Goal: Task Accomplishment & Management: Use online tool/utility

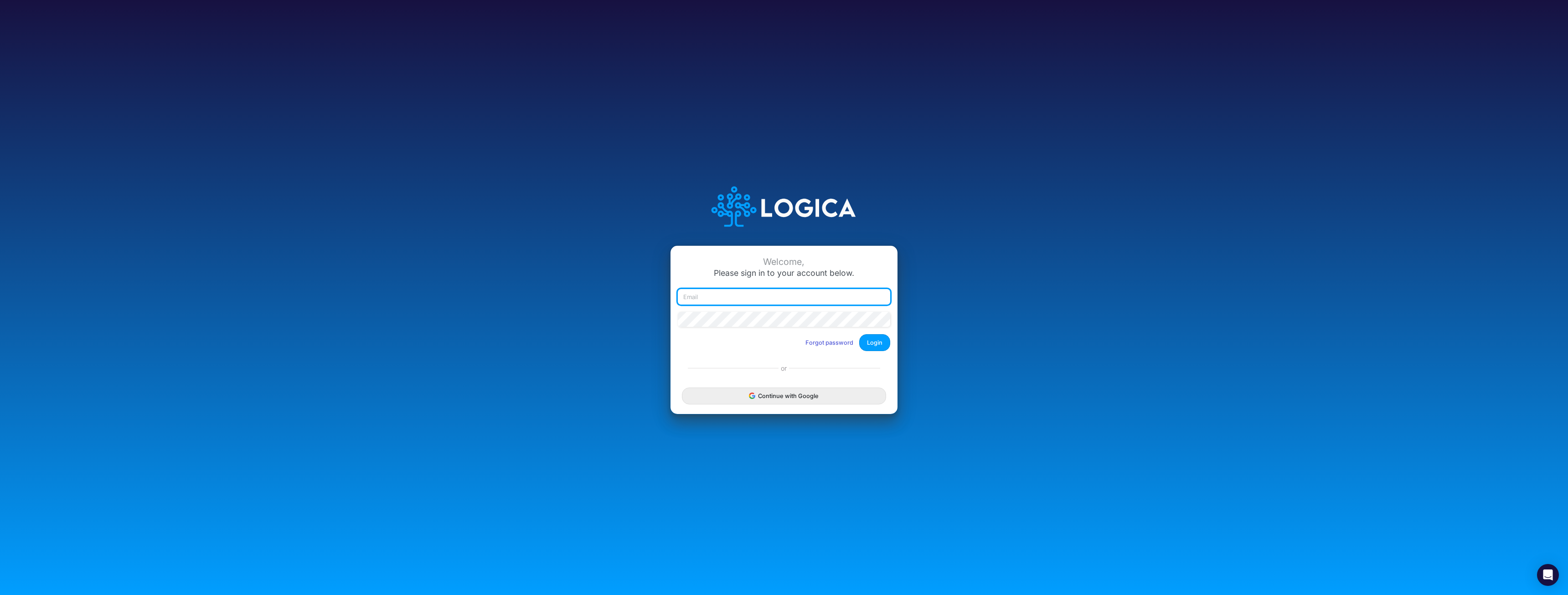
type input "[EMAIL_ADDRESS][DOMAIN_NAME]"
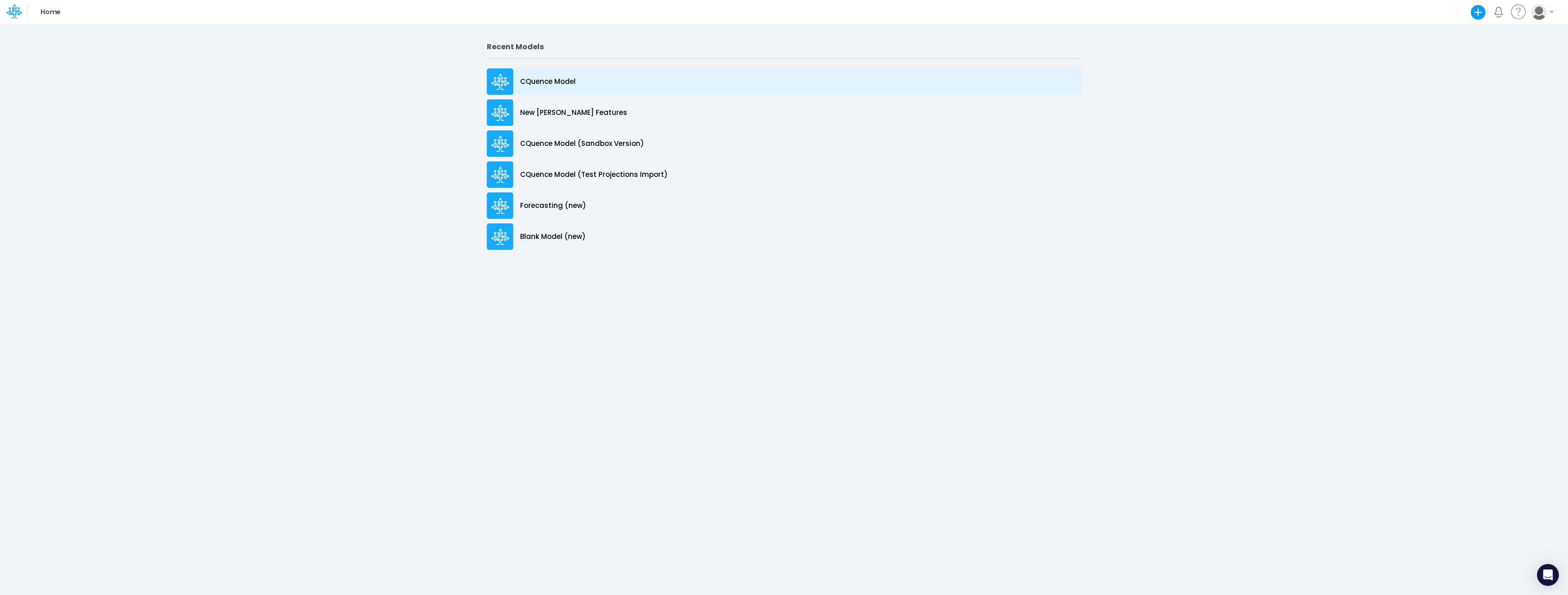
click at [561, 80] on p "CQuence Model" at bounding box center [547, 81] width 55 height 10
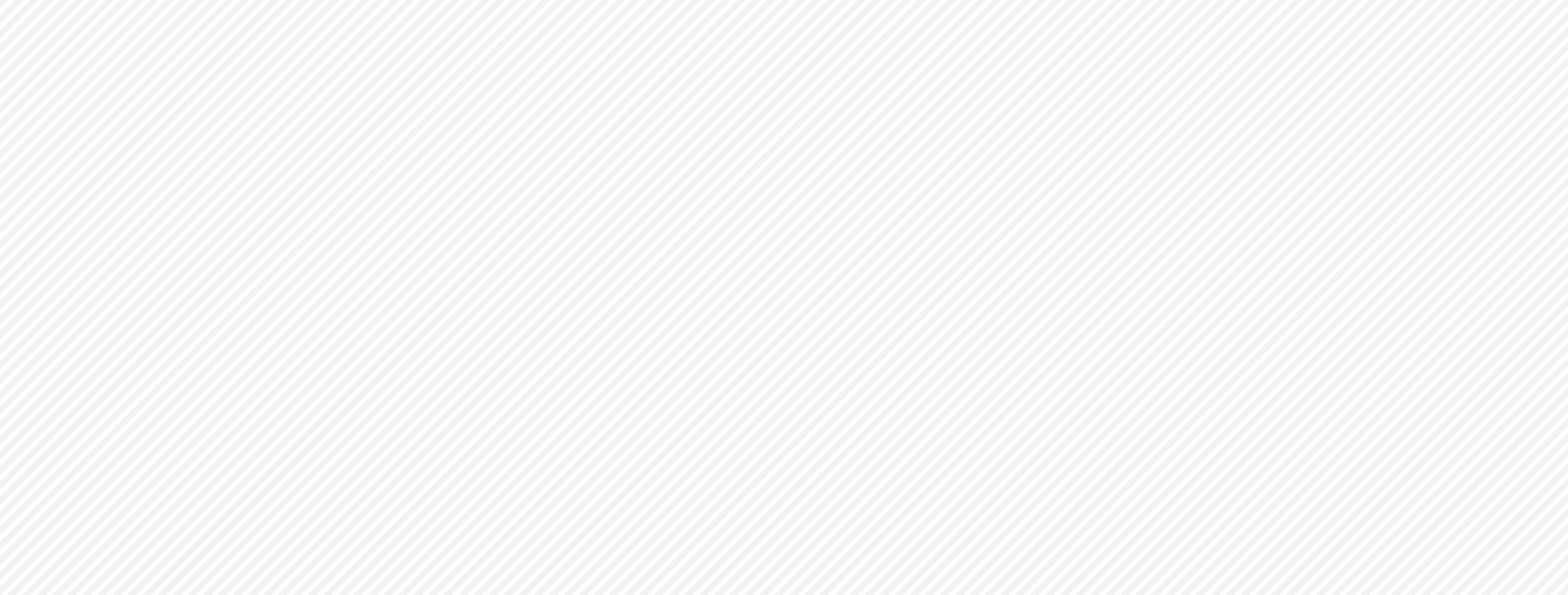
type input "Consolidated All by Month"
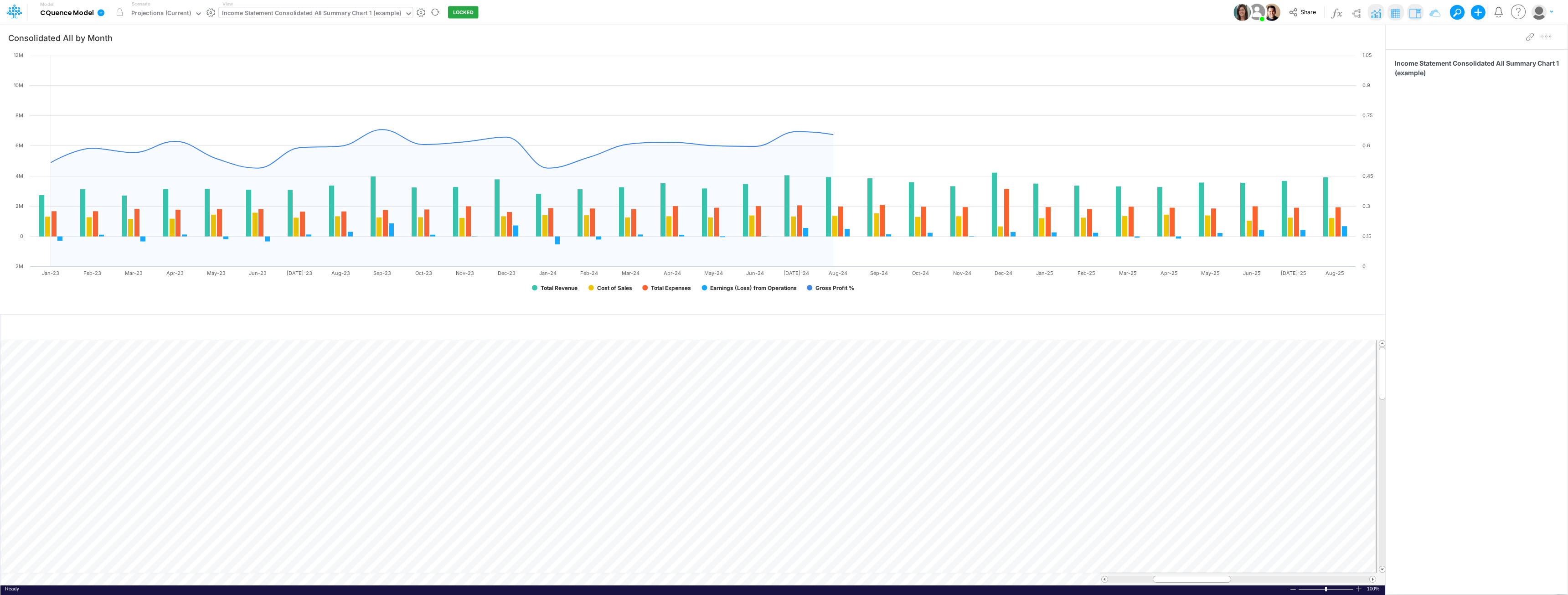
click at [332, 14] on div "Income Statement Consolidated All Summary Chart 1 (example)" at bounding box center [311, 13] width 179 height 10
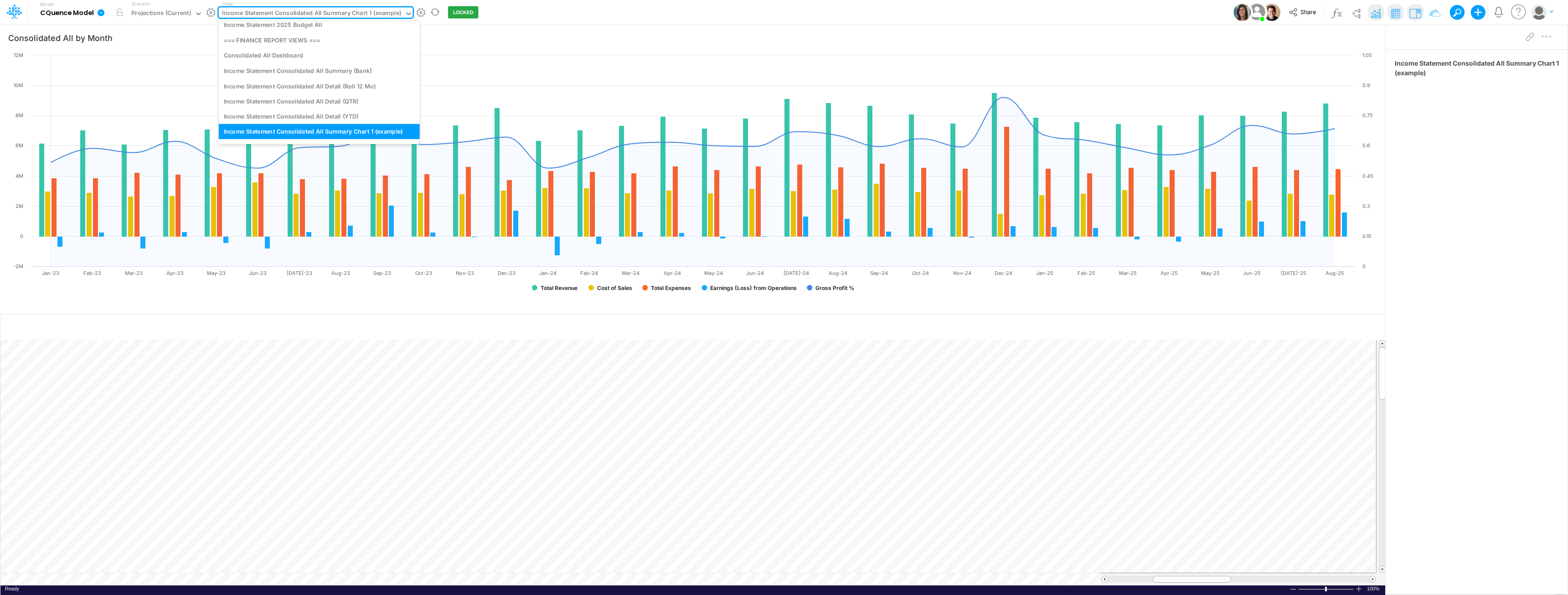
type input "c"
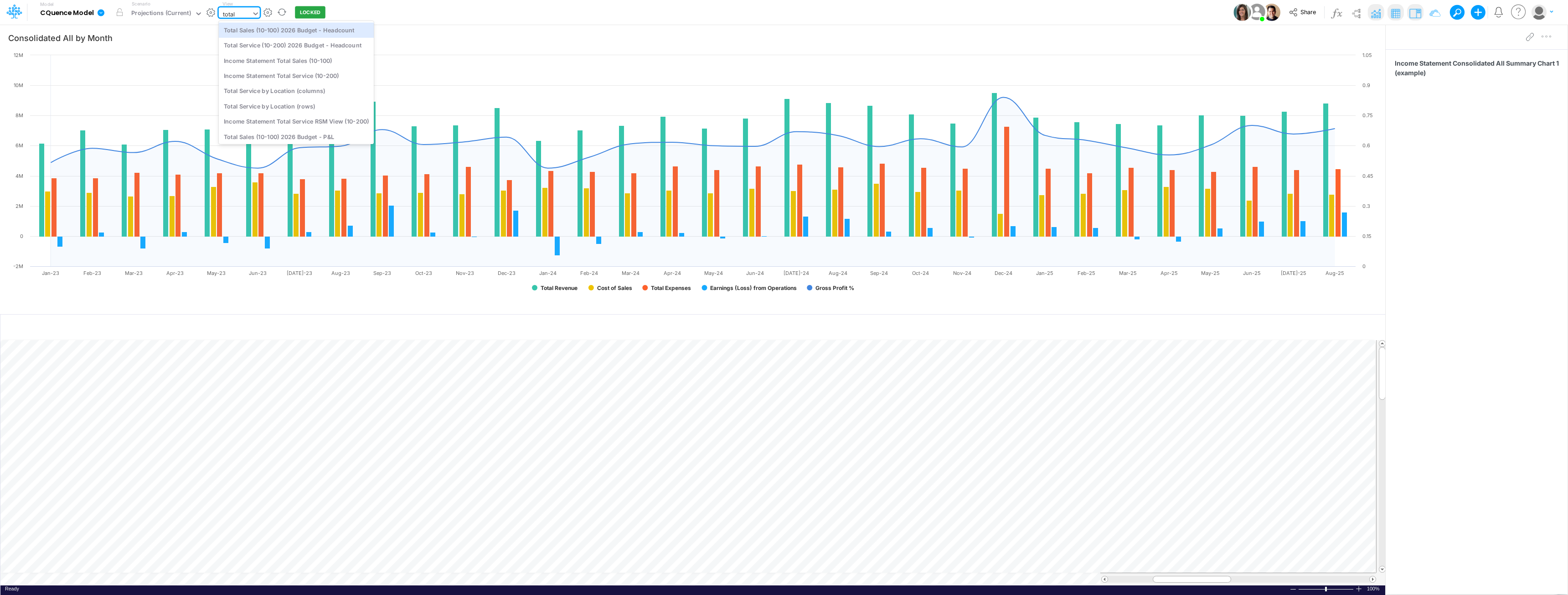
type input "total"
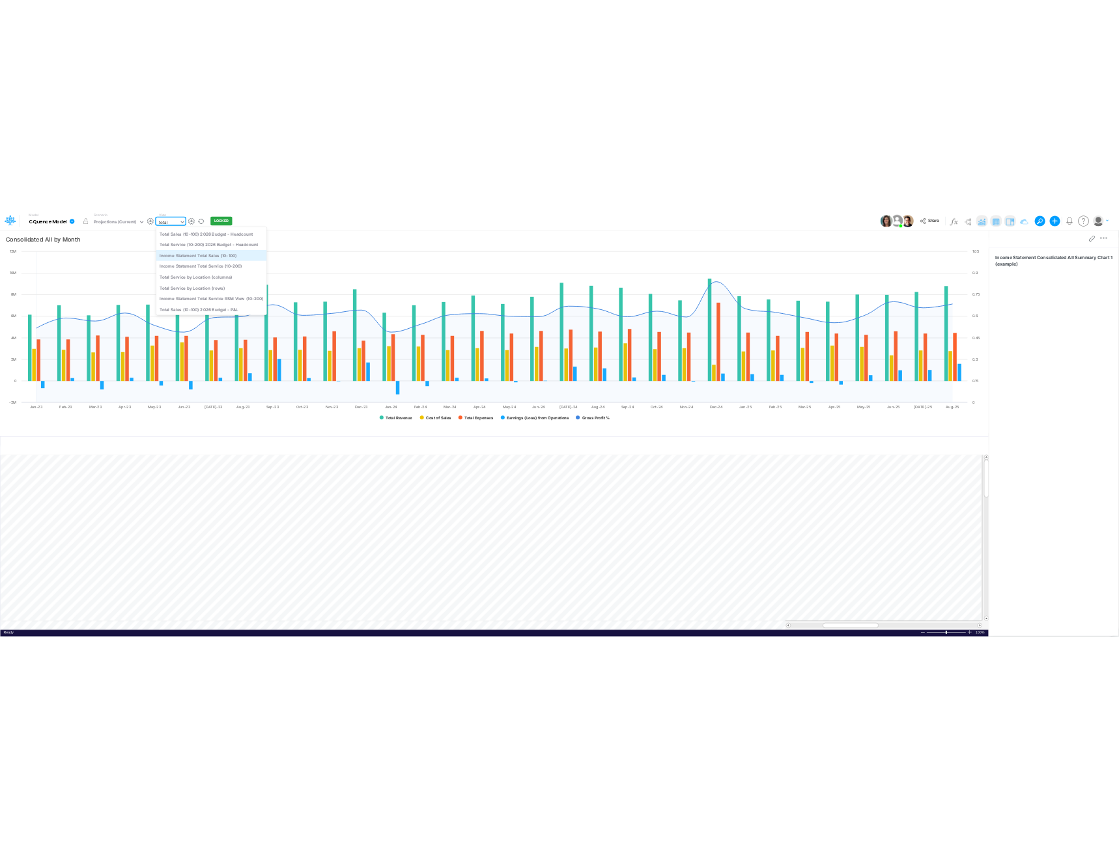
scroll to position [27, 0]
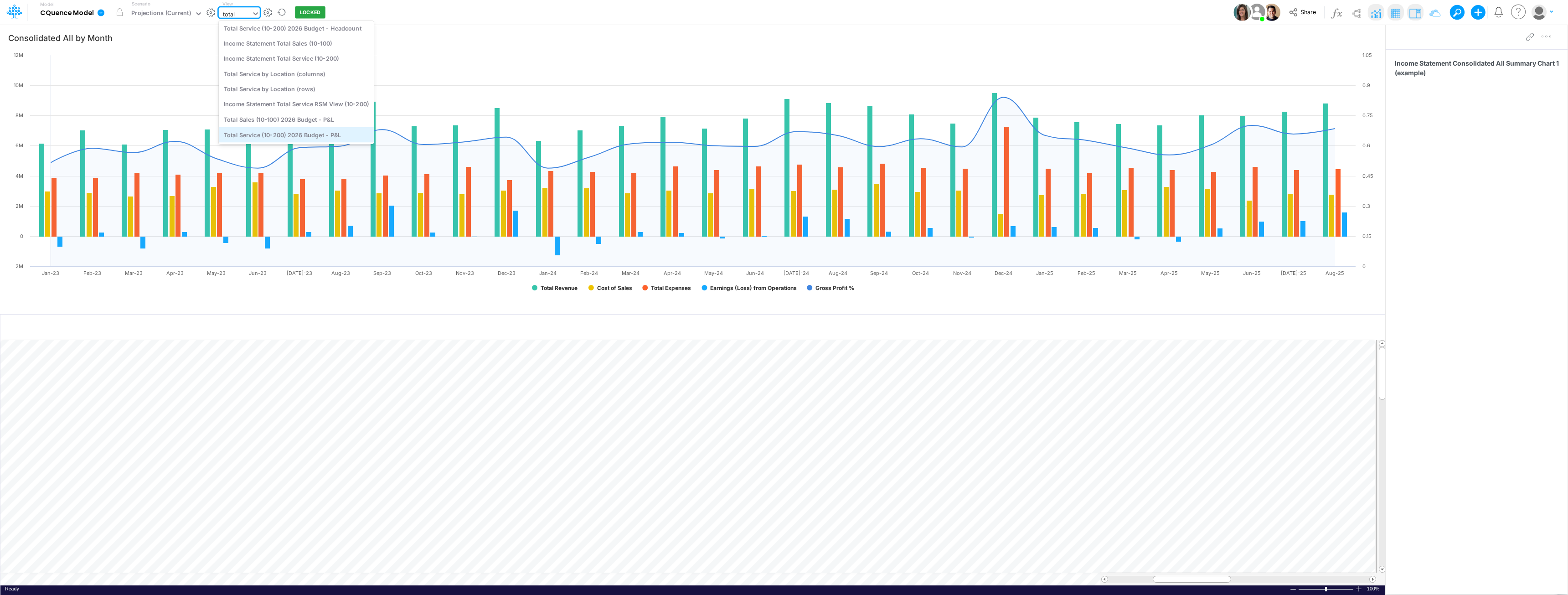
click at [317, 136] on div "Total Service (10-200) 2026 Budget - P&L" at bounding box center [296, 134] width 155 height 15
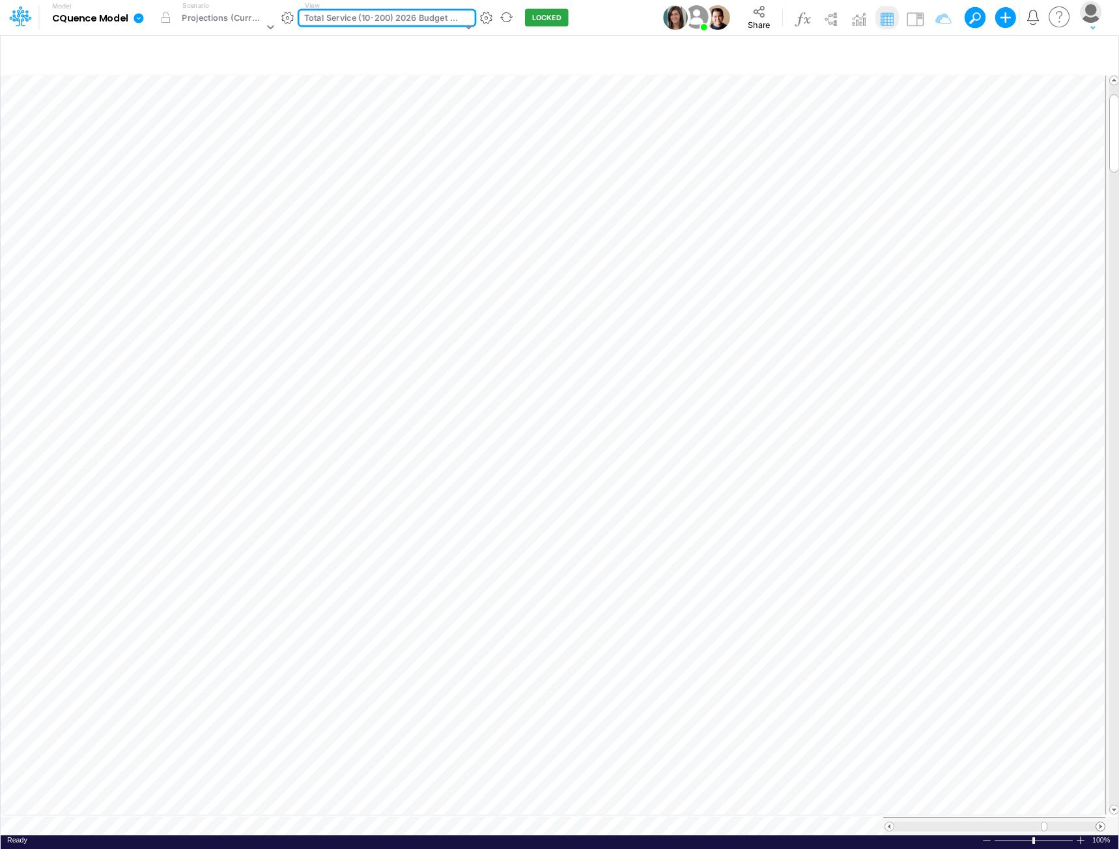
click at [1102, 823] on span at bounding box center [1100, 827] width 8 height 8
click at [1101, 823] on span at bounding box center [1100, 827] width 8 height 8
click at [1100, 823] on span at bounding box center [1100, 827] width 8 height 8
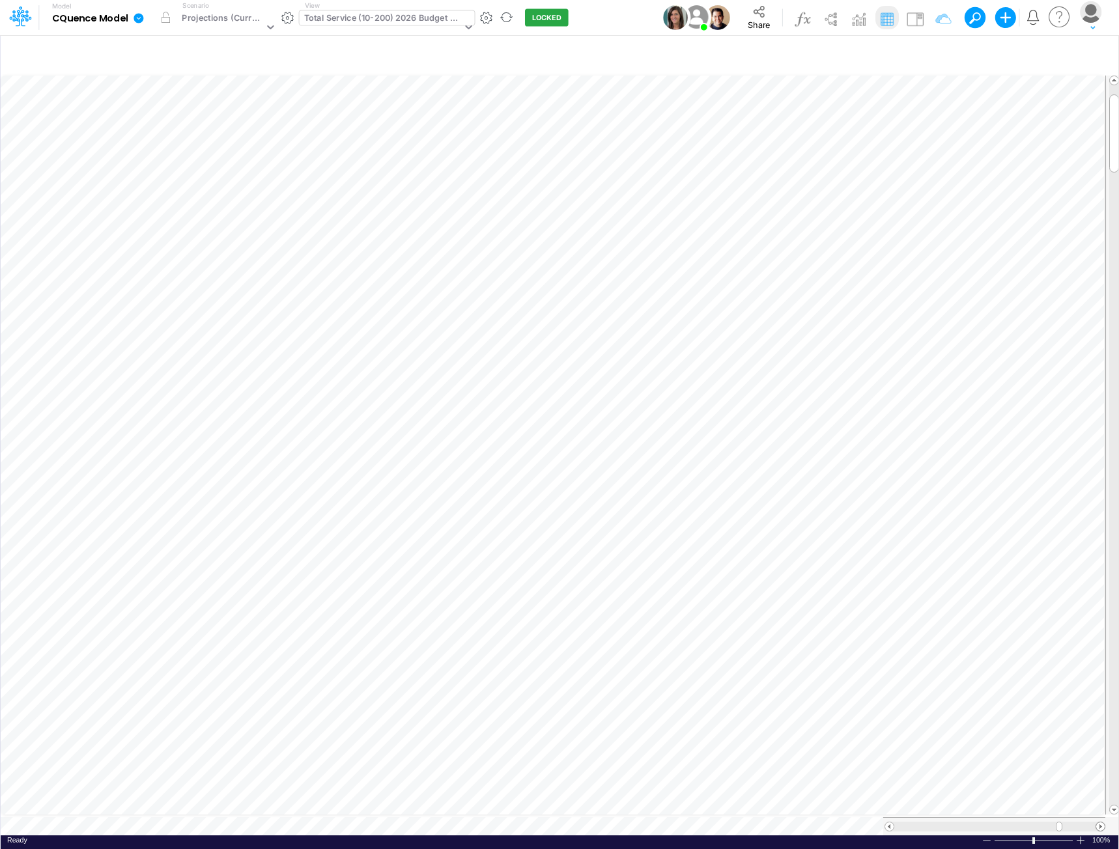
click at [1101, 823] on span at bounding box center [1100, 827] width 8 height 8
click at [268, 25] on icon at bounding box center [270, 27] width 12 height 12
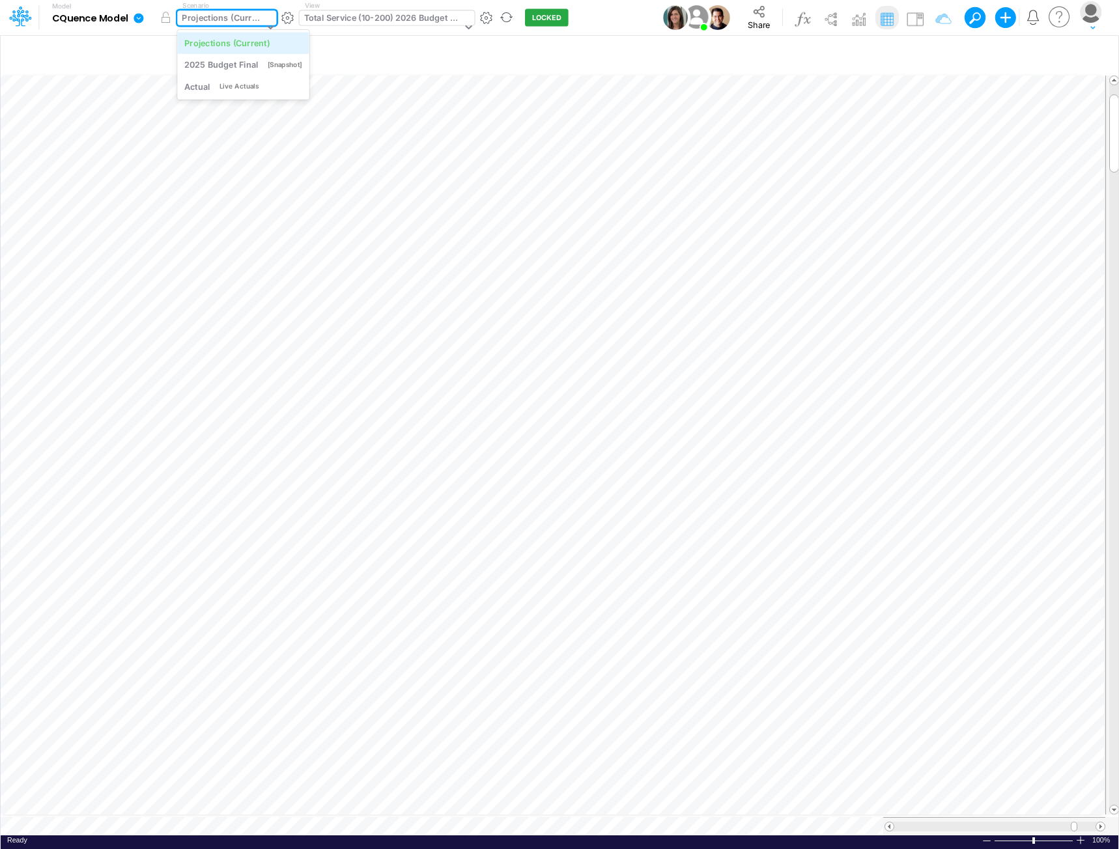
click at [244, 44] on div "Projections (Current)" at bounding box center [226, 42] width 85 height 12
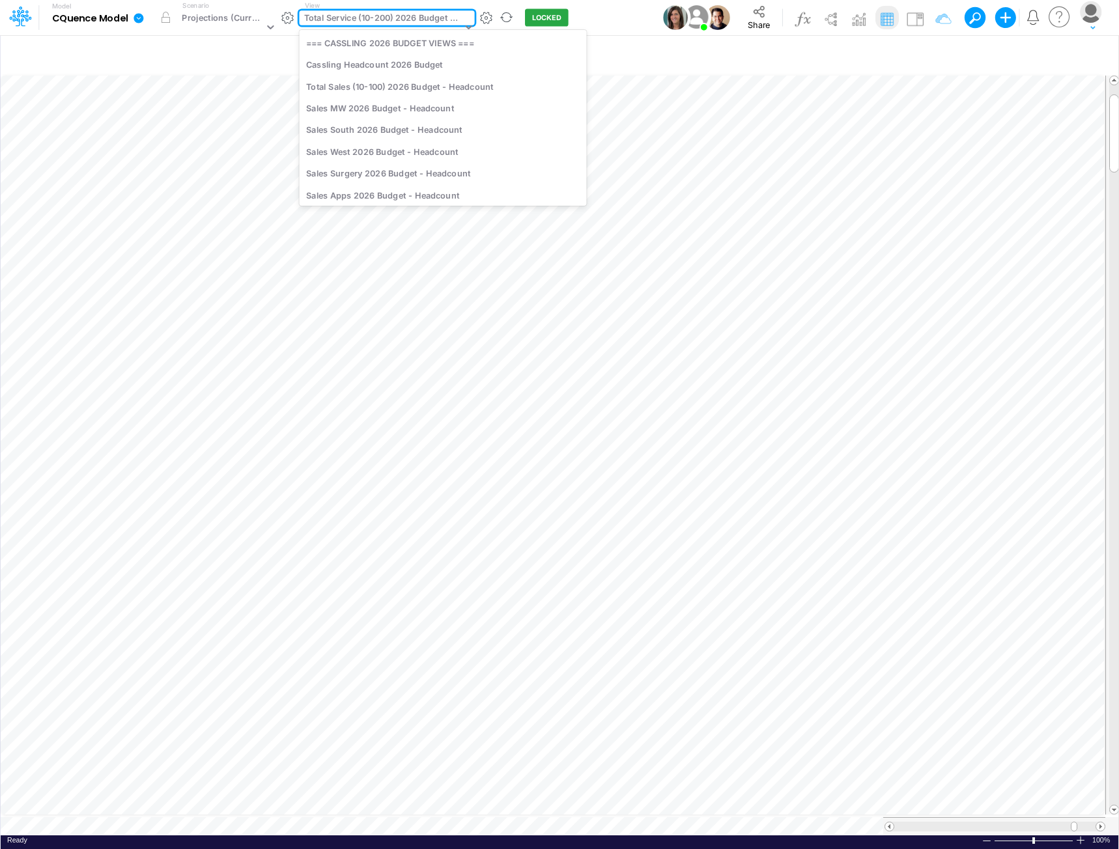
click at [401, 16] on div "Total Service (10-200) 2026 Budget - P&L" at bounding box center [383, 19] width 158 height 15
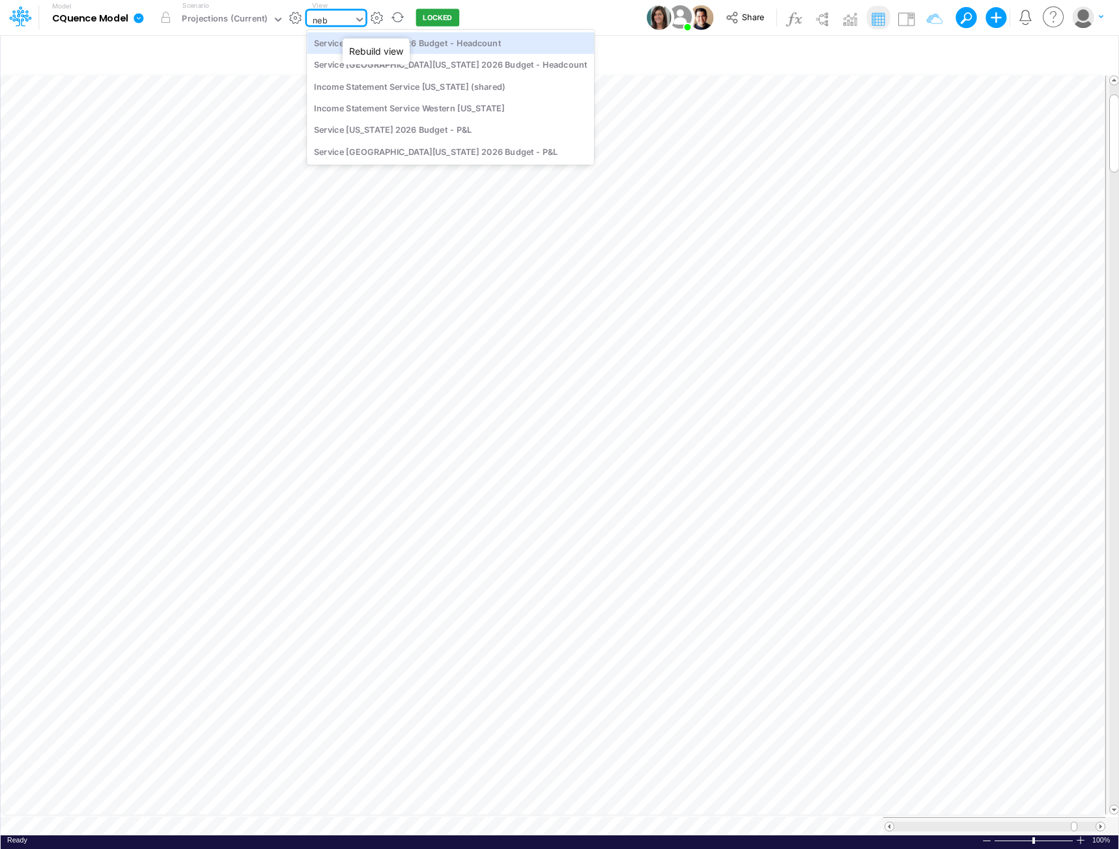
scroll to position [0, 0]
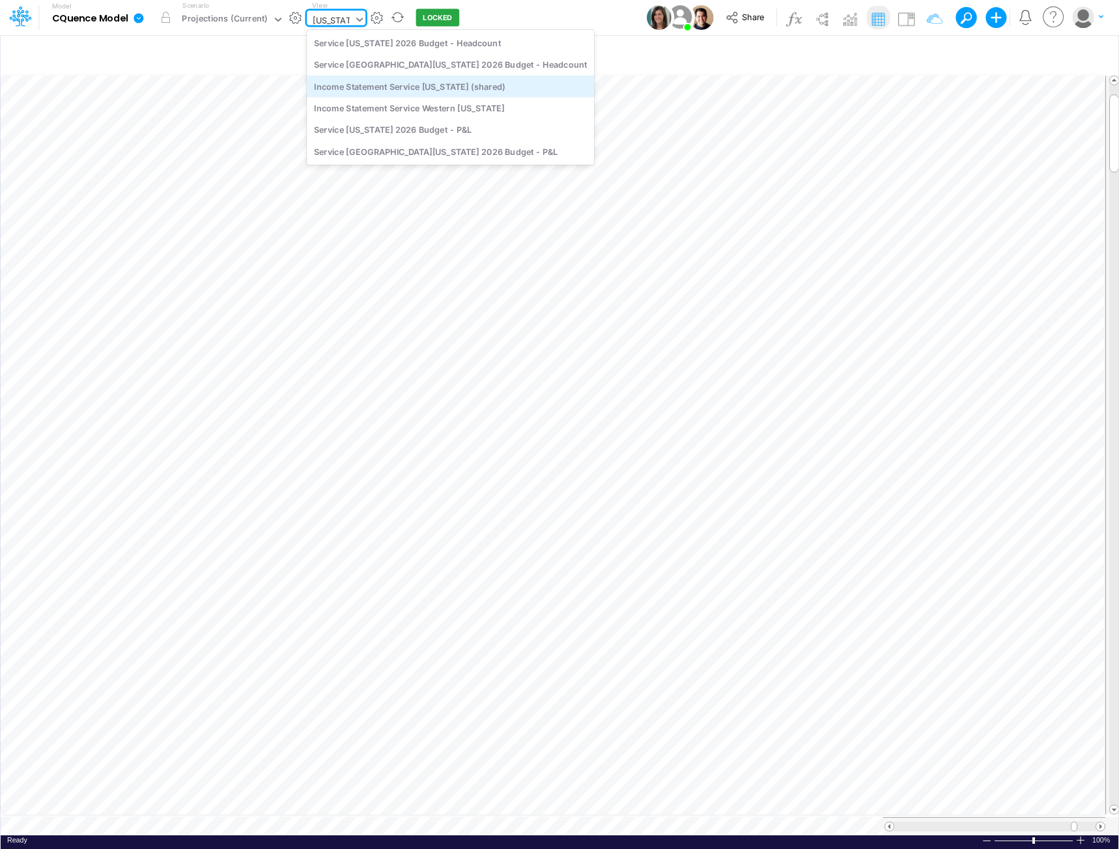
type input "nebraska"
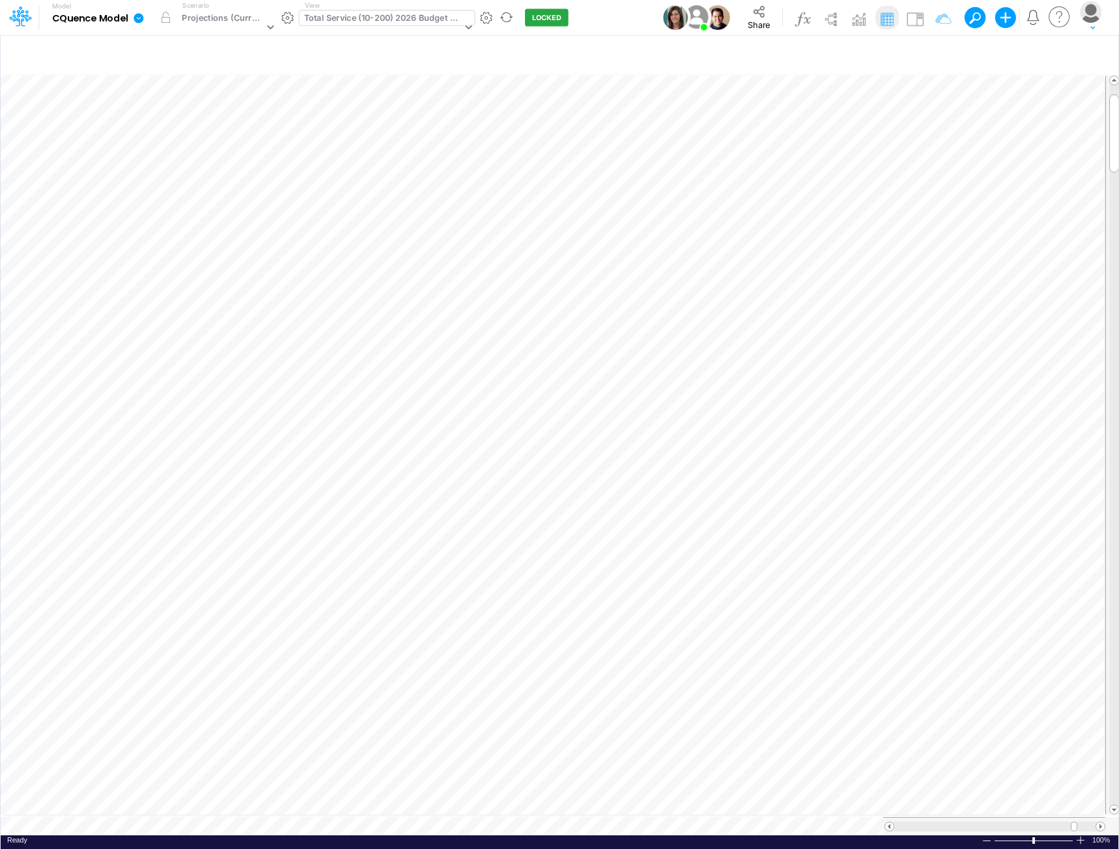
scroll to position [7, 1]
click at [407, 15] on div "Total Service (10-200) 2026 Budget - P&L" at bounding box center [383, 19] width 158 height 15
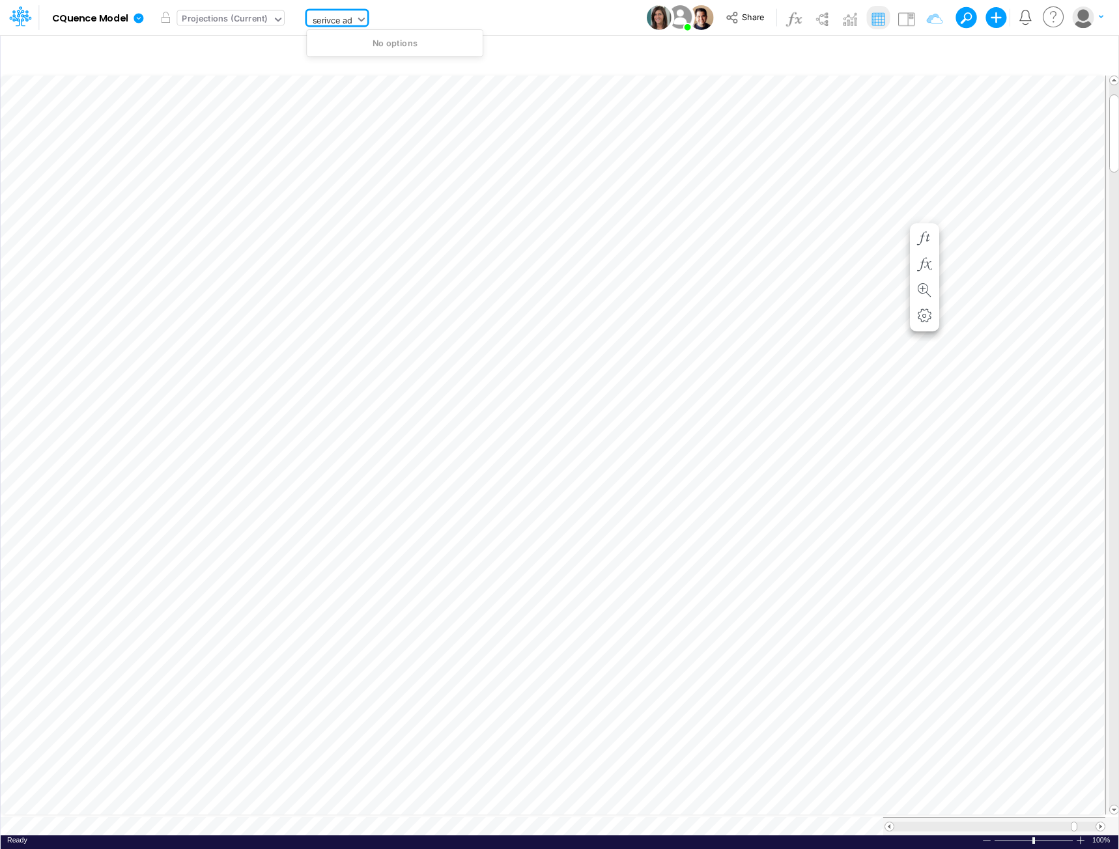
drag, startPoint x: 351, startPoint y: 20, endPoint x: 277, endPoint y: 15, distance: 73.8
click at [277, 15] on div "Model CQuence Model Edit model settings Duplicate Import QuickBooks QuickBooks …" at bounding box center [240, 18] width 444 height 34
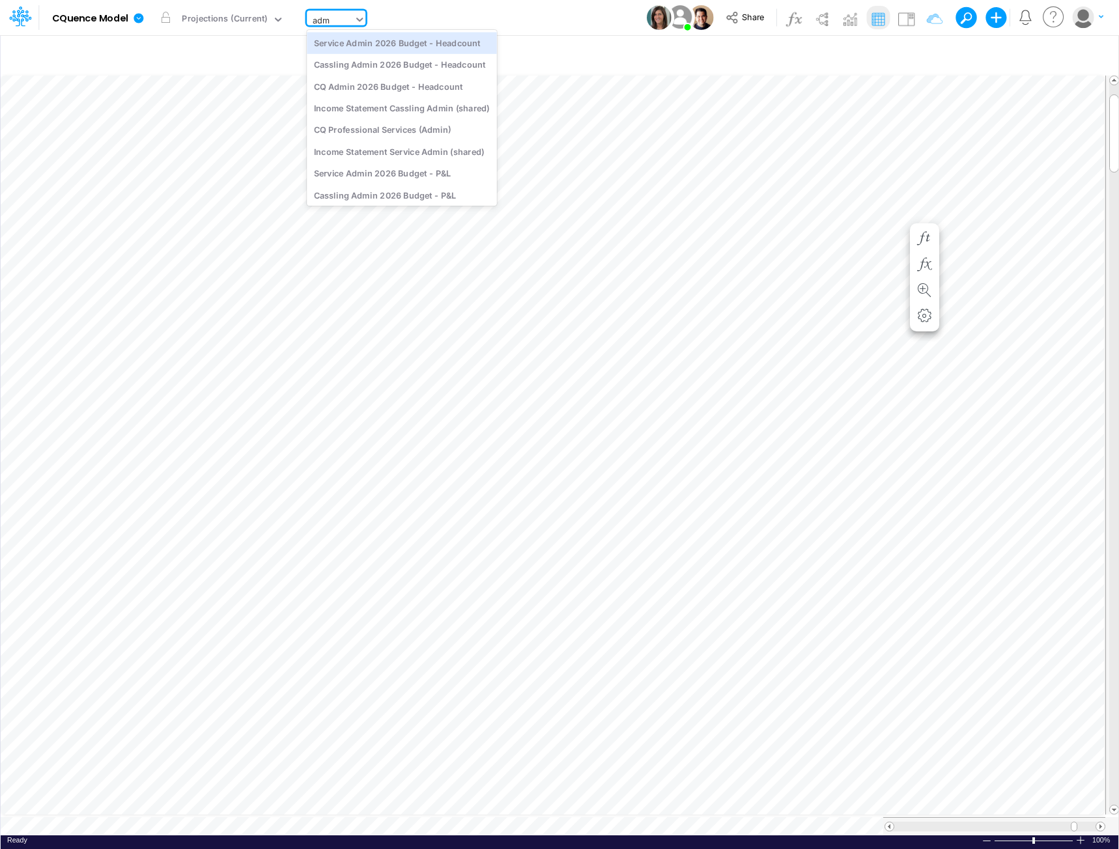
type input "admi"
click at [389, 170] on div "Service Admin 2026 Budget - P&L" at bounding box center [402, 173] width 190 height 21
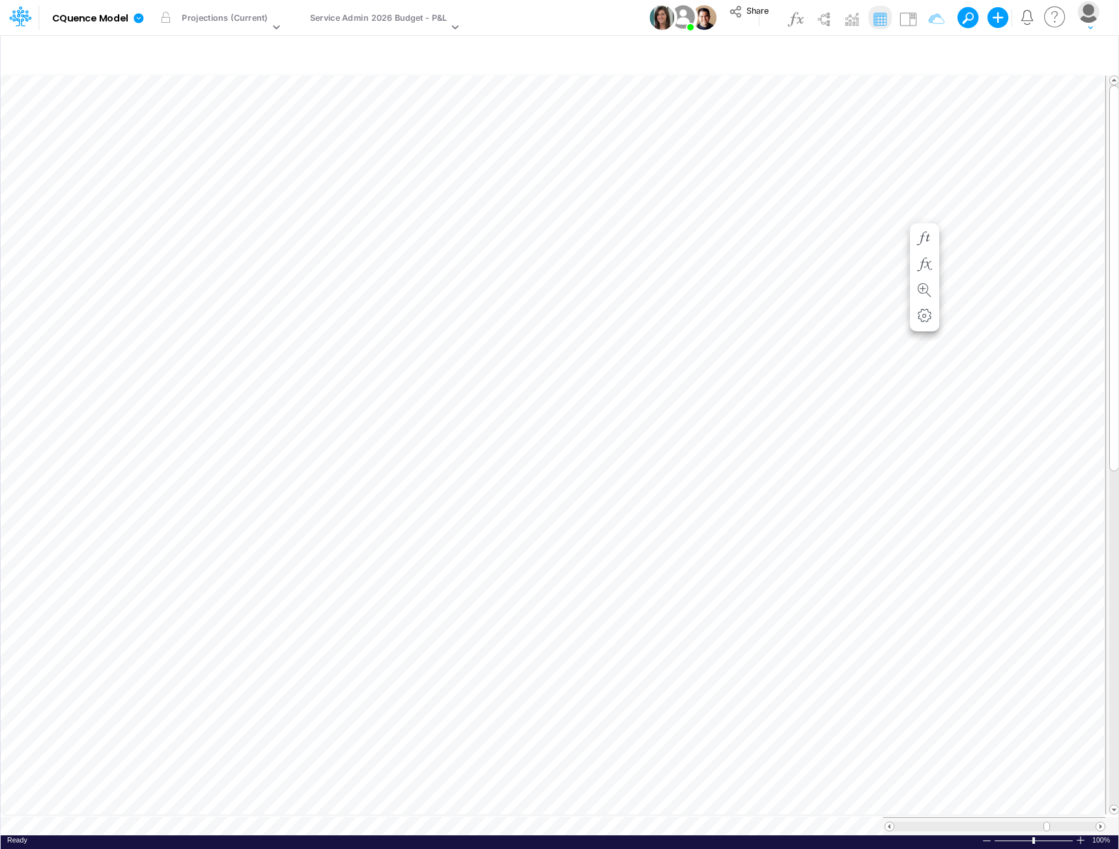
scroll to position [7, 1]
click at [503, 171] on icon "button" at bounding box center [509, 174] width 20 height 14
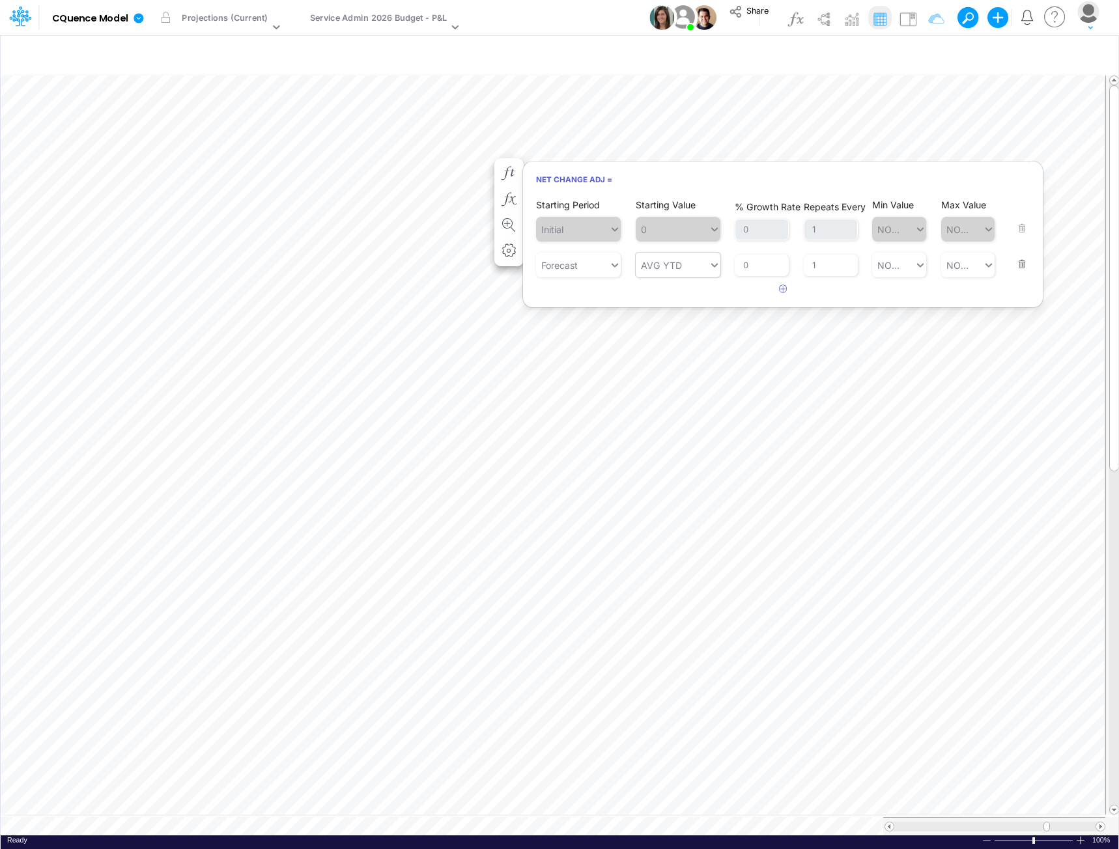
type input "AVG YTD"
click at [686, 265] on div "AVG YTD AVG YTD" at bounding box center [672, 265] width 73 height 21
click at [1024, 262] on button "button" at bounding box center [1018, 255] width 17 height 35
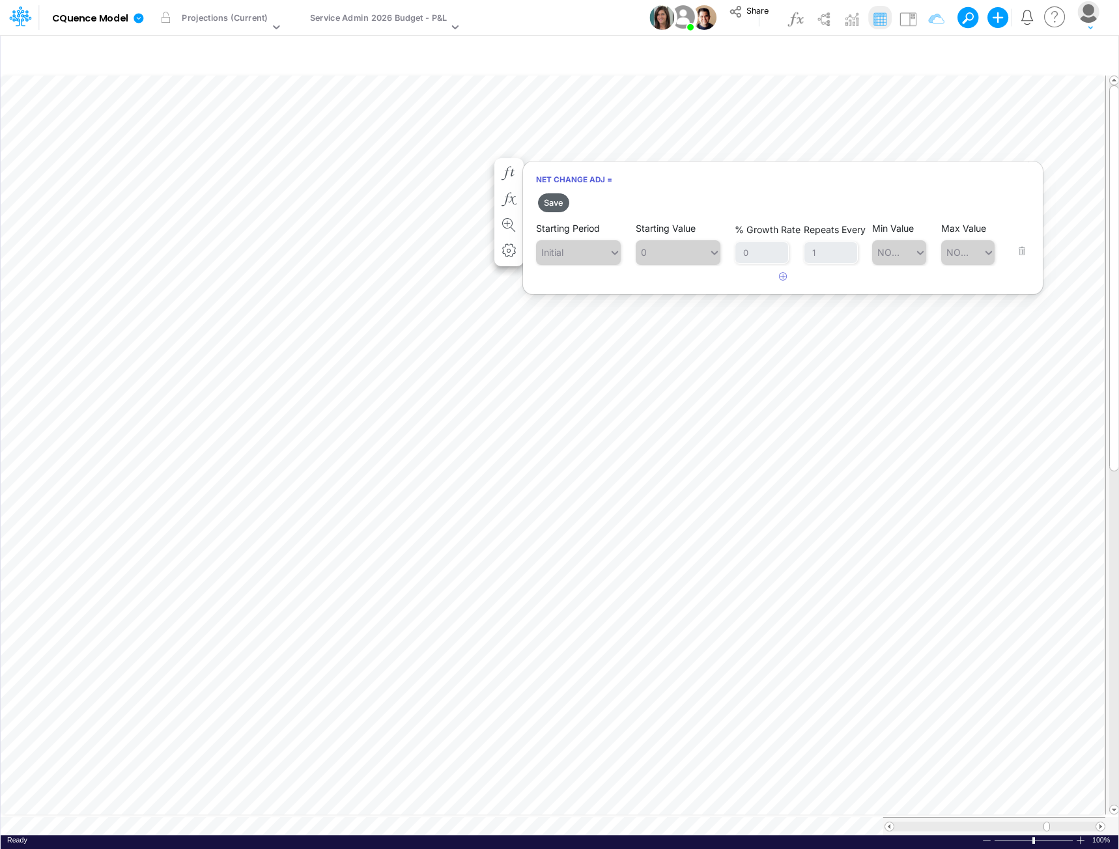
click at [559, 206] on button "Save" at bounding box center [553, 202] width 31 height 19
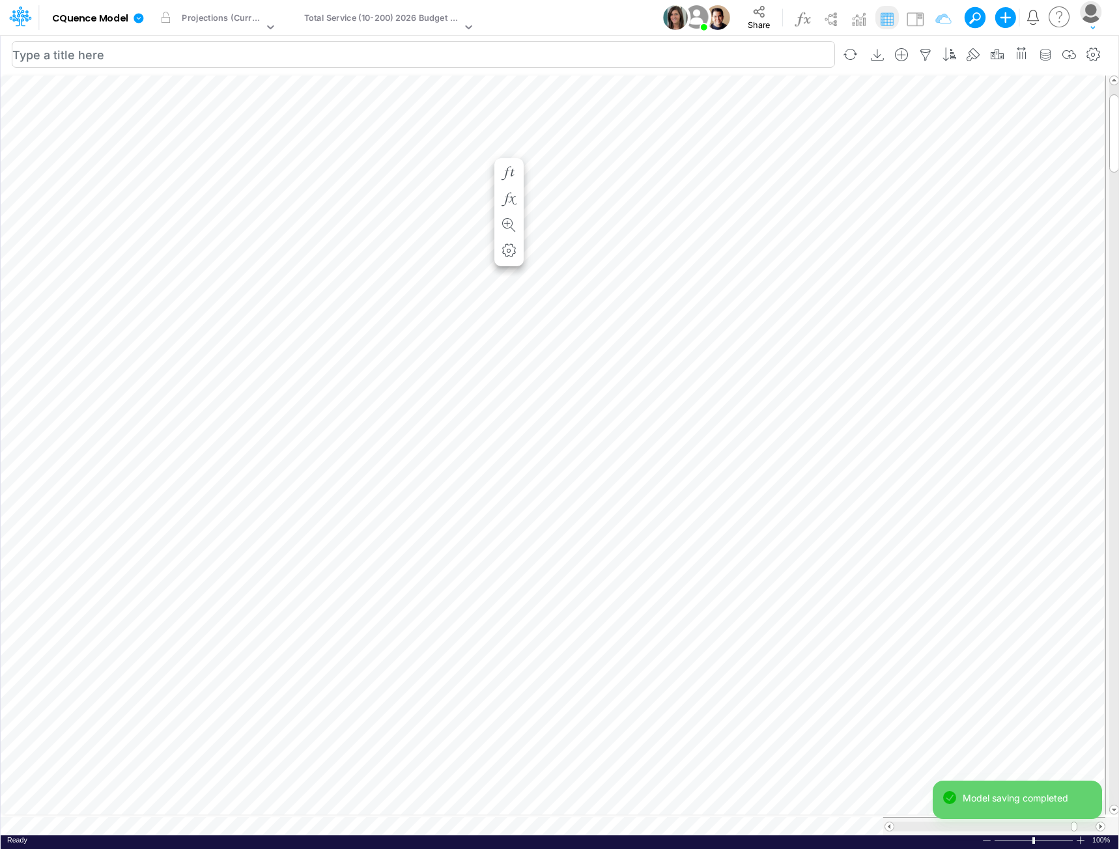
scroll to position [7, 1]
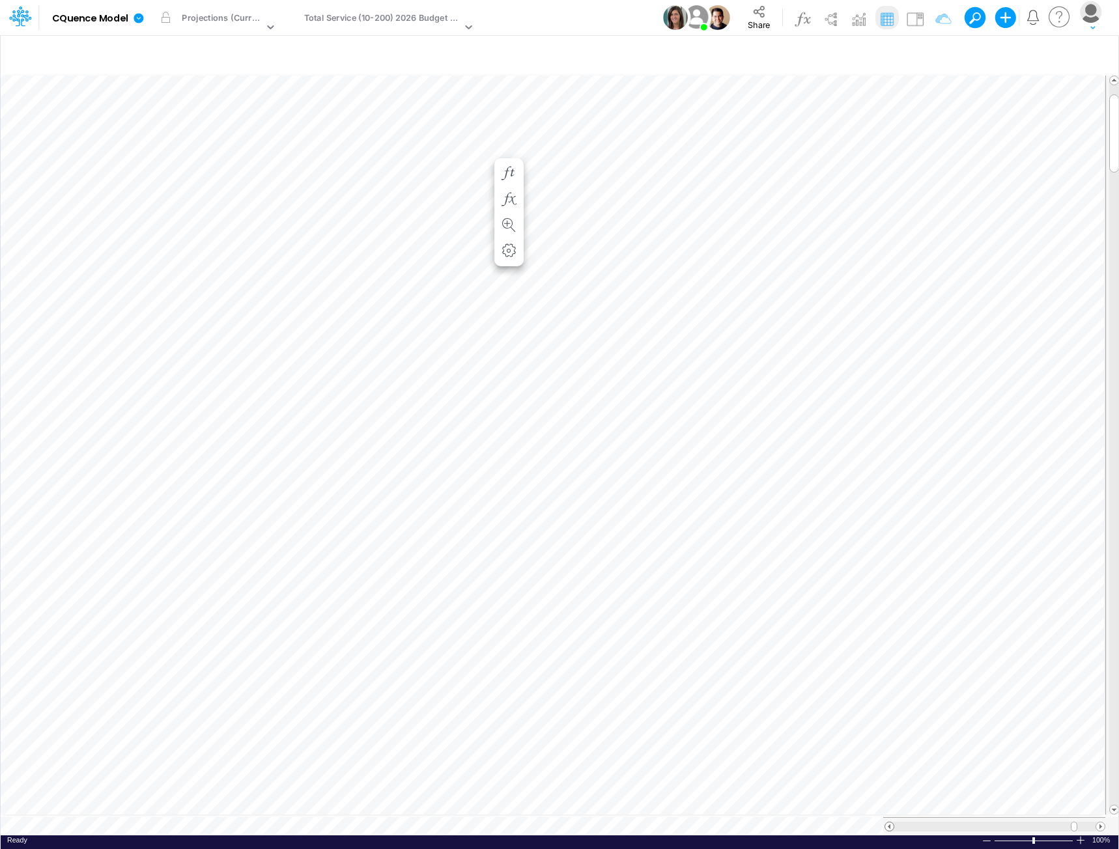
click at [888, 823] on span at bounding box center [889, 827] width 8 height 8
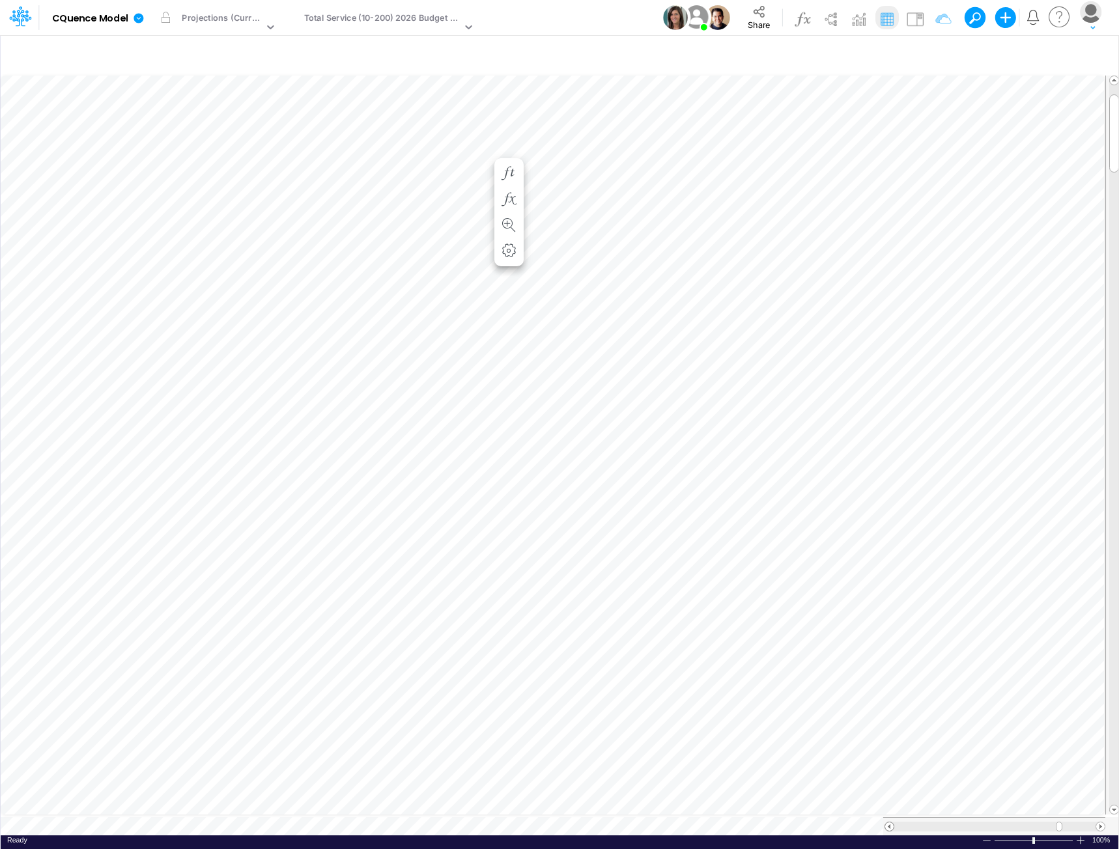
click at [888, 823] on span at bounding box center [889, 827] width 8 height 8
click at [889, 823] on span at bounding box center [889, 827] width 8 height 8
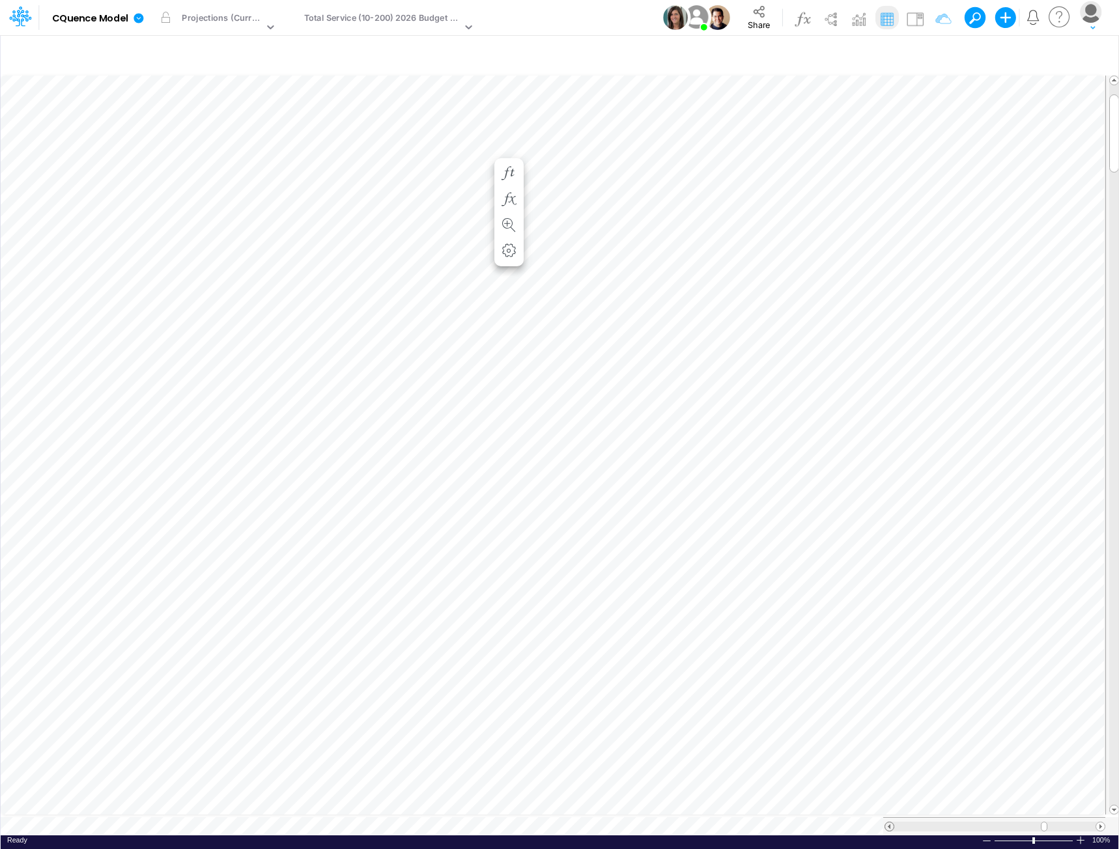
click at [889, 823] on span at bounding box center [889, 827] width 8 height 8
click at [1099, 823] on span at bounding box center [1100, 827] width 8 height 8
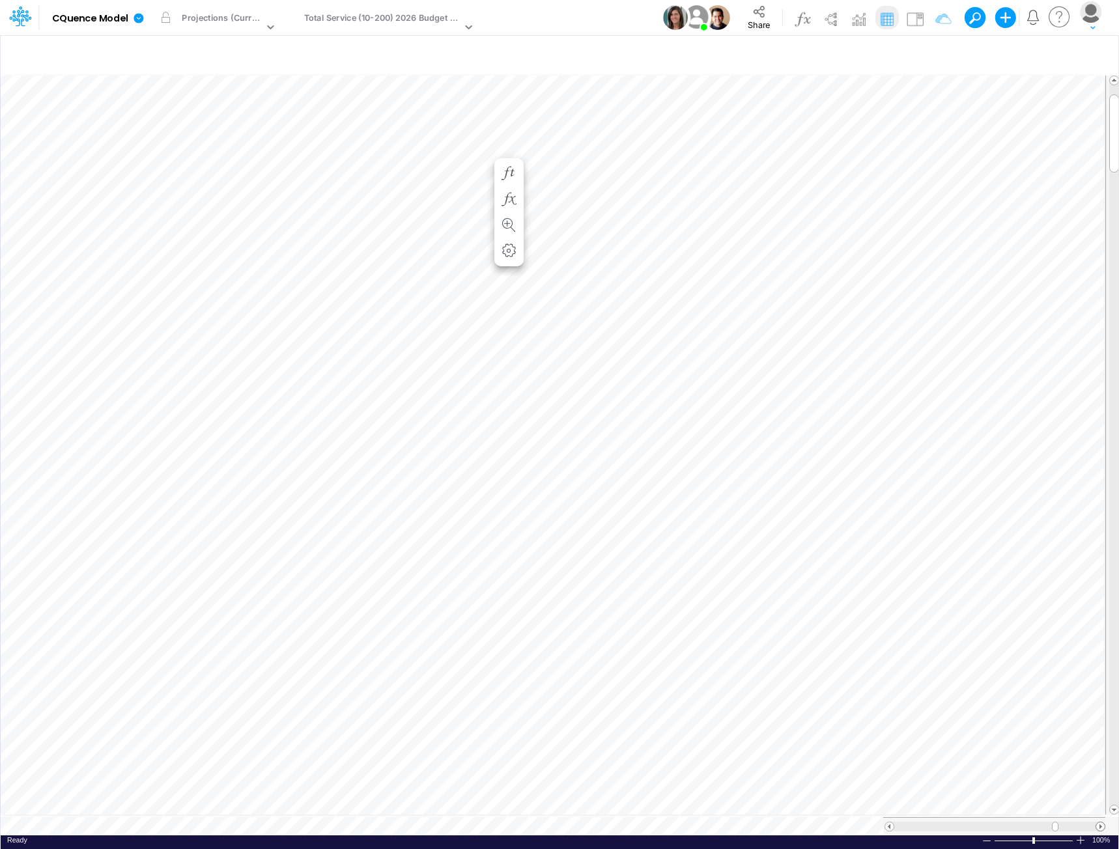
click at [1099, 823] on span at bounding box center [1100, 827] width 8 height 8
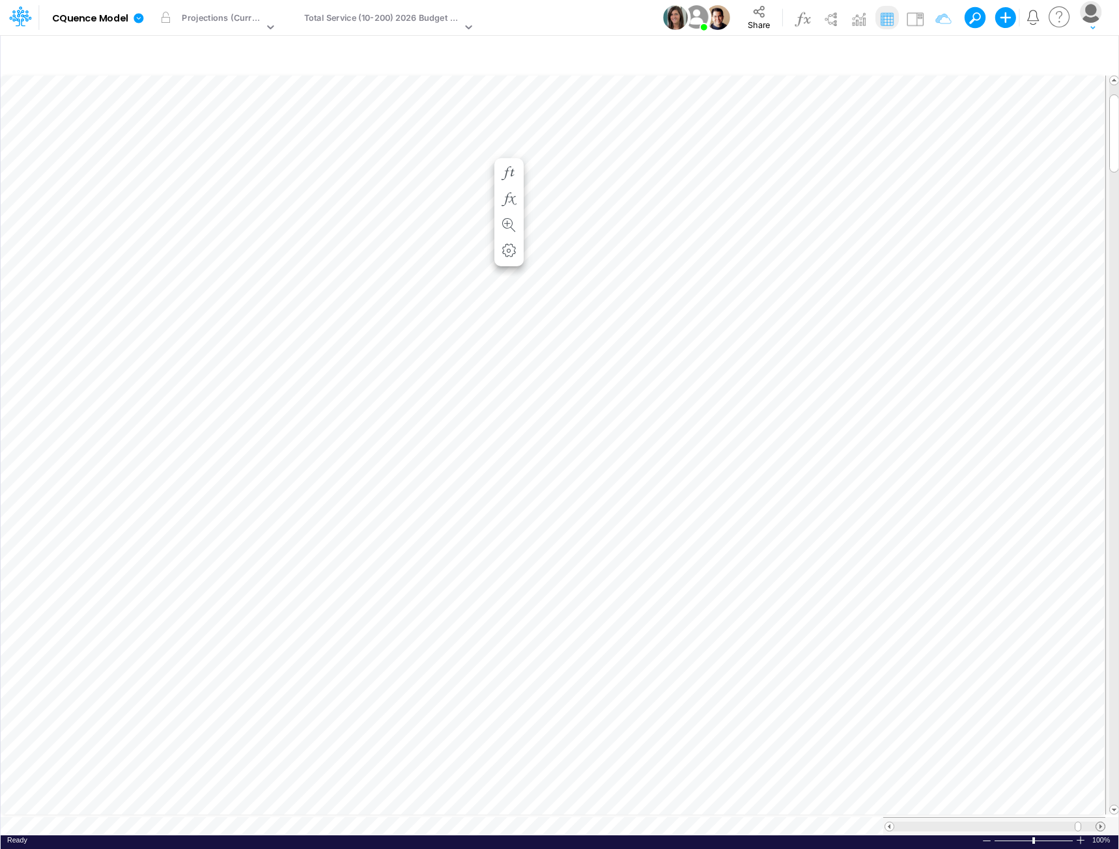
click at [1099, 823] on span at bounding box center [1100, 827] width 8 height 8
click at [421, 20] on div "Total Service (10-200) 2026 Budget - P&L" at bounding box center [383, 19] width 158 height 15
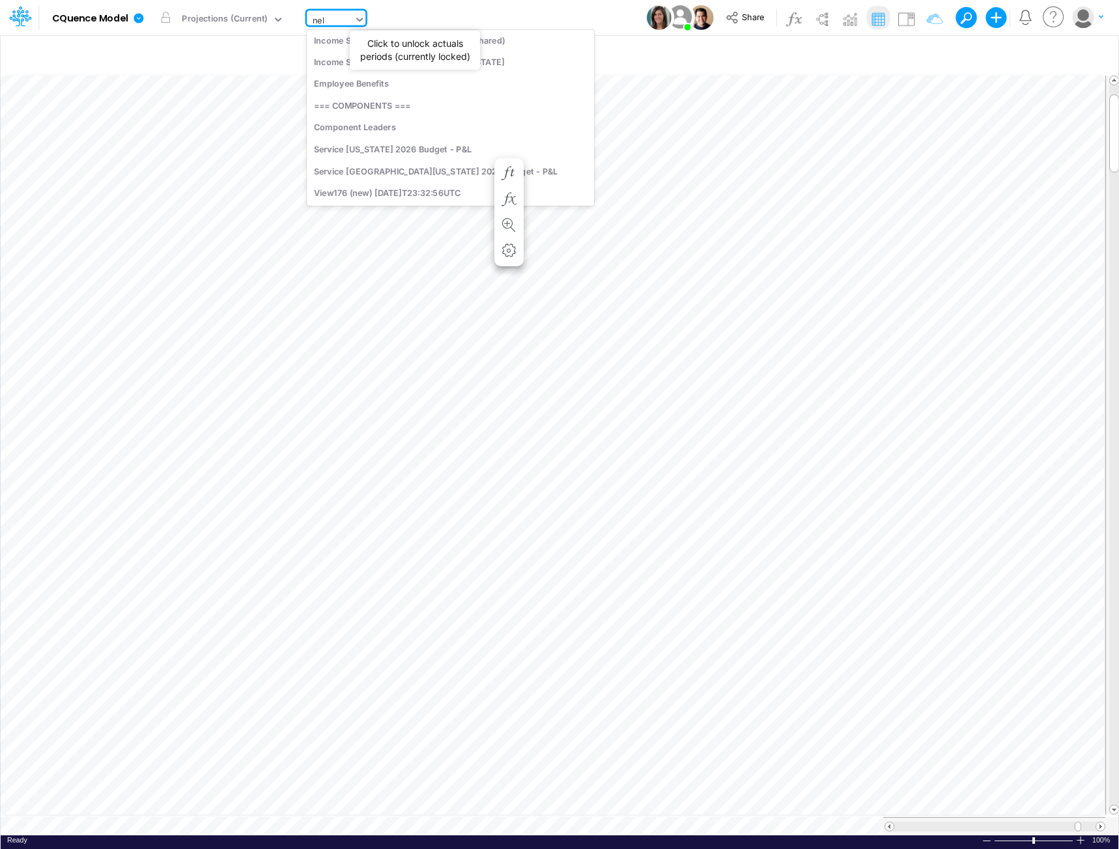
scroll to position [0, 0]
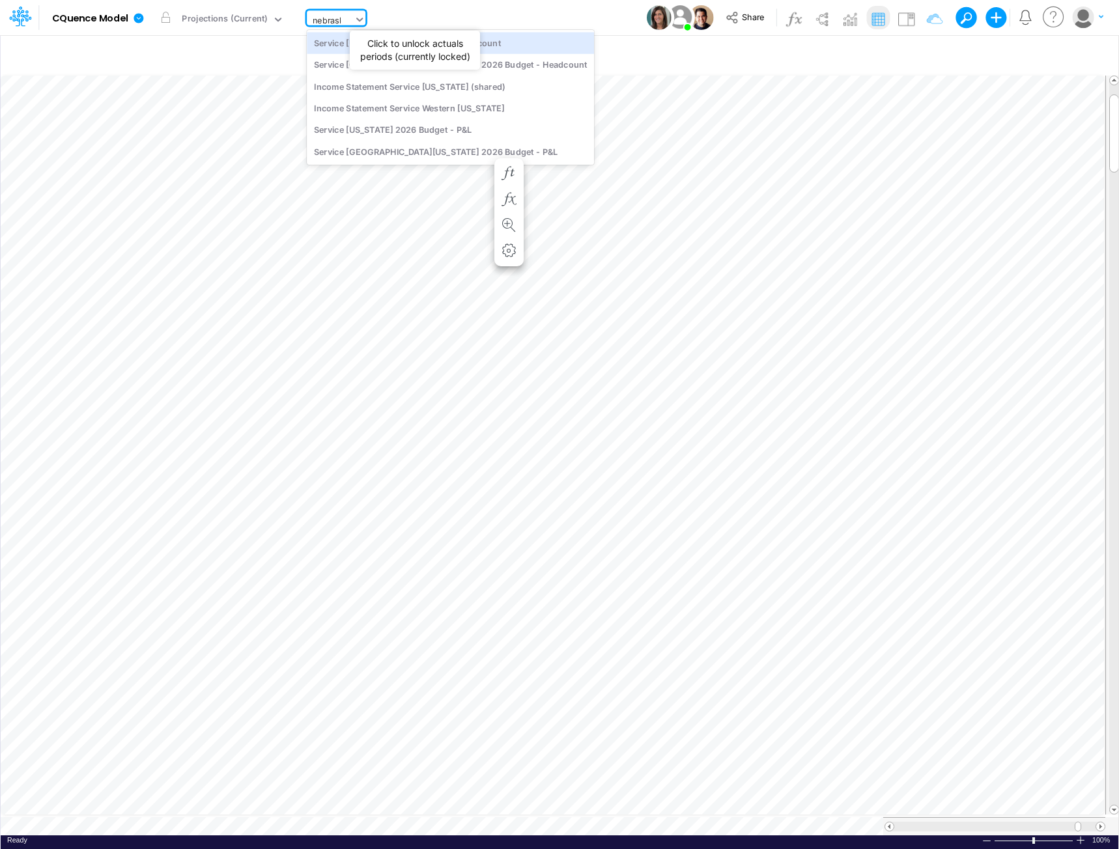
type input "nebraska"
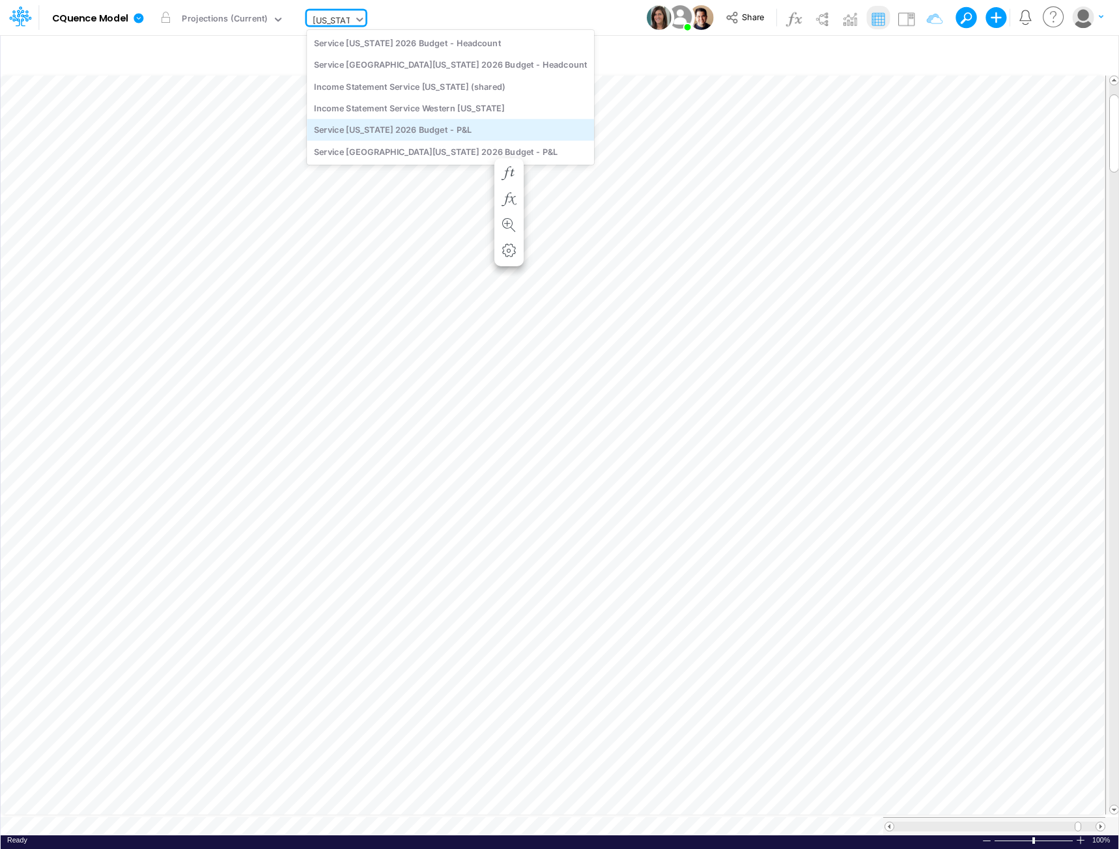
click at [460, 126] on div "Service Nebraska 2026 Budget - P&L" at bounding box center [450, 129] width 287 height 21
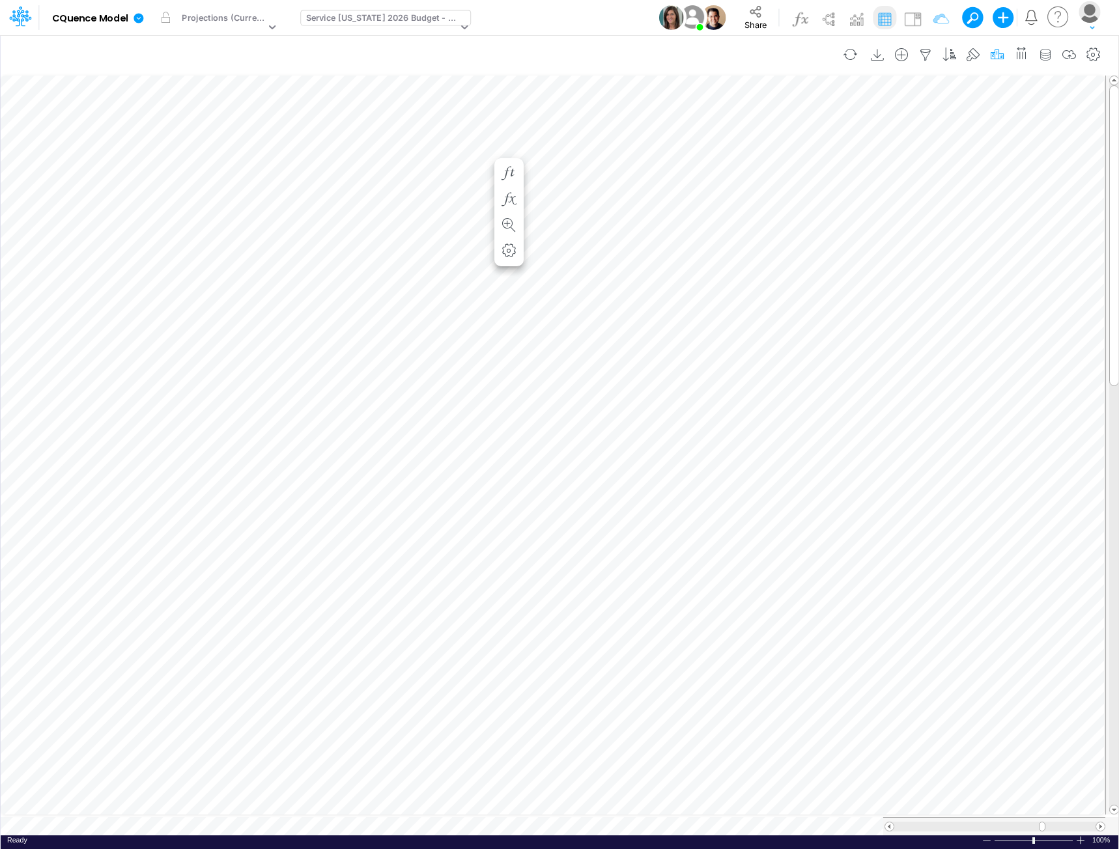
scroll to position [7, 1]
click at [690, 171] on icon "button" at bounding box center [687, 174] width 20 height 14
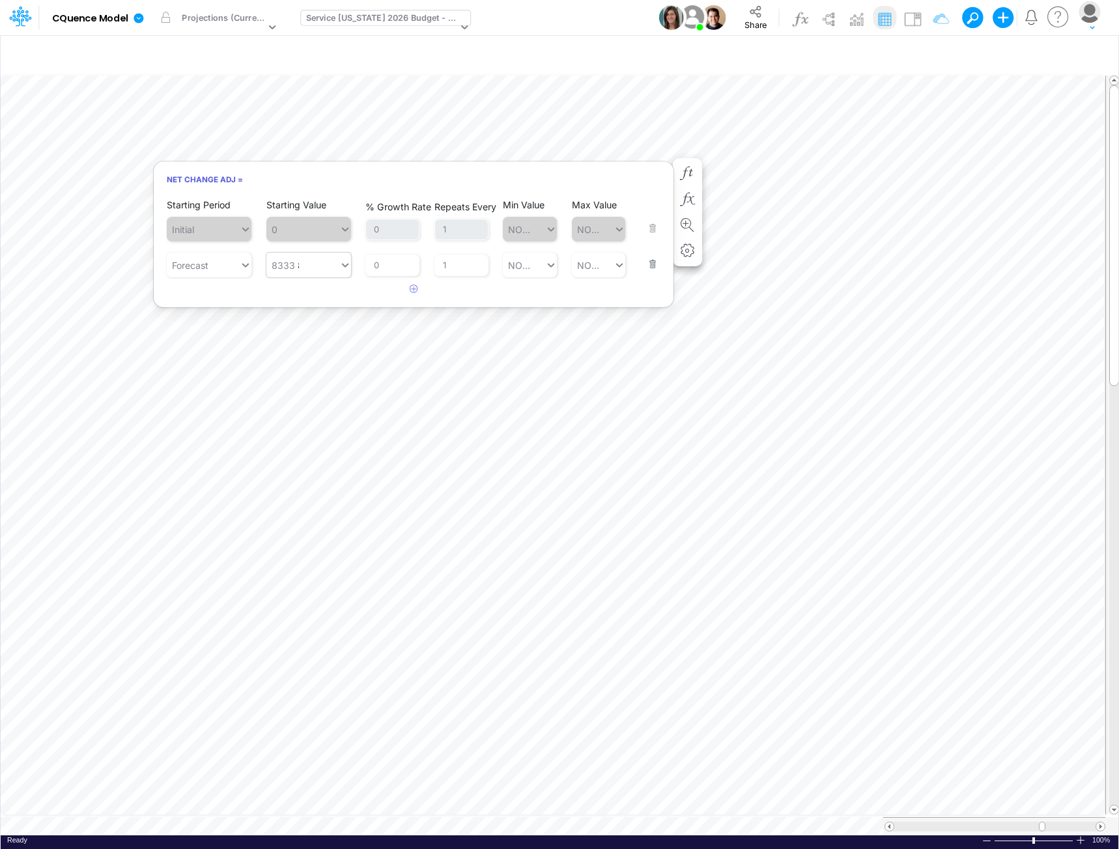
click at [308, 269] on div "8333 8333" at bounding box center [302, 265] width 73 height 21
click at [322, 293] on div "Set value 8333.33" at bounding box center [314, 297] width 96 height 24
type input "8333.33"
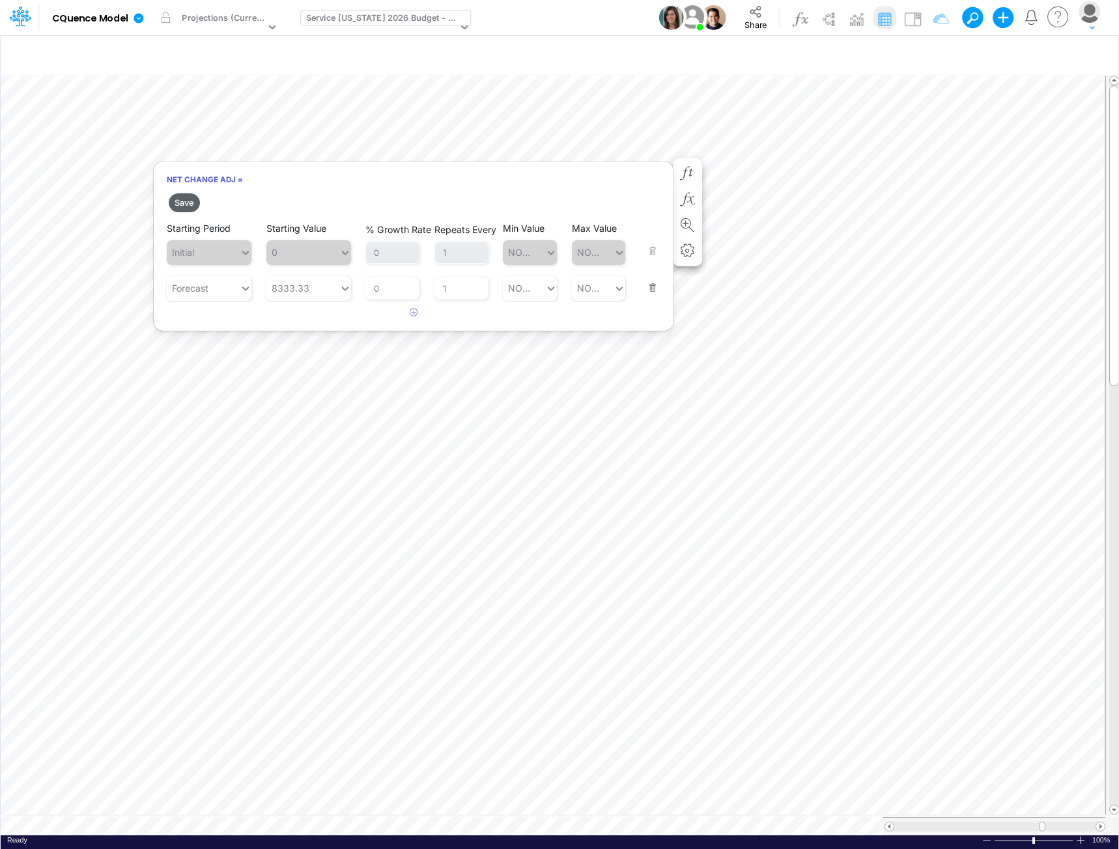
click at [183, 204] on button "Save" at bounding box center [184, 202] width 31 height 19
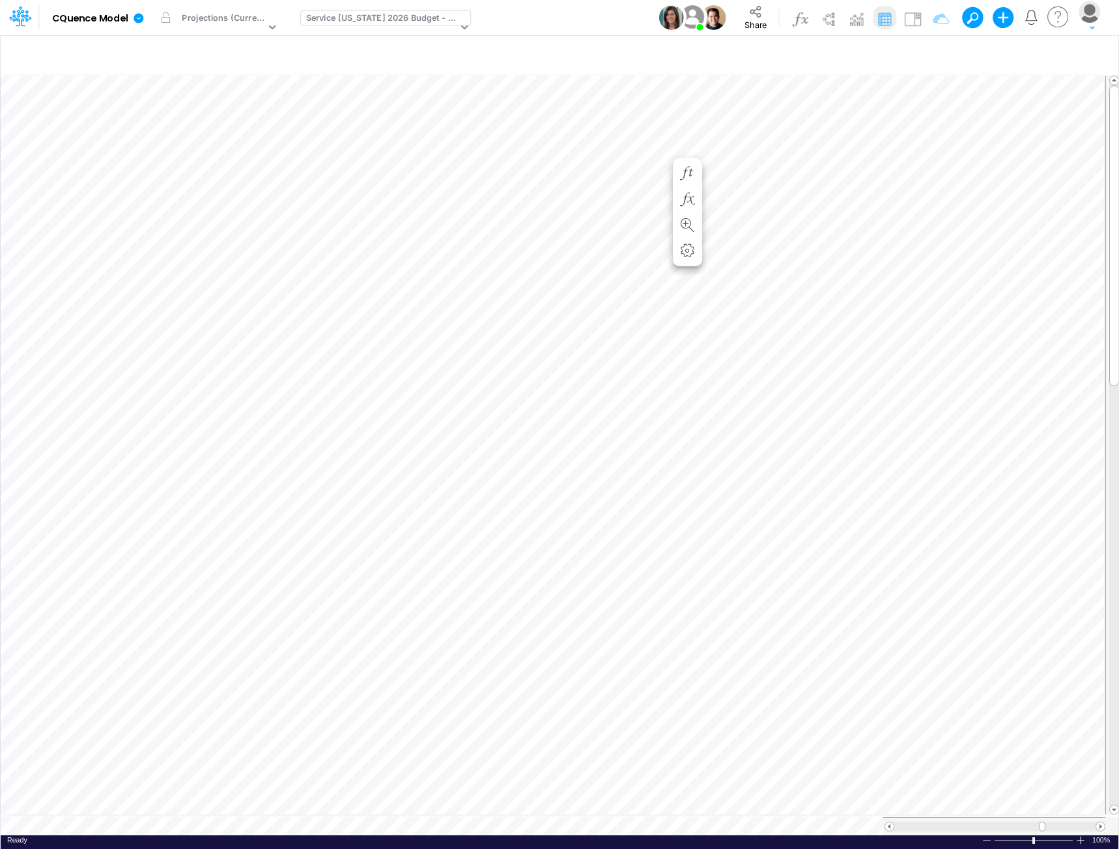
scroll to position [7, 1]
click at [686, 181] on icon "button" at bounding box center [687, 187] width 20 height 14
click at [690, 223] on icon "button" at bounding box center [687, 226] width 20 height 14
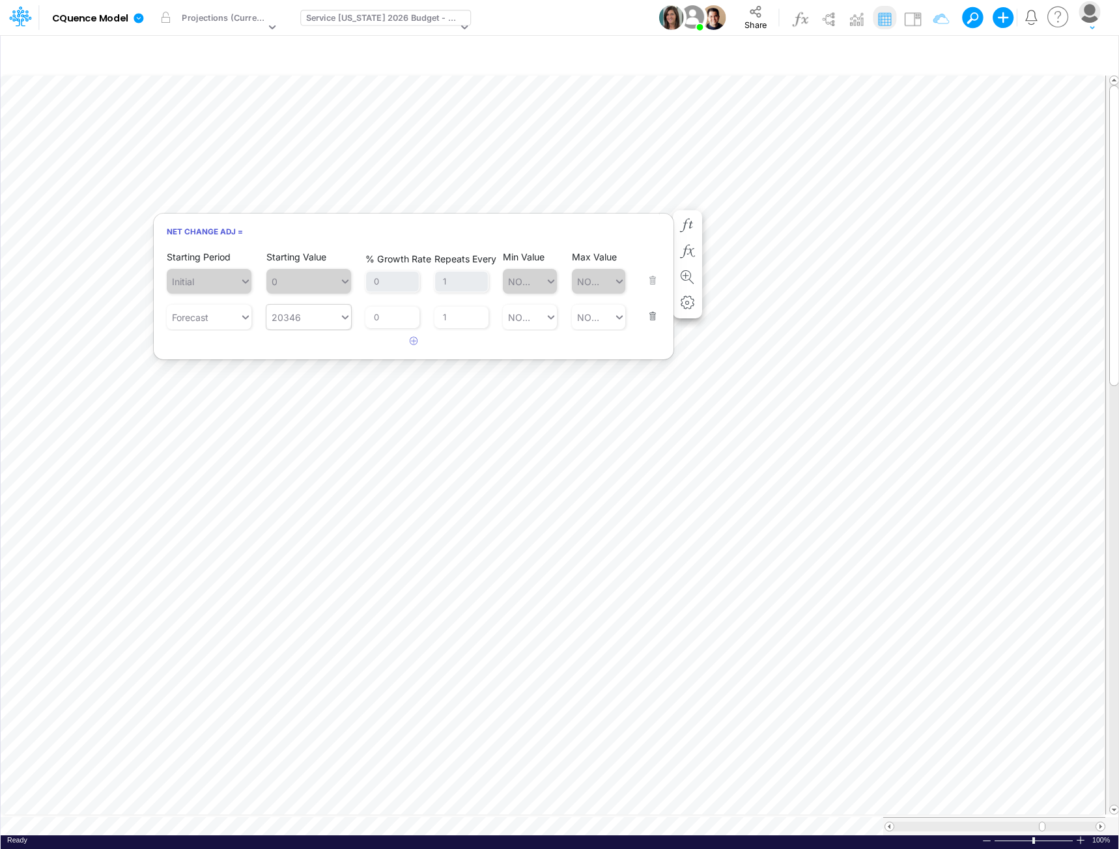
type input "20346"
click at [313, 316] on div "20346 20346" at bounding box center [302, 317] width 73 height 21
click at [308, 318] on div "20346" at bounding box center [302, 317] width 73 height 21
click at [347, 351] on div "Set value 20346.38" at bounding box center [317, 349] width 102 height 24
type input "20346.38"
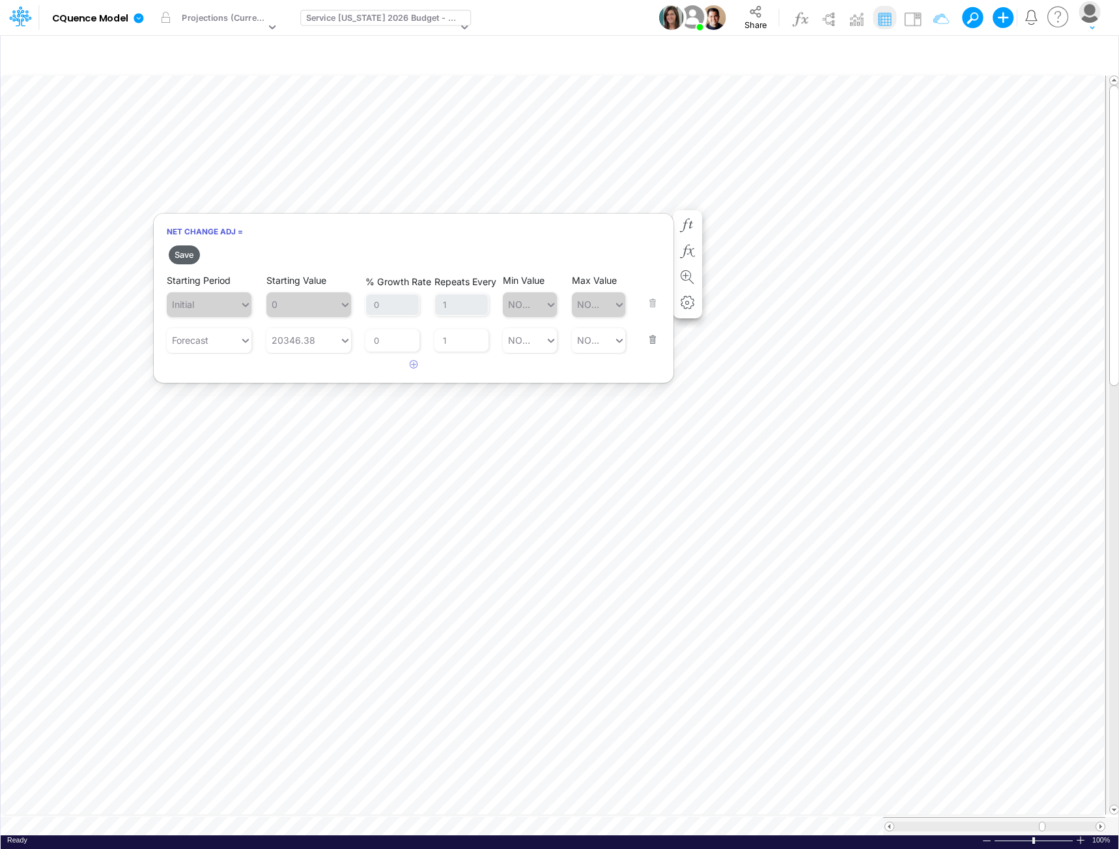
click at [194, 260] on button "Save" at bounding box center [184, 255] width 31 height 19
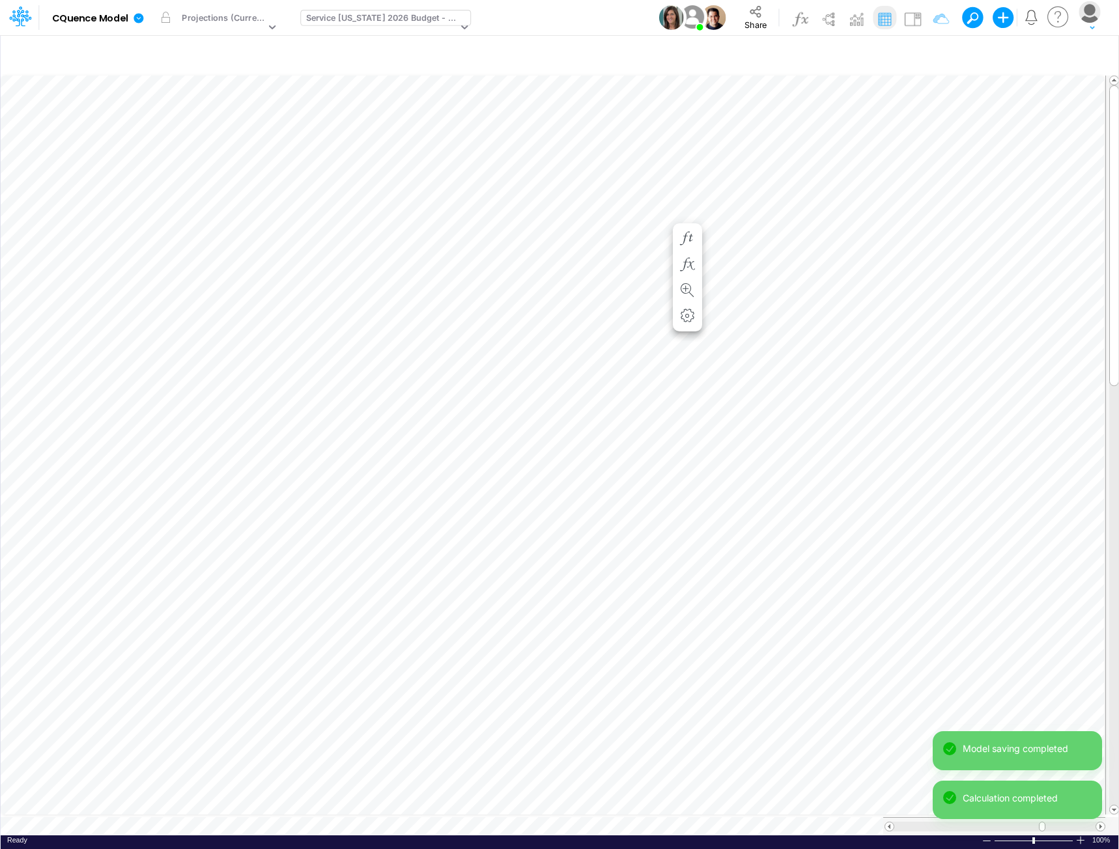
scroll to position [7, 1]
click at [684, 236] on icon "button" at bounding box center [687, 239] width 20 height 14
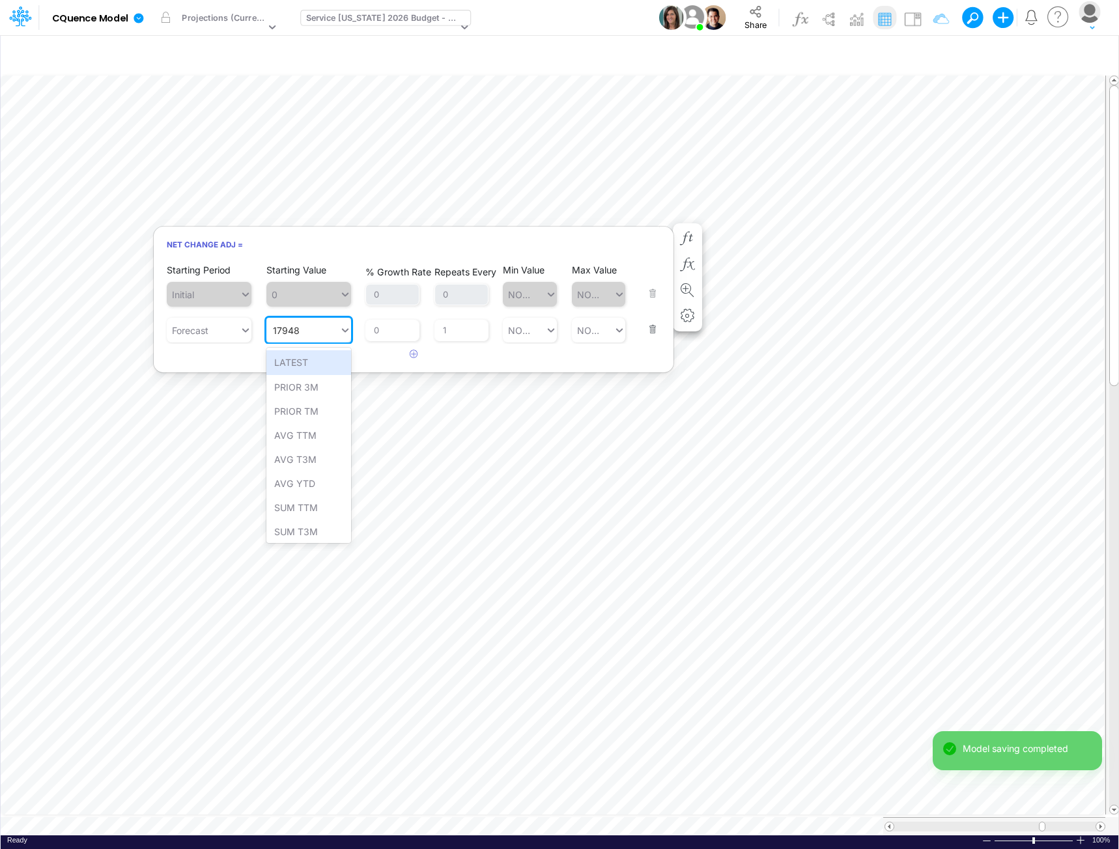
click at [309, 330] on div "17948 17948" at bounding box center [302, 330] width 73 height 21
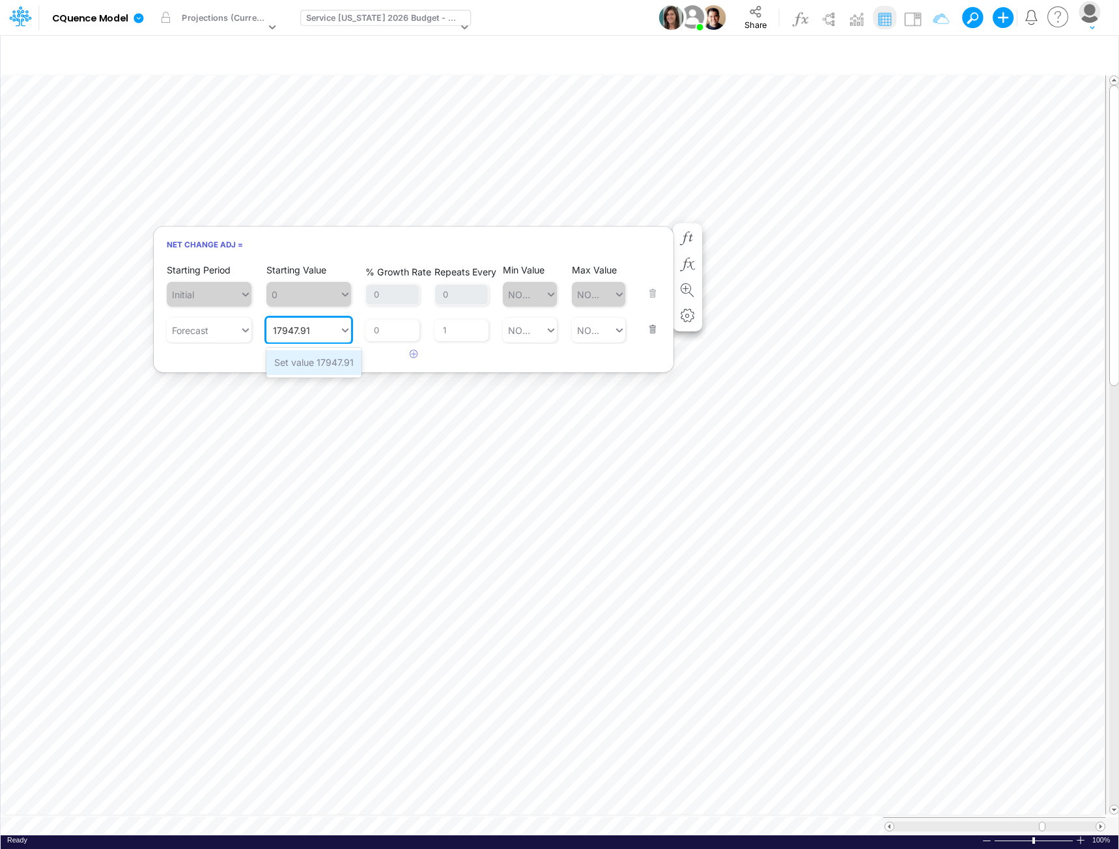
click at [324, 365] on div "Set value 17947.91" at bounding box center [313, 362] width 95 height 24
type input "17947.91"
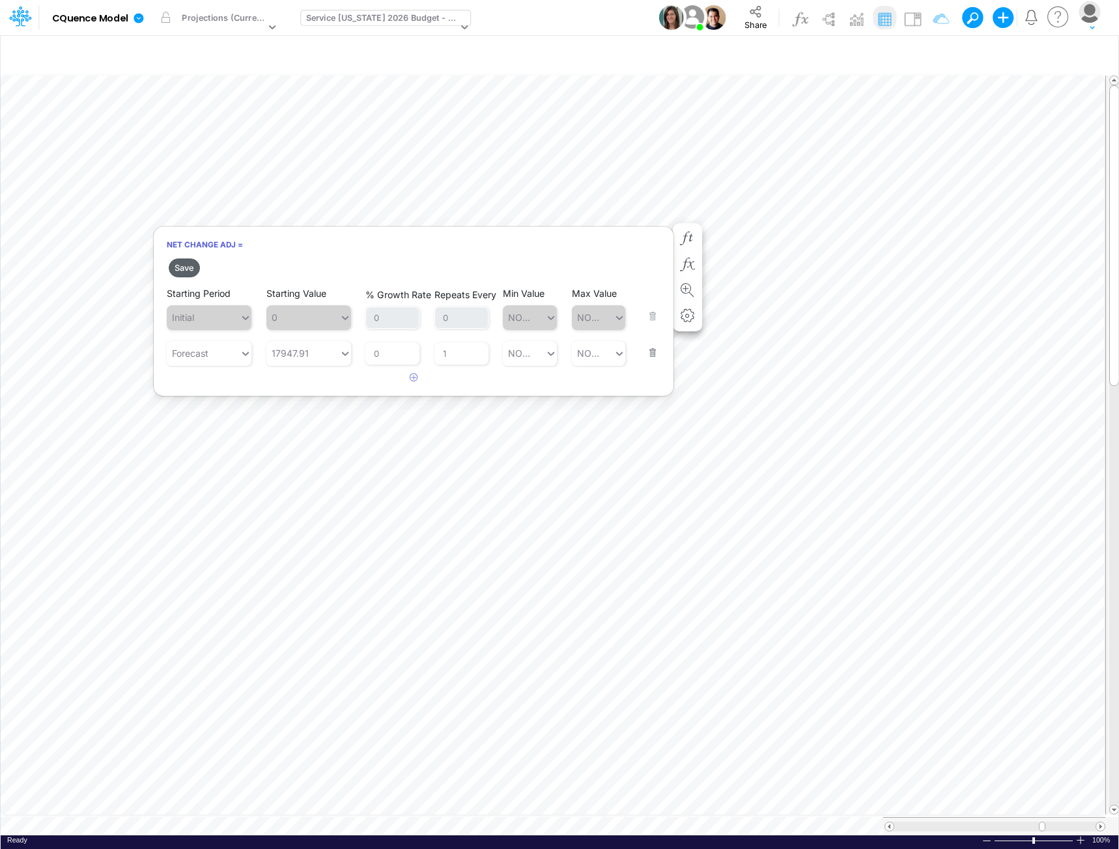
click at [188, 267] on button "Save" at bounding box center [184, 268] width 31 height 19
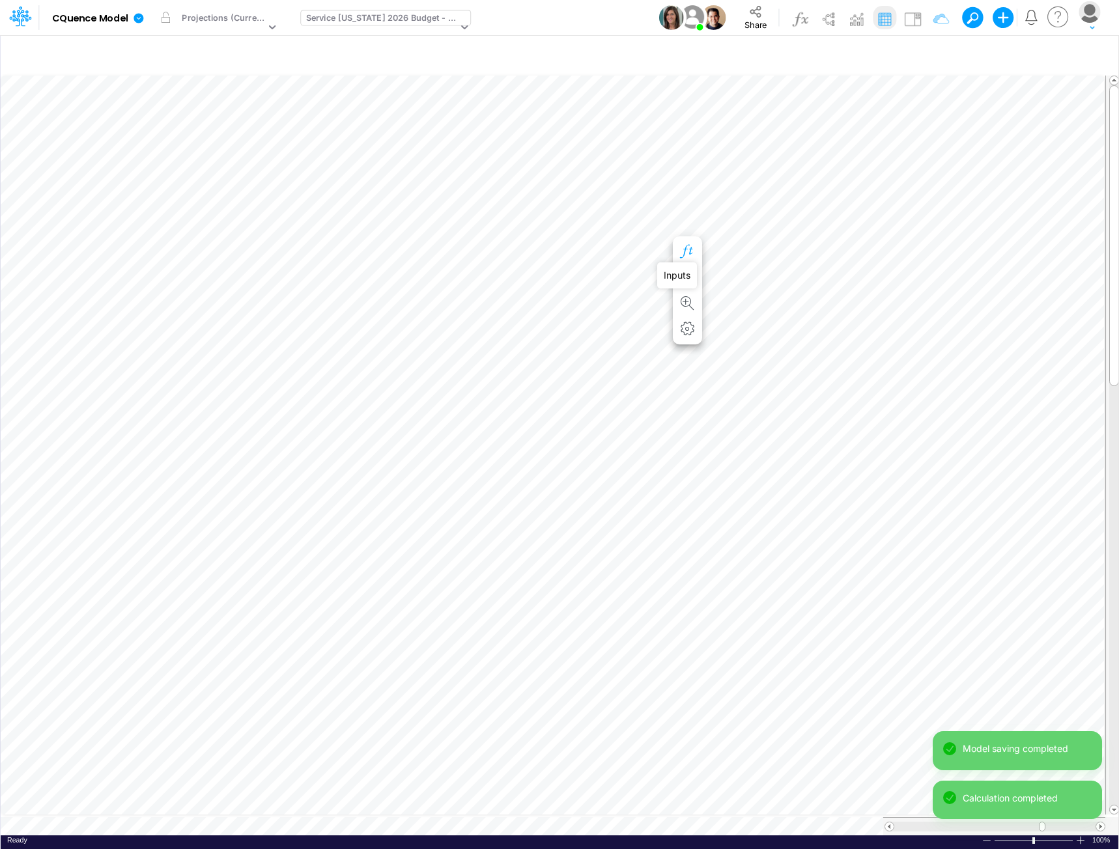
click at [686, 248] on icon "button" at bounding box center [687, 252] width 20 height 14
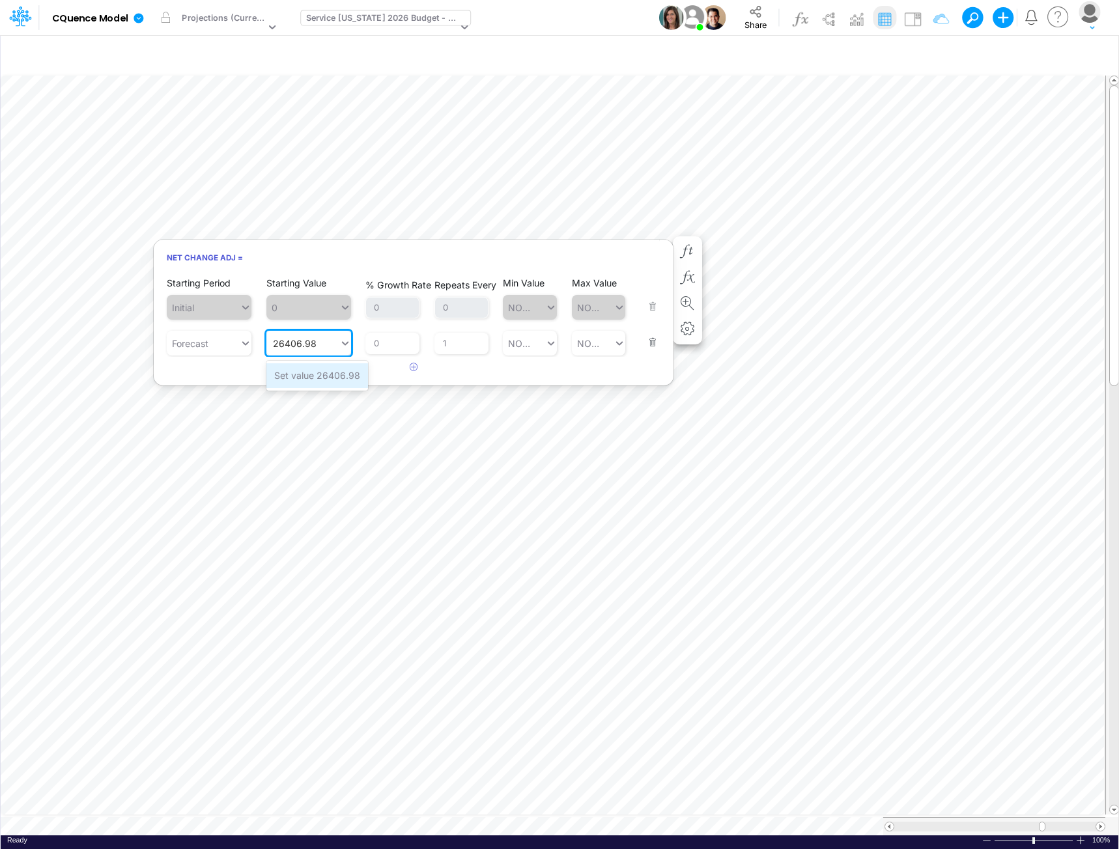
click at [312, 373] on div "Set value 26406.98" at bounding box center [317, 375] width 102 height 24
type input "26406.98"
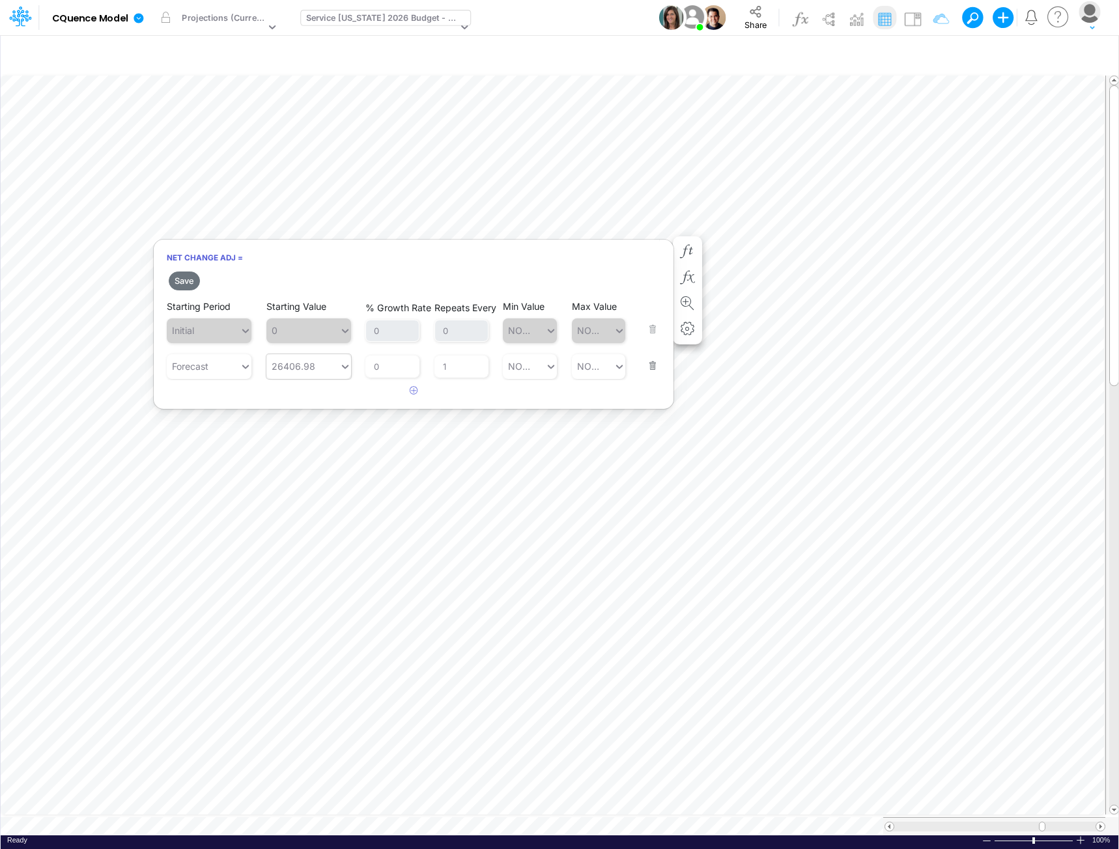
click at [184, 284] on button "Save" at bounding box center [184, 281] width 31 height 19
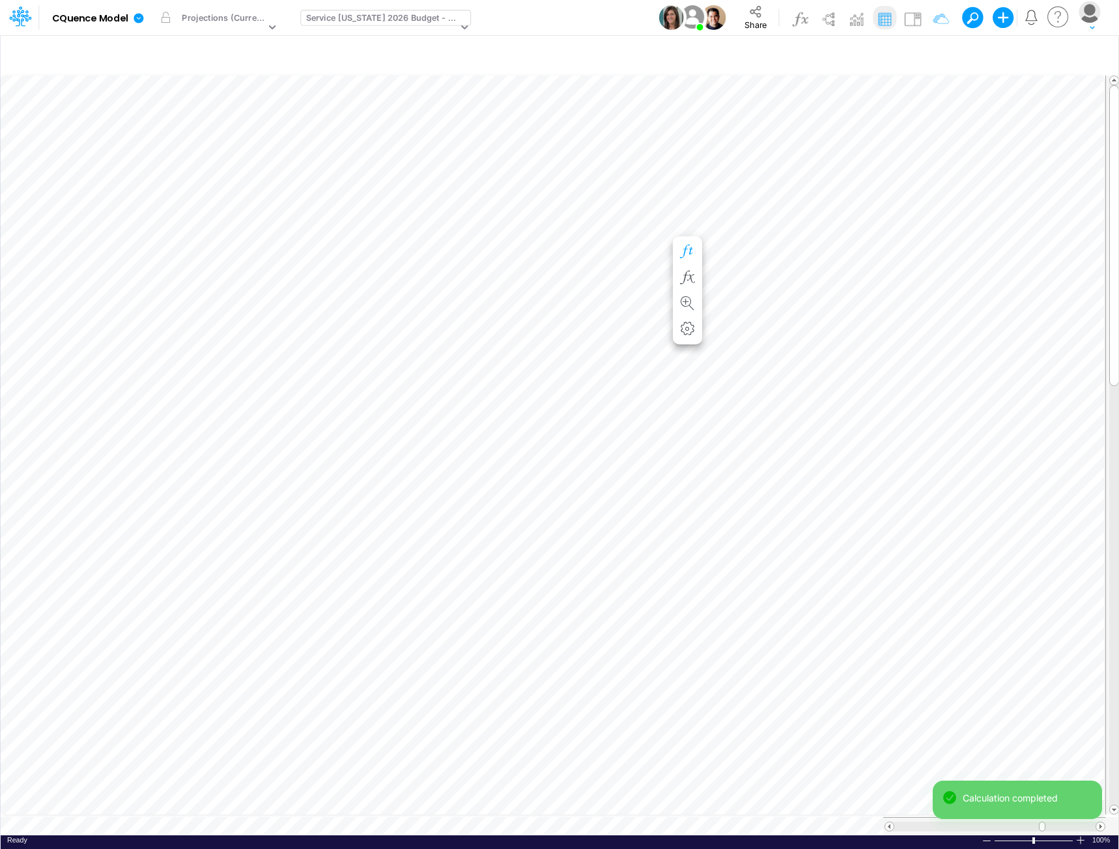
scroll to position [7, 1]
click at [687, 262] on icon "button" at bounding box center [687, 265] width 20 height 14
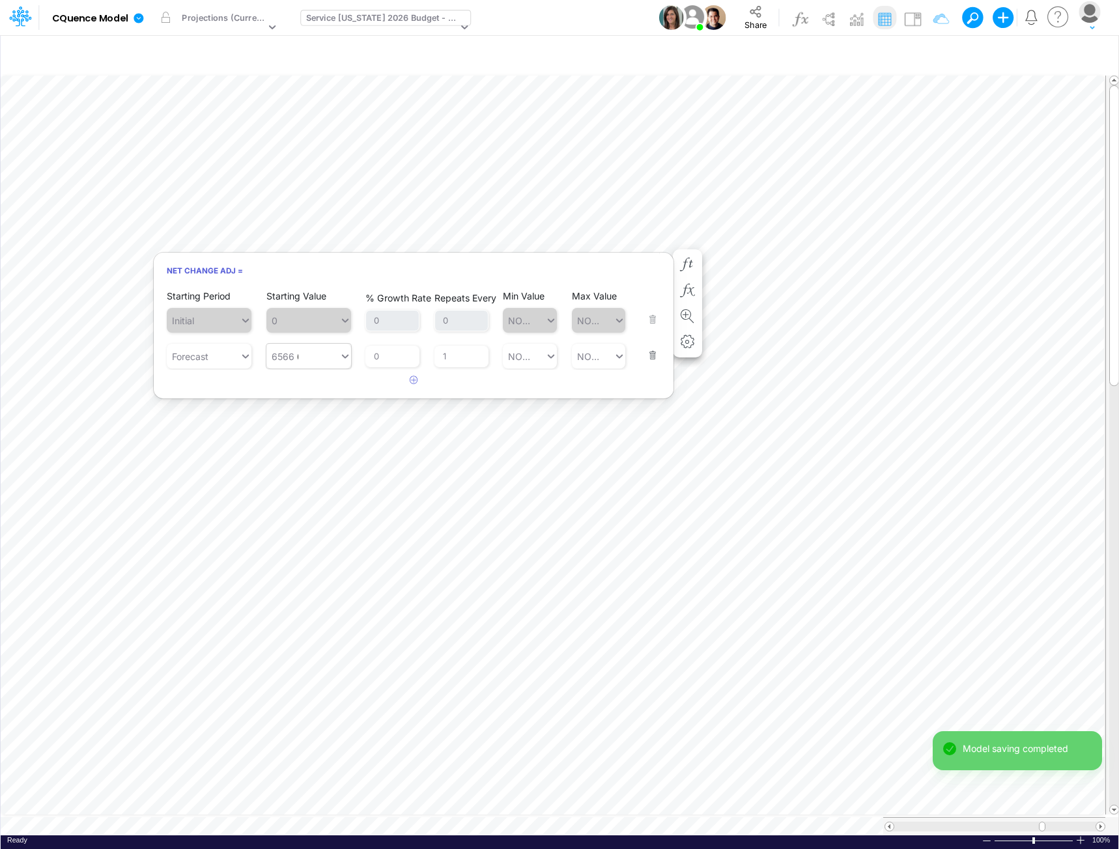
click at [313, 354] on div "6566 6566" at bounding box center [302, 356] width 73 height 21
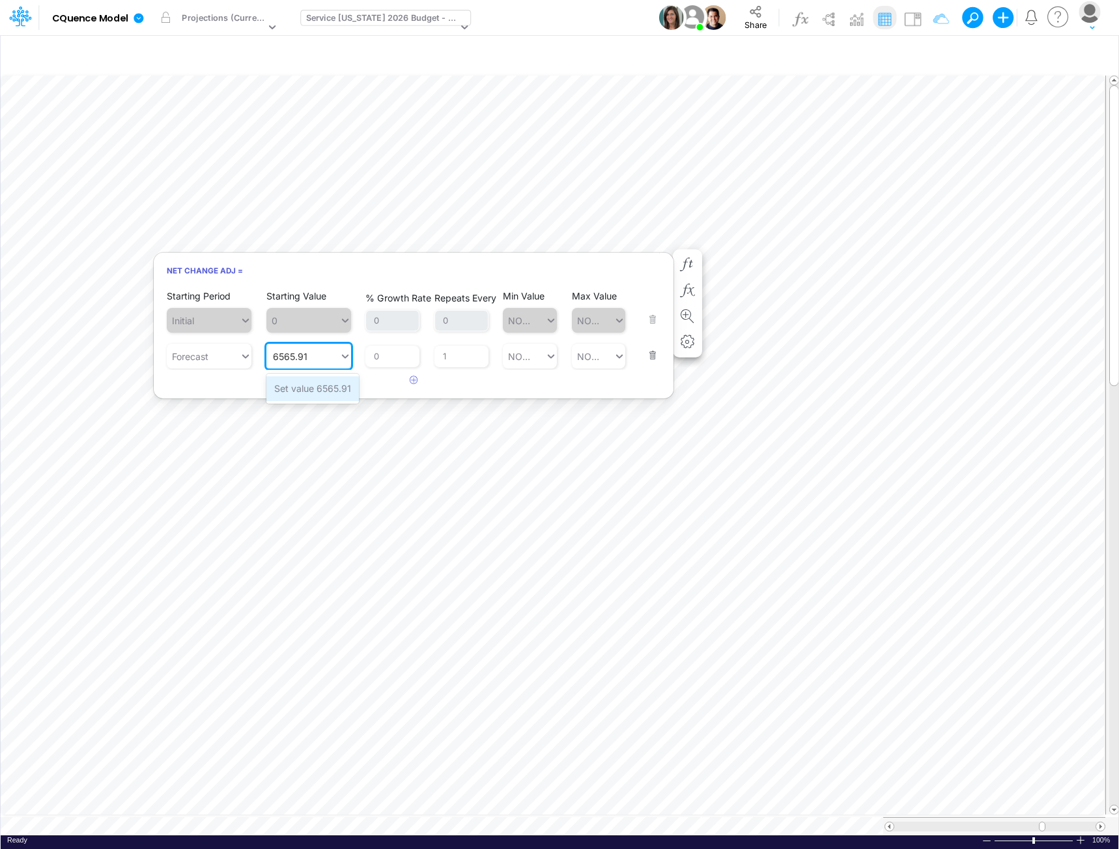
click at [311, 388] on div "Set value 6565.91" at bounding box center [312, 388] width 92 height 24
type input "6565.91"
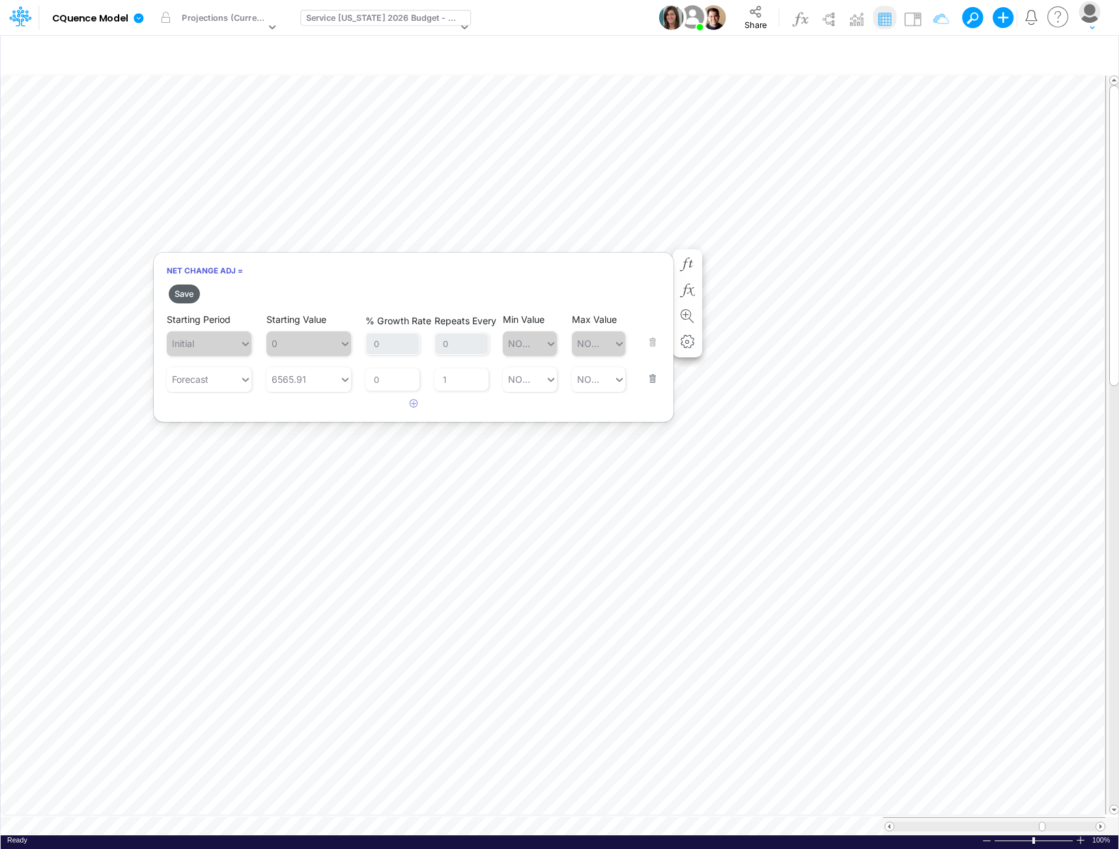
click at [186, 296] on button "Save" at bounding box center [184, 294] width 31 height 19
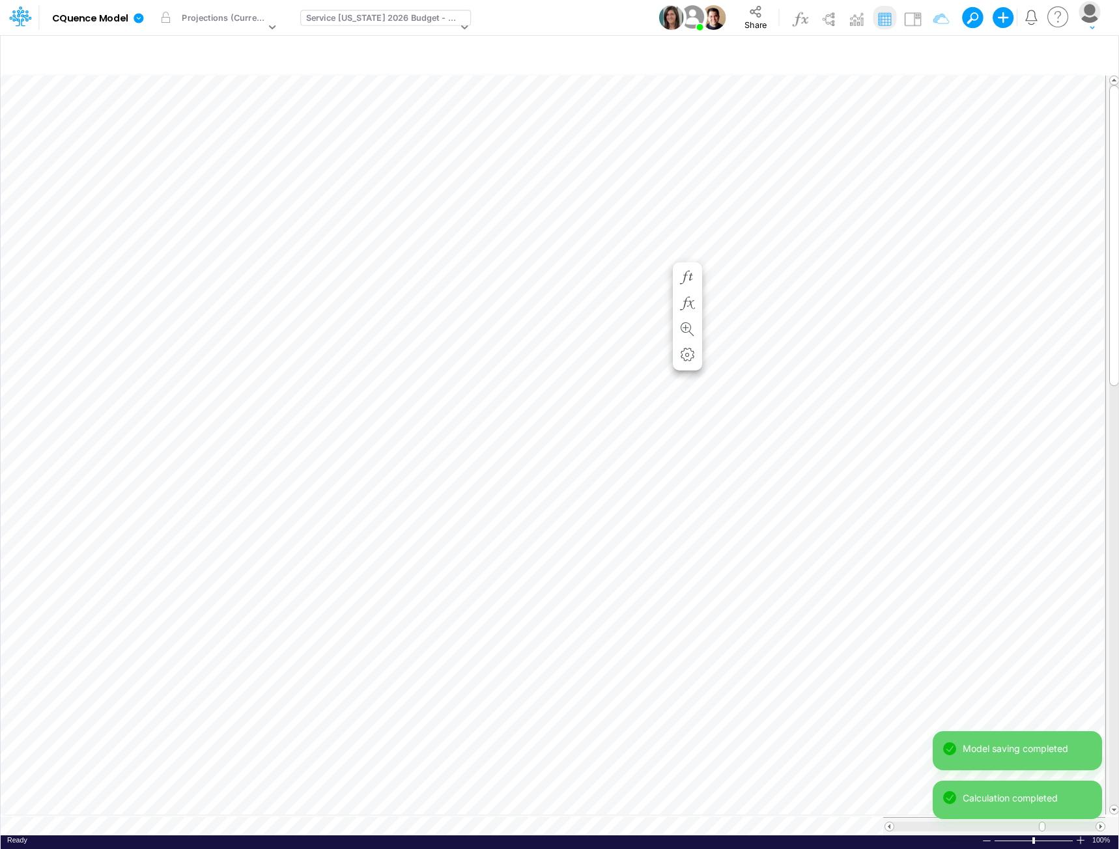
scroll to position [7, 1]
click at [691, 278] on icon "button" at bounding box center [687, 278] width 20 height 14
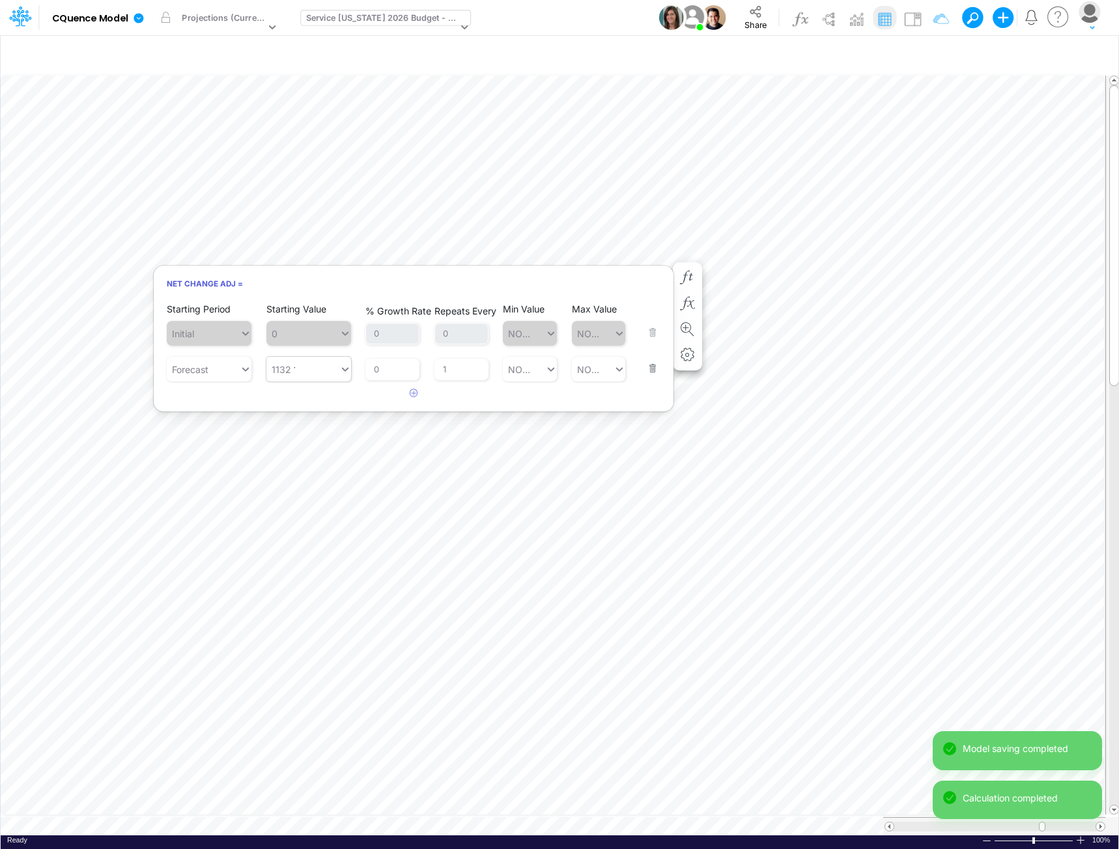
click at [298, 368] on div "1132 1132" at bounding box center [302, 369] width 73 height 21
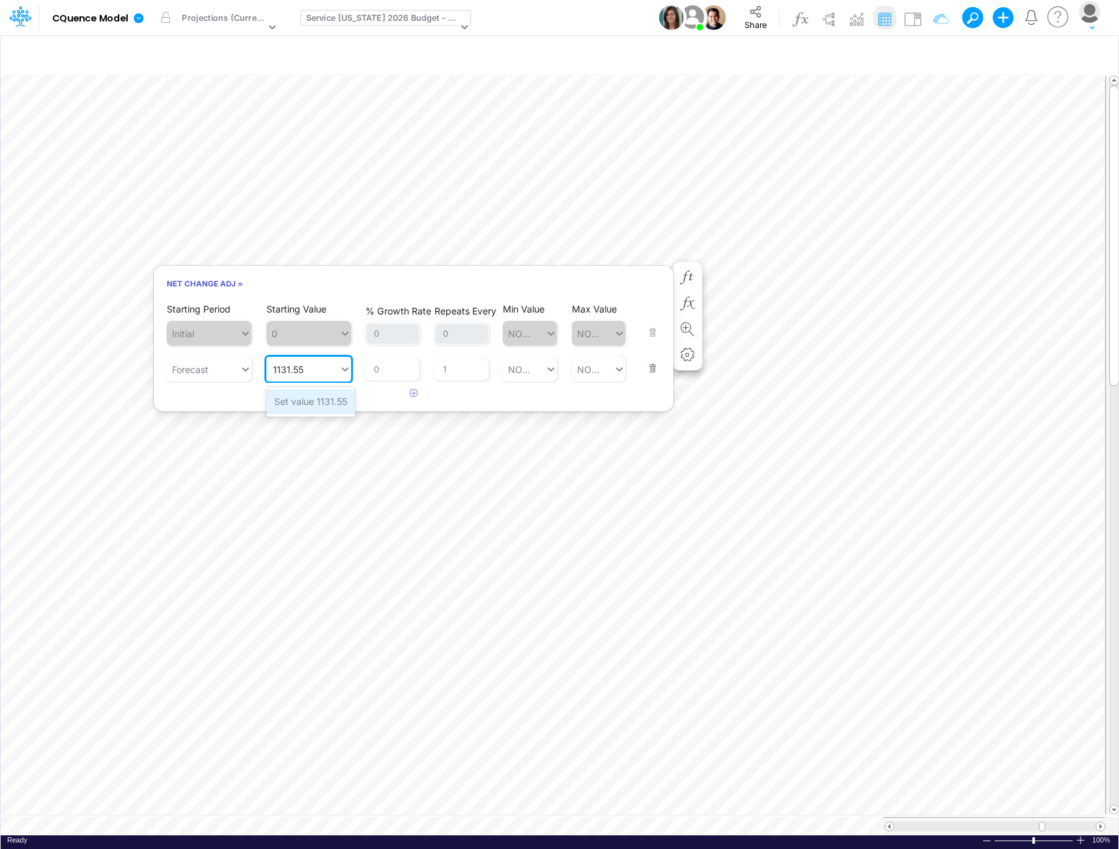
click at [326, 404] on div "Set value 1131.55" at bounding box center [310, 401] width 89 height 24
type input "1131.55"
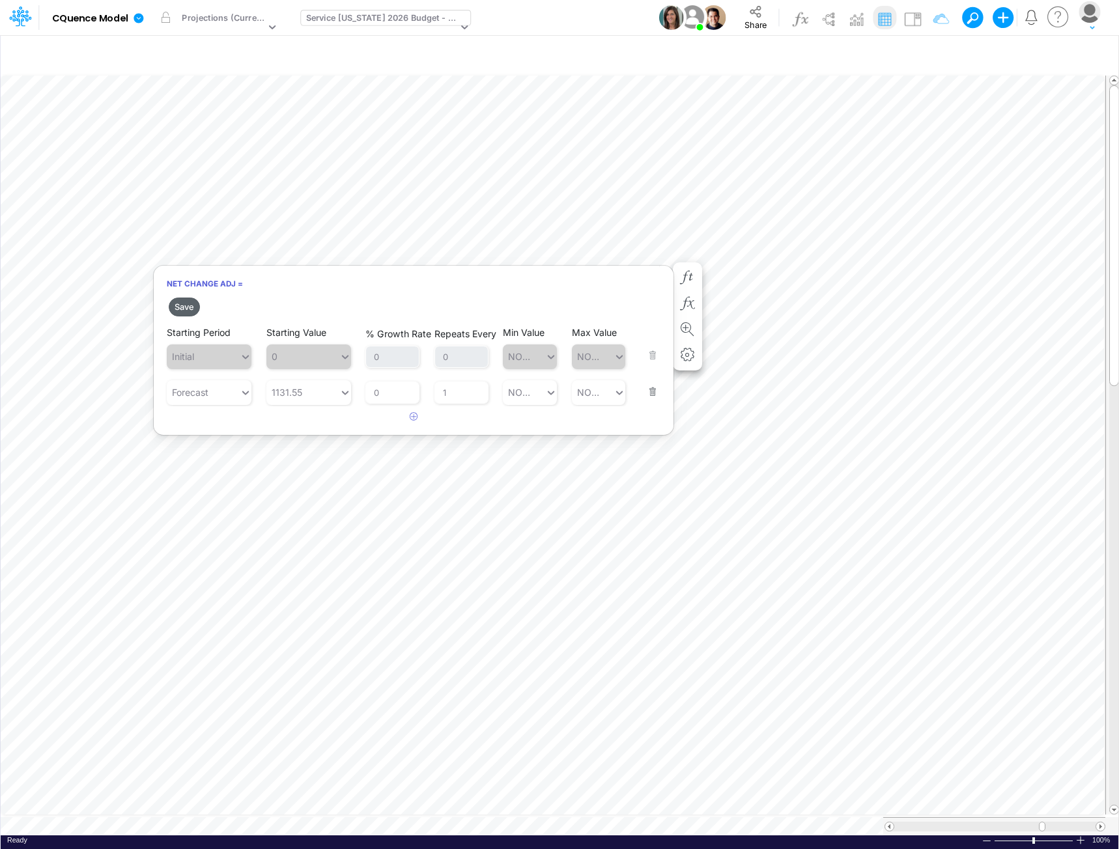
click at [182, 307] on button "Save" at bounding box center [184, 307] width 31 height 19
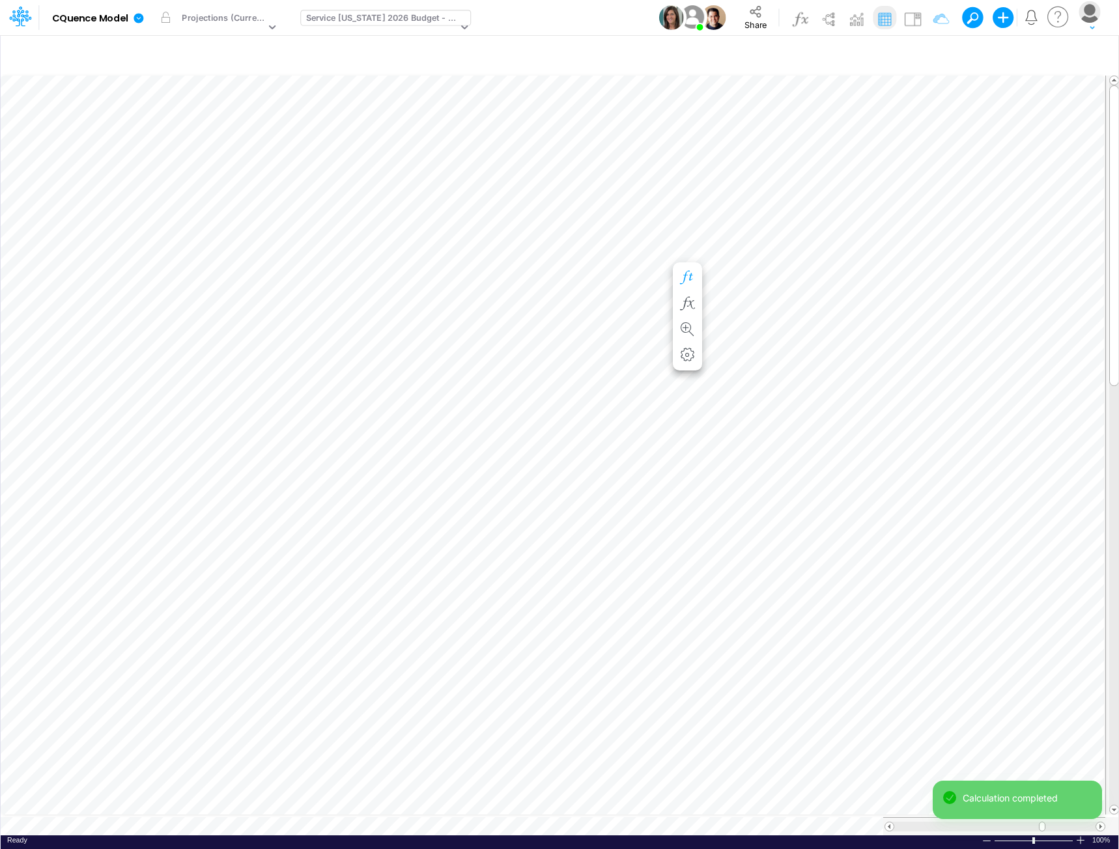
click at [689, 279] on button "button" at bounding box center [687, 278] width 24 height 26
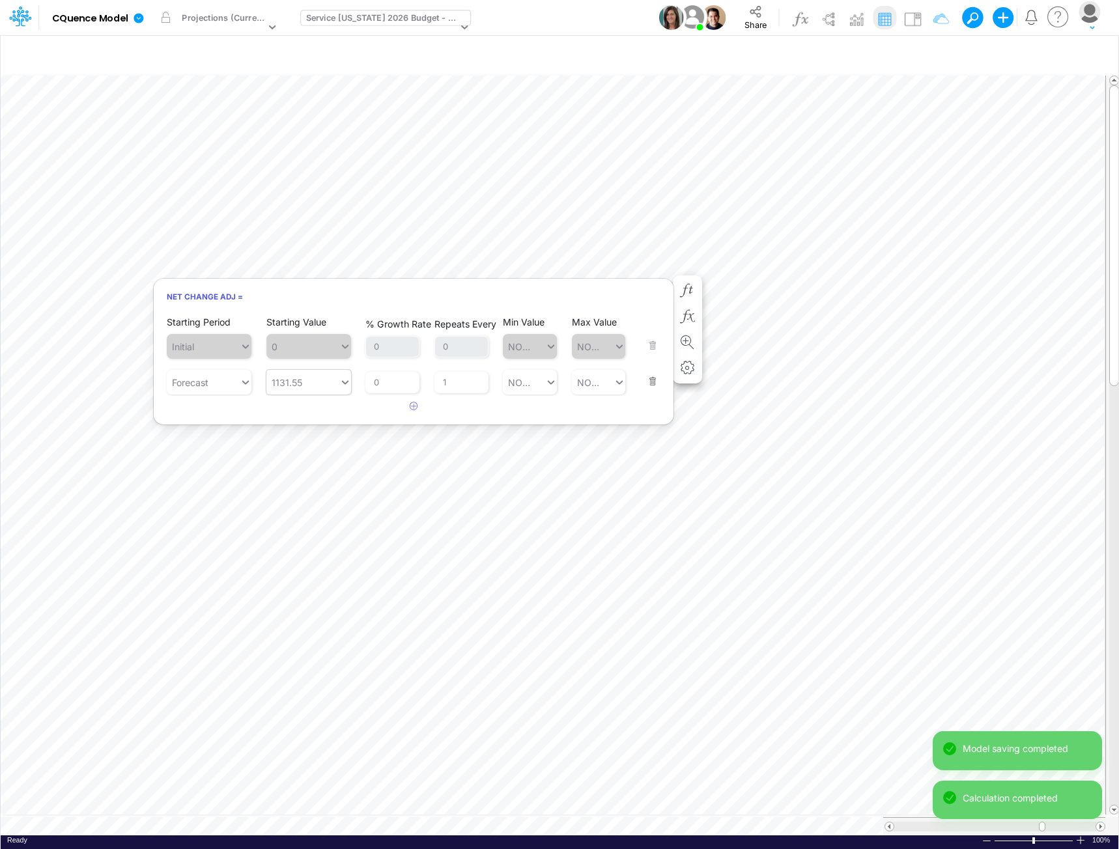
type input "1131.55"
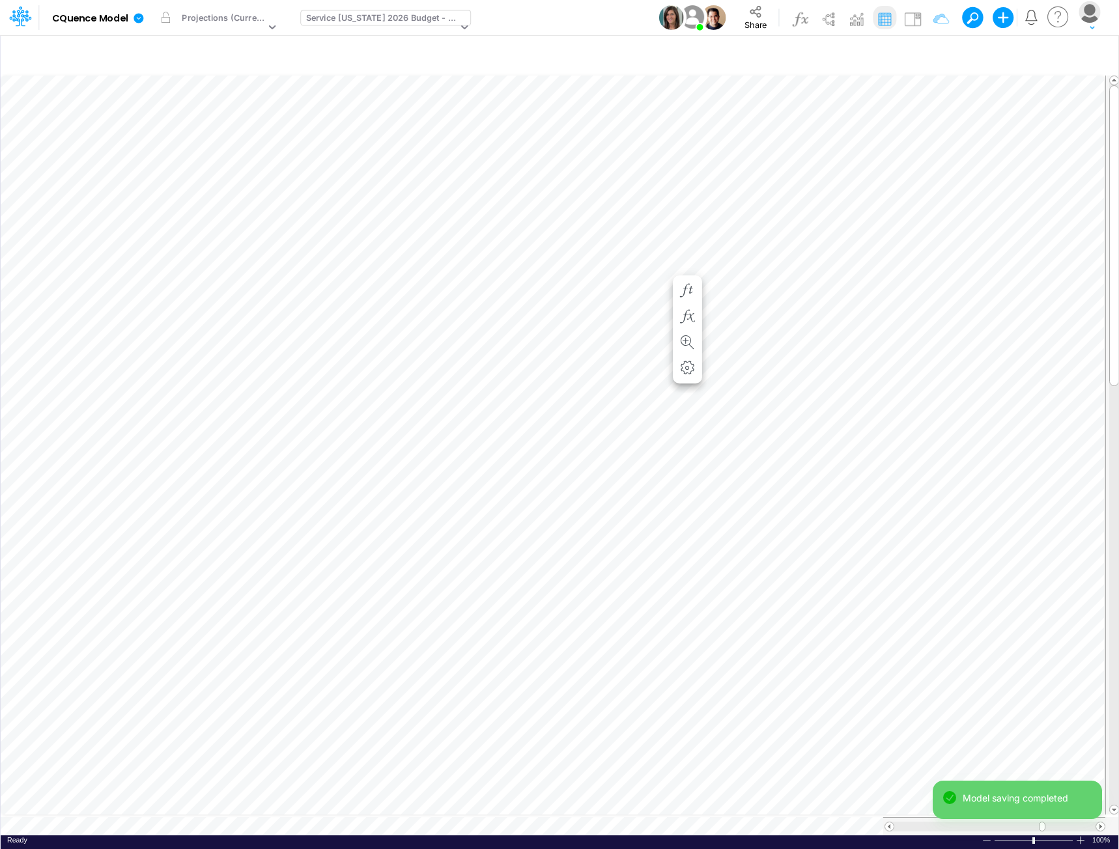
scroll to position [7, 1]
click at [686, 287] on icon "button" at bounding box center [687, 291] width 20 height 14
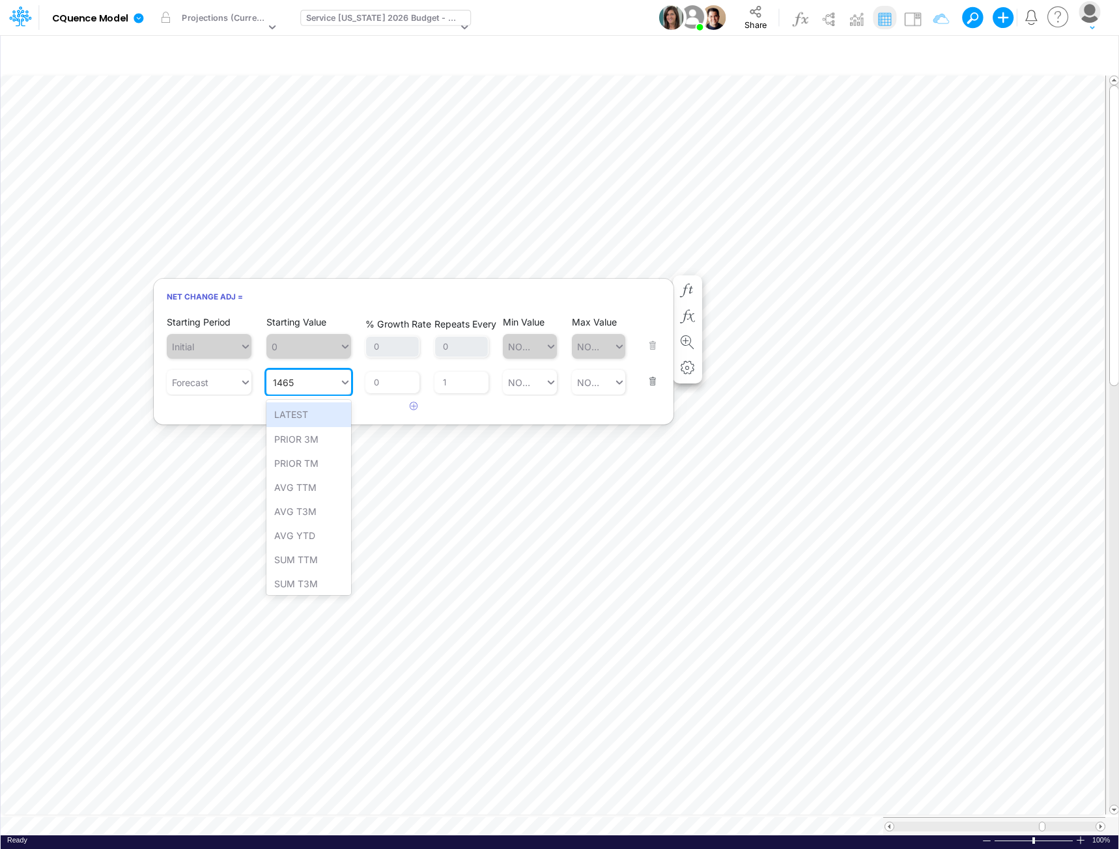
click at [300, 386] on div "1465 1465" at bounding box center [302, 382] width 73 height 21
click at [313, 417] on div "Set value 1465.75" at bounding box center [312, 415] width 92 height 24
type input "1465.75"
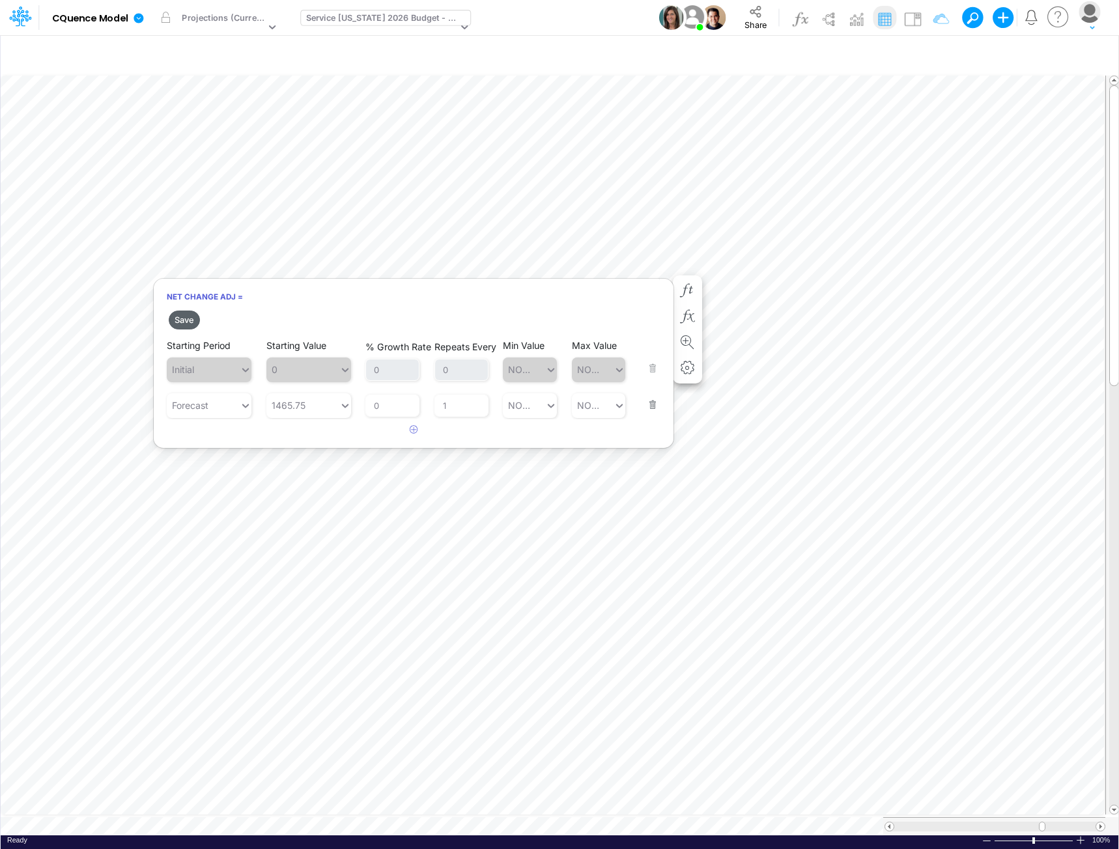
click at [181, 320] on button "Save" at bounding box center [184, 320] width 31 height 19
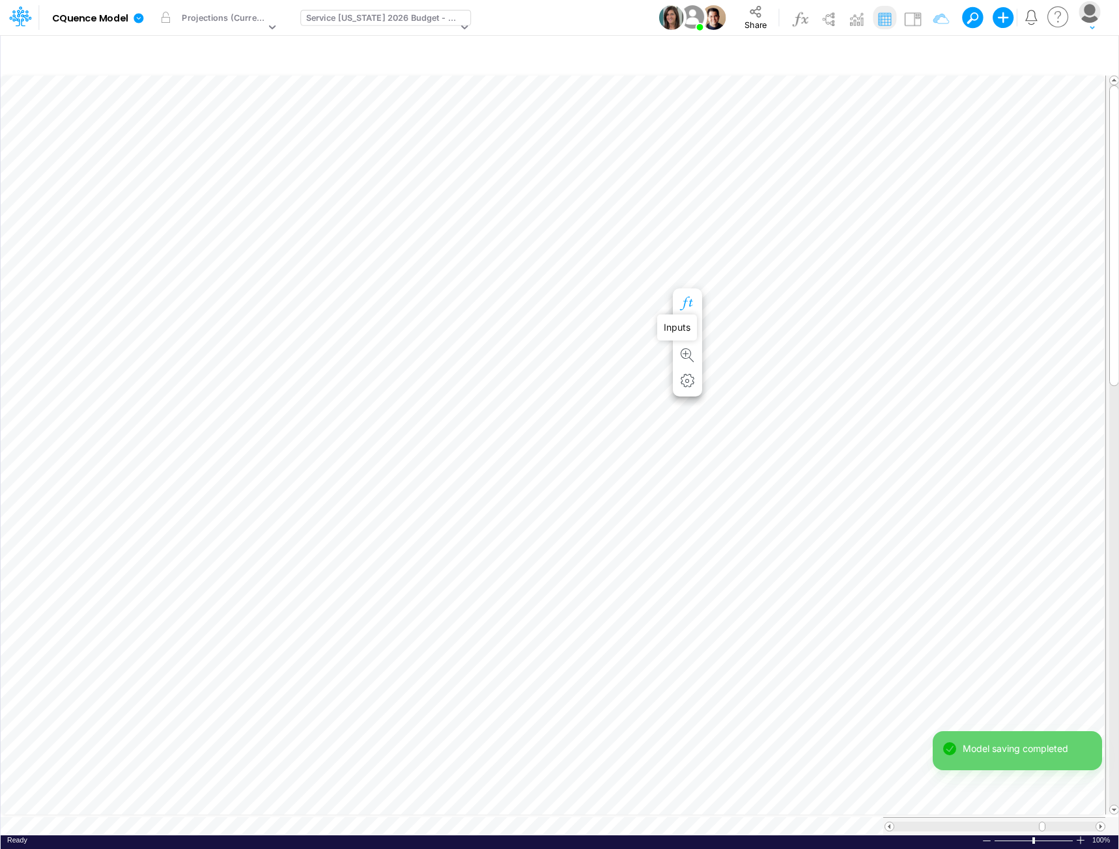
click at [685, 302] on icon "button" at bounding box center [687, 304] width 20 height 14
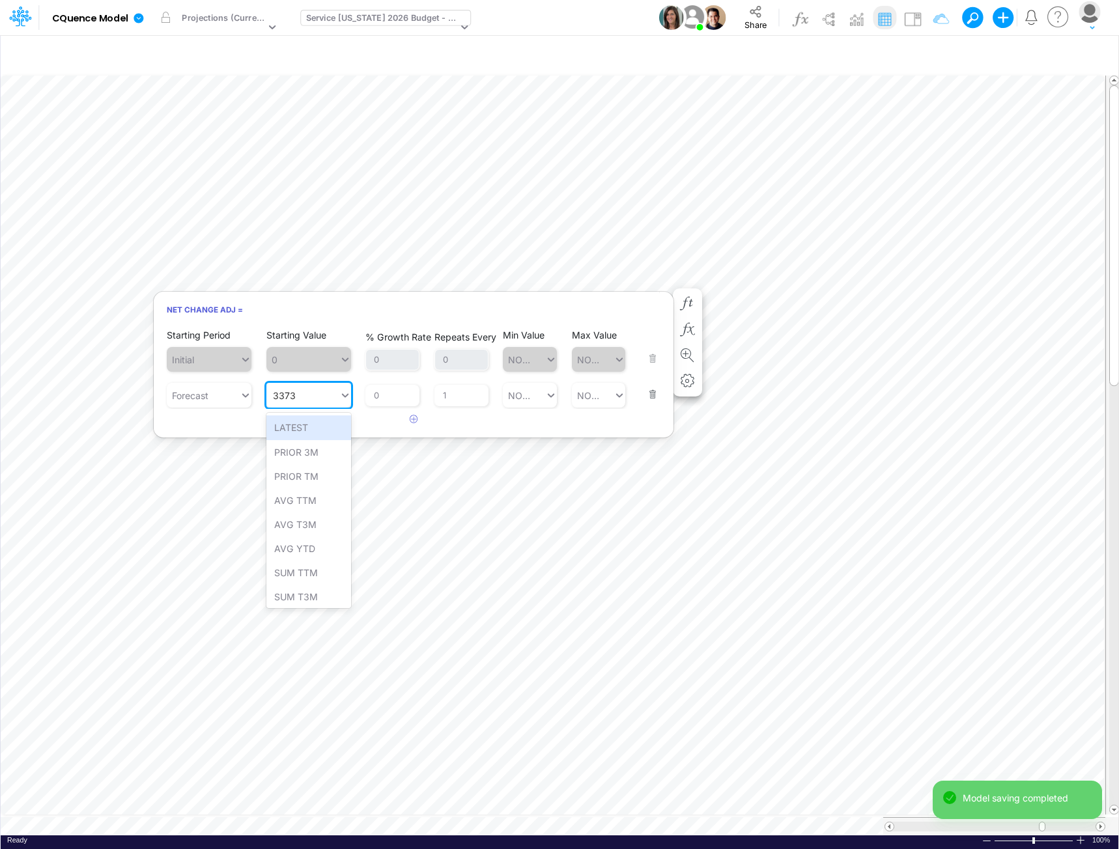
click at [309, 394] on div "3373 3373" at bounding box center [302, 395] width 73 height 21
click at [304, 425] on div "Set value 3373.39" at bounding box center [313, 428] width 95 height 24
type input "3373.39"
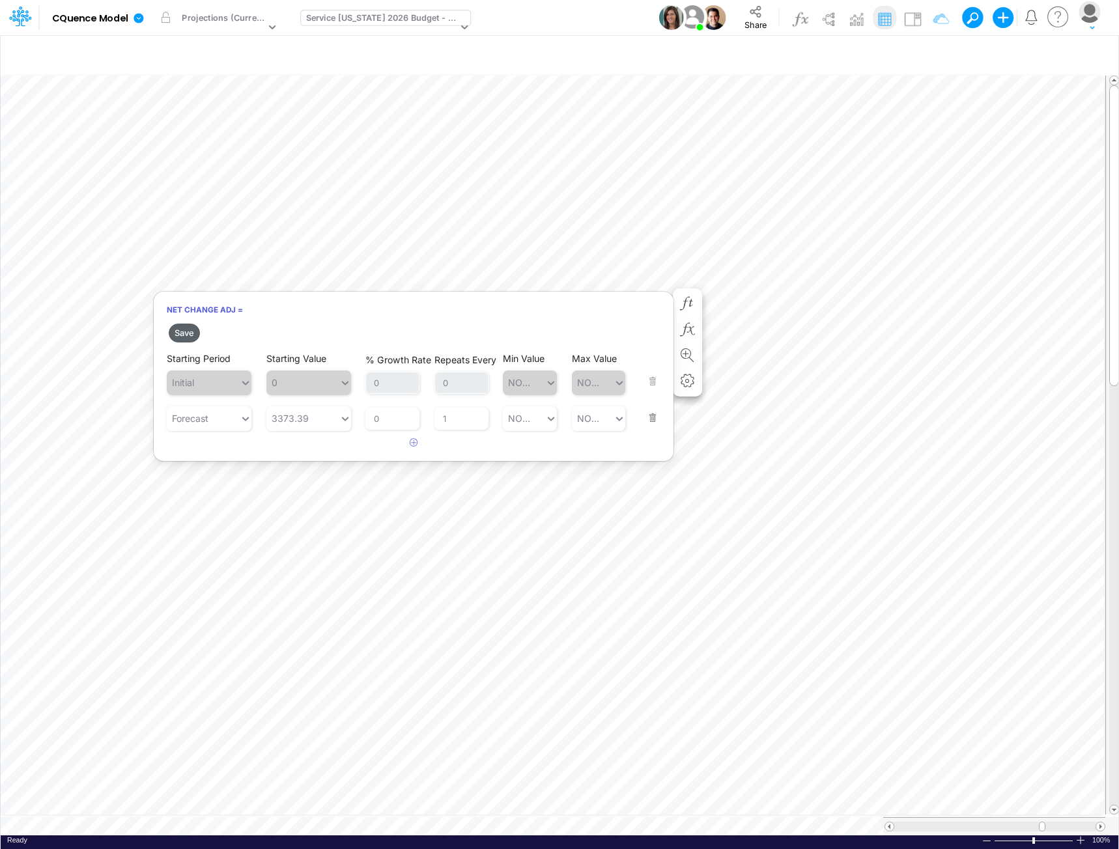
click at [184, 335] on button "Save" at bounding box center [184, 333] width 31 height 19
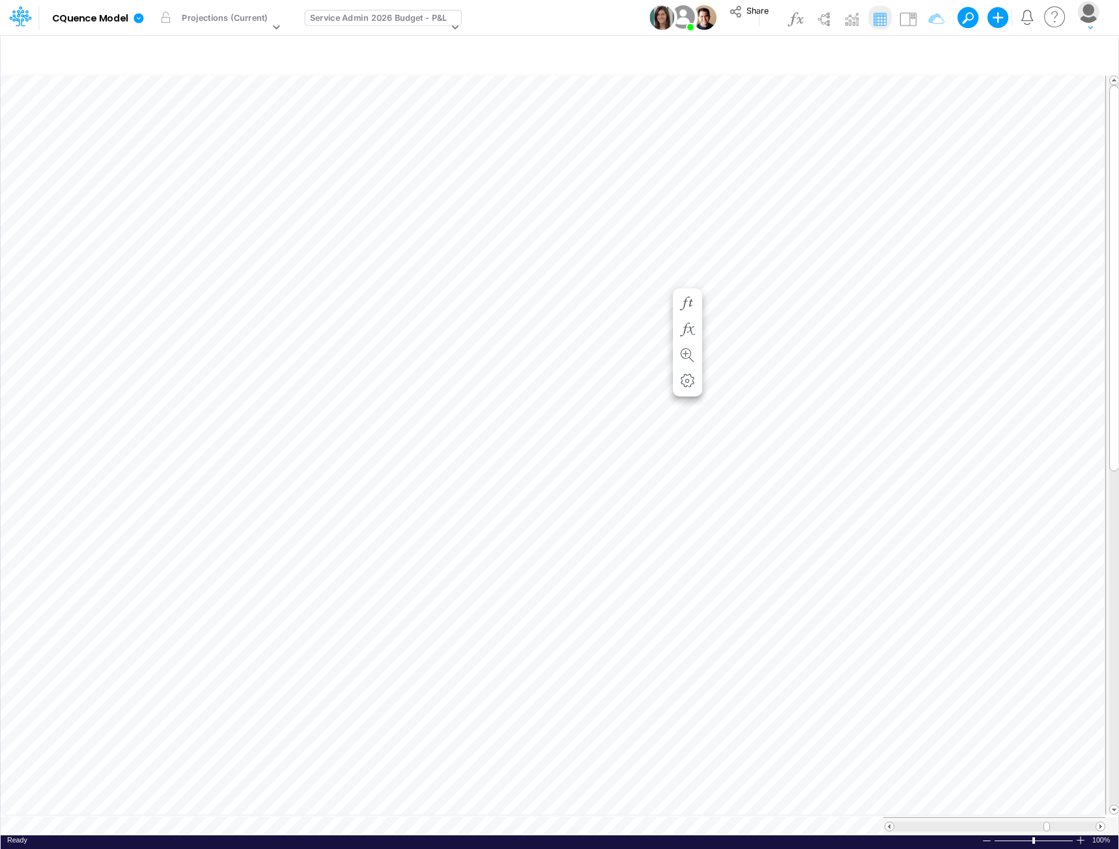
scroll to position [7, 1]
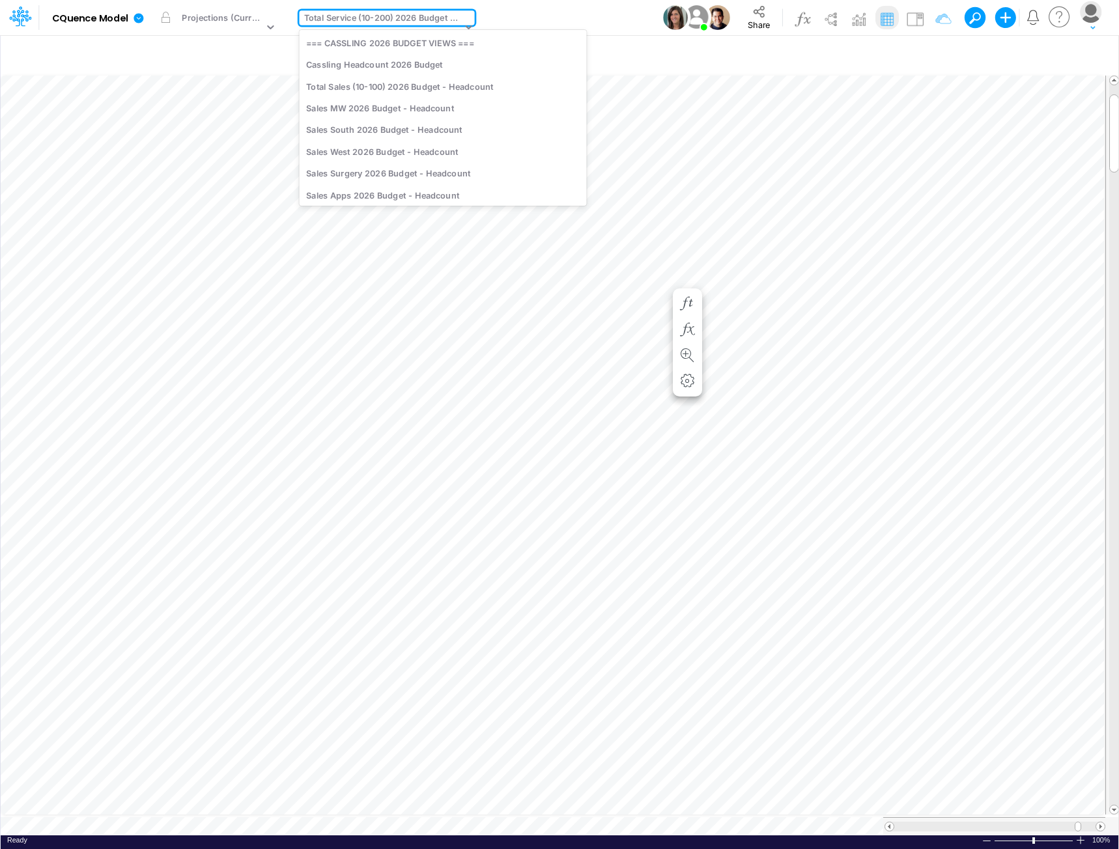
click at [407, 19] on div "Total Service (10-200) 2026 Budget - P&L" at bounding box center [383, 19] width 158 height 15
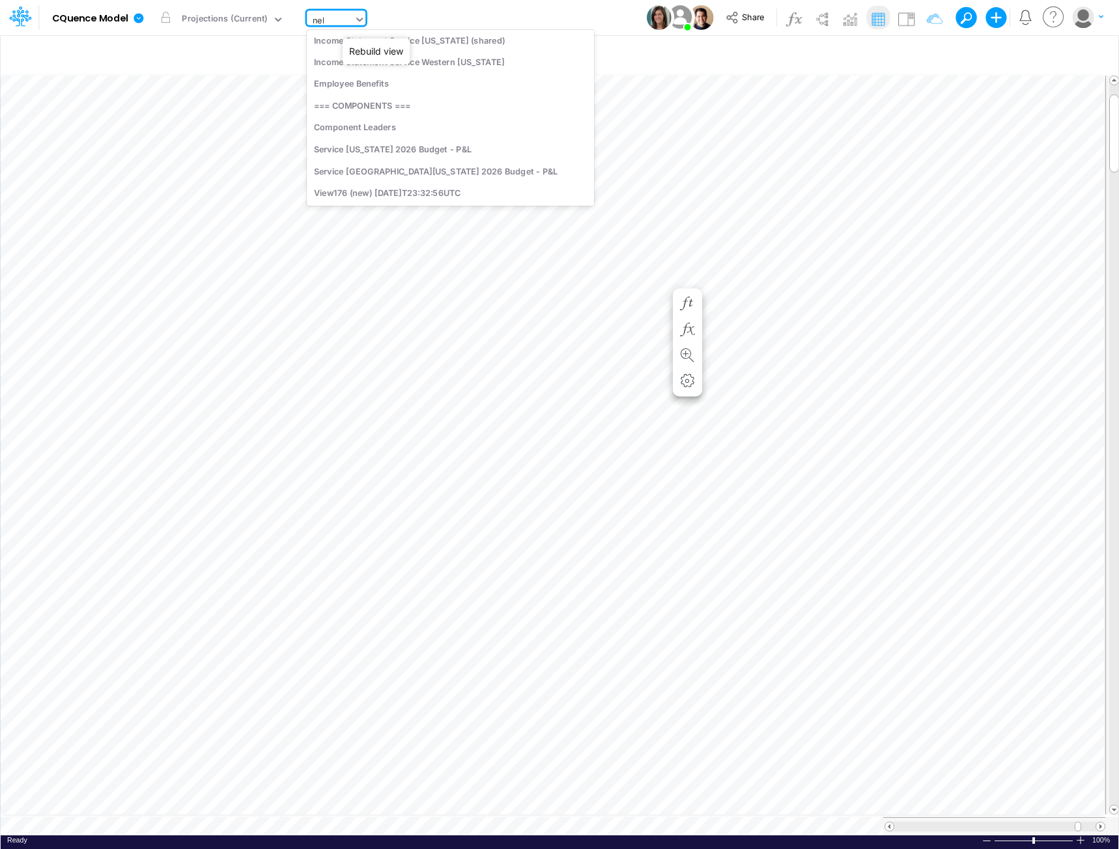
scroll to position [0, 0]
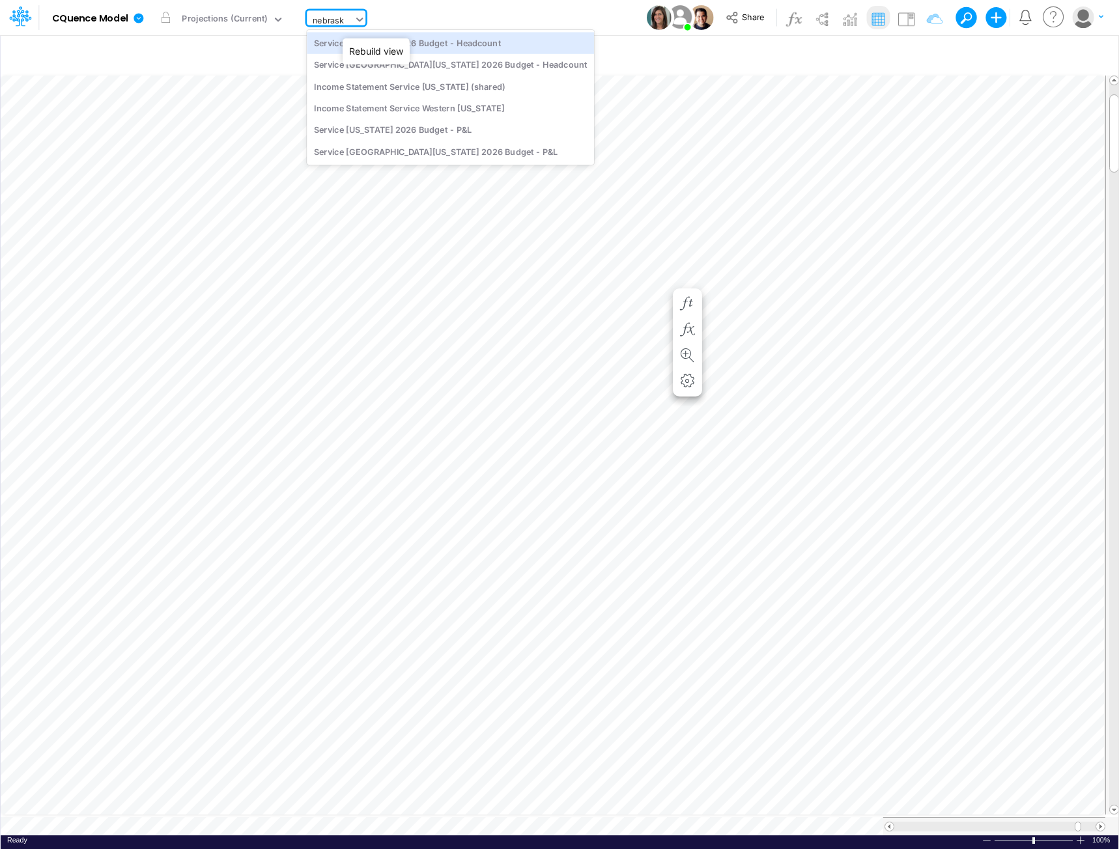
type input "nebraska"
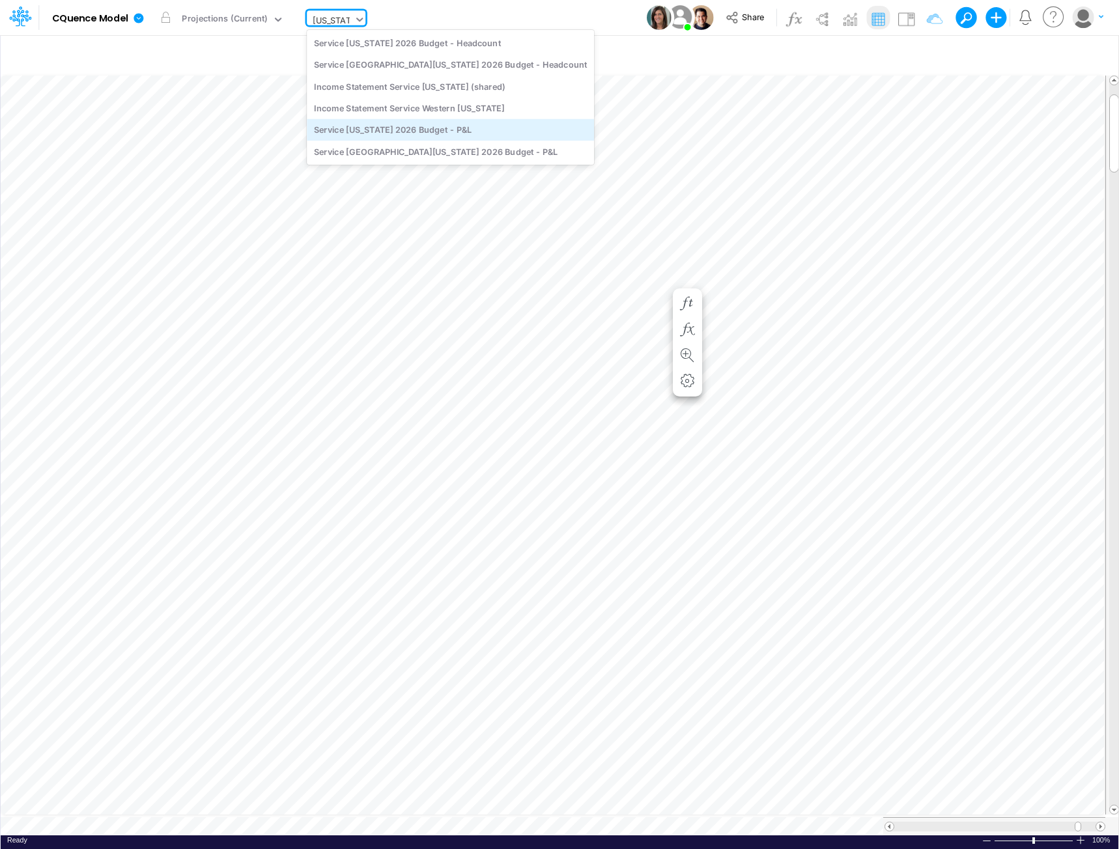
click at [404, 128] on div "Service Nebraska 2026 Budget - P&L" at bounding box center [450, 129] width 287 height 21
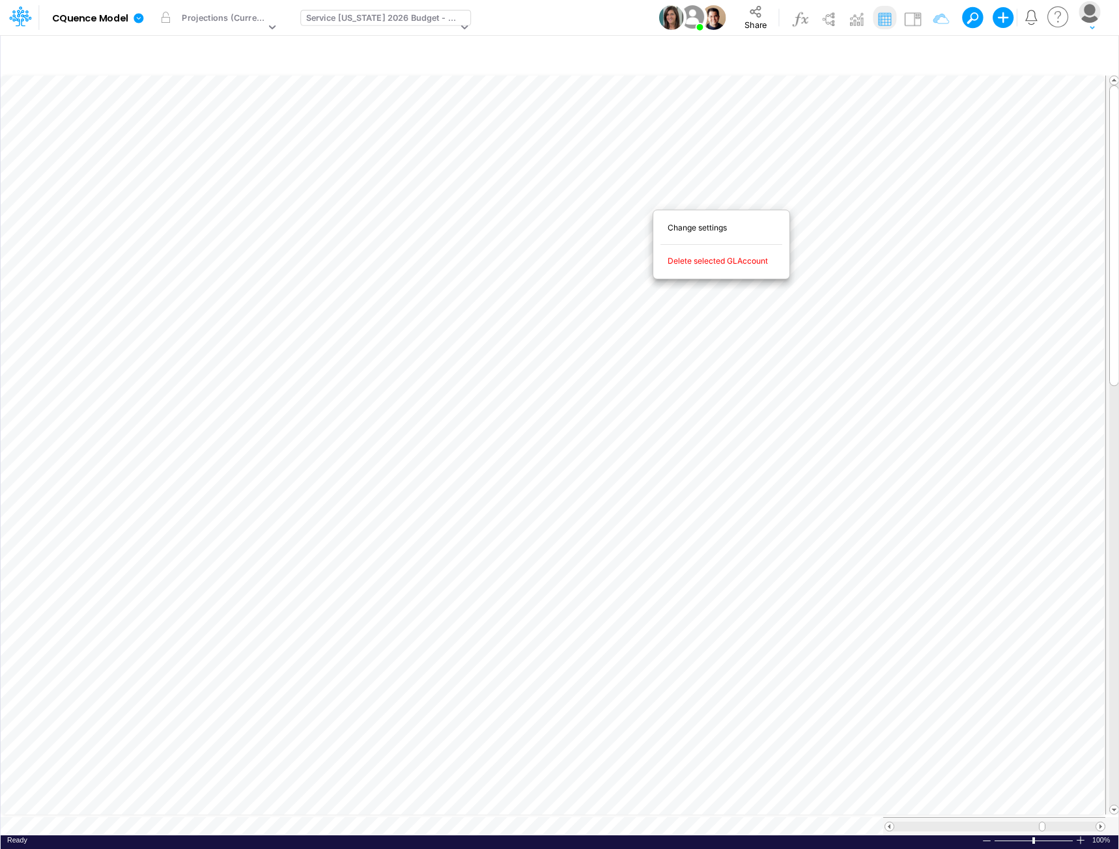
scroll to position [7, 1]
click at [927, 54] on icon "button" at bounding box center [926, 55] width 20 height 14
select select "notEqual"
select select "startsWith"
select select "notEqual"
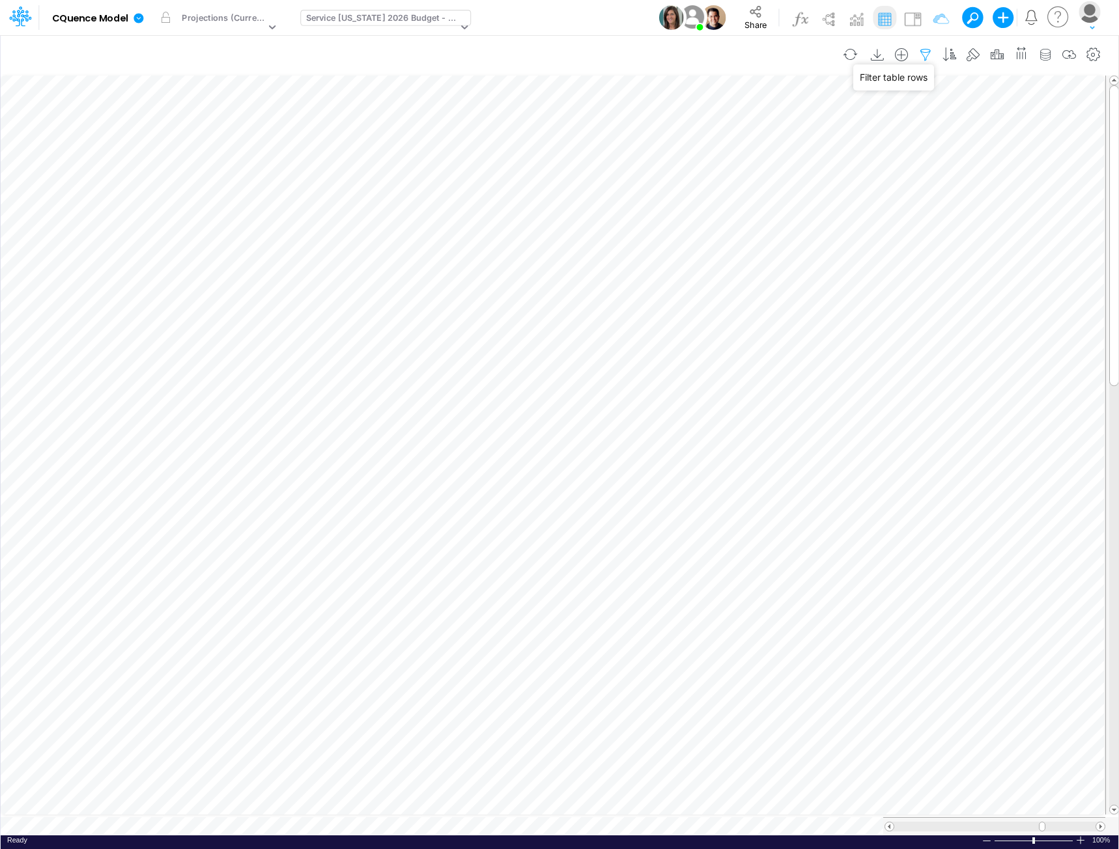
select select "tableSearchOR"
select select "notEqual"
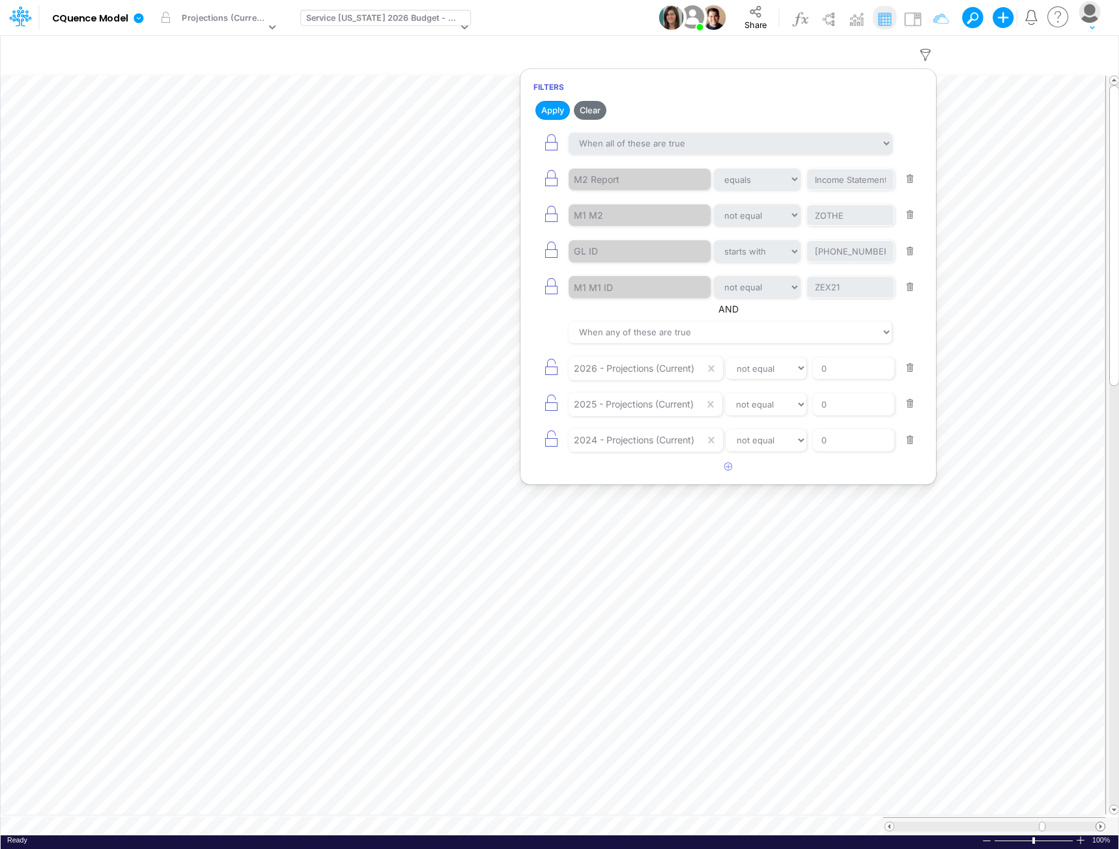
click at [1101, 823] on span at bounding box center [1100, 827] width 8 height 8
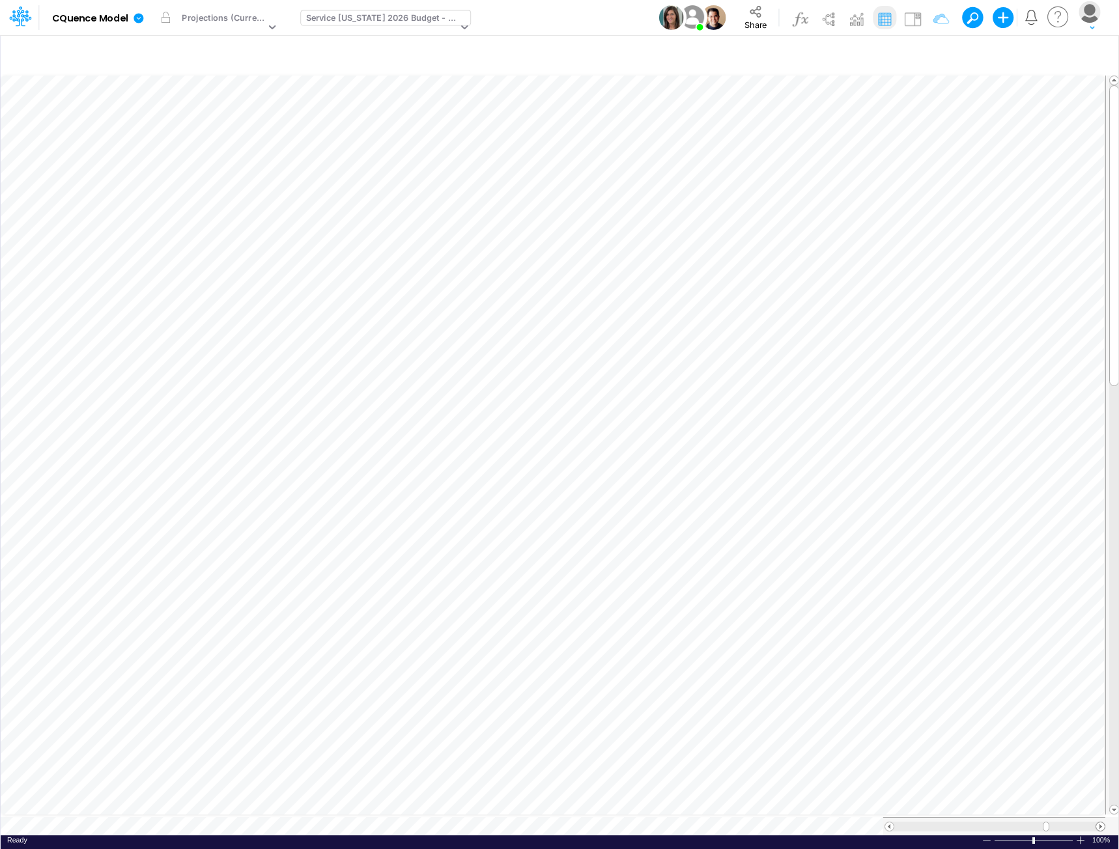
click at [1101, 823] on span at bounding box center [1100, 827] width 8 height 8
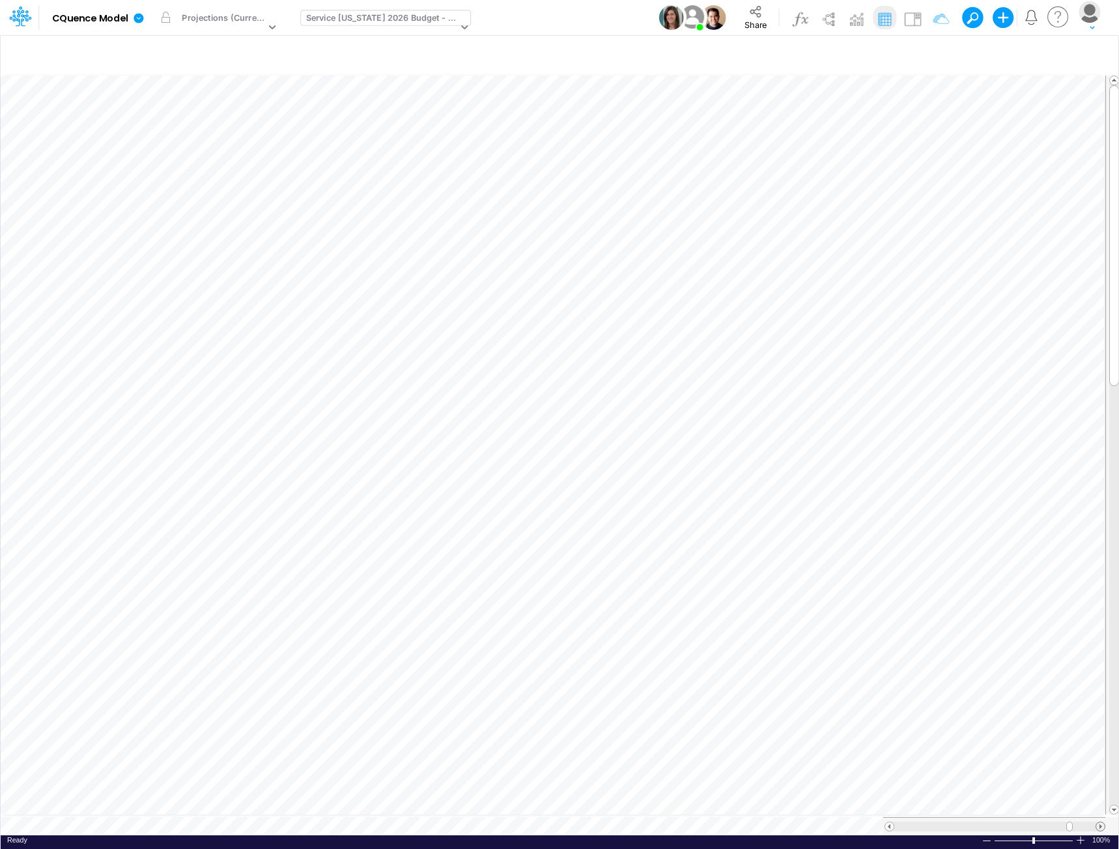
click at [1101, 823] on span at bounding box center [1100, 827] width 8 height 8
click at [924, 53] on icon "button" at bounding box center [926, 55] width 20 height 14
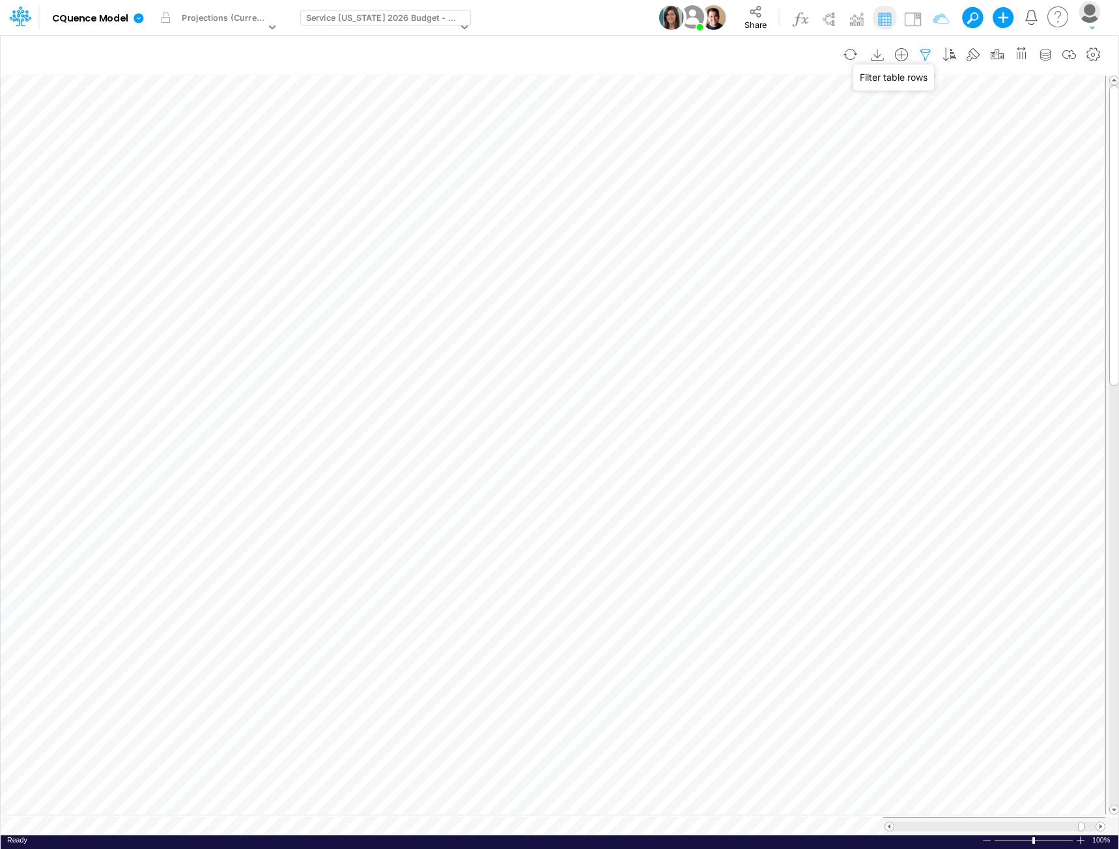
select select "notEqual"
select select "startsWith"
select select "notEqual"
select select "tableSearchOR"
select select "notEqual"
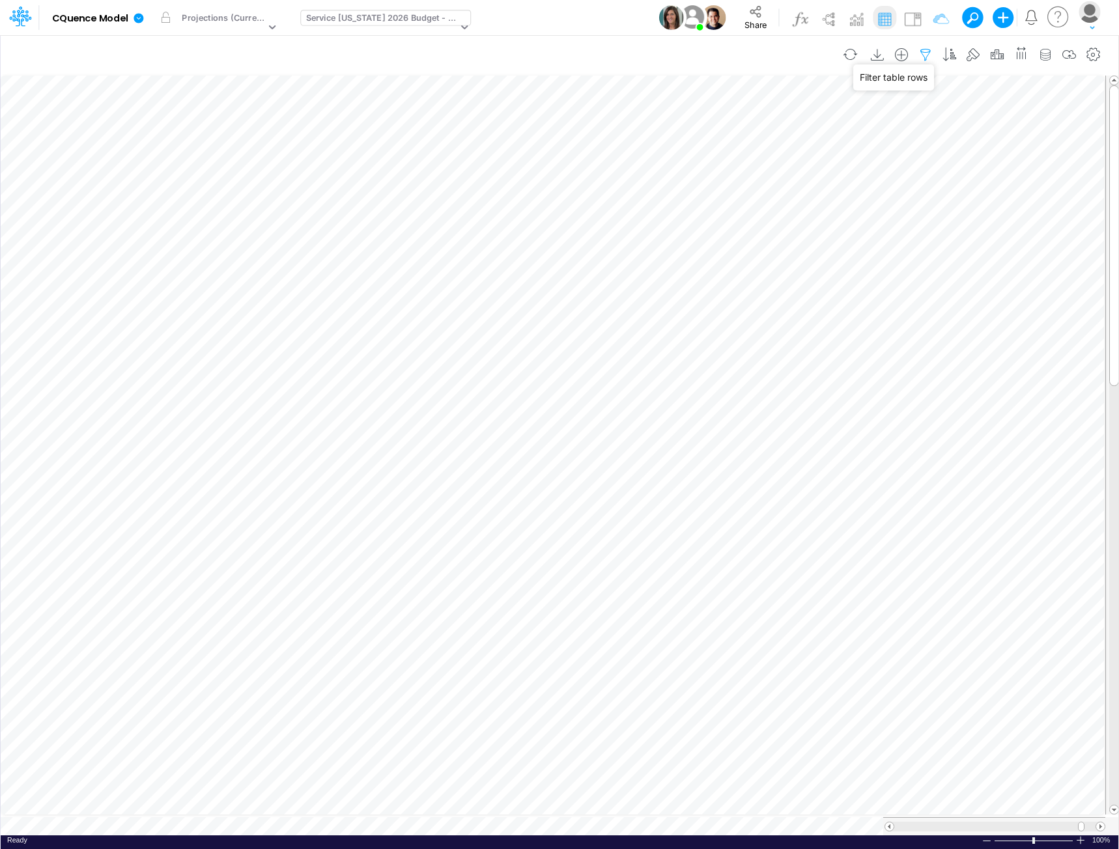
select select "notEqual"
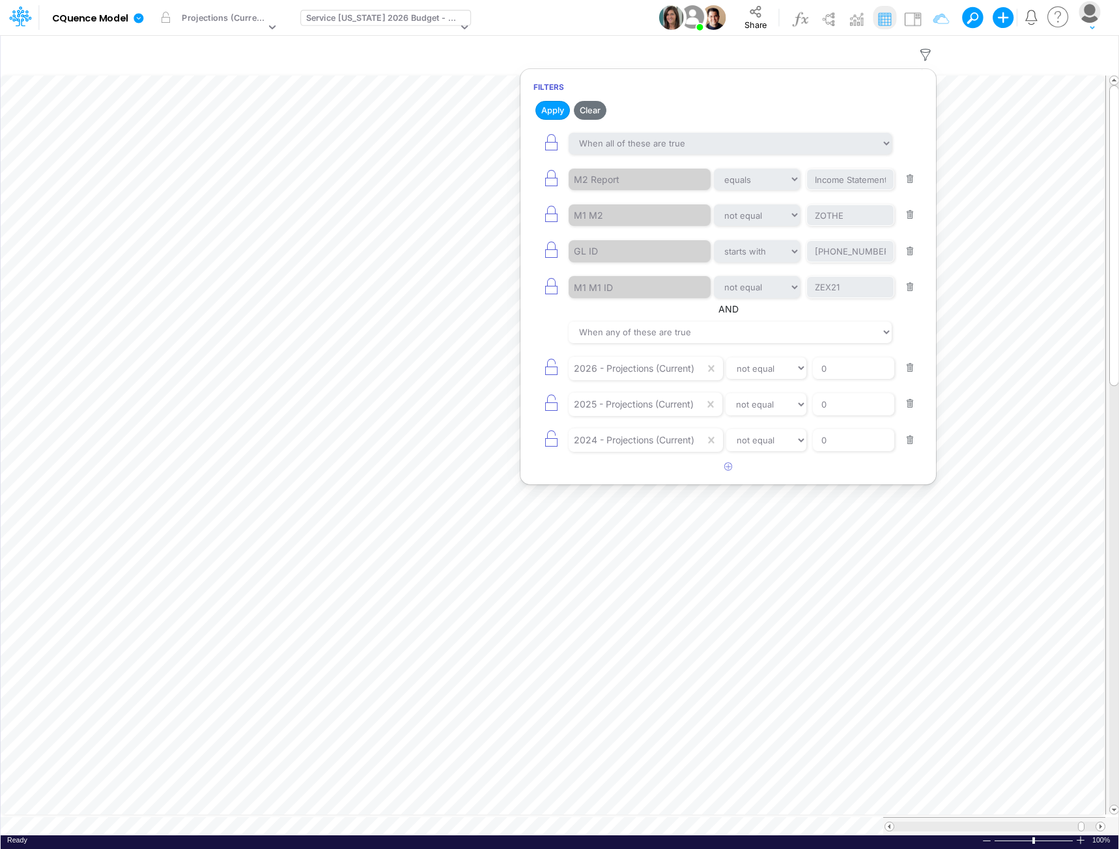
click at [911, 440] on button "button" at bounding box center [910, 441] width 25 height 18
click at [554, 110] on button "Apply" at bounding box center [552, 110] width 35 height 19
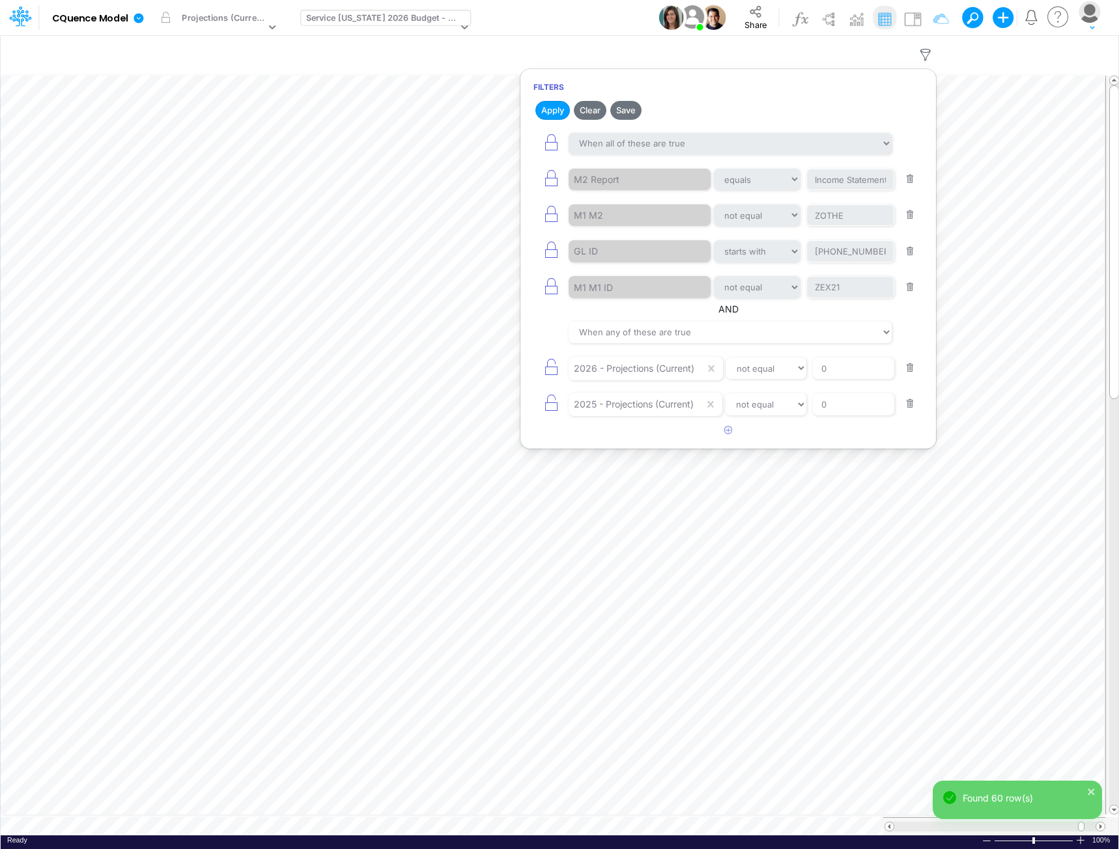
click at [601, 26] on div "Model CQuence Model Edit model settings Duplicate Import QuickBooks QuickBooks …" at bounding box center [559, 17] width 1007 height 35
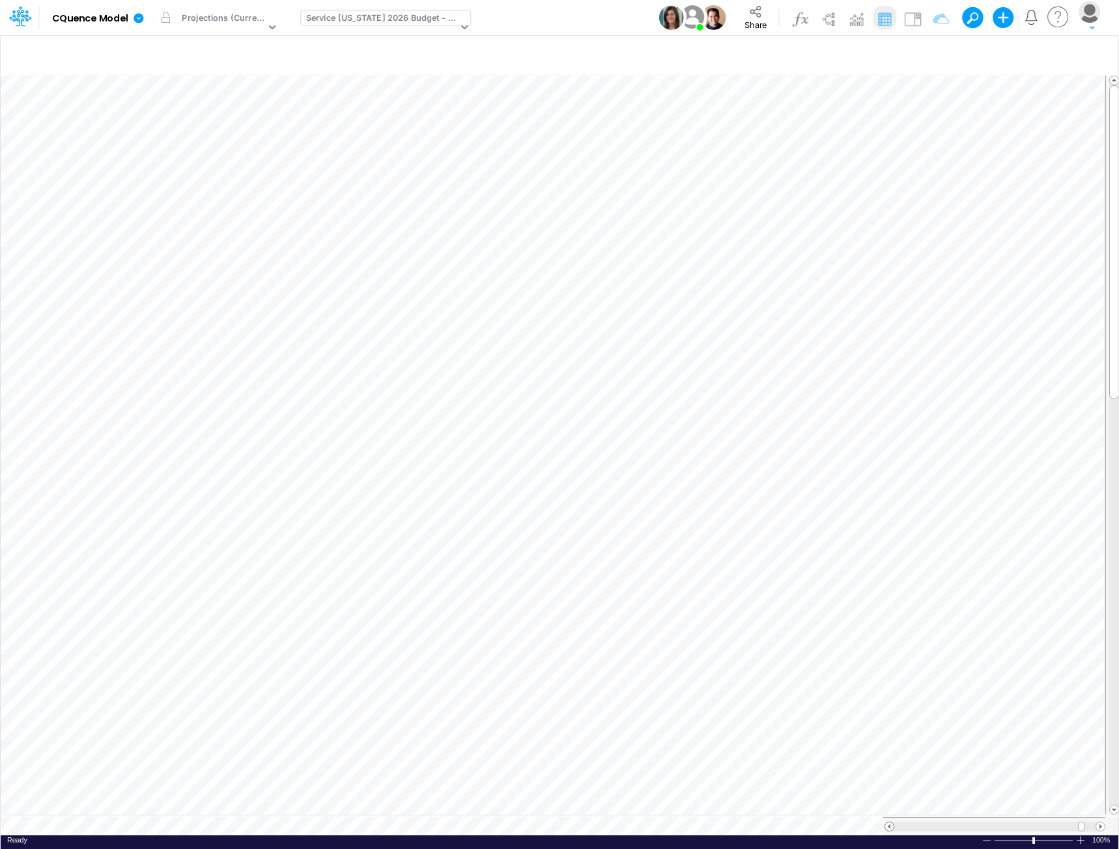
click at [891, 824] on span at bounding box center [889, 827] width 8 height 8
click at [926, 55] on icon "button" at bounding box center [926, 55] width 20 height 14
select select "notEqual"
select select "startsWith"
select select "notEqual"
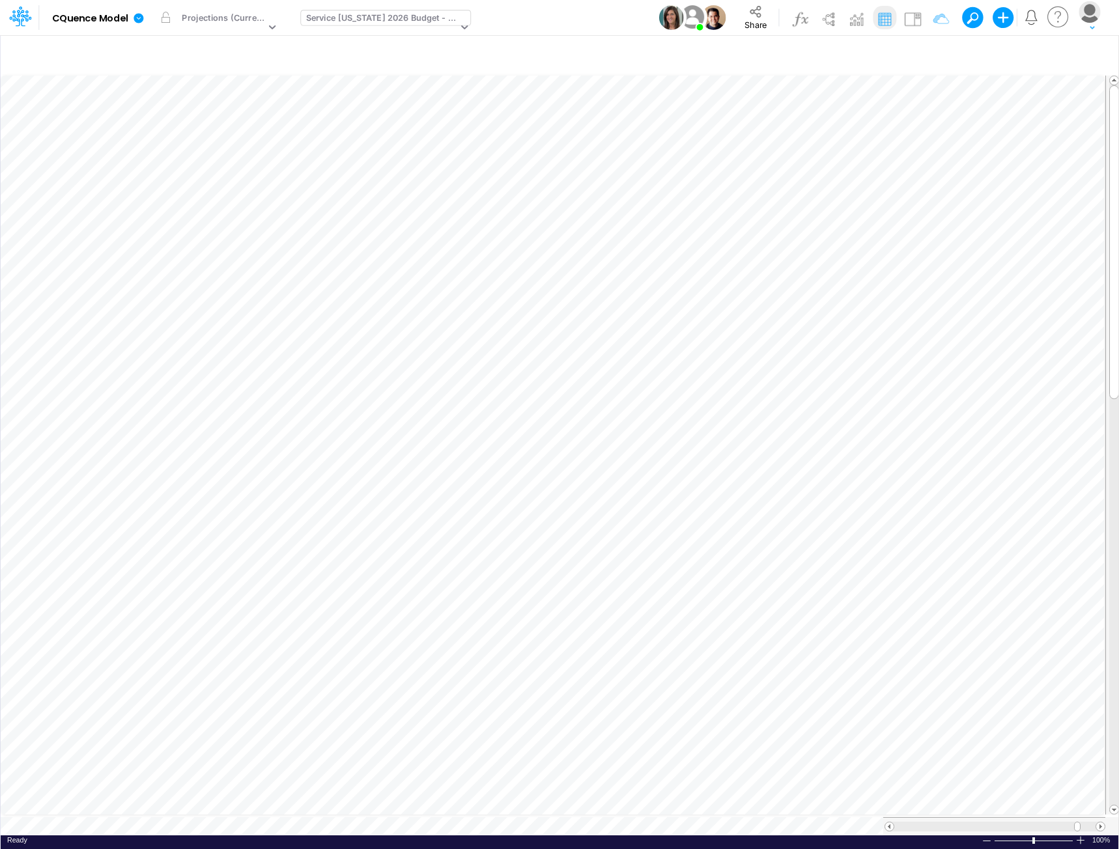
select select "tableSearchOR"
select select "notEqual"
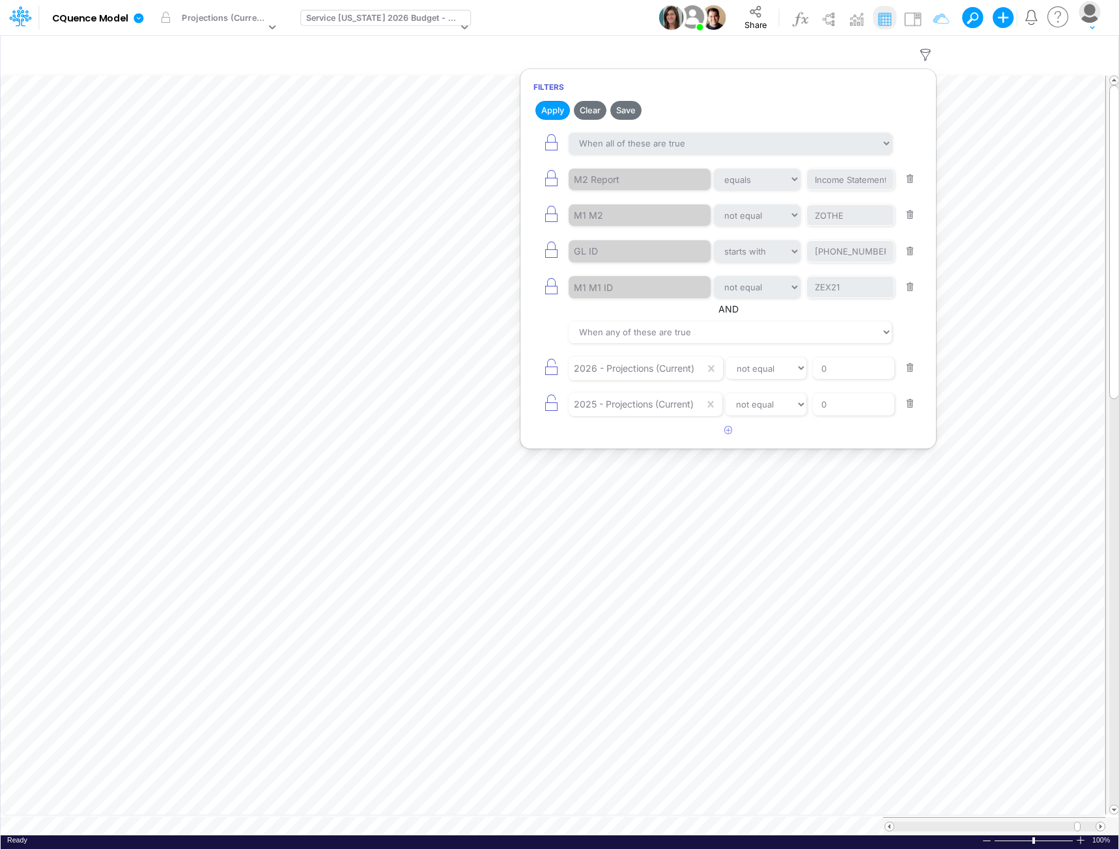
click at [909, 403] on button "button" at bounding box center [910, 404] width 25 height 18
click at [551, 109] on button "Apply" at bounding box center [552, 110] width 35 height 19
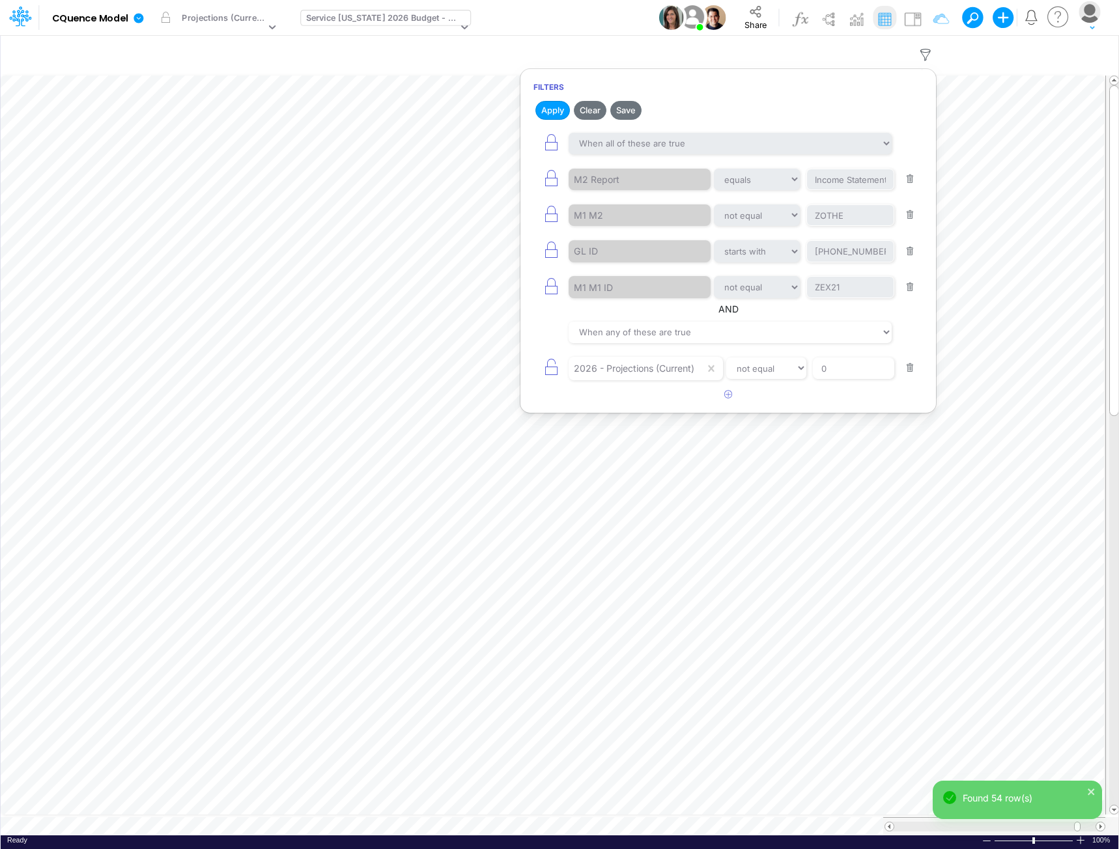
click at [576, 26] on div "Model CQuence Model Edit model settings Duplicate Import QuickBooks QuickBooks …" at bounding box center [559, 17] width 1007 height 35
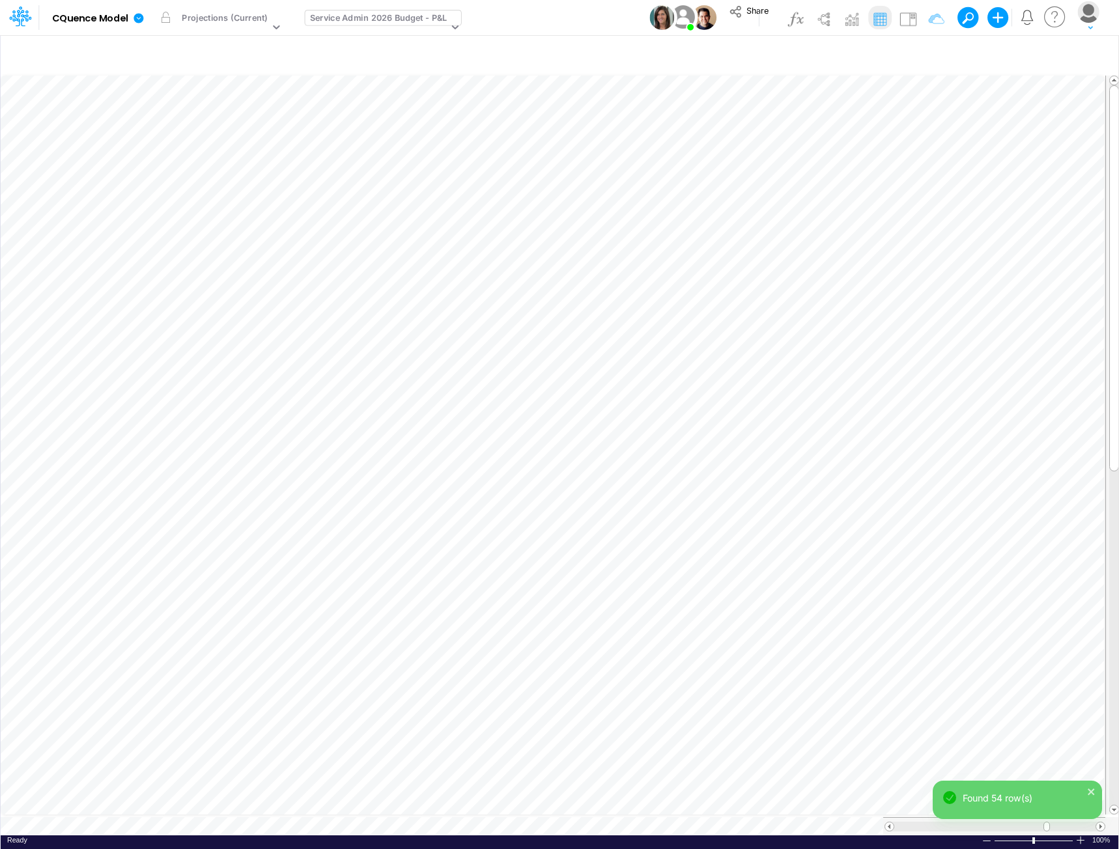
scroll to position [7, 1]
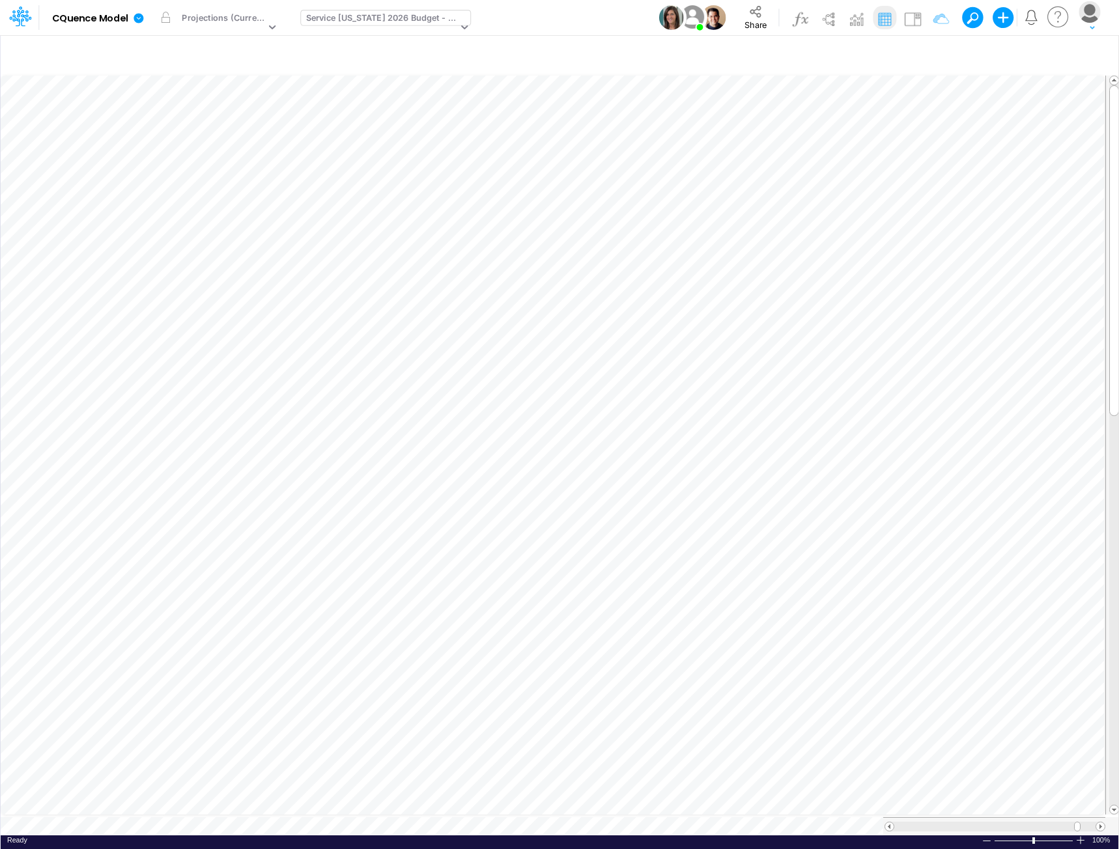
scroll to position [7, 1]
click at [924, 55] on icon "button" at bounding box center [926, 55] width 20 height 14
select select "notEqual"
select select "startsWith"
select select "notEqual"
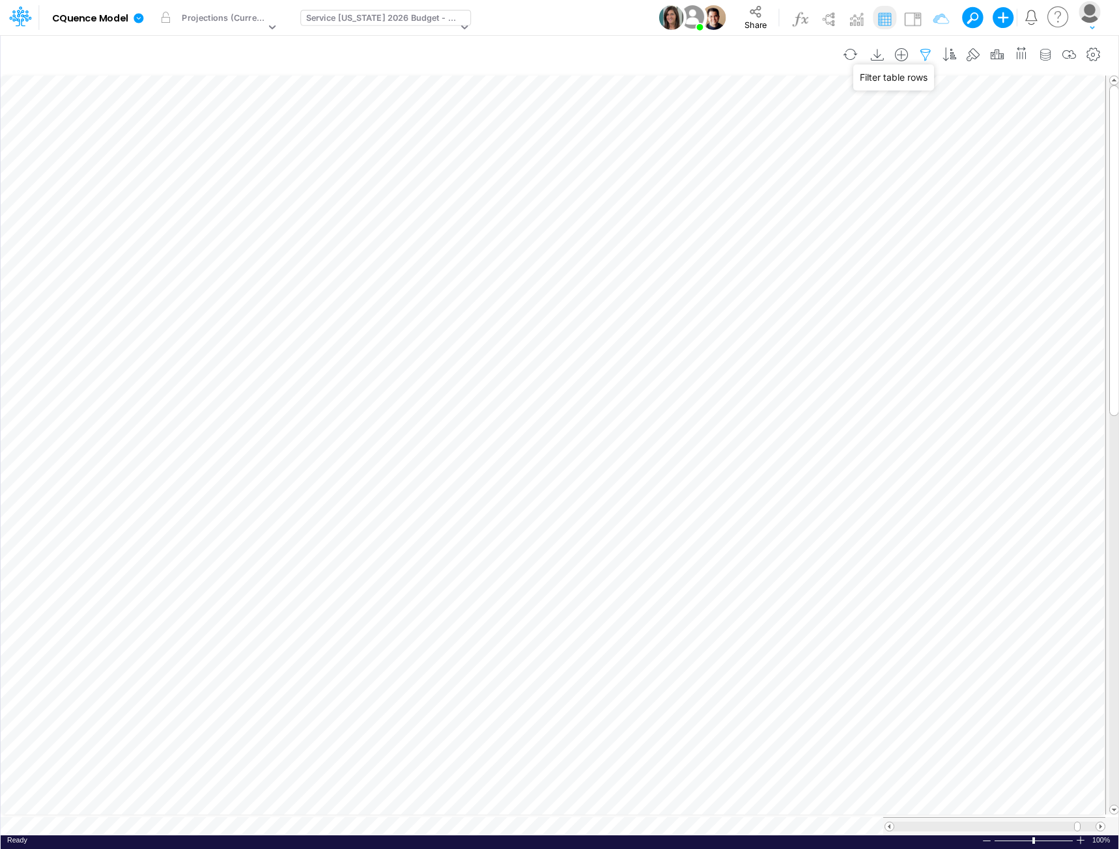
select select "tableSearchOR"
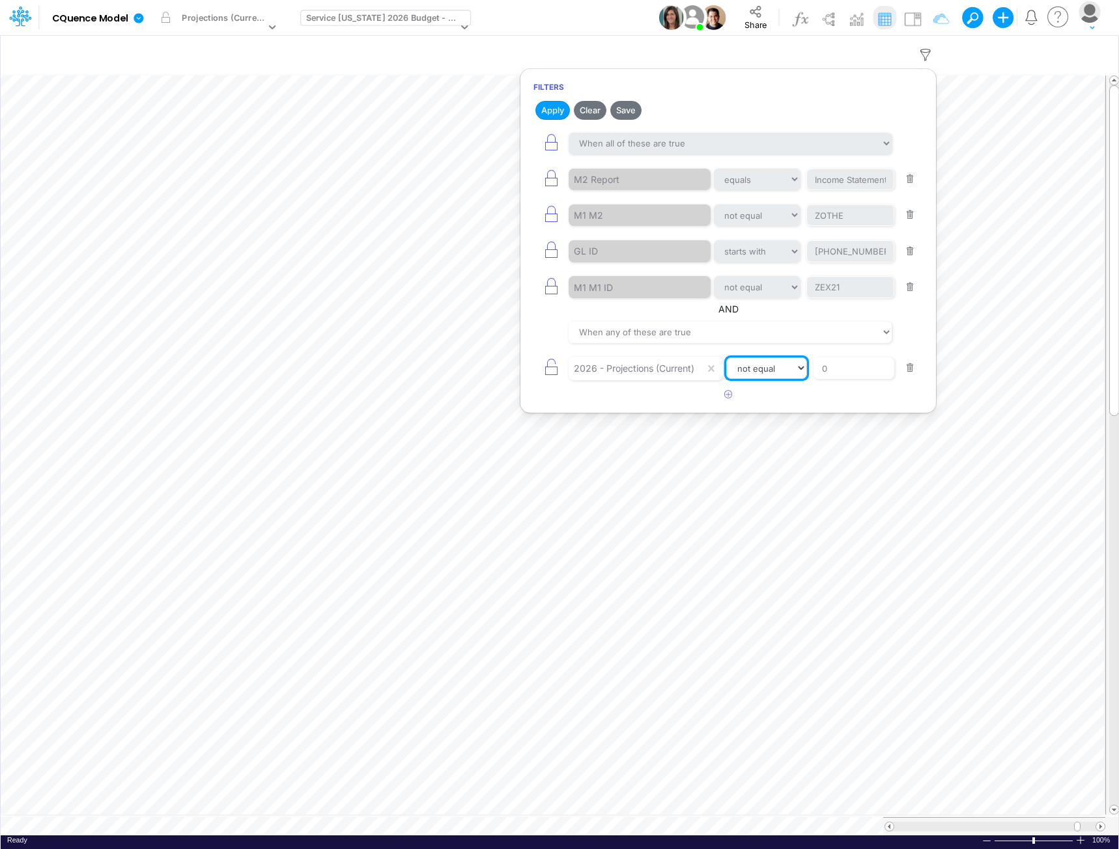
click at [769, 369] on select "equals not equal starts with ends with contains" at bounding box center [766, 369] width 81 height 22
select select "contains"
click at [728, 358] on select "equals not equal starts with ends with contains" at bounding box center [766, 369] width 81 height 22
click at [554, 113] on button "Apply" at bounding box center [552, 110] width 35 height 19
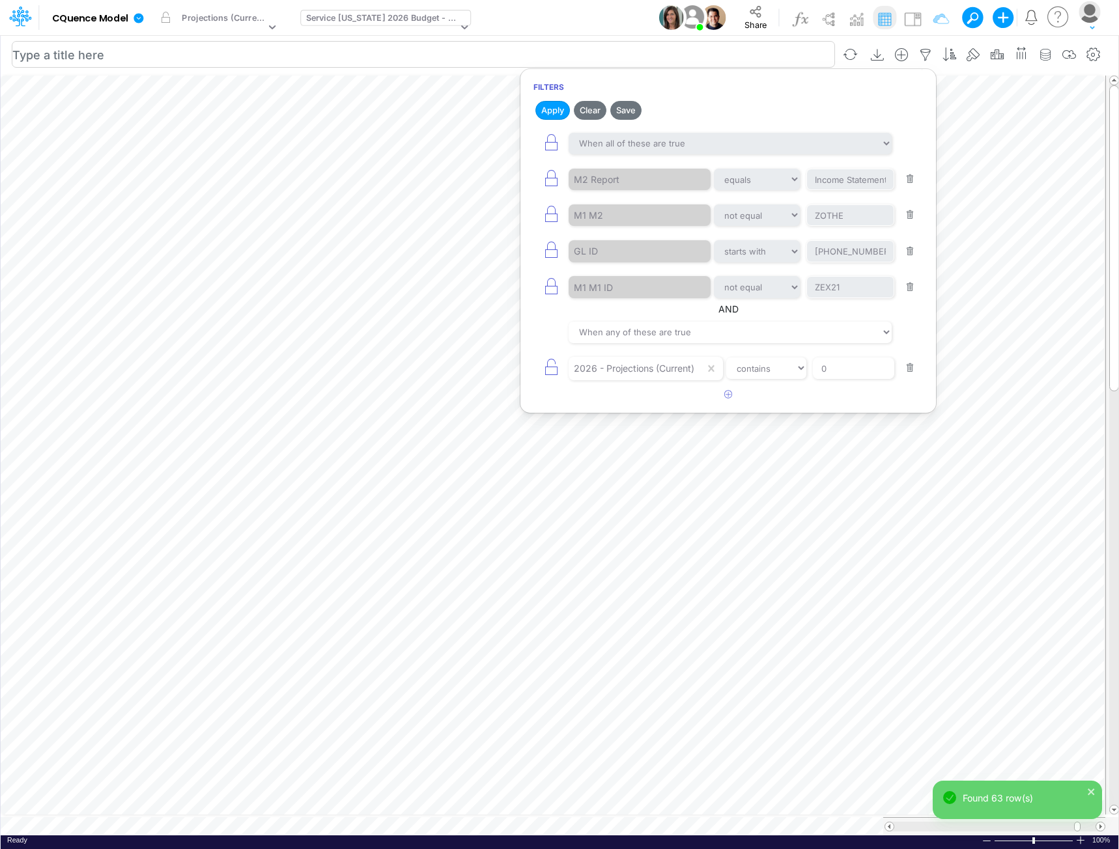
click at [761, 48] on input "text" at bounding box center [423, 54] width 823 height 27
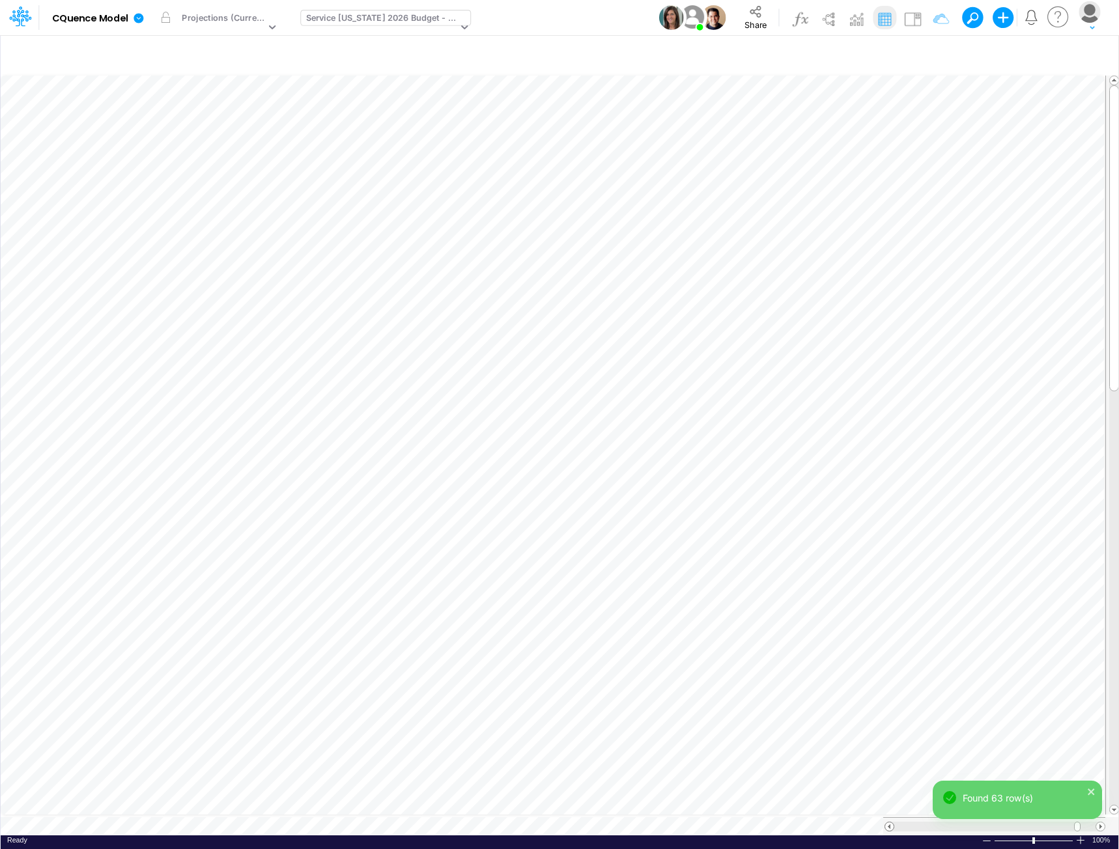
click at [890, 823] on span at bounding box center [889, 827] width 8 height 8
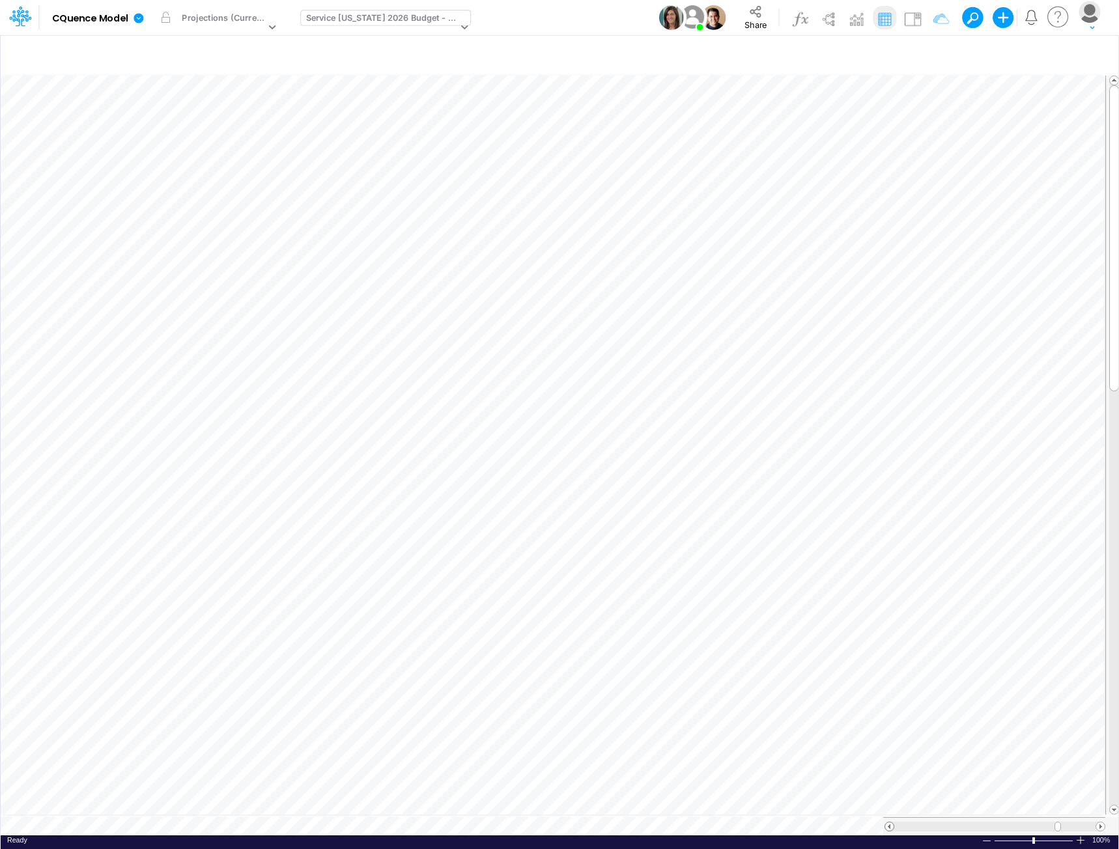
click at [890, 823] on span at bounding box center [889, 827] width 8 height 8
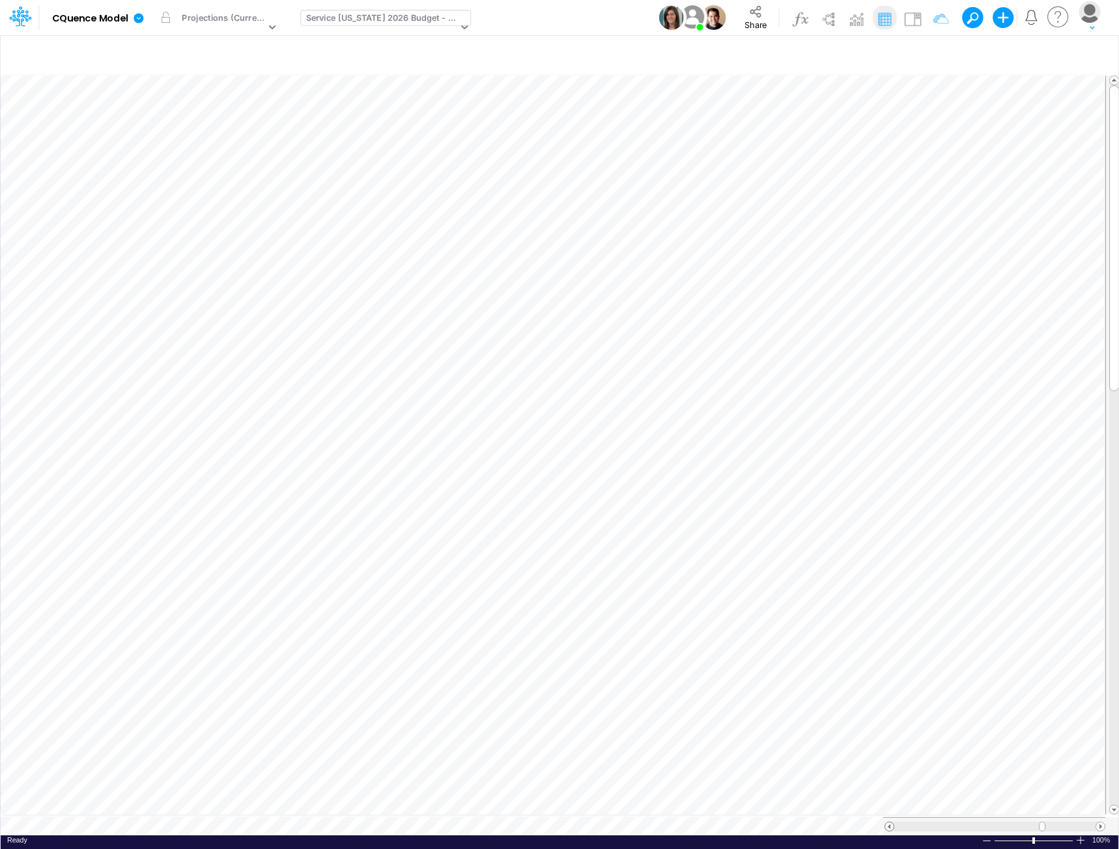
click at [890, 823] on span at bounding box center [889, 827] width 8 height 8
click at [683, 287] on icon "button" at bounding box center [687, 291] width 20 height 14
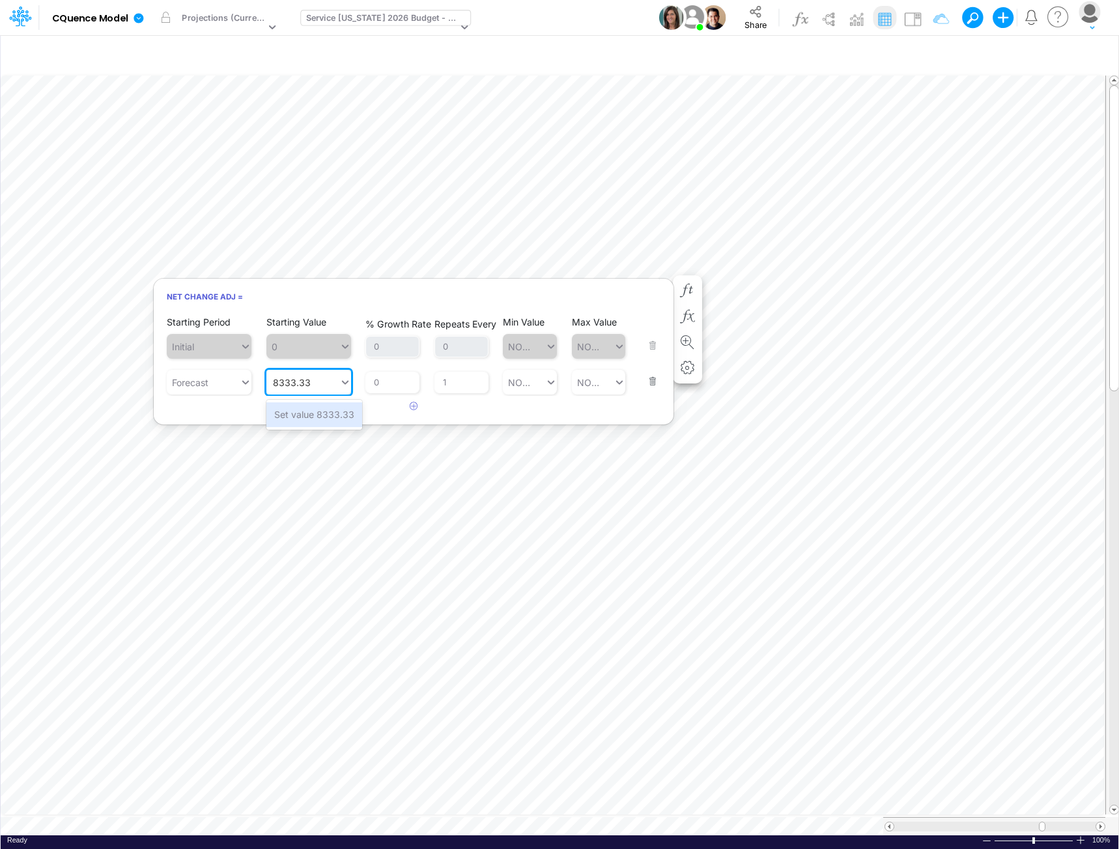
click at [309, 416] on div "Set value 8333.33" at bounding box center [314, 415] width 96 height 24
type input "8333.33"
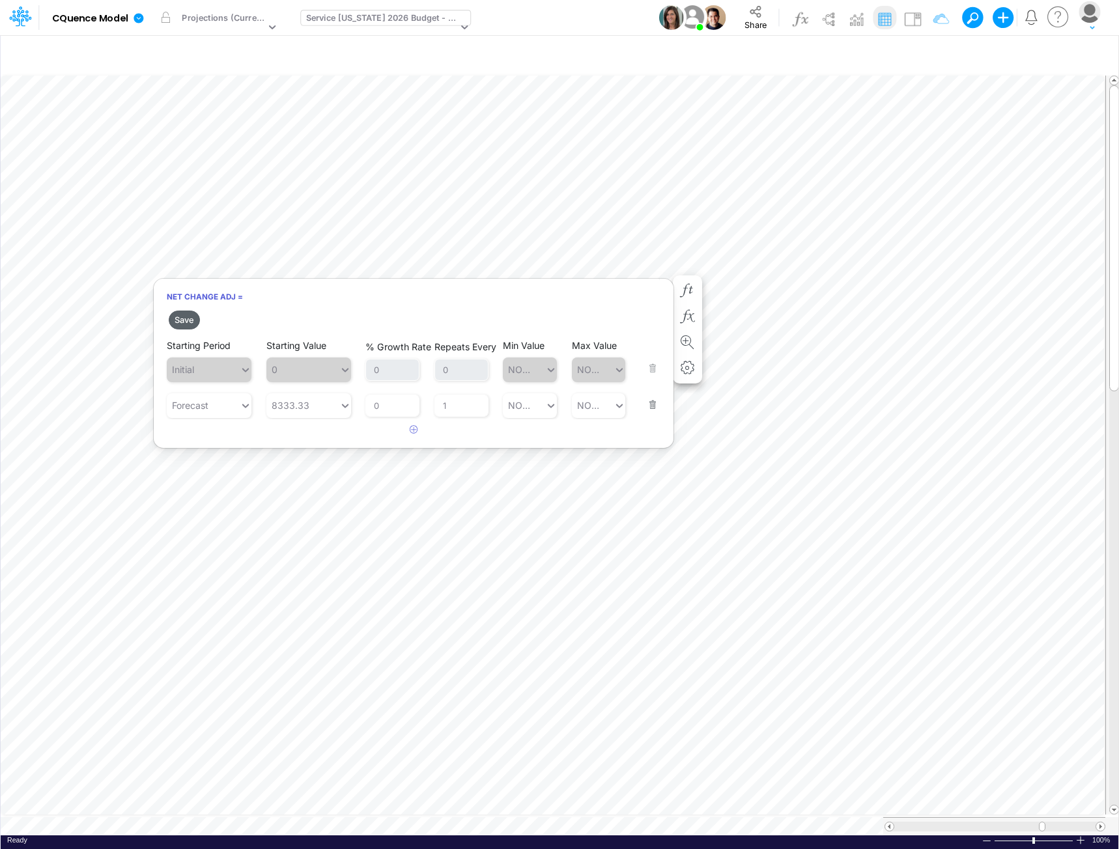
click at [182, 318] on button "Save" at bounding box center [184, 320] width 31 height 19
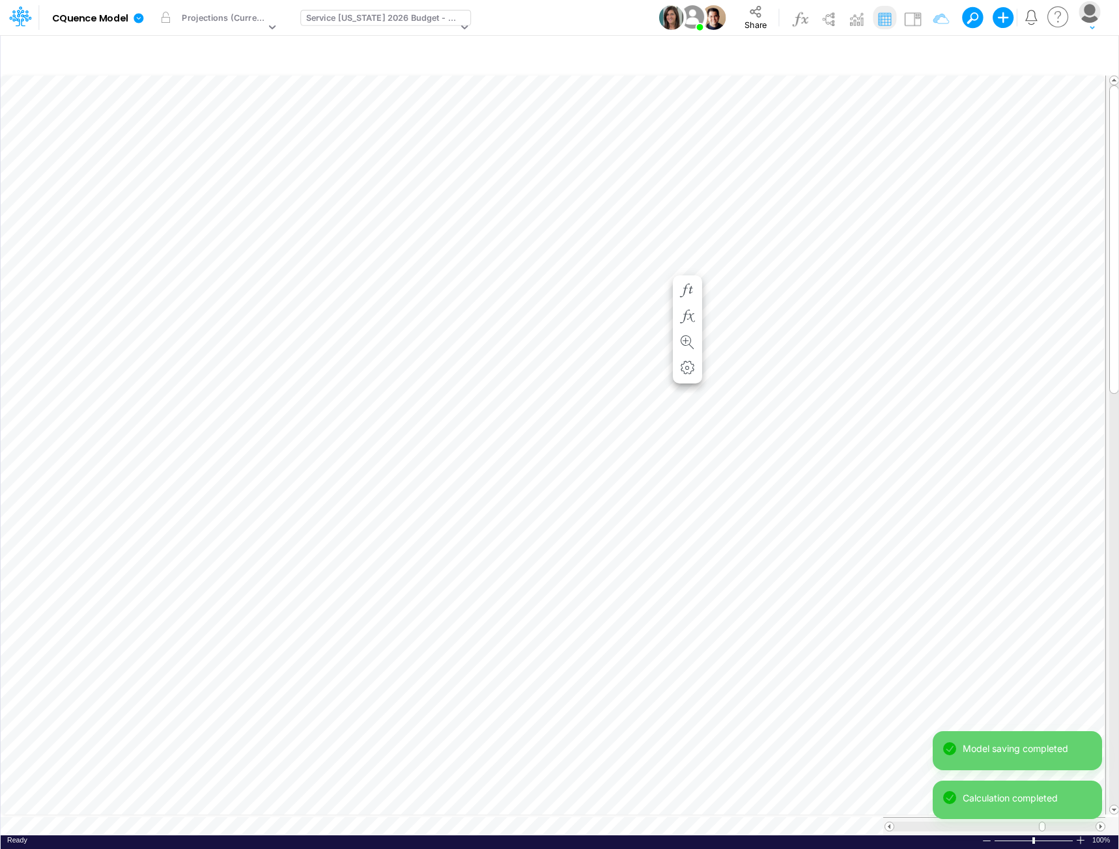
scroll to position [7, 1]
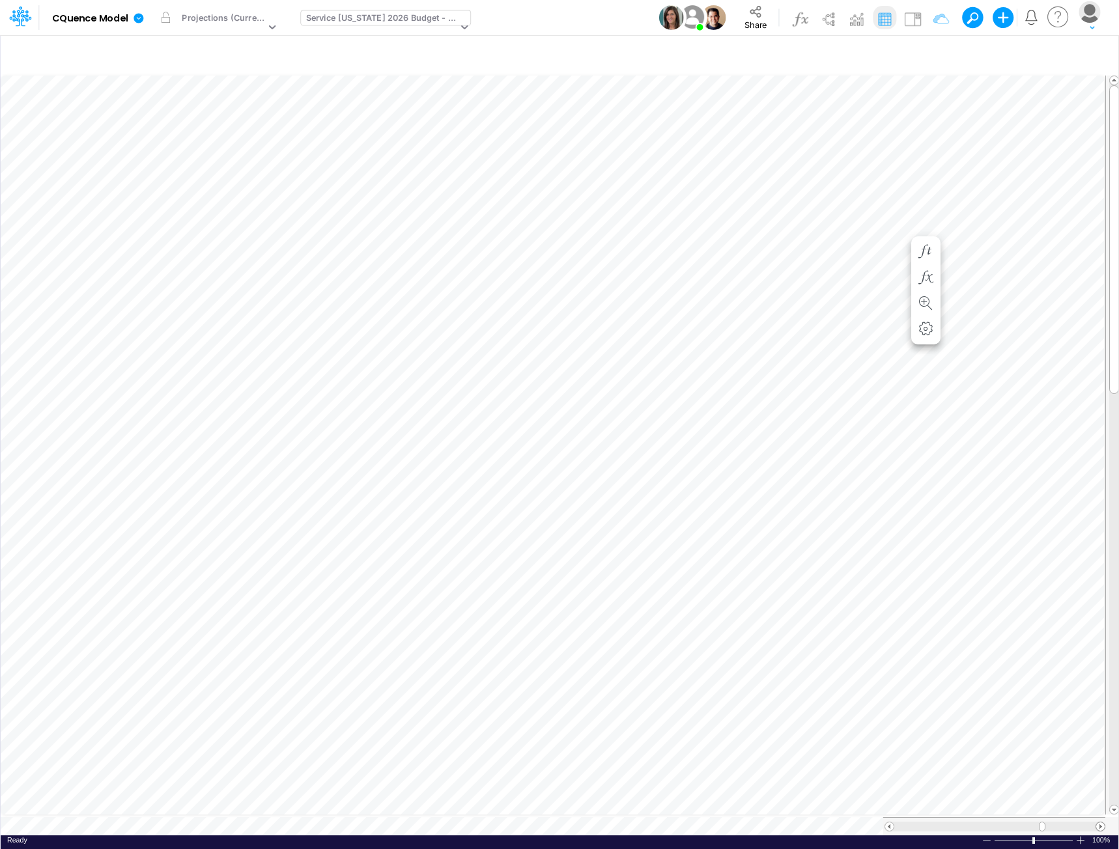
click at [1100, 823] on span at bounding box center [1100, 827] width 8 height 8
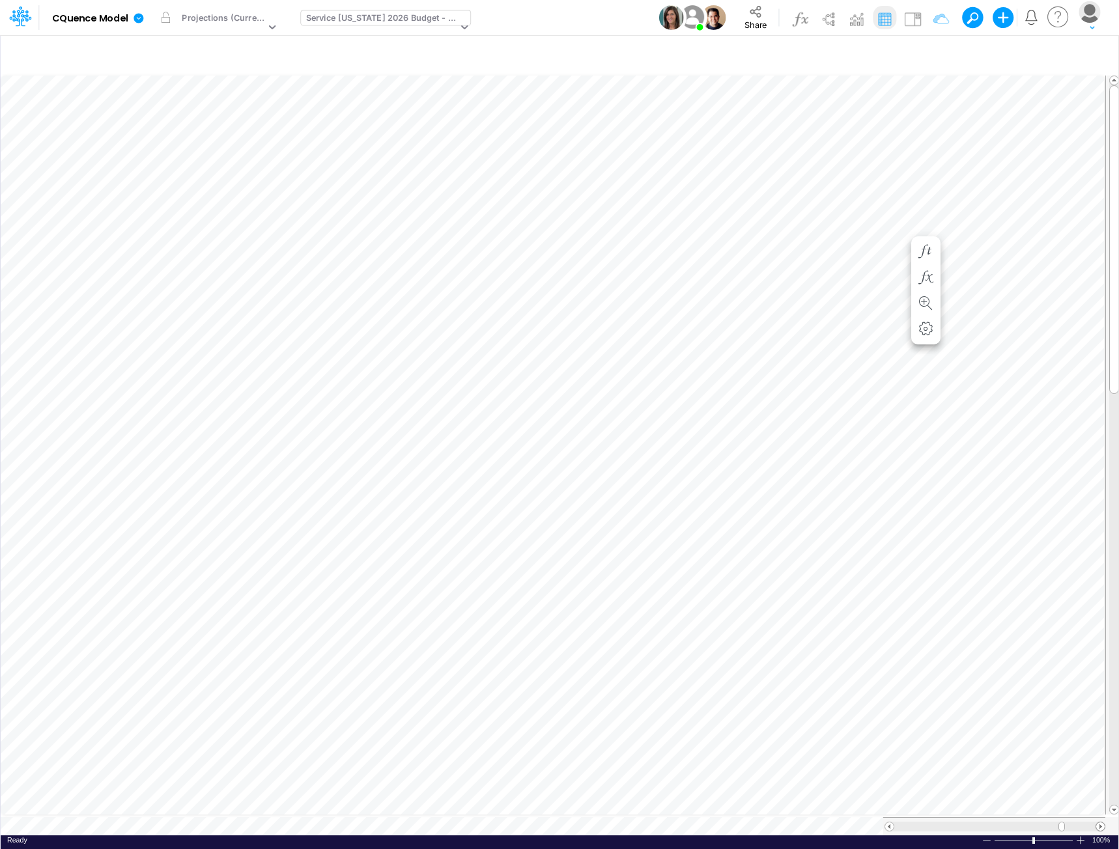
click at [1100, 823] on span at bounding box center [1100, 827] width 8 height 8
click at [926, 53] on icon "button" at bounding box center [926, 55] width 20 height 14
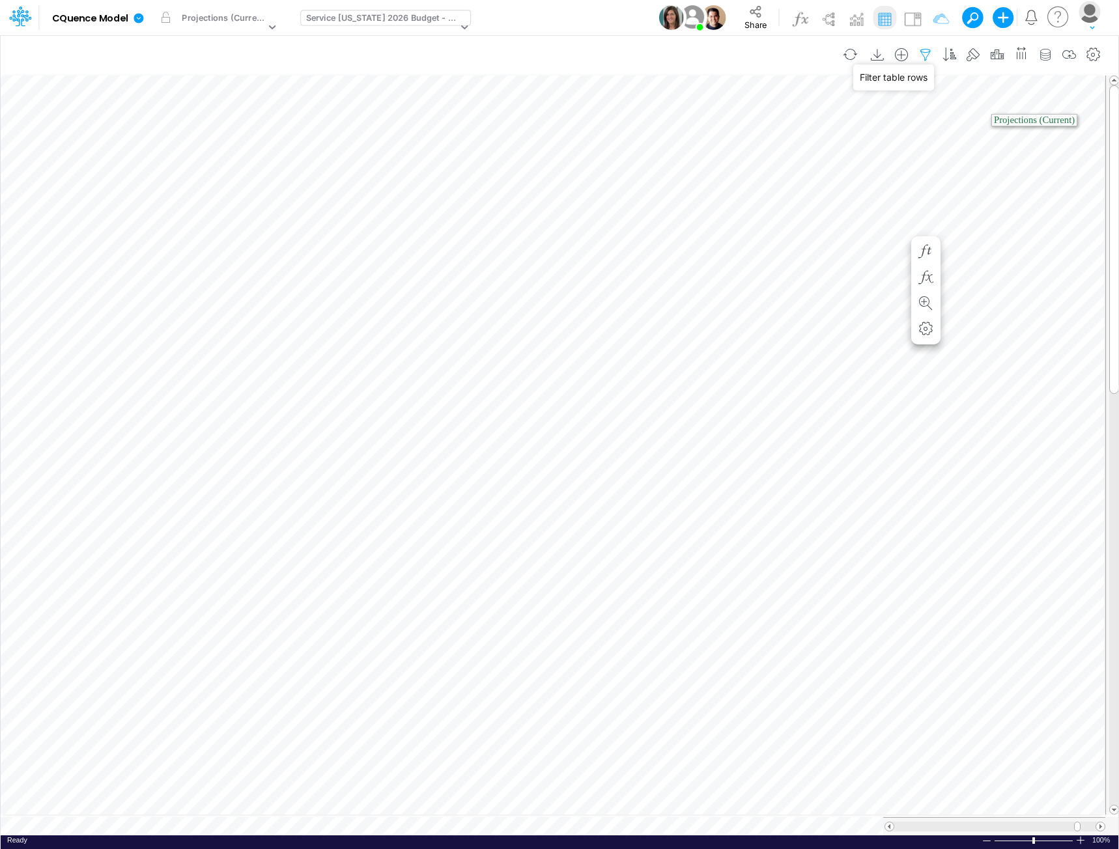
select select "notEqual"
select select "startsWith"
select select "notEqual"
select select "tableSearchOR"
select select "contains"
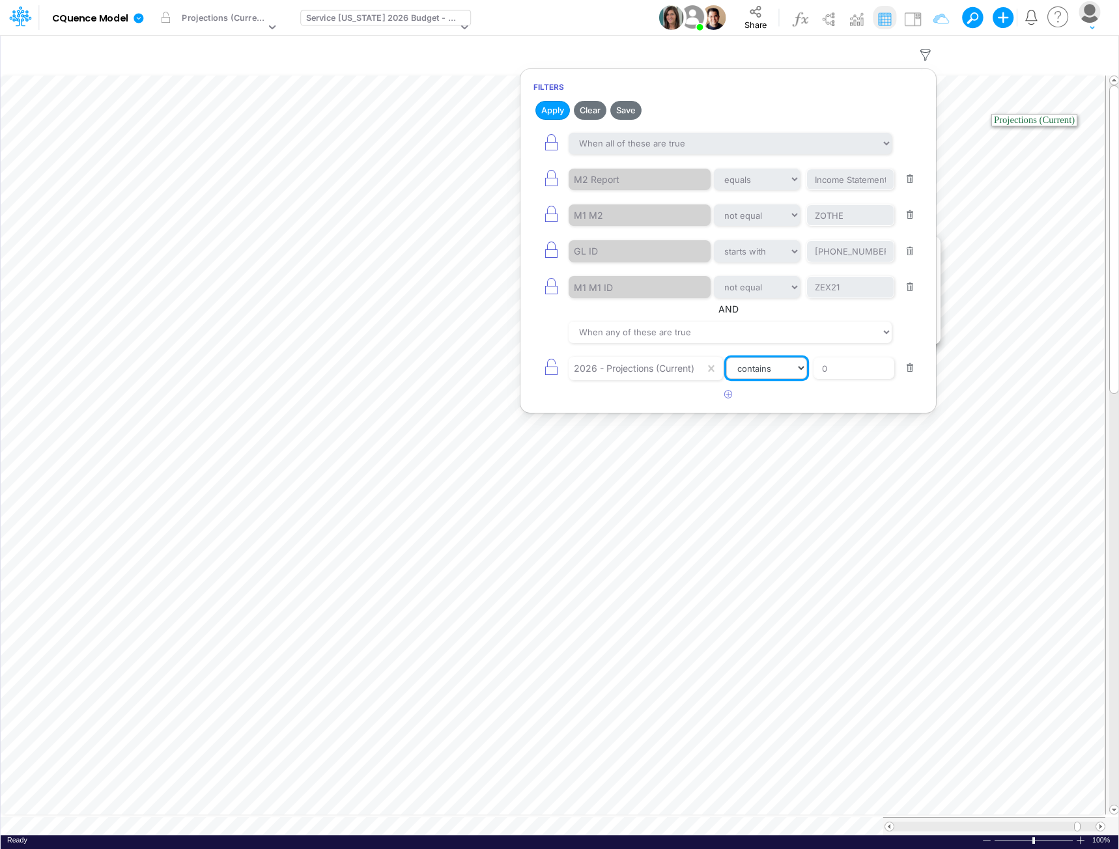
click at [787, 371] on select "equals not equal starts with ends with contains" at bounding box center [766, 369] width 81 height 22
click at [728, 358] on select "equals not equal starts with ends with contains" at bounding box center [766, 369] width 81 height 22
click at [550, 109] on button "Apply" at bounding box center [552, 110] width 35 height 19
click at [728, 396] on icon "button" at bounding box center [728, 394] width 8 height 8
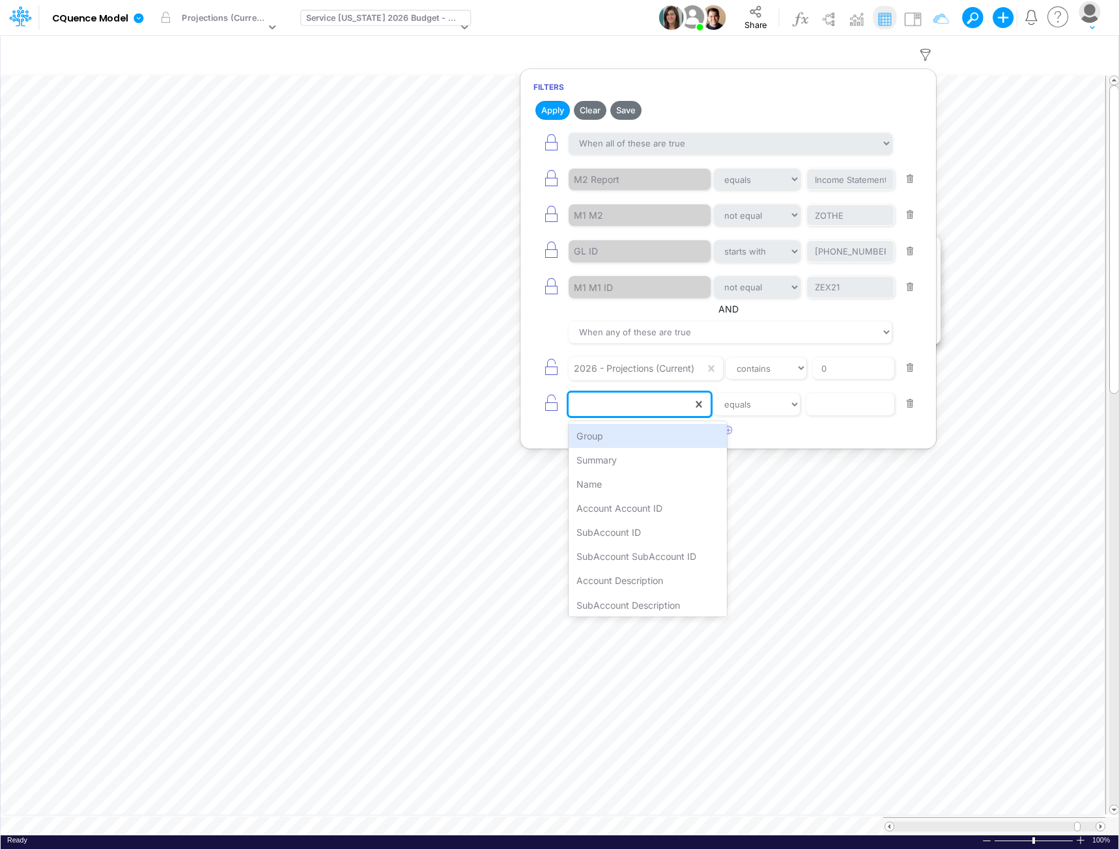
click at [623, 404] on div at bounding box center [631, 404] width 124 height 22
type input "2025"
click at [625, 435] on div "2025 - Projections (Current)" at bounding box center [640, 436] width 142 height 24
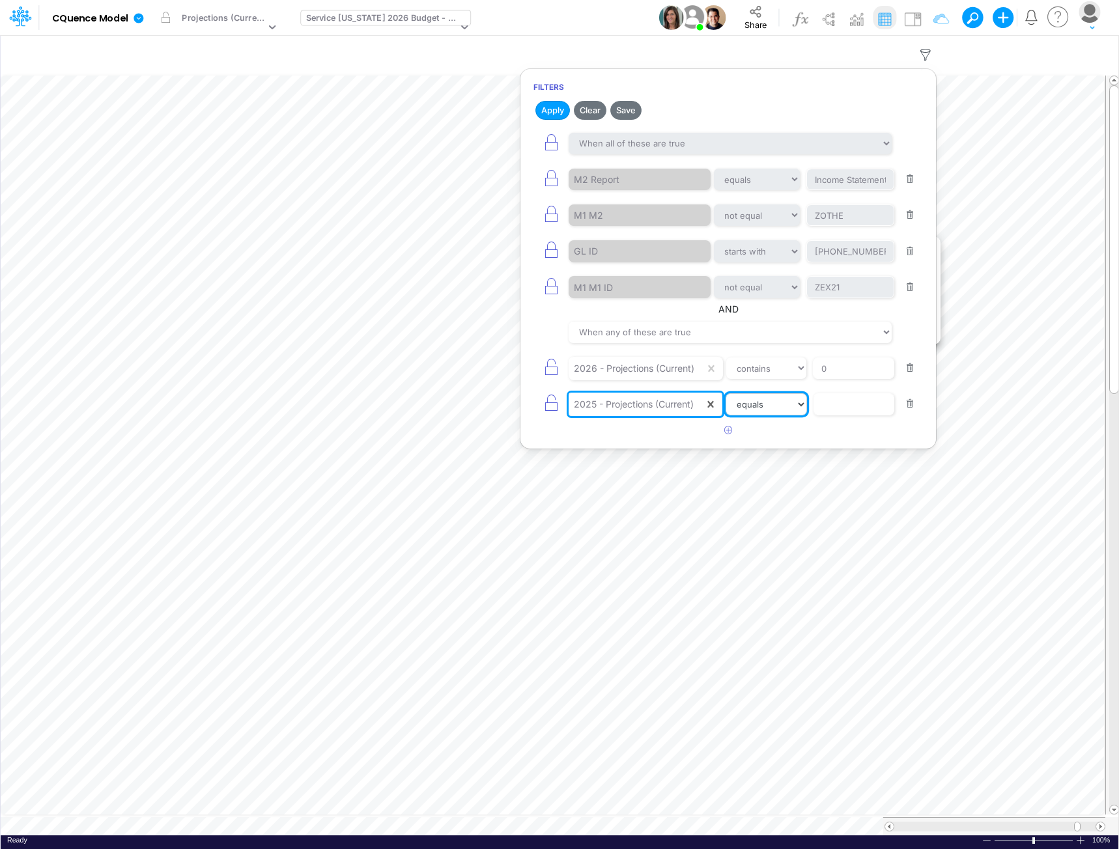
click at [774, 404] on select "equals not equal starts with ends with contains" at bounding box center [766, 404] width 81 height 22
select select "contains"
click at [728, 393] on select "equals not equal starts with ends with contains" at bounding box center [766, 404] width 81 height 22
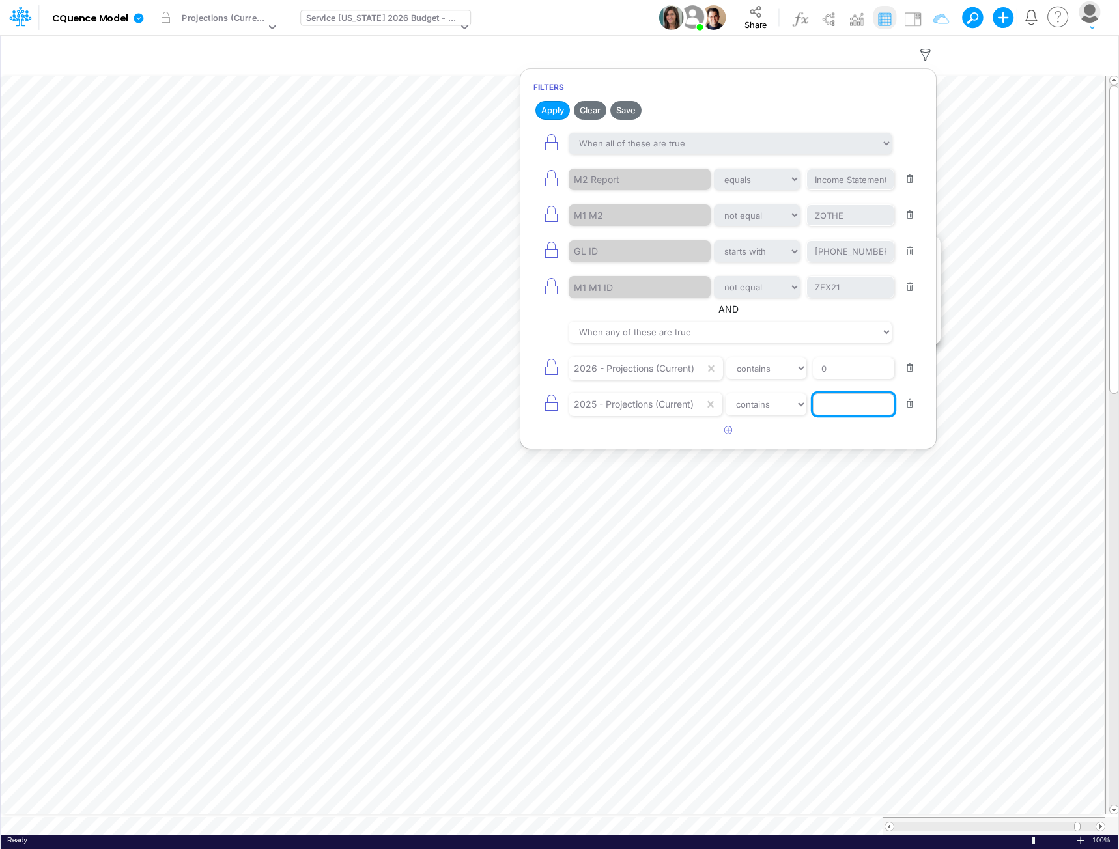
click at [849, 406] on input "text" at bounding box center [854, 404] width 82 height 22
type input "0"
click at [549, 112] on button "Apply" at bounding box center [552, 110] width 35 height 19
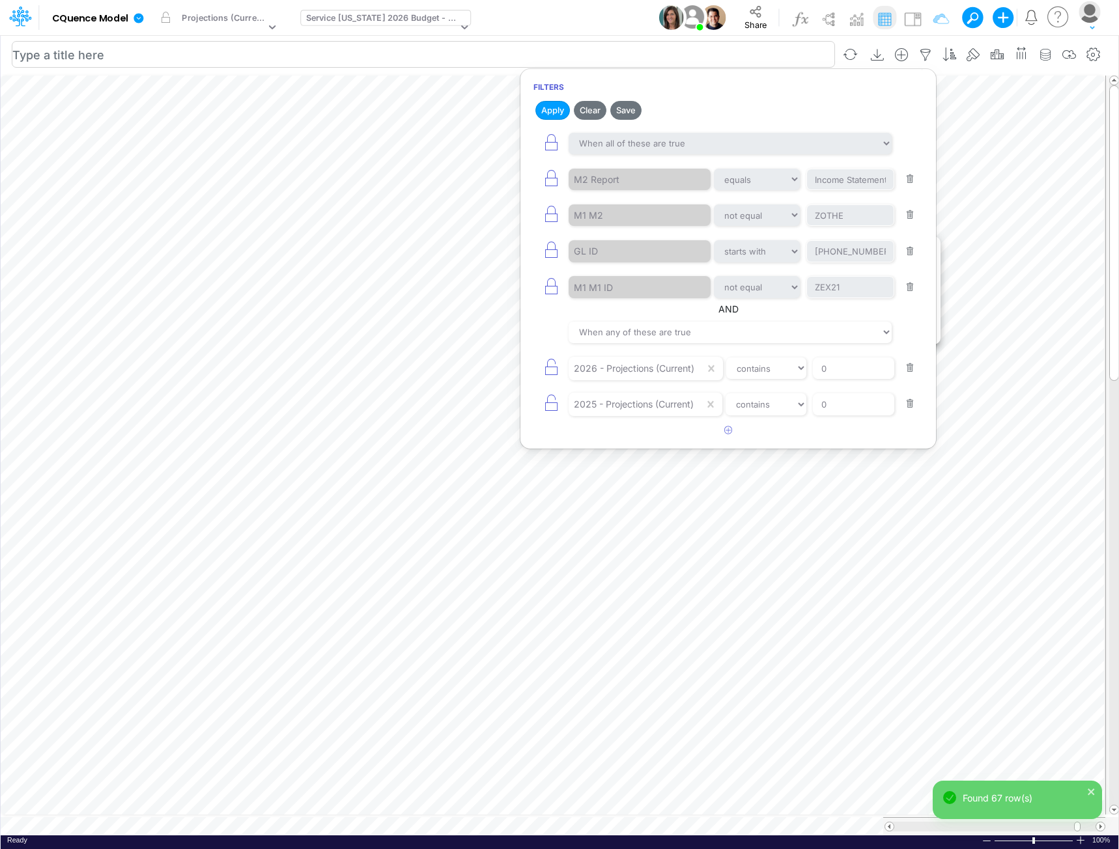
click at [793, 49] on input "text" at bounding box center [423, 54] width 823 height 27
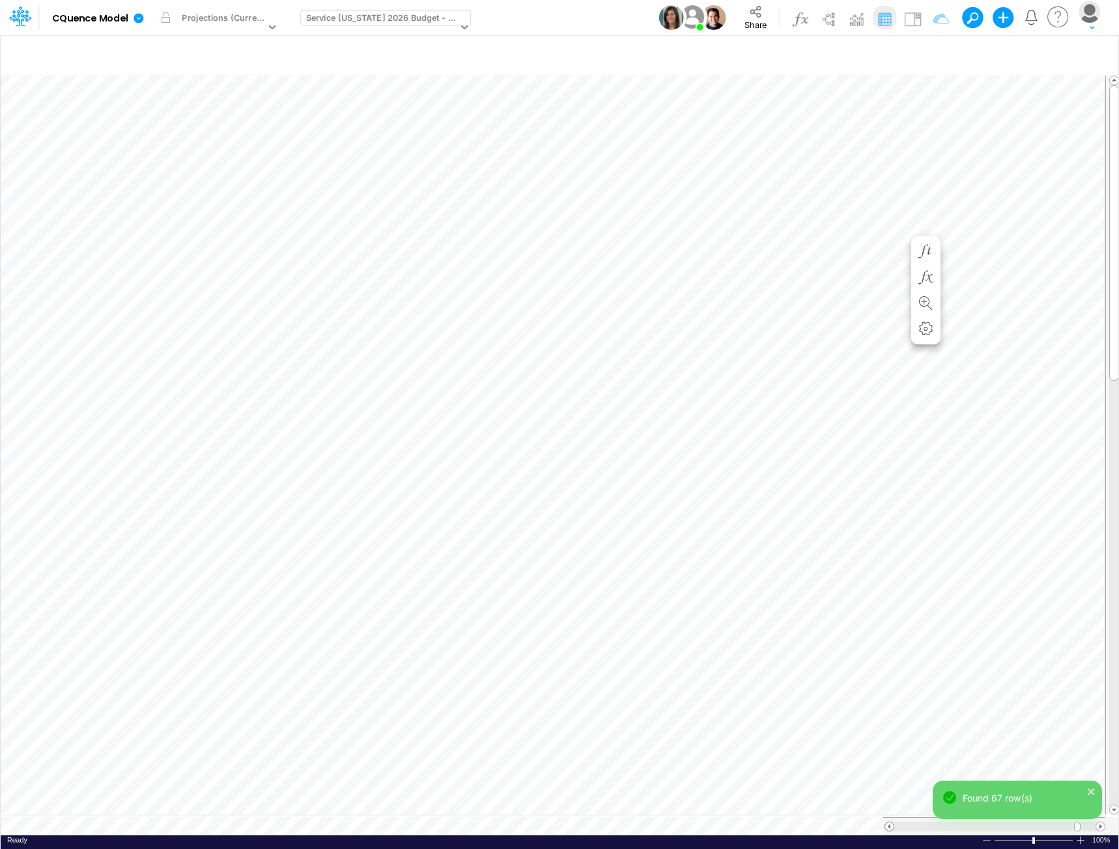
click at [887, 823] on span at bounding box center [889, 827] width 8 height 8
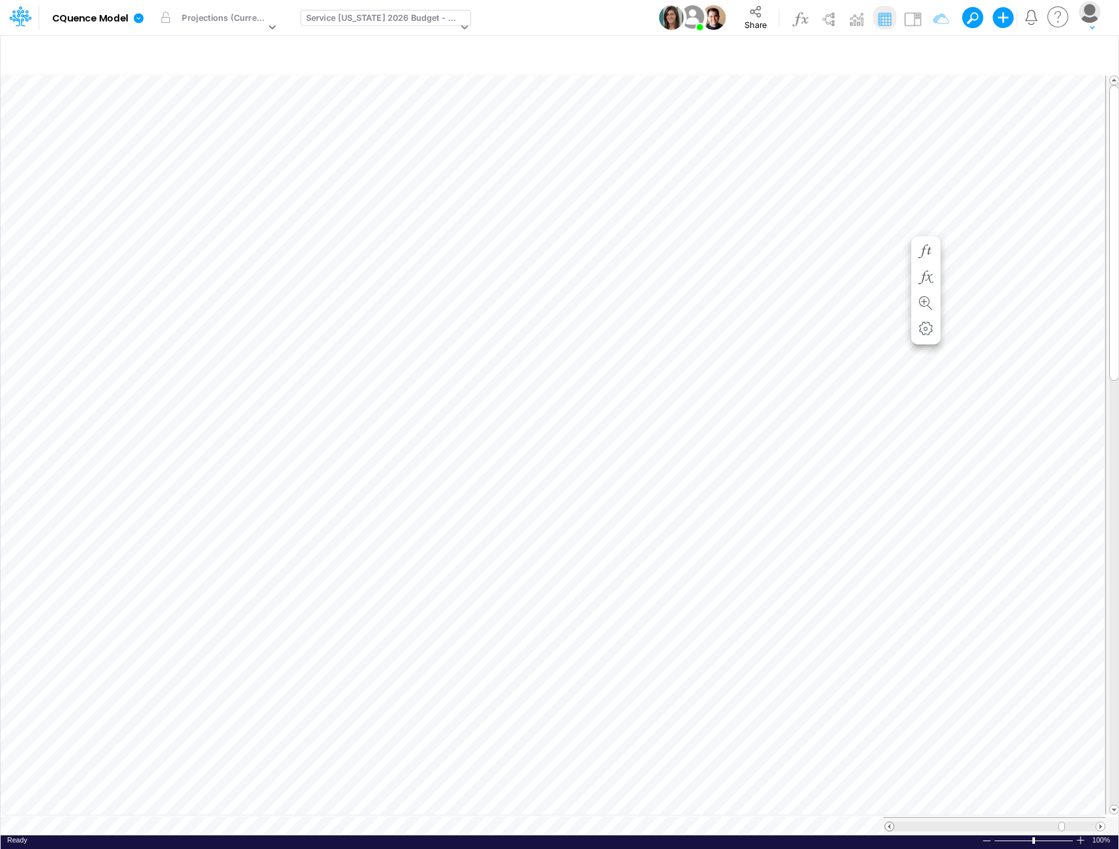
click at [887, 823] on span at bounding box center [889, 827] width 8 height 8
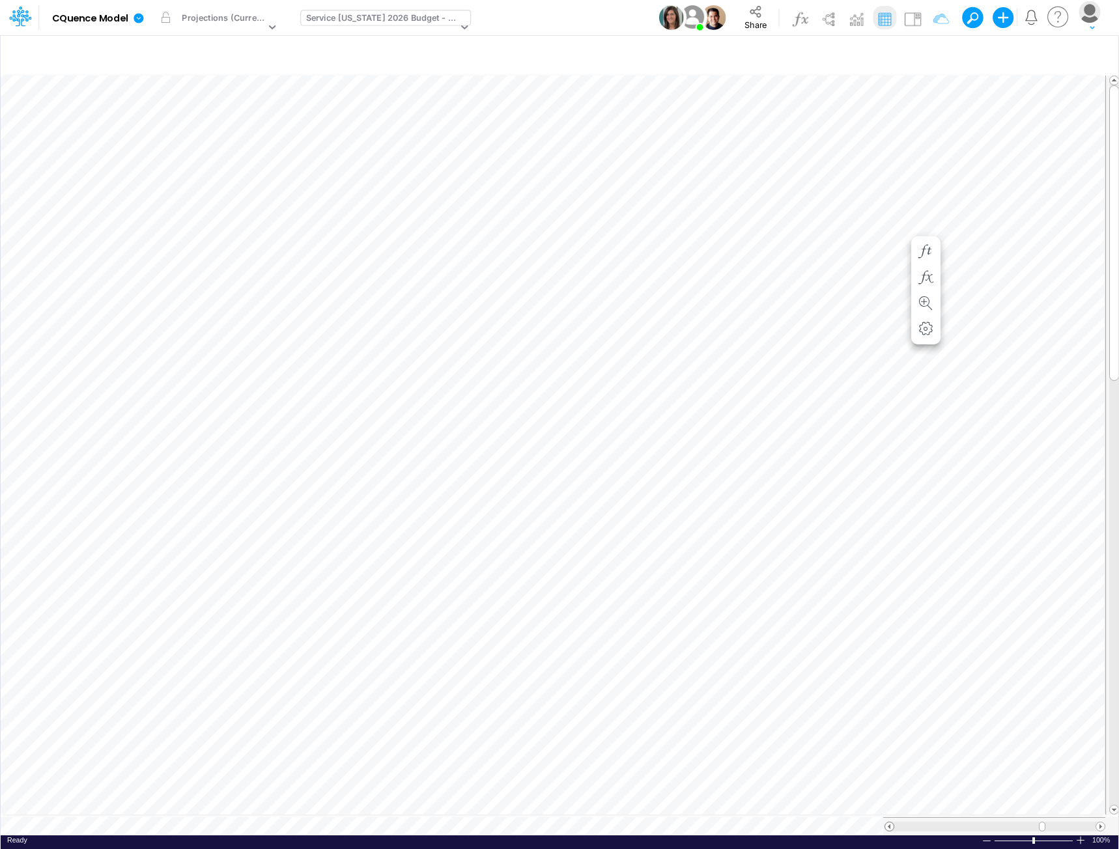
click at [887, 823] on span at bounding box center [889, 827] width 8 height 8
click at [922, 54] on icon "button" at bounding box center [926, 55] width 20 height 14
select select "notEqual"
select select "startsWith"
select select "notEqual"
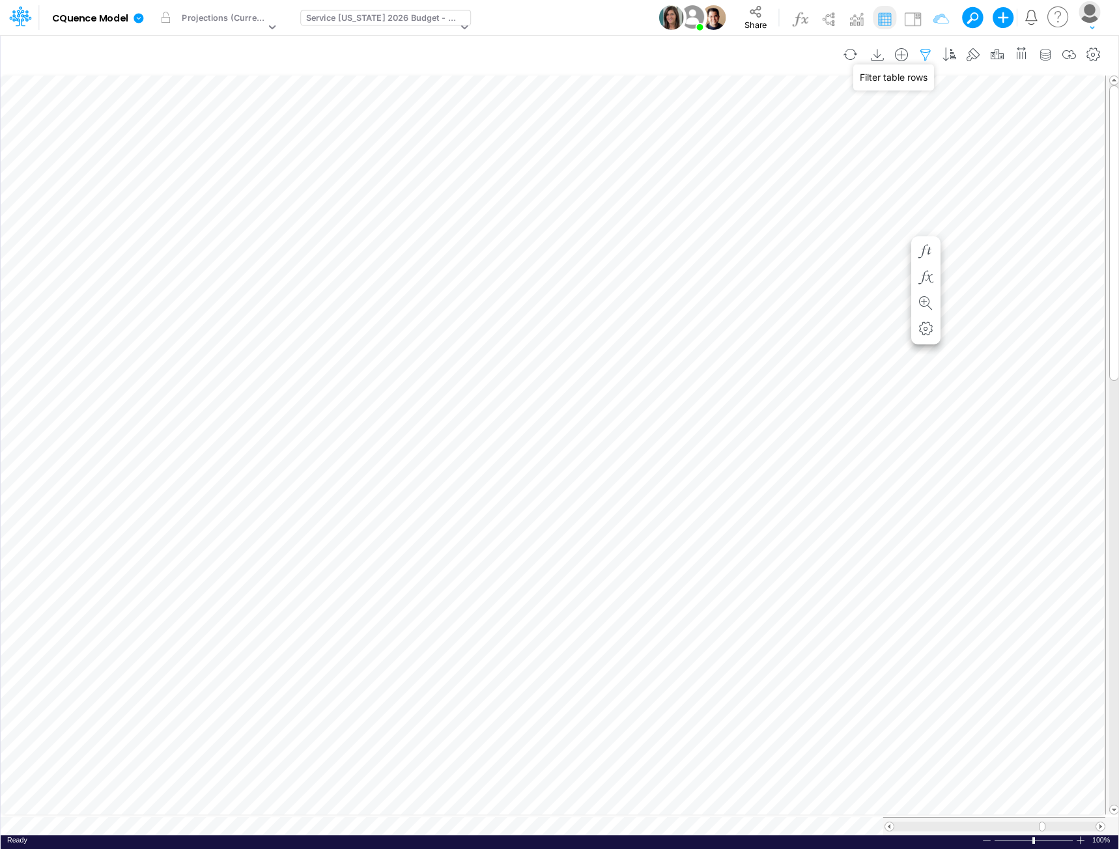
select select "tableSearchOR"
select select "contains"
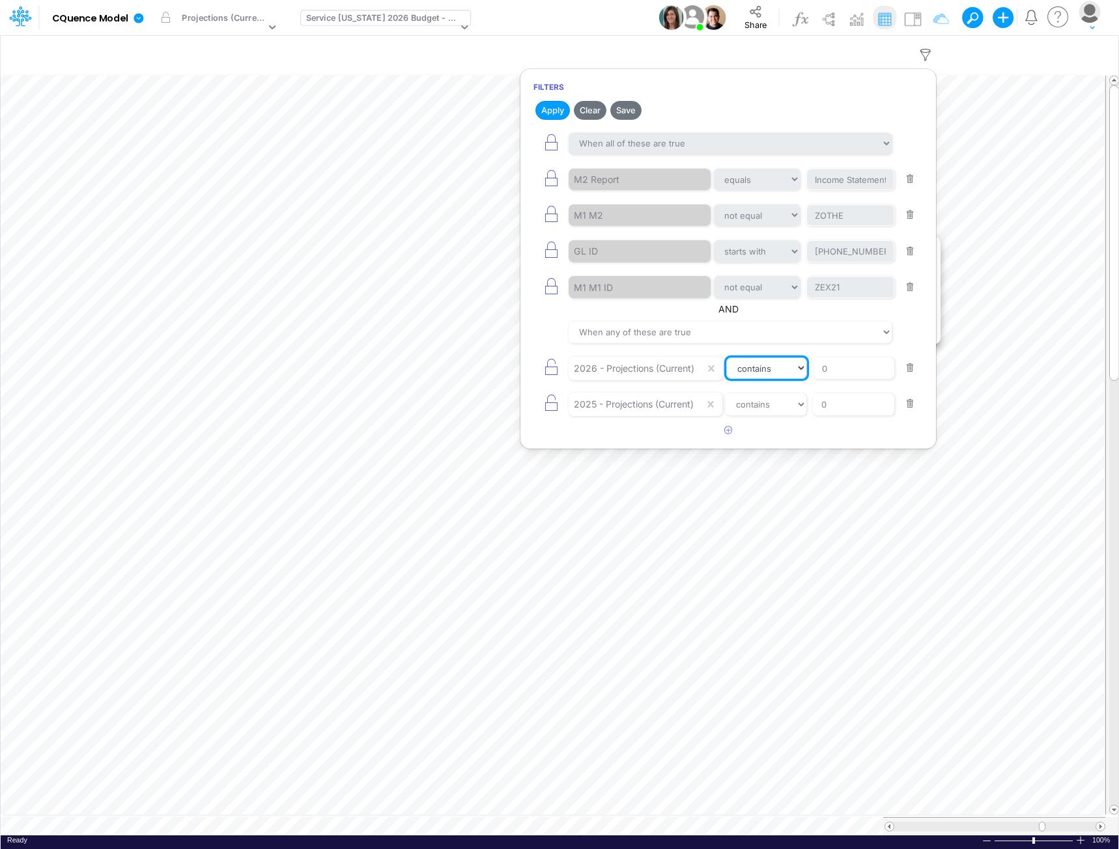
click at [772, 372] on select "equals not equal starts with ends with contains" at bounding box center [766, 369] width 81 height 22
select select "notEqual"
click at [728, 358] on select "equals not equal starts with ends with contains" at bounding box center [766, 369] width 81 height 22
click at [771, 404] on select "equals not equal starts with ends with contains" at bounding box center [766, 404] width 81 height 22
select select "notEqual"
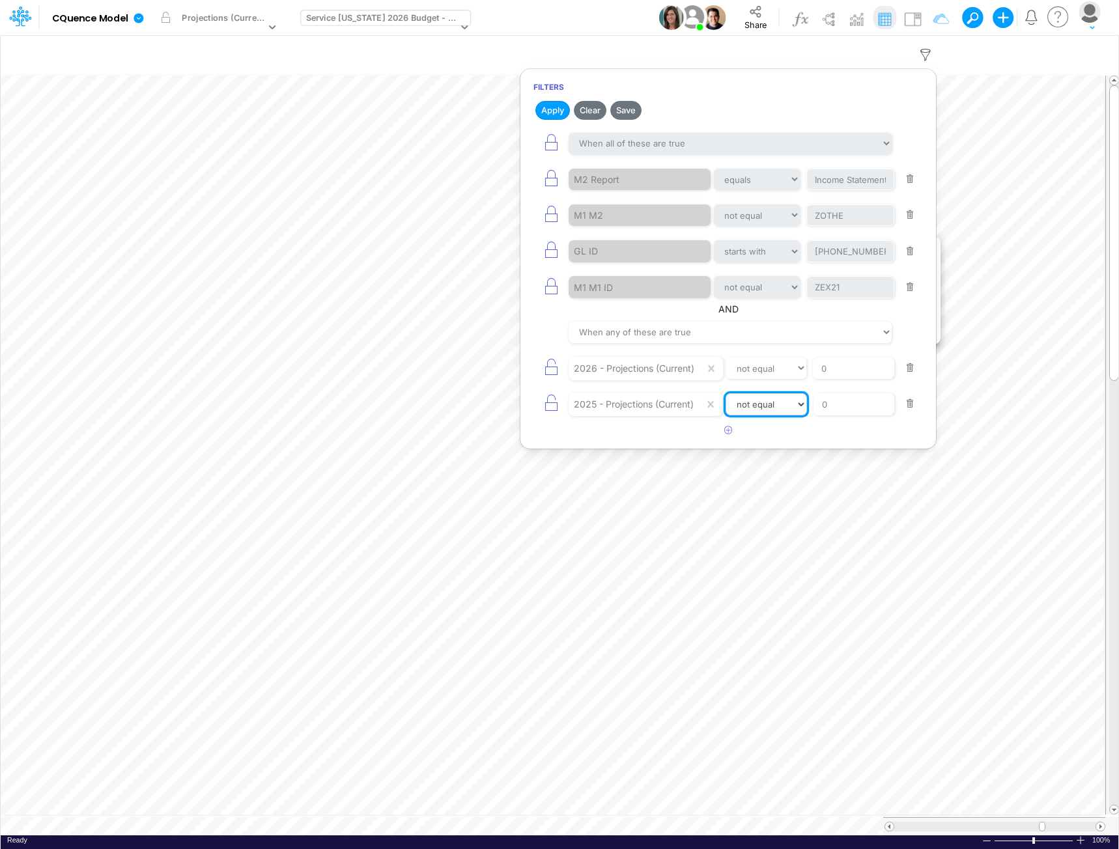
click at [728, 393] on select "equals not equal starts with ends with contains" at bounding box center [766, 404] width 81 height 22
click at [546, 108] on button "Apply" at bounding box center [552, 110] width 35 height 19
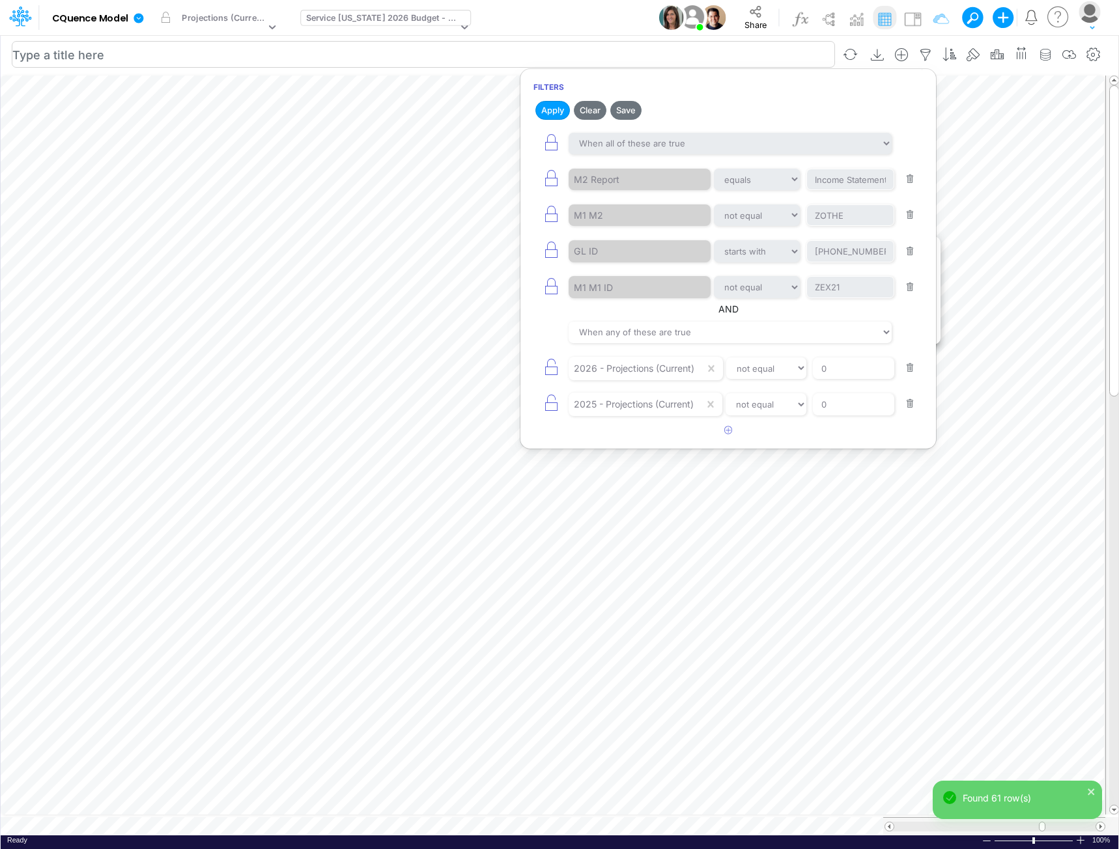
click at [522, 53] on input "text" at bounding box center [423, 54] width 823 height 27
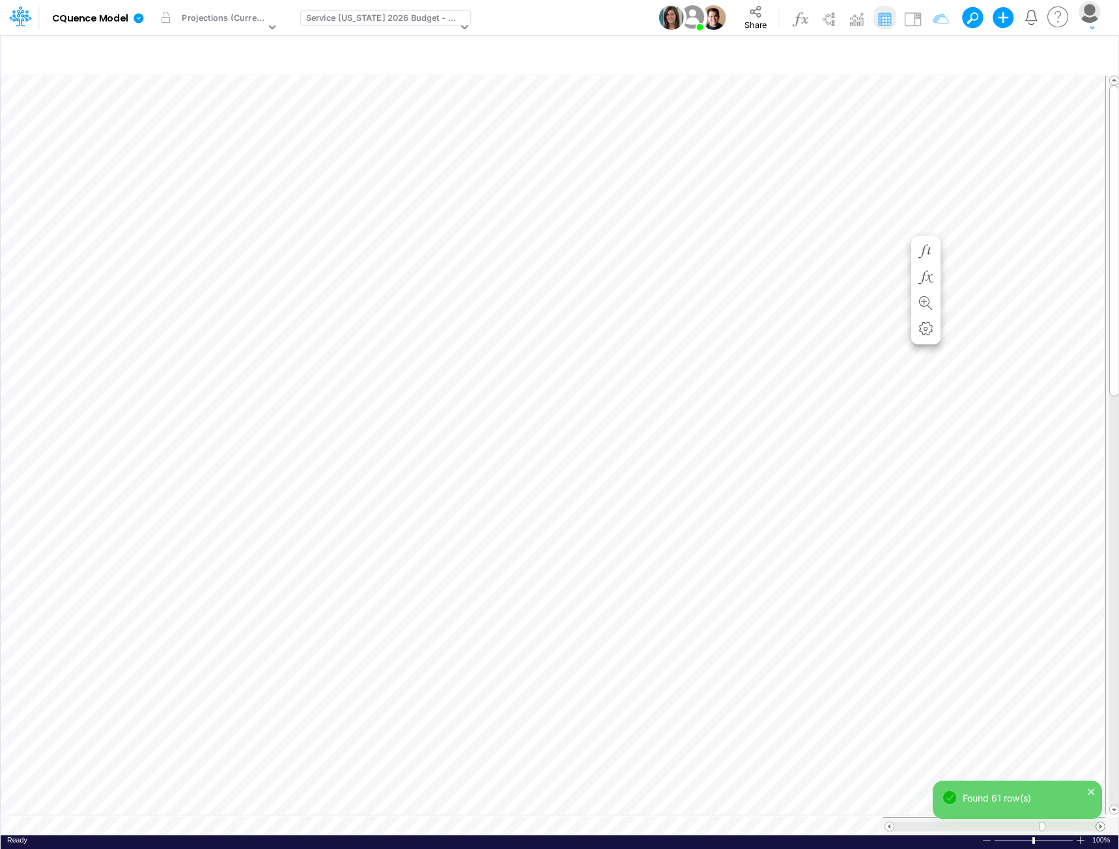
click at [1103, 823] on span at bounding box center [1100, 827] width 8 height 8
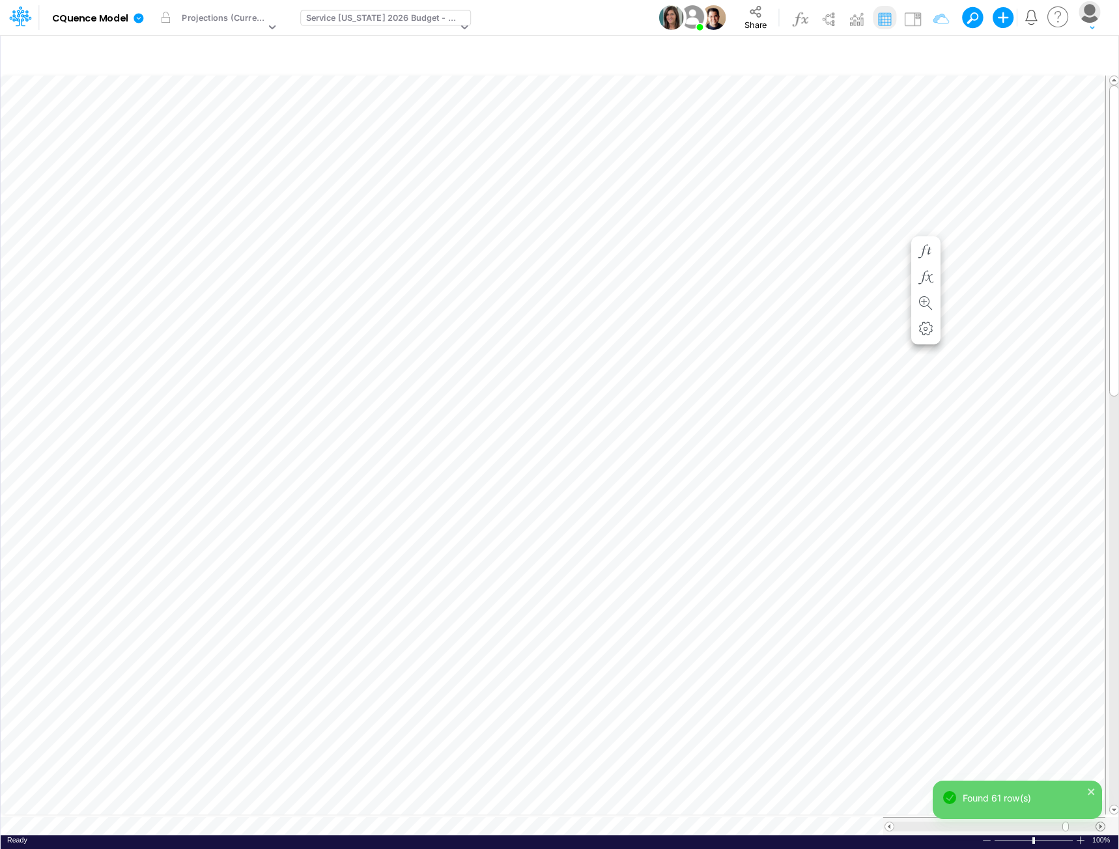
click at [1103, 823] on span at bounding box center [1100, 827] width 8 height 8
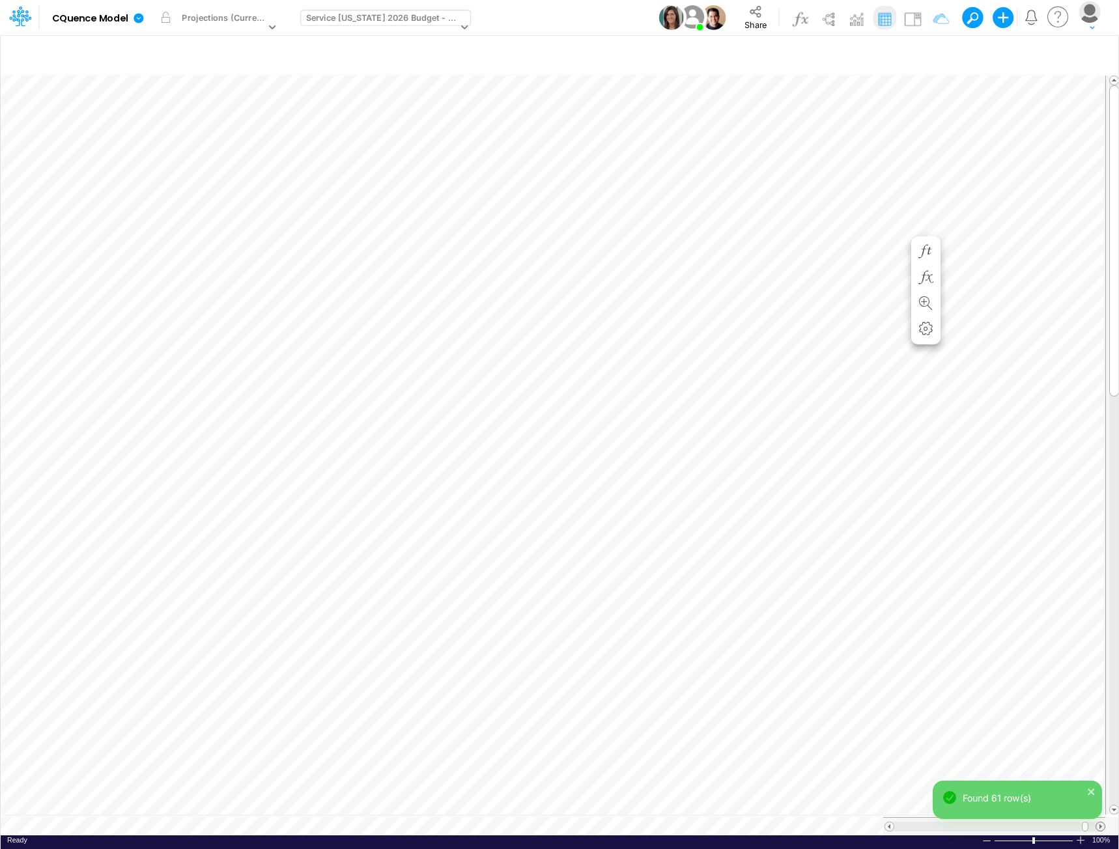
click at [1103, 823] on span at bounding box center [1100, 827] width 8 height 8
click at [380, 20] on div "Service Nebraska 2026 Budget - P&L" at bounding box center [382, 19] width 152 height 15
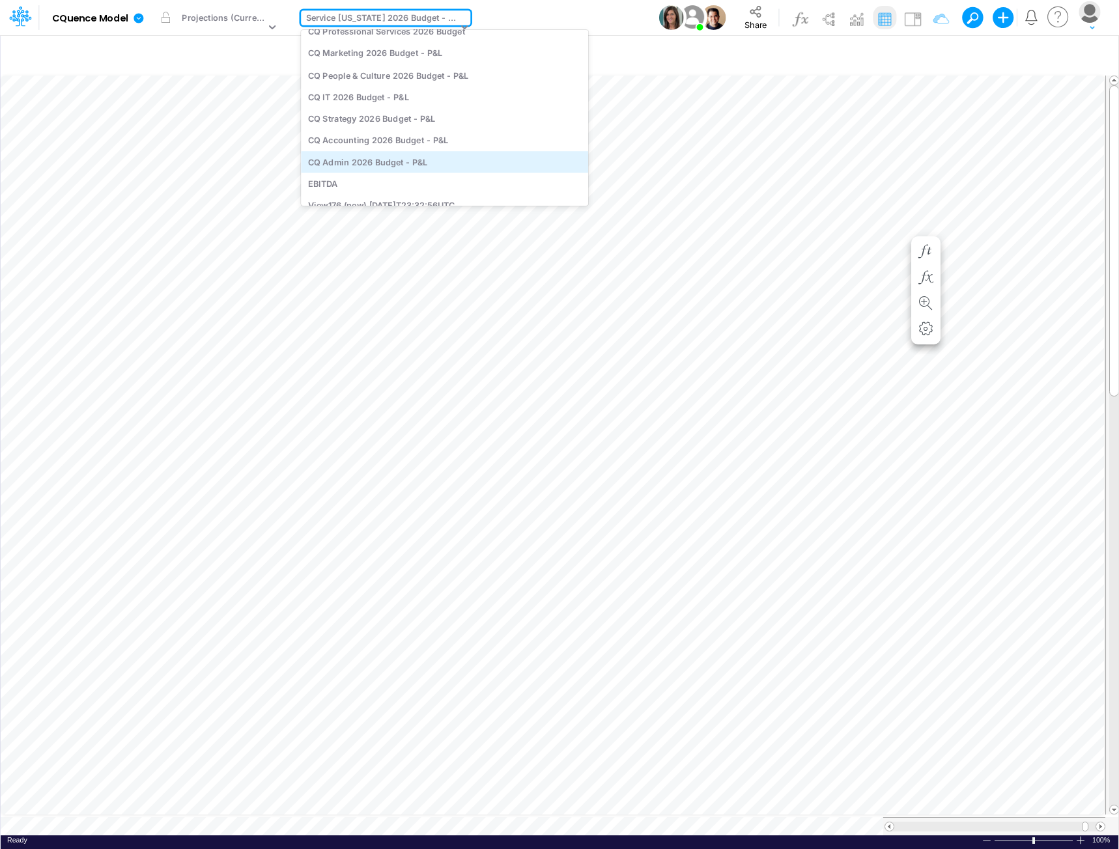
scroll to position [4354, 0]
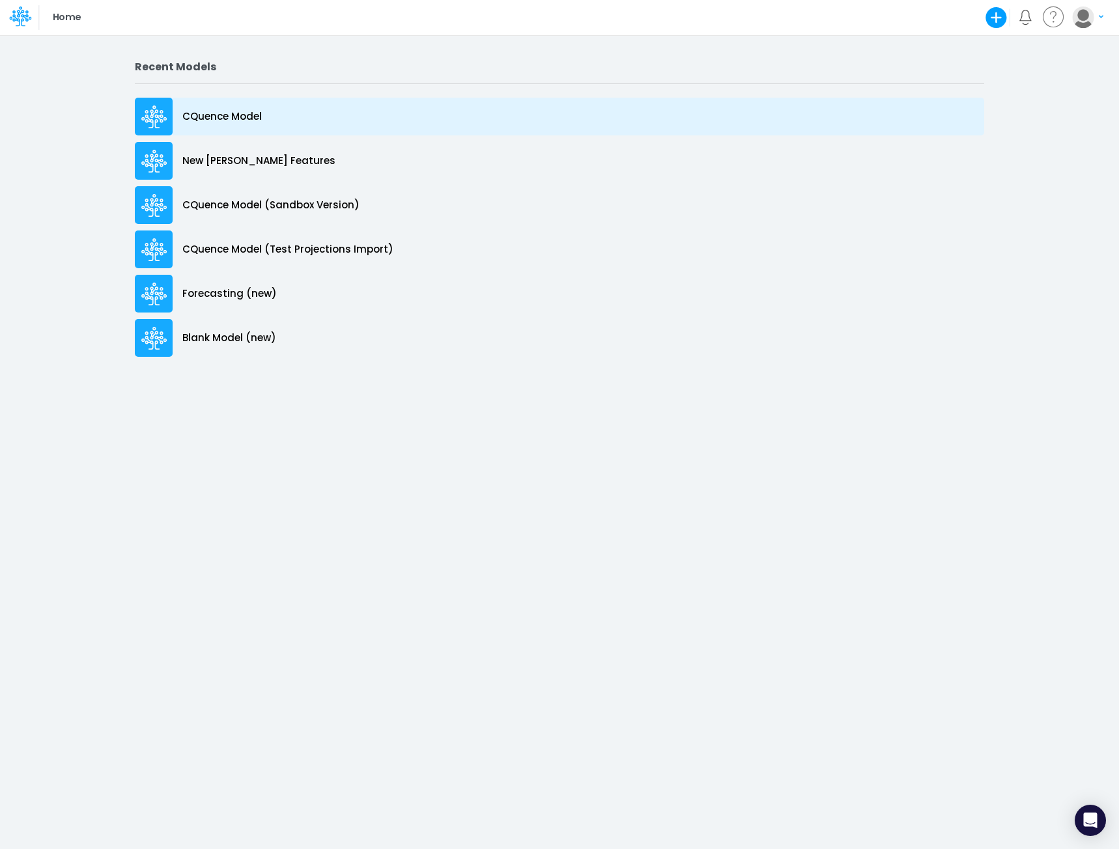
click at [212, 113] on p "CQuence Model" at bounding box center [221, 116] width 79 height 15
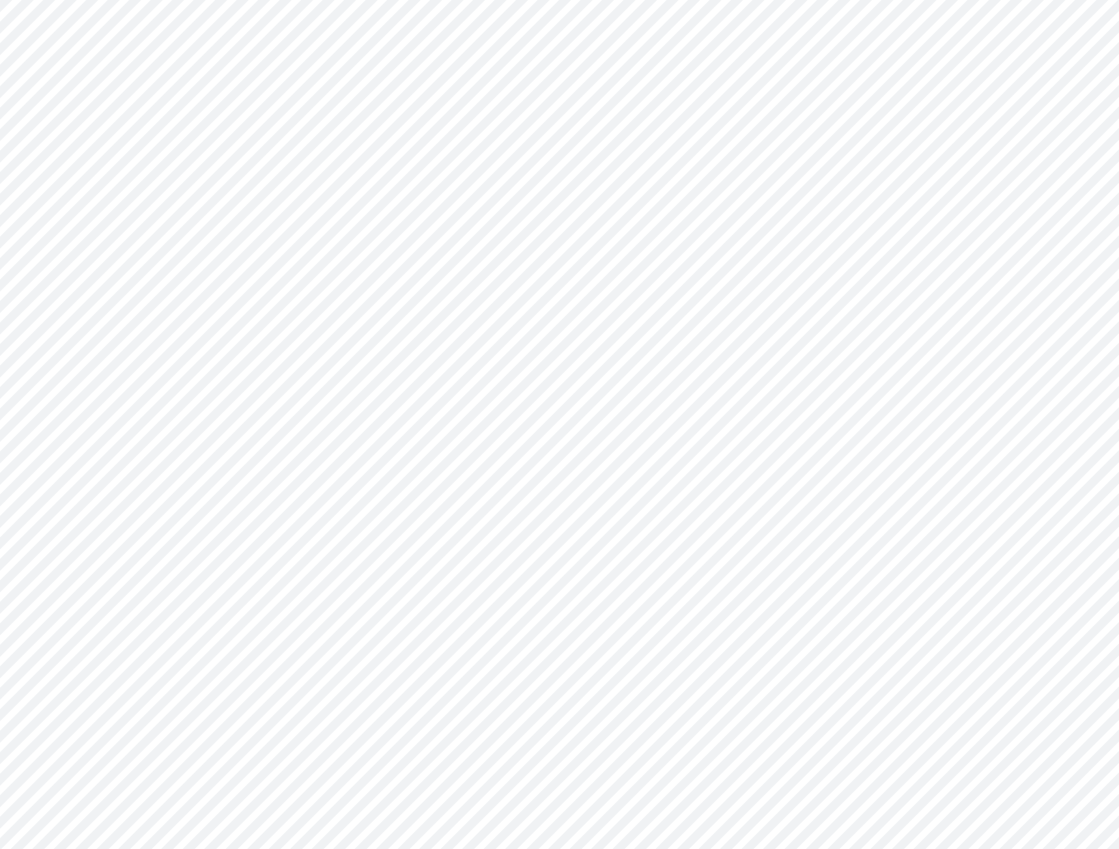
type input "Consolidated All by Month"
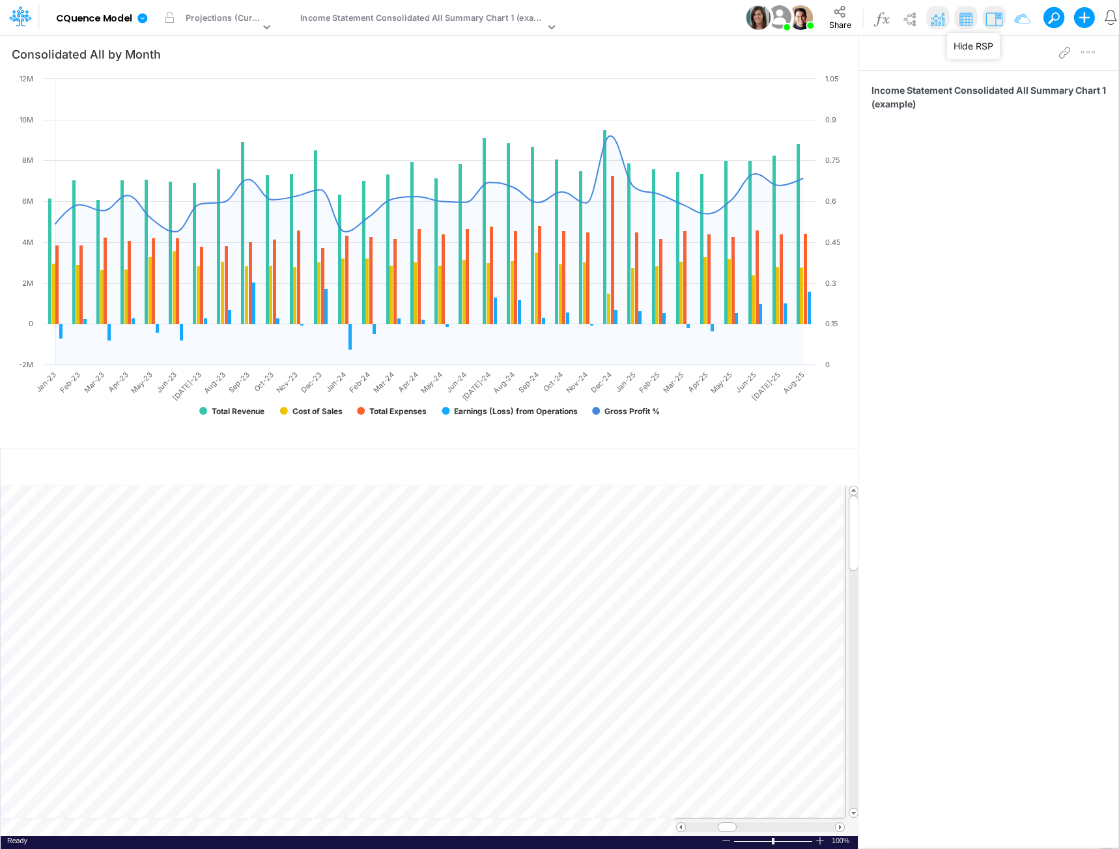
click at [991, 21] on img at bounding box center [993, 18] width 21 height 21
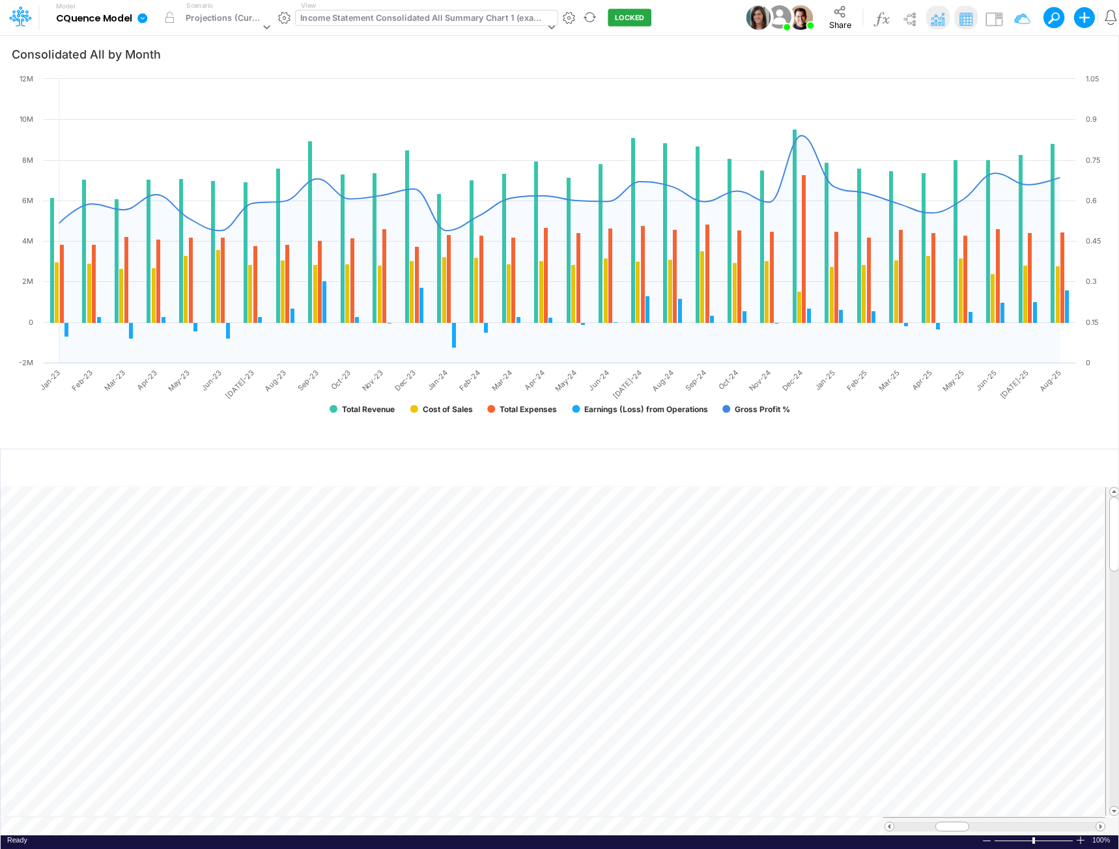
click at [479, 21] on div "Income Statement Consolidated All Summary Chart 1 (example)" at bounding box center [422, 19] width 244 height 15
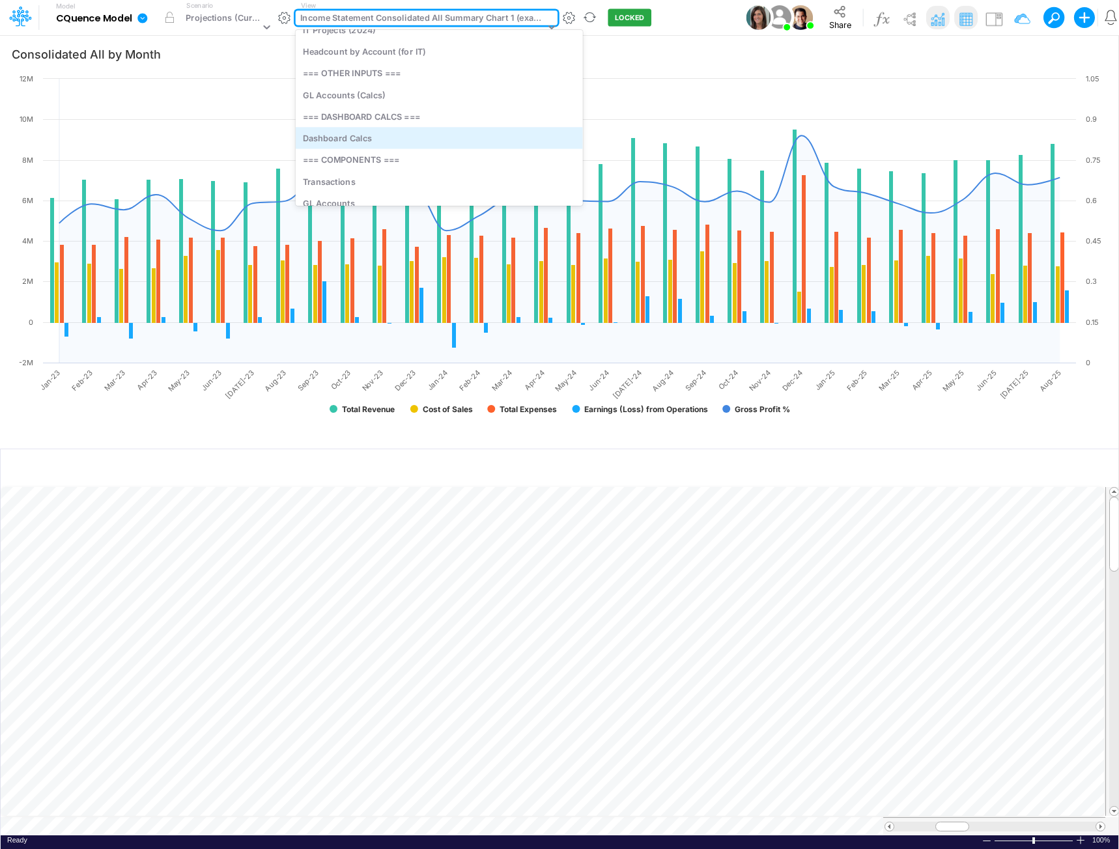
scroll to position [3051, 0]
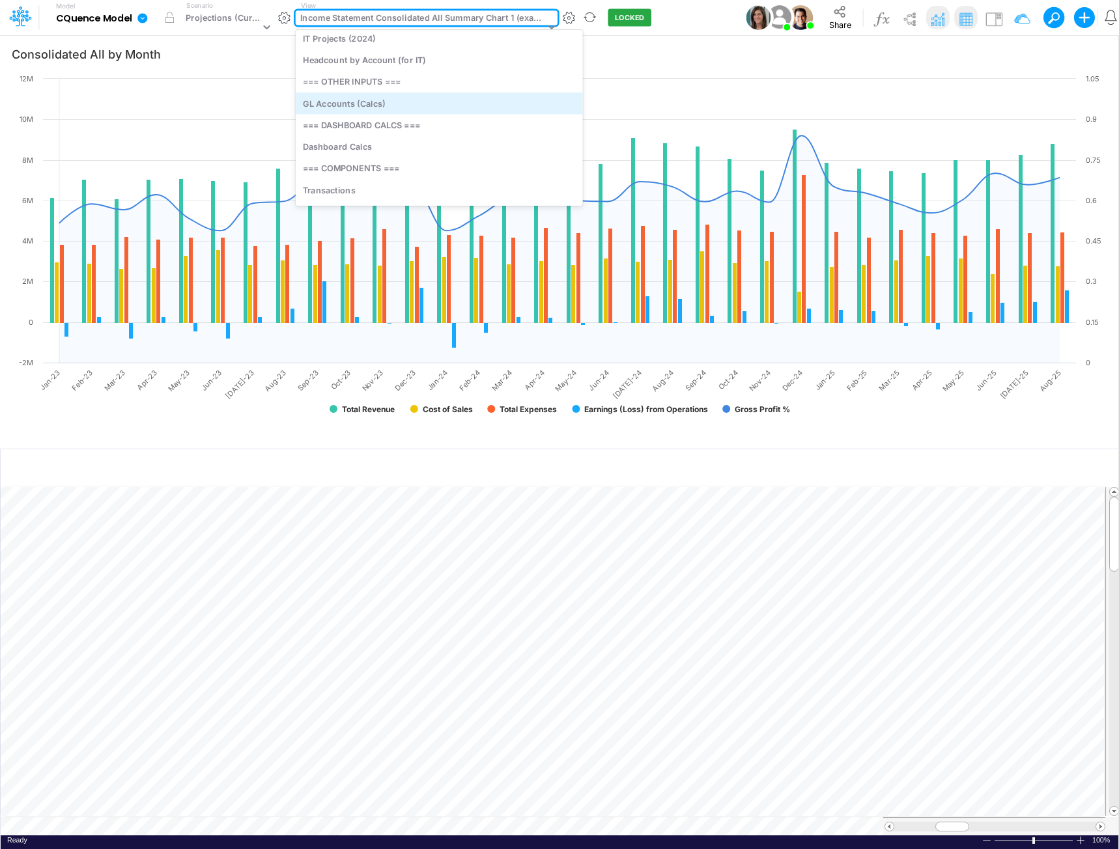
click at [386, 98] on div "GL Accounts (Calcs)" at bounding box center [439, 102] width 287 height 21
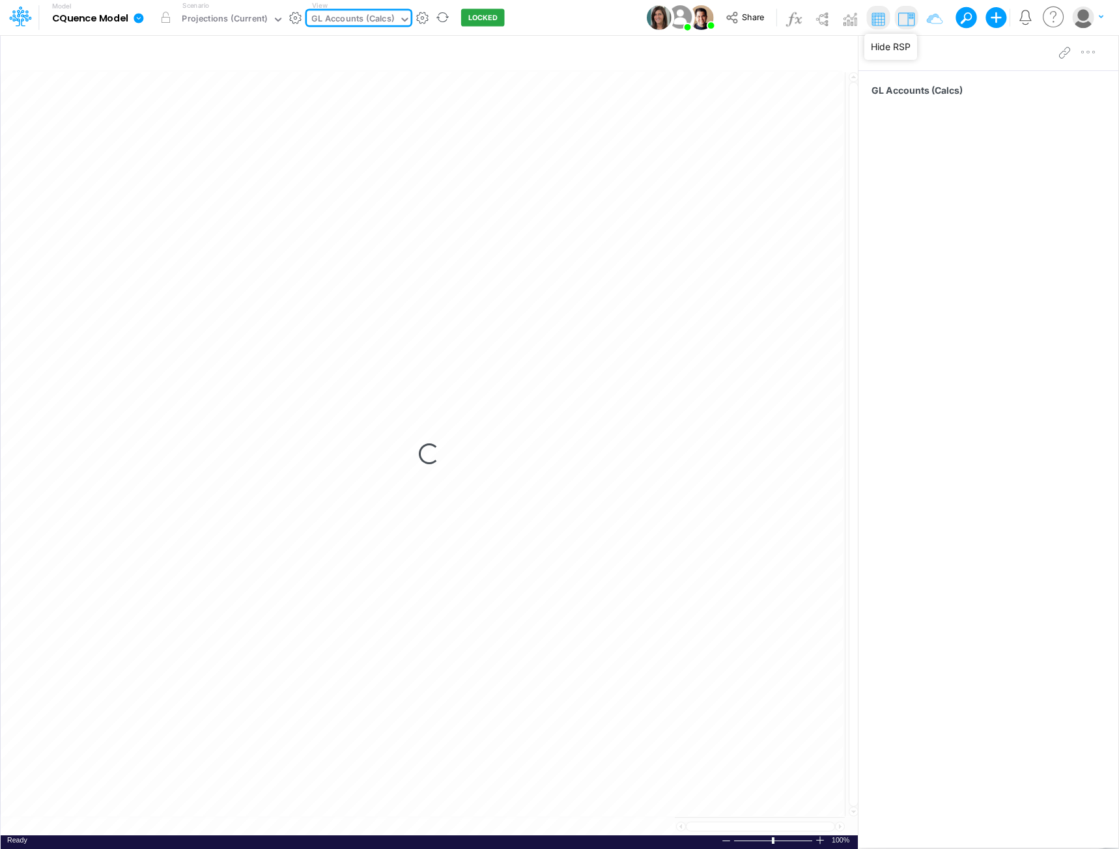
click at [907, 17] on img at bounding box center [906, 18] width 21 height 21
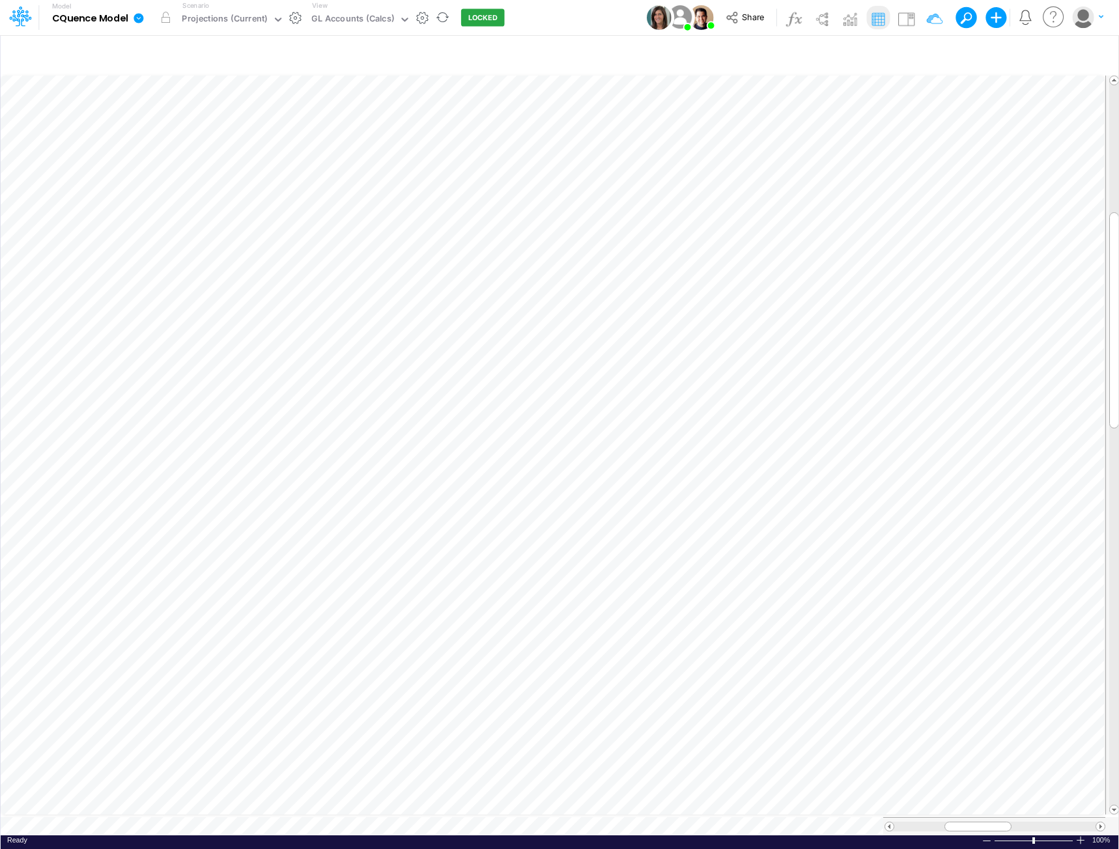
scroll to position [7, 1]
click at [361, 18] on div "GL Accounts (Calcs)" at bounding box center [352, 19] width 83 height 15
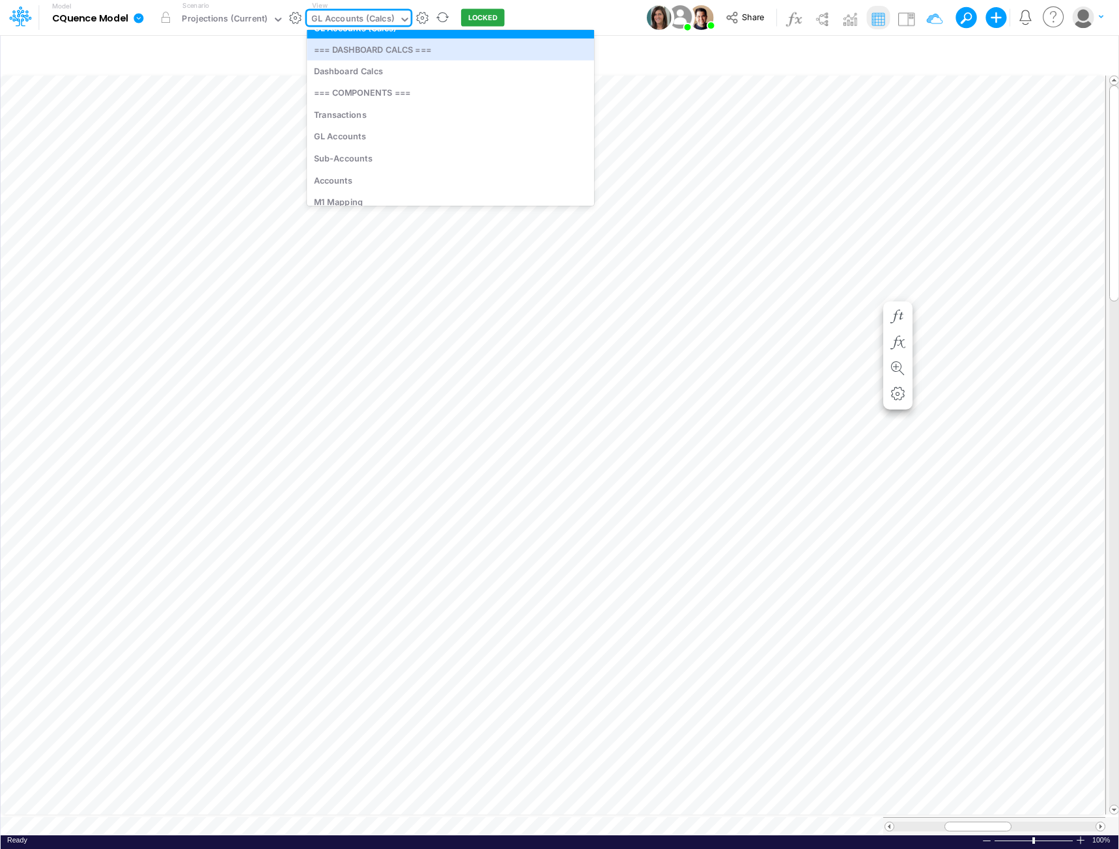
scroll to position [3152, 0]
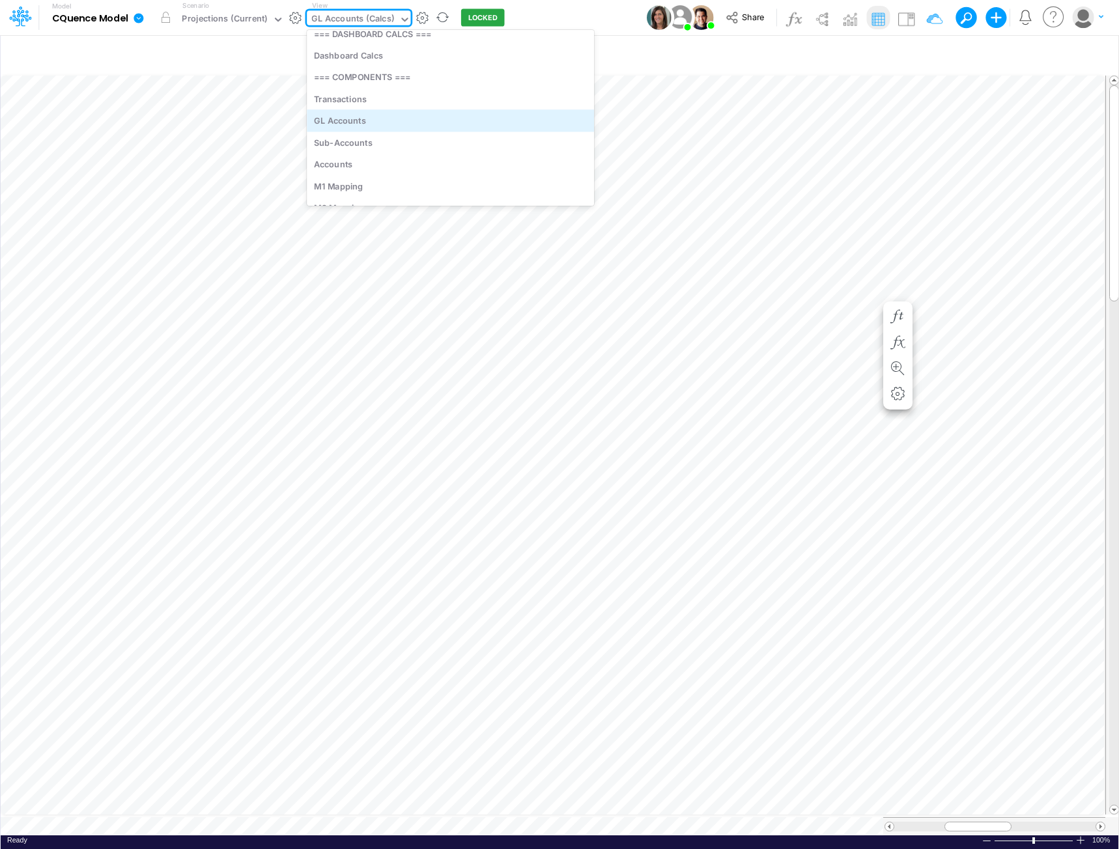
click at [373, 120] on div "GL Accounts" at bounding box center [450, 120] width 287 height 21
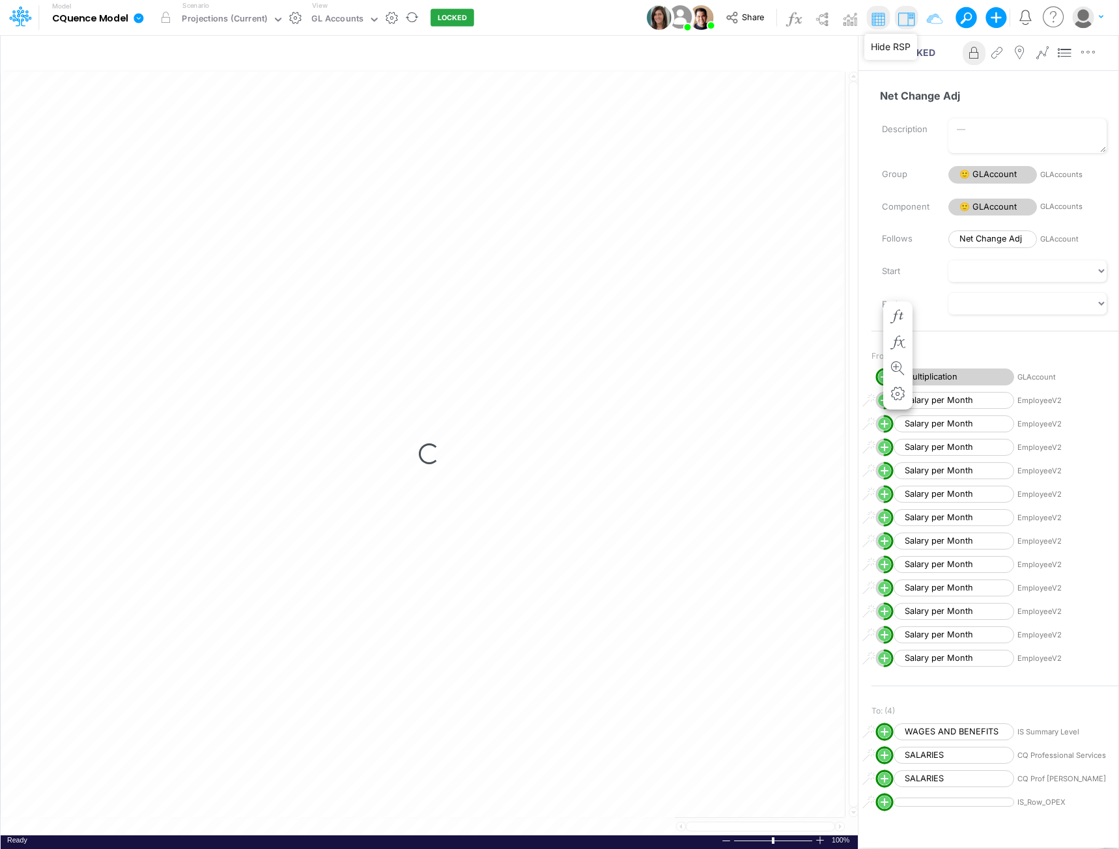
click at [910, 15] on img at bounding box center [906, 18] width 21 height 21
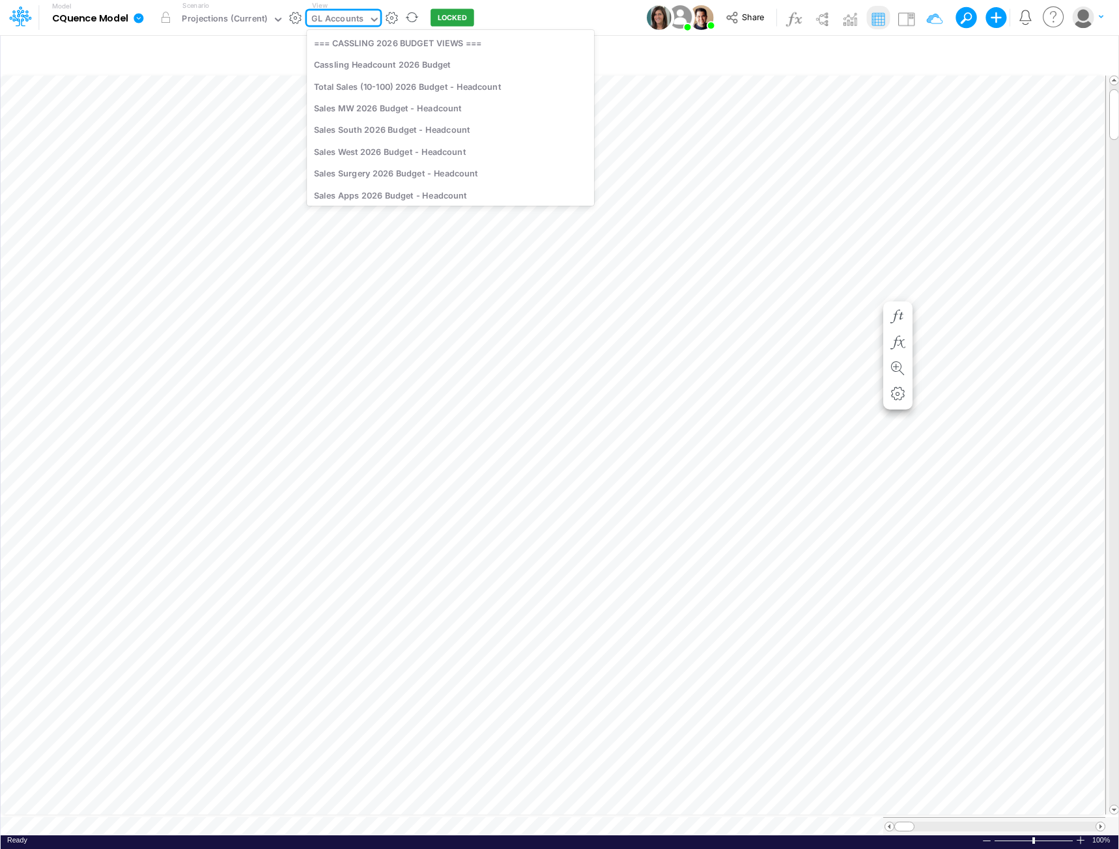
click at [337, 20] on div "GL Accounts" at bounding box center [337, 19] width 52 height 15
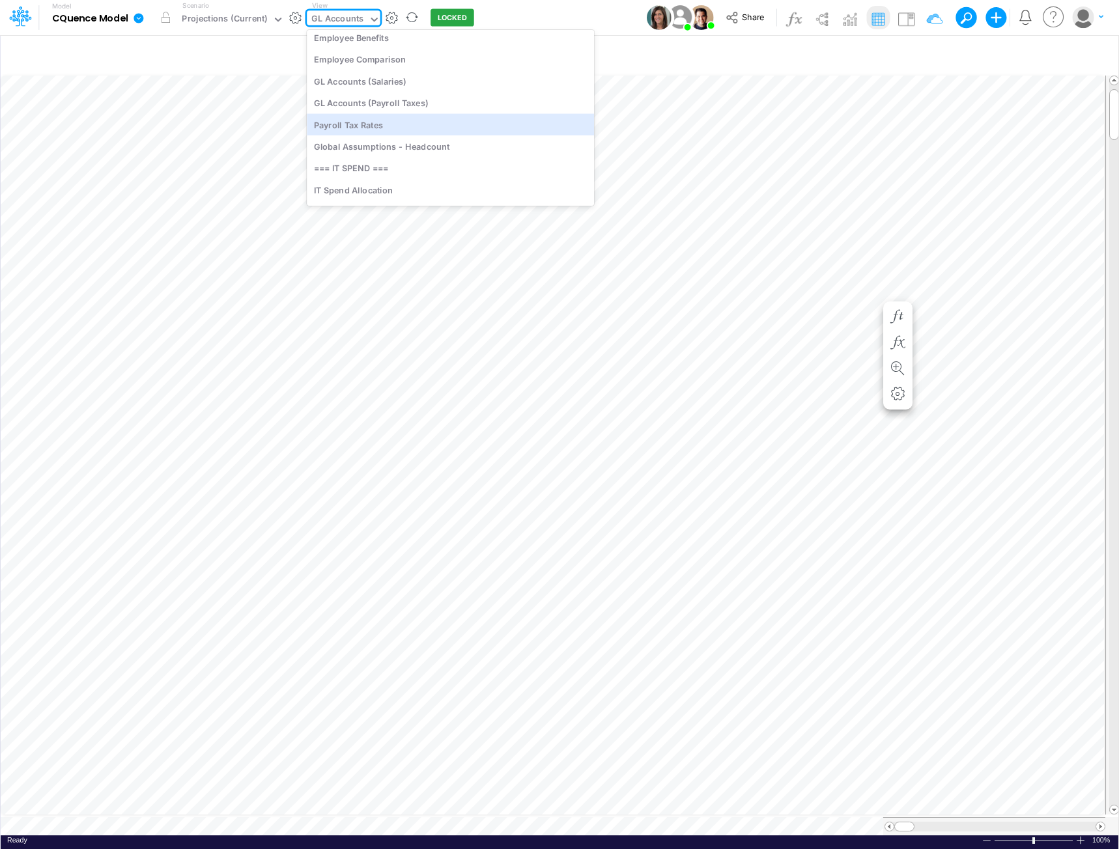
scroll to position [2801, 0]
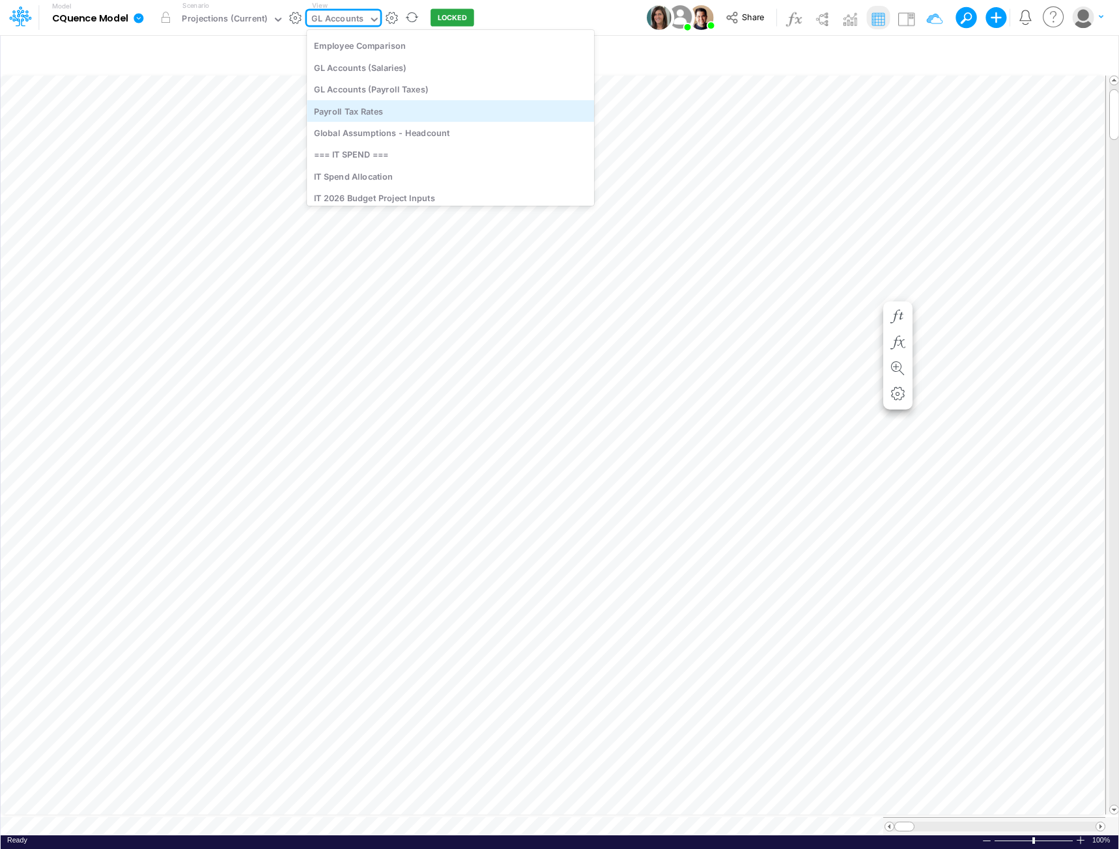
click at [364, 113] on div "Payroll Tax Rates" at bounding box center [450, 110] width 287 height 21
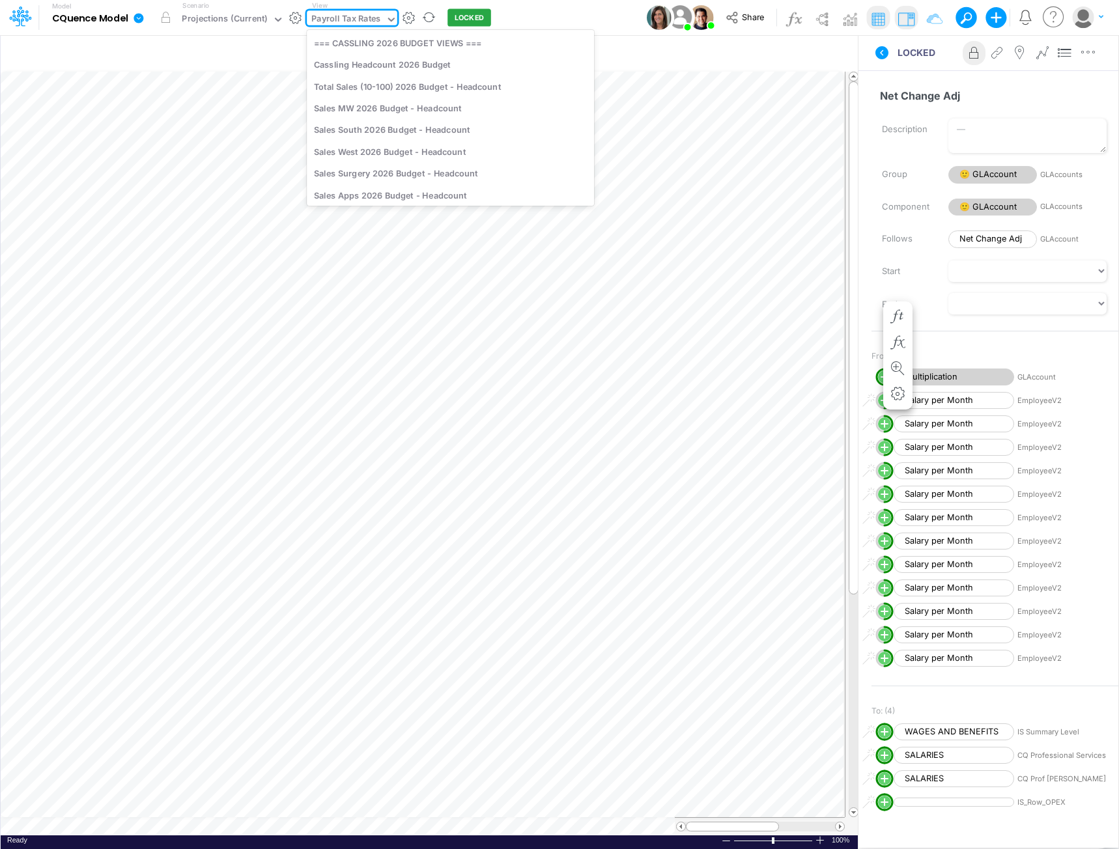
click at [360, 21] on div "Payroll Tax Rates" at bounding box center [345, 19] width 69 height 15
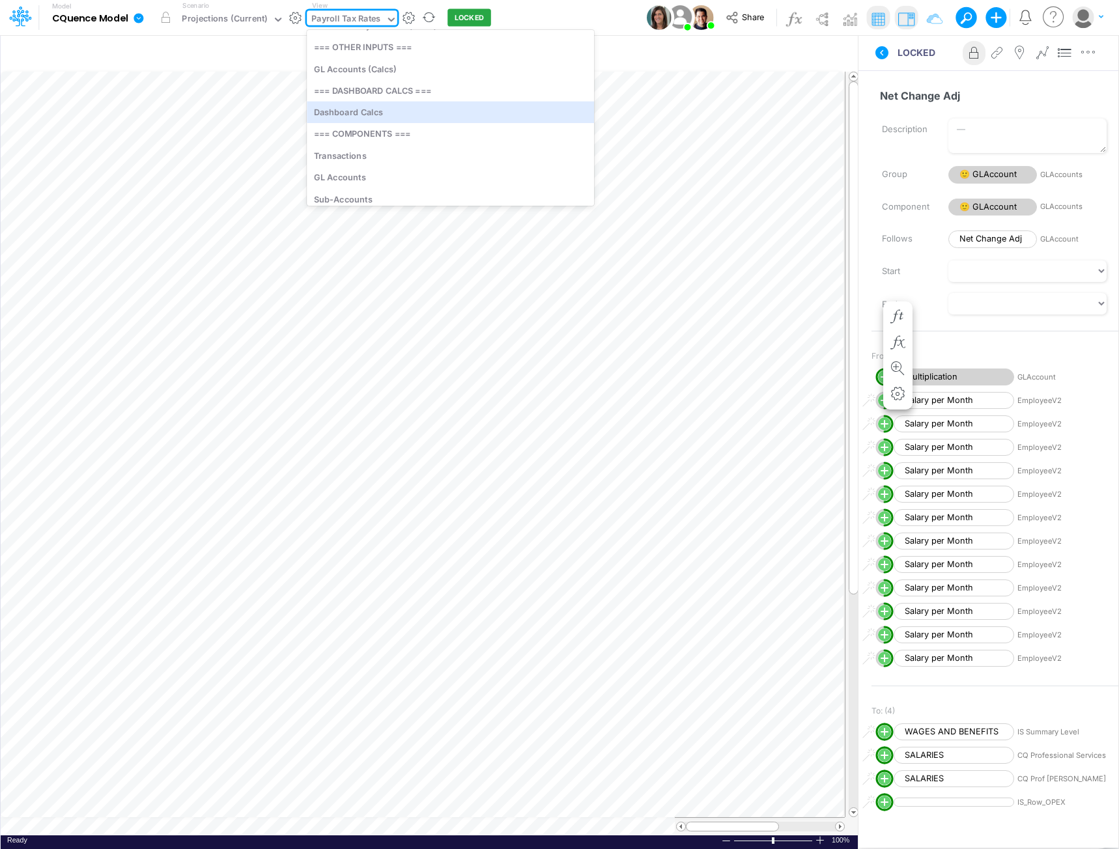
scroll to position [3106, 0]
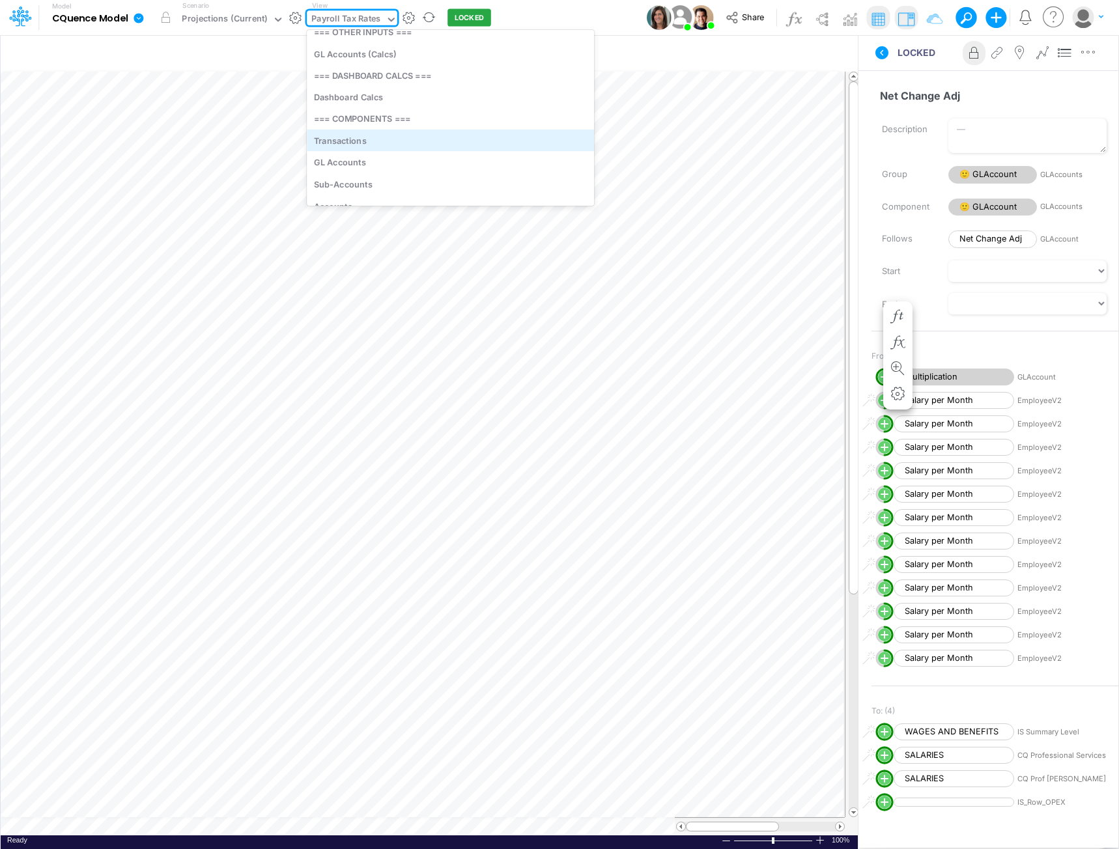
click at [374, 145] on div "Transactions" at bounding box center [450, 140] width 287 height 21
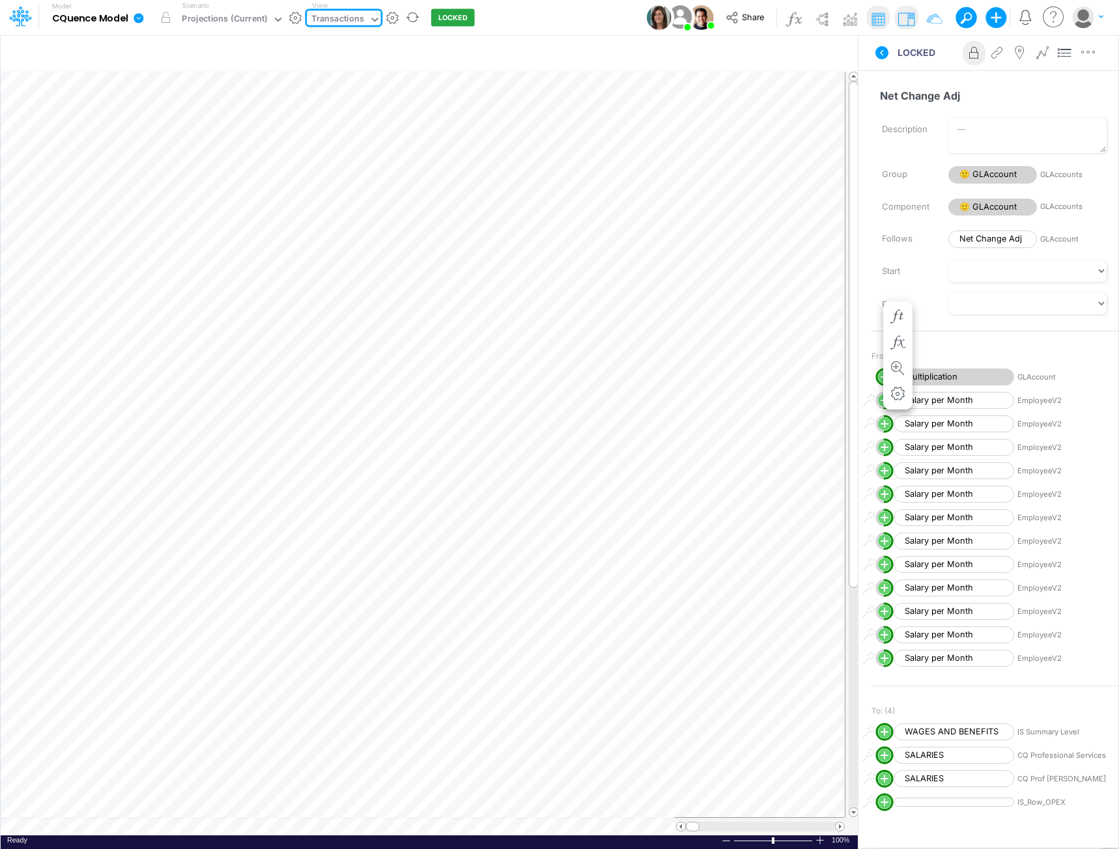
click at [339, 17] on div "Transactions" at bounding box center [337, 19] width 53 height 15
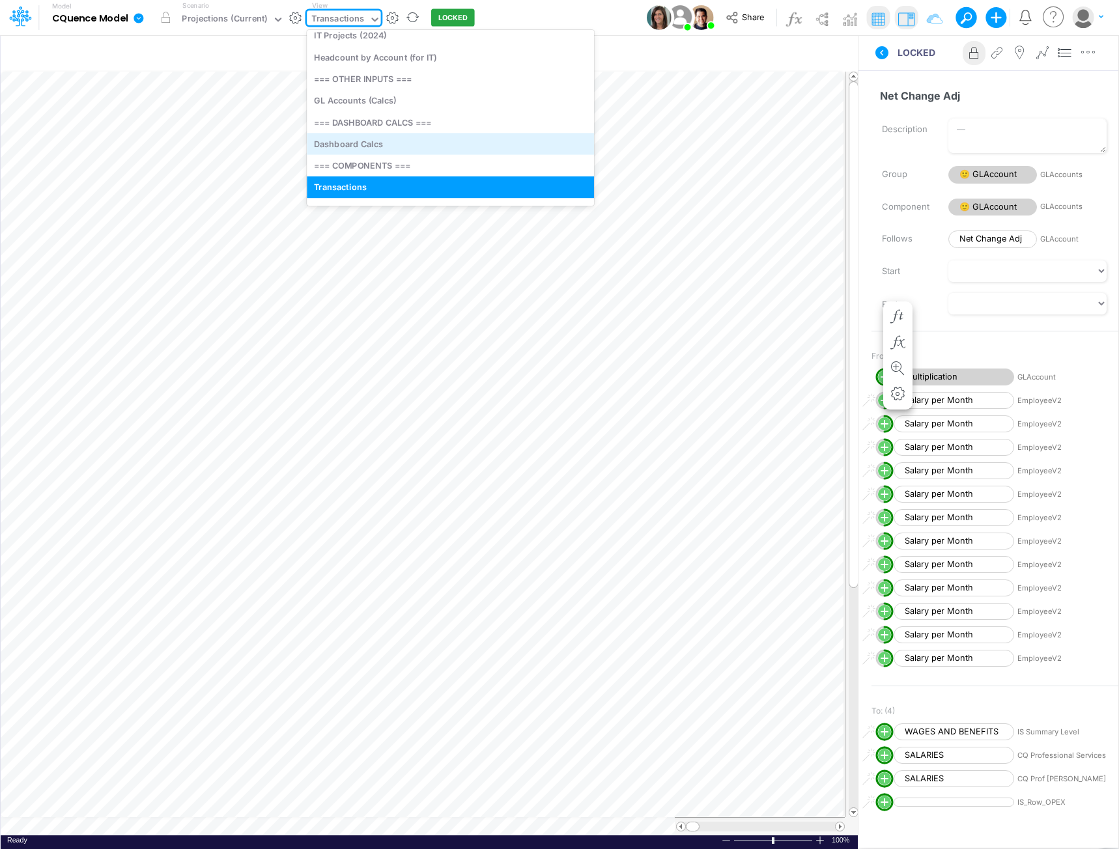
scroll to position [3119, 0]
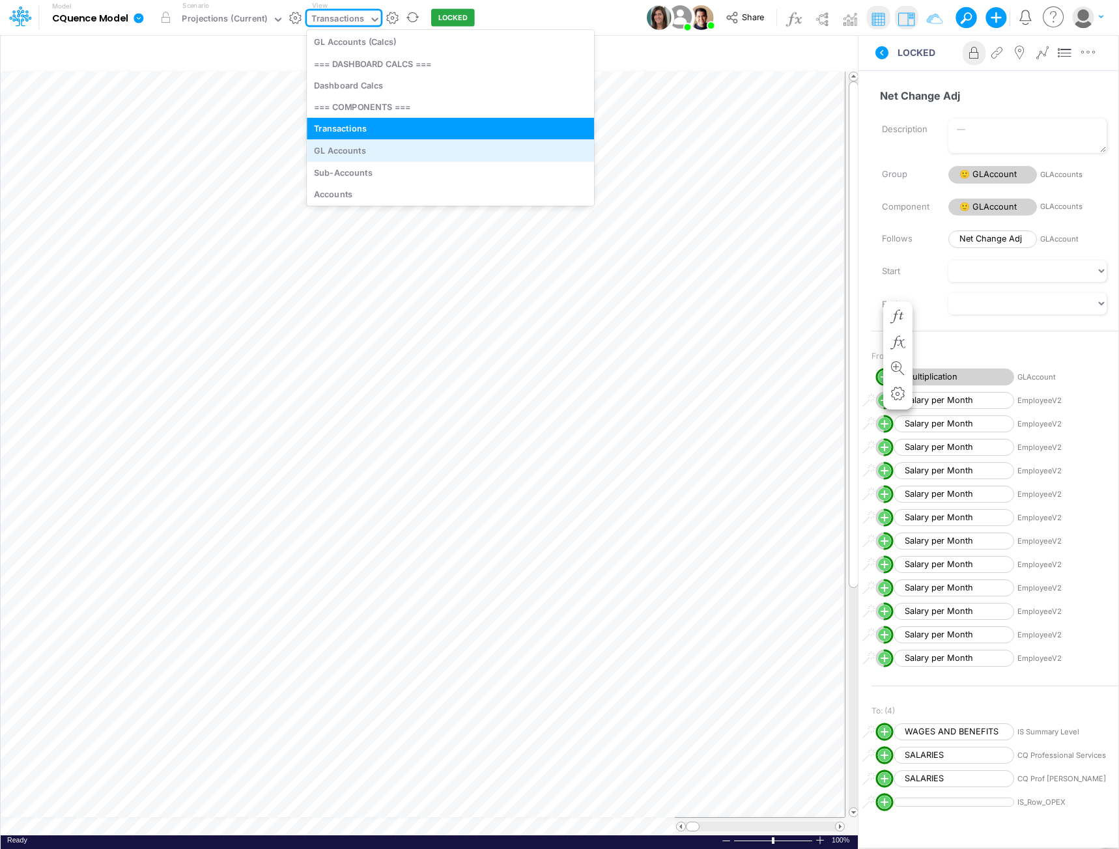
click at [351, 150] on div "GL Accounts" at bounding box center [450, 150] width 287 height 21
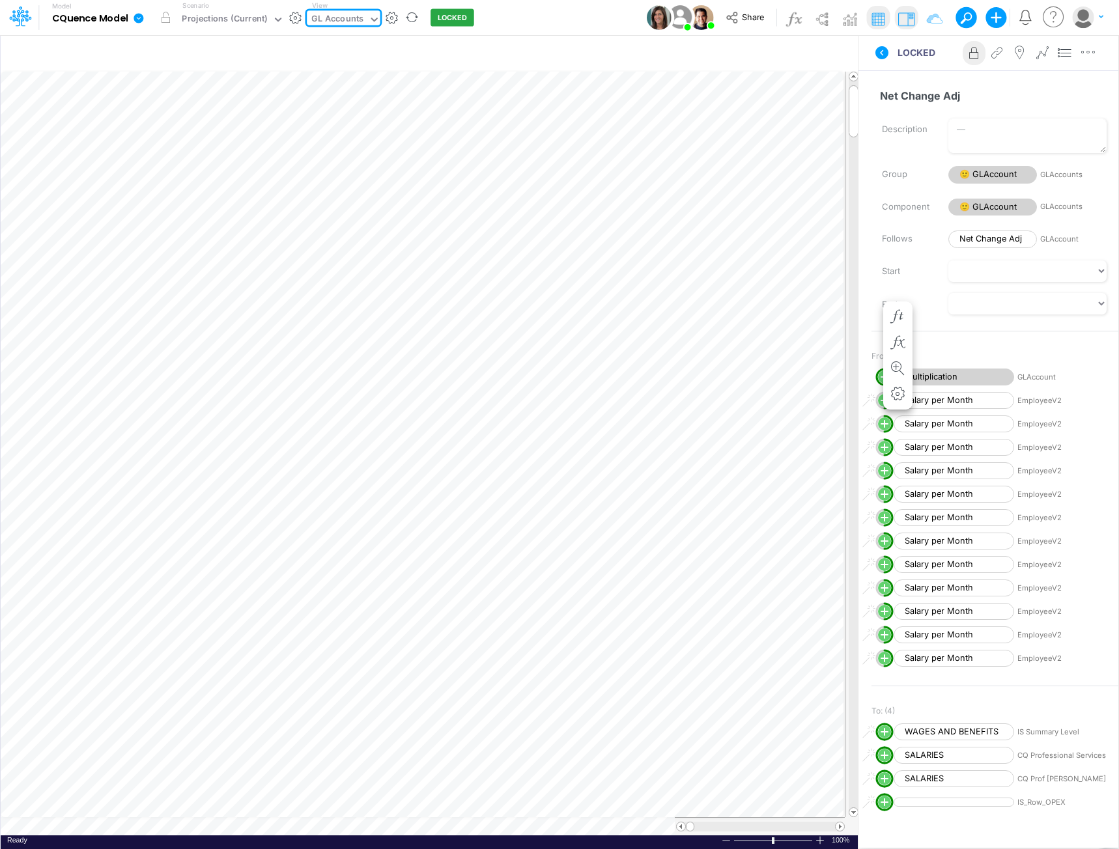
click at [347, 19] on div "GL Accounts" at bounding box center [337, 19] width 52 height 15
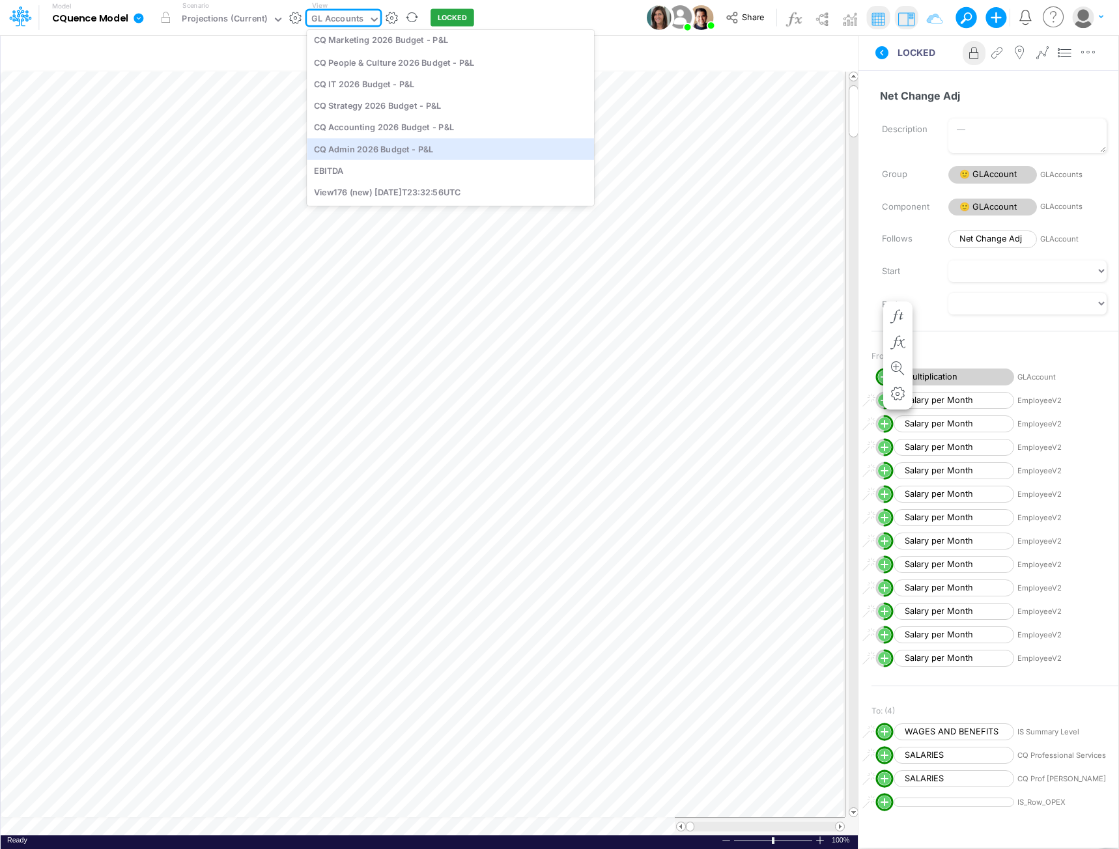
scroll to position [4354, 0]
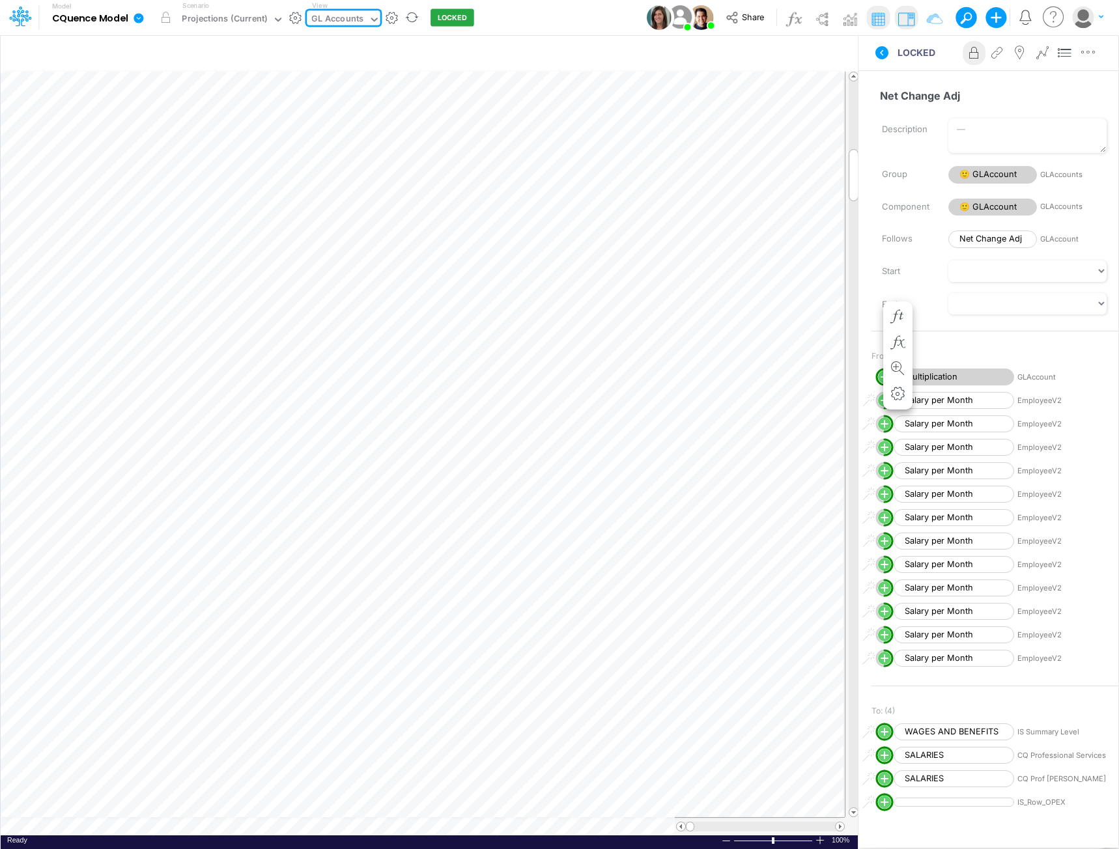
click at [318, 14] on div "GL Accounts" at bounding box center [337, 19] width 52 height 15
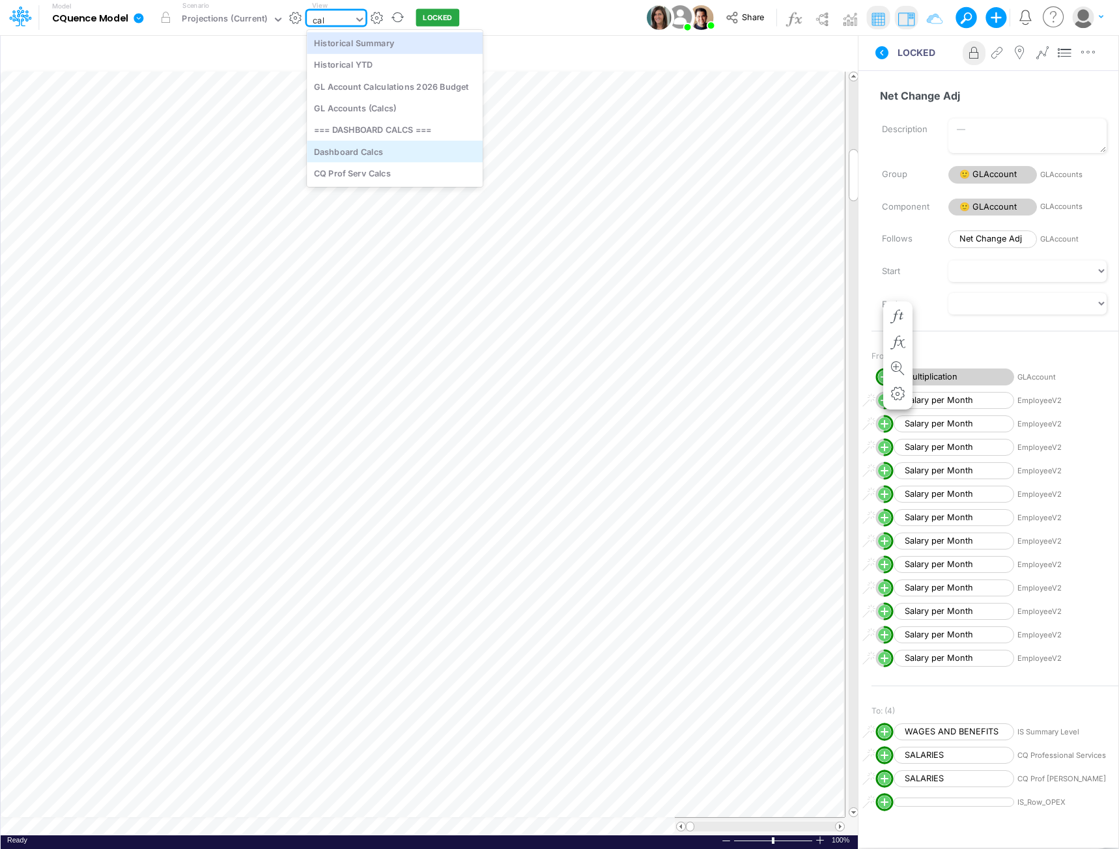
scroll to position [0, 0]
type input "calc"
click at [393, 40] on div "GL Account Calculations 2026 Budget" at bounding box center [395, 42] width 176 height 21
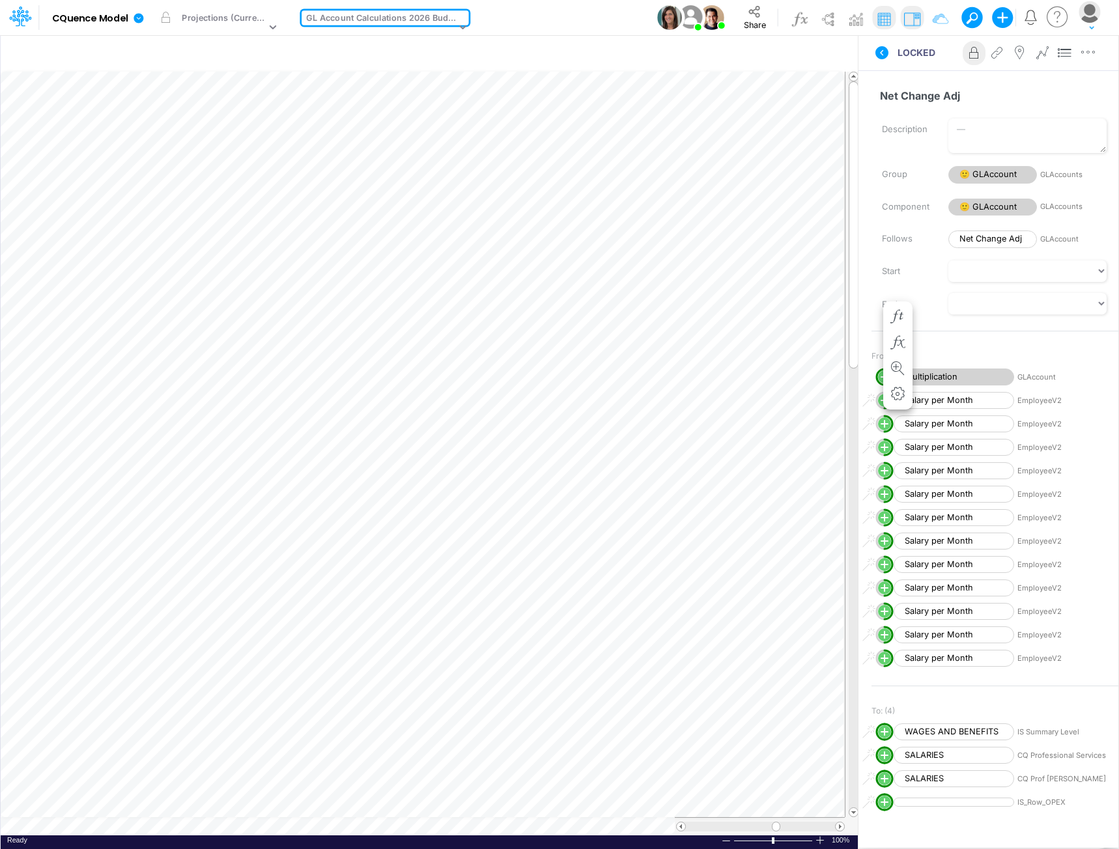
click at [913, 21] on img at bounding box center [912, 18] width 21 height 21
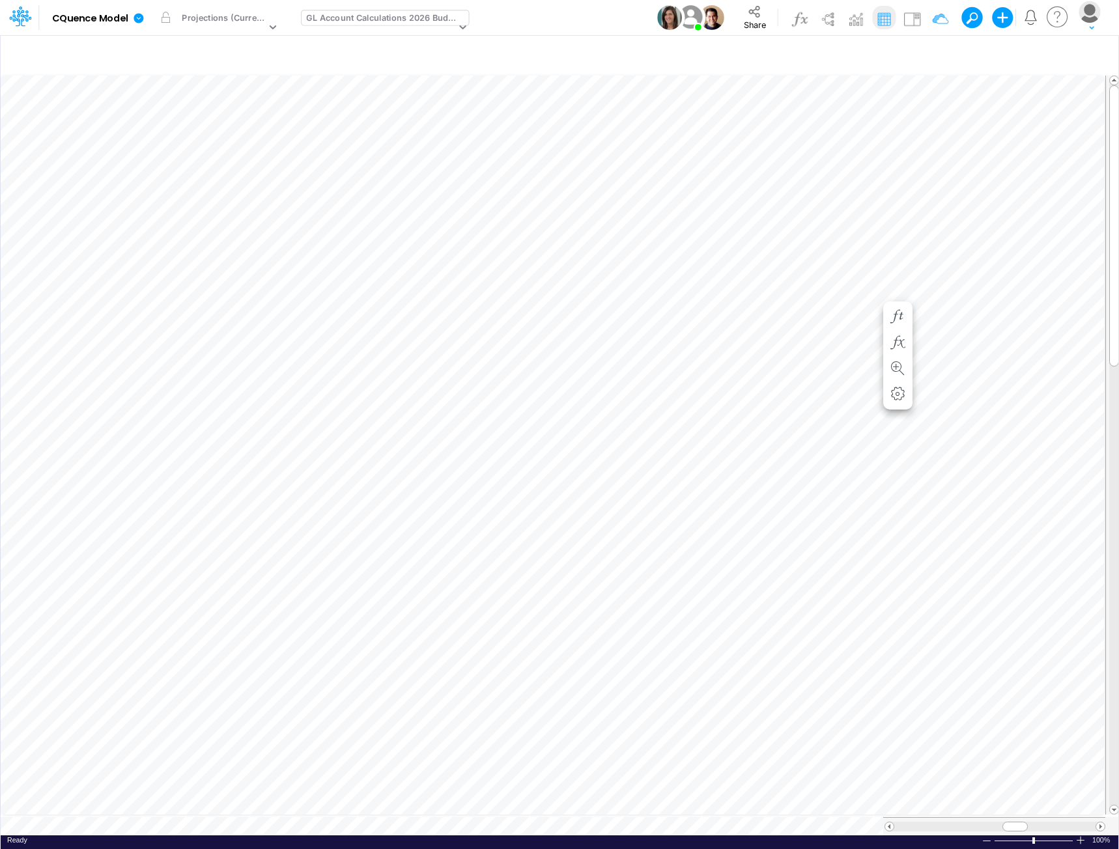
scroll to position [7, 1]
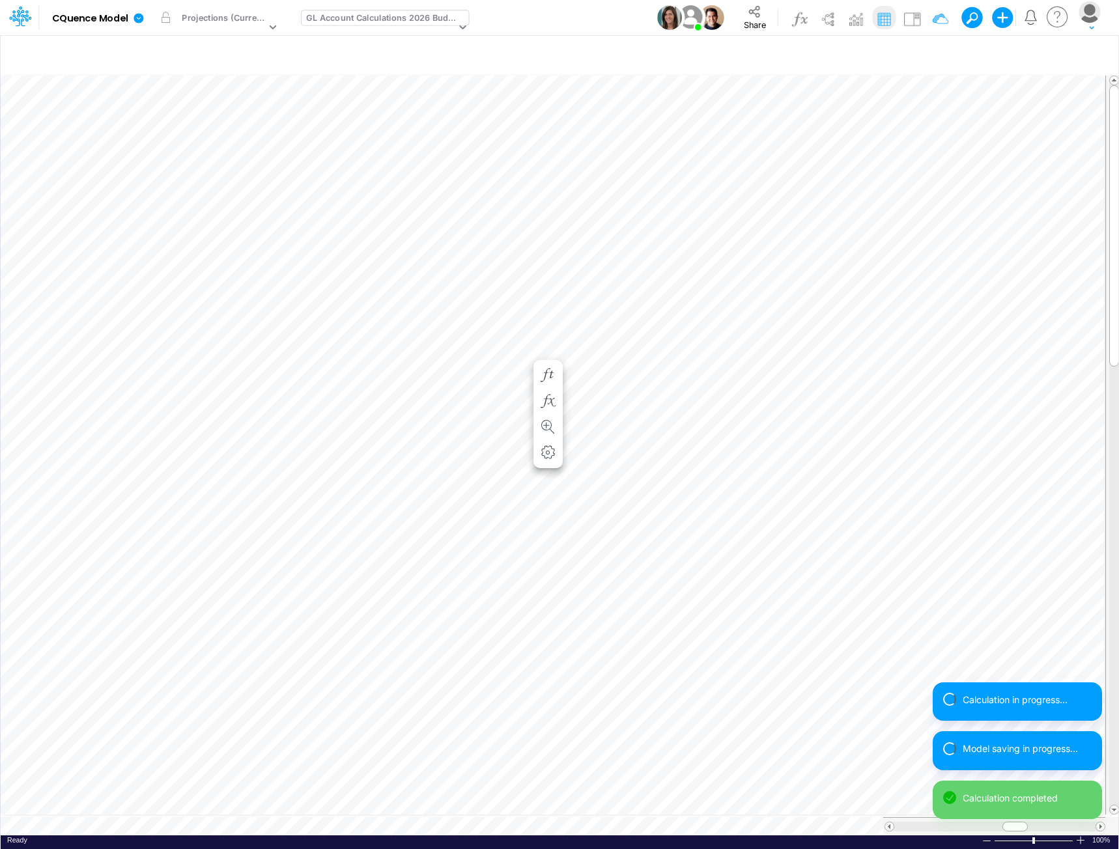
scroll to position [7, 1]
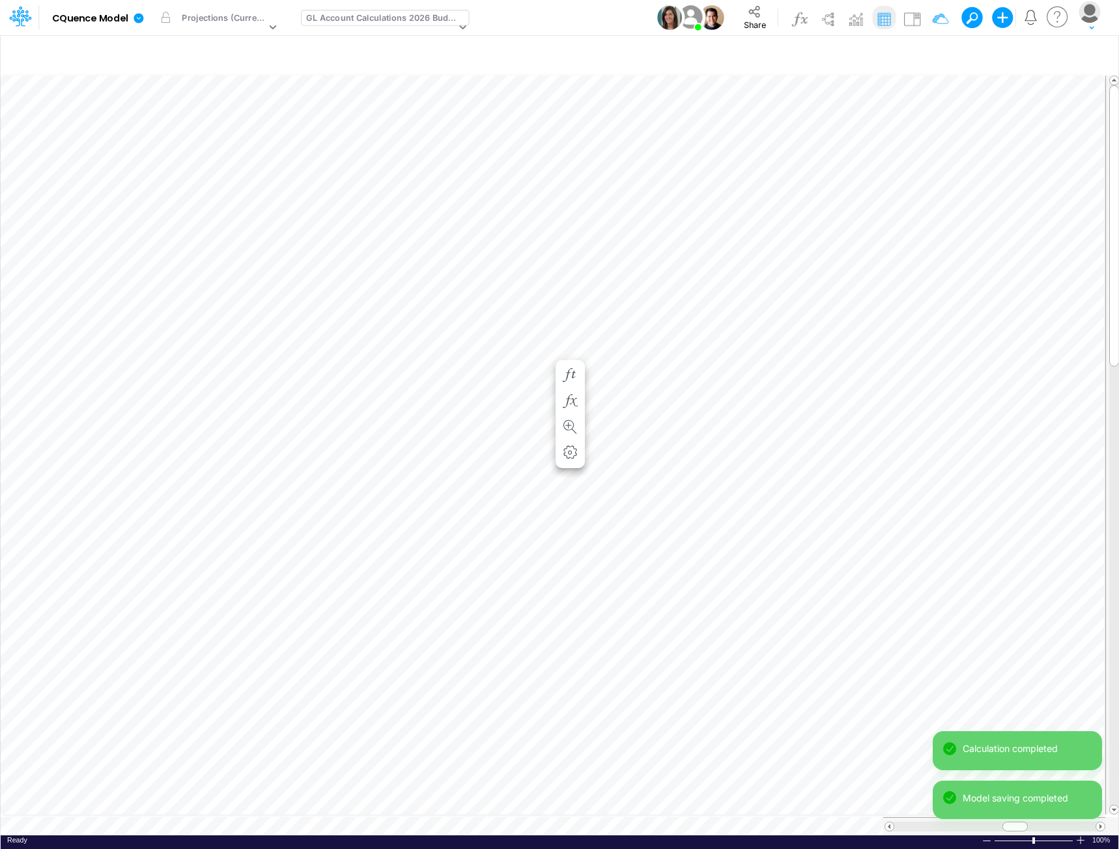
scroll to position [7, 1]
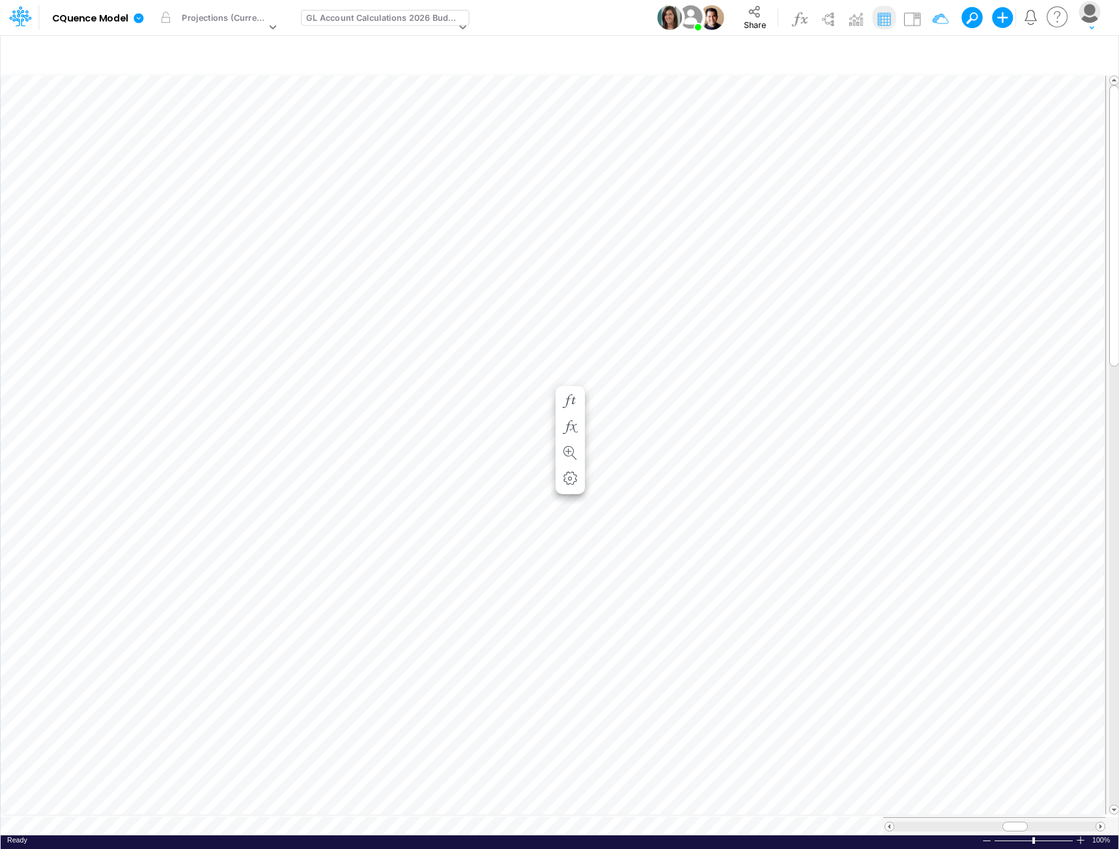
scroll to position [7, 1]
click at [349, 16] on div "GL Account Calculations 2026 Budget" at bounding box center [381, 19] width 150 height 15
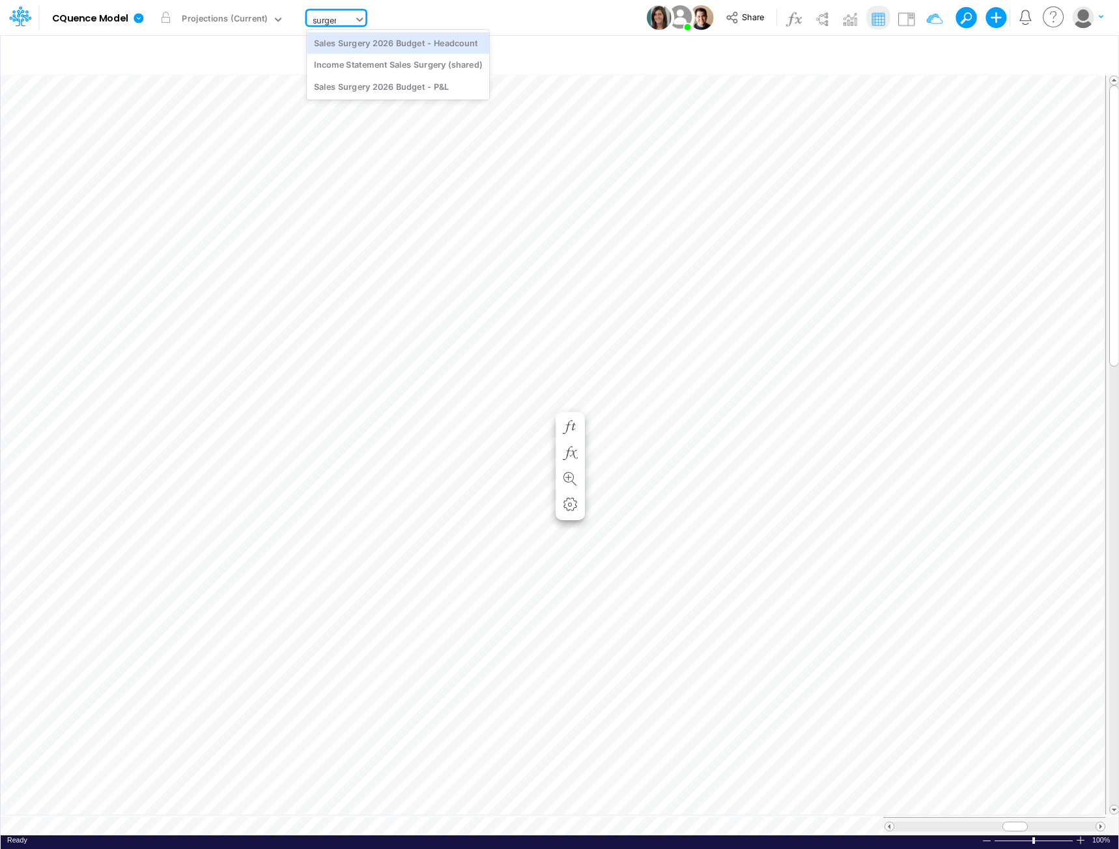
type input "surgery"
click at [363, 85] on div "Sales Surgery 2026 Budget - P&L" at bounding box center [398, 86] width 182 height 21
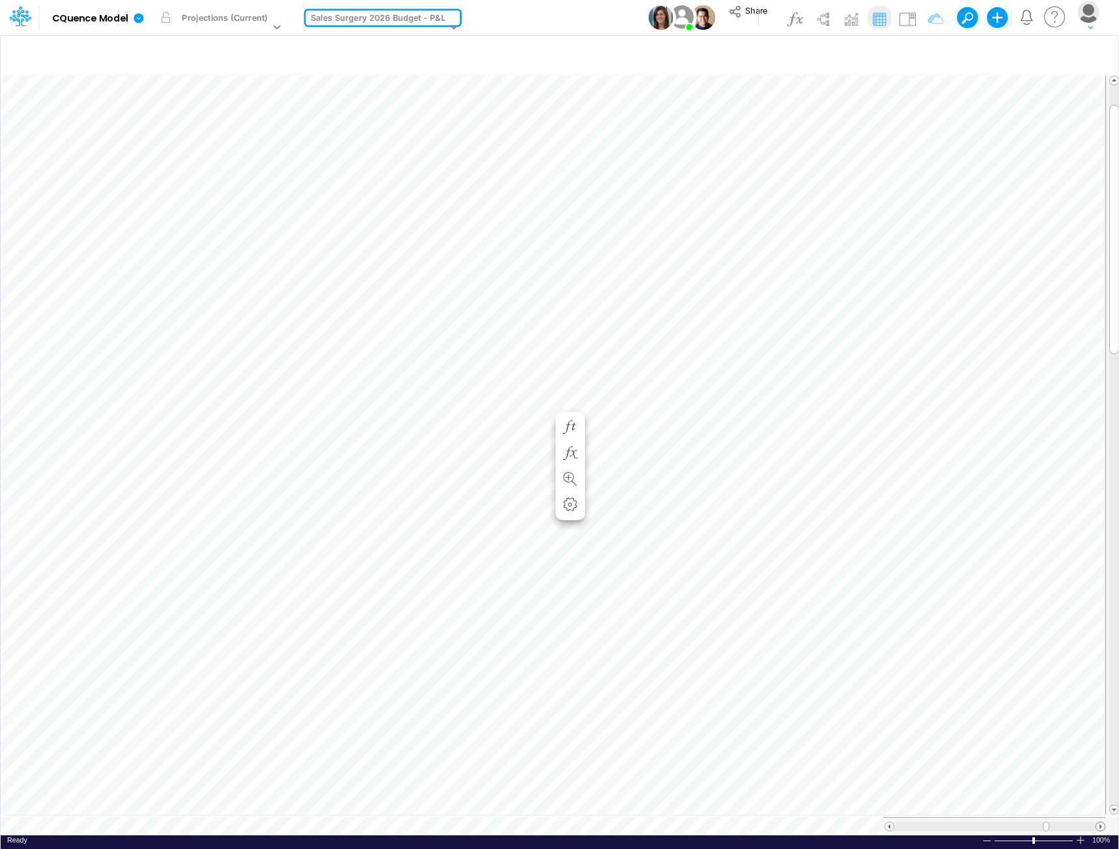
click at [1098, 823] on span at bounding box center [1100, 827] width 8 height 8
click at [1099, 823] on span at bounding box center [1100, 827] width 8 height 8
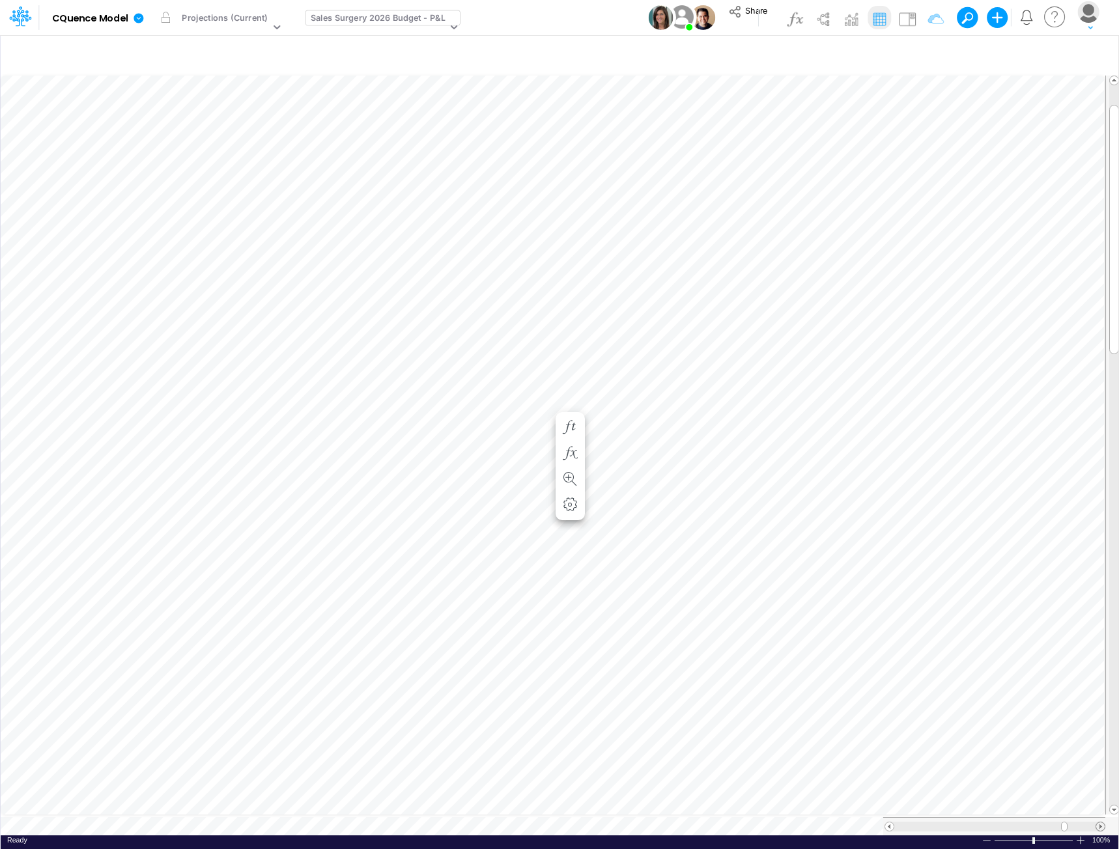
click at [1099, 823] on span at bounding box center [1100, 827] width 8 height 8
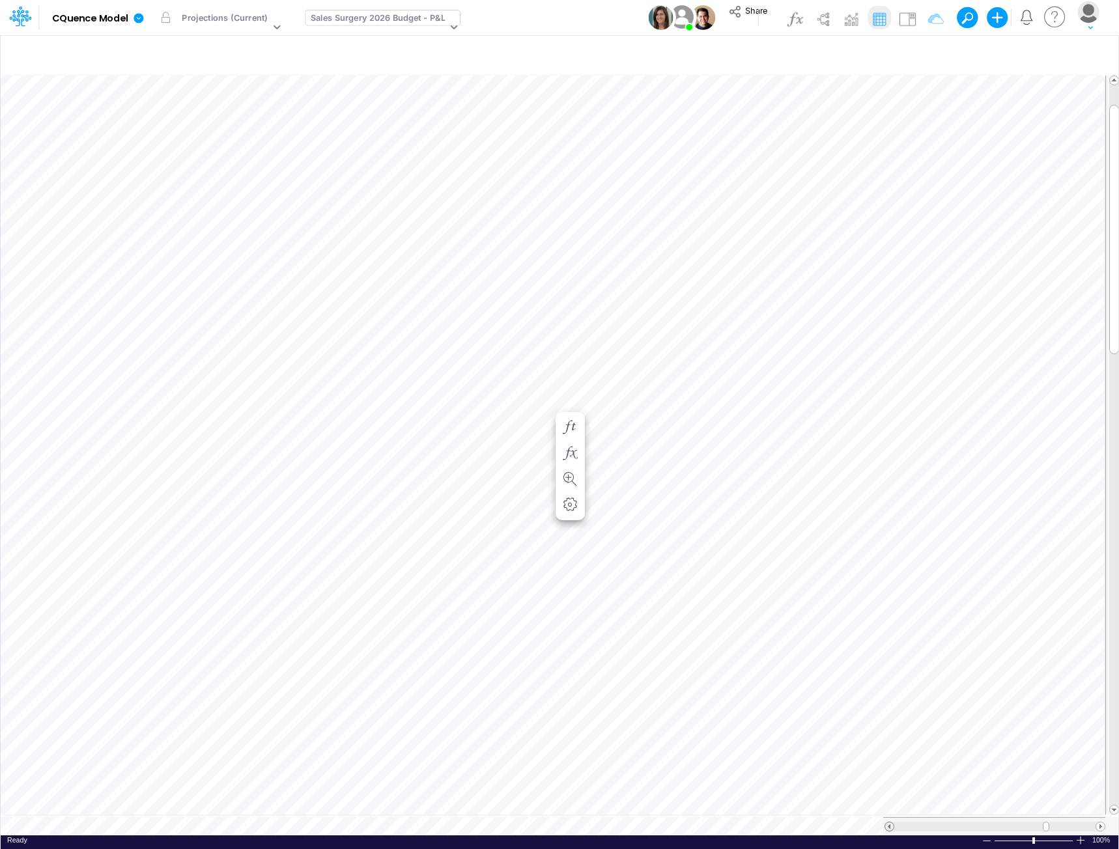
click at [887, 823] on span at bounding box center [889, 827] width 8 height 8
click at [356, 24] on div "Sales Surgery 2026 Budget - P&L" at bounding box center [378, 19] width 135 height 15
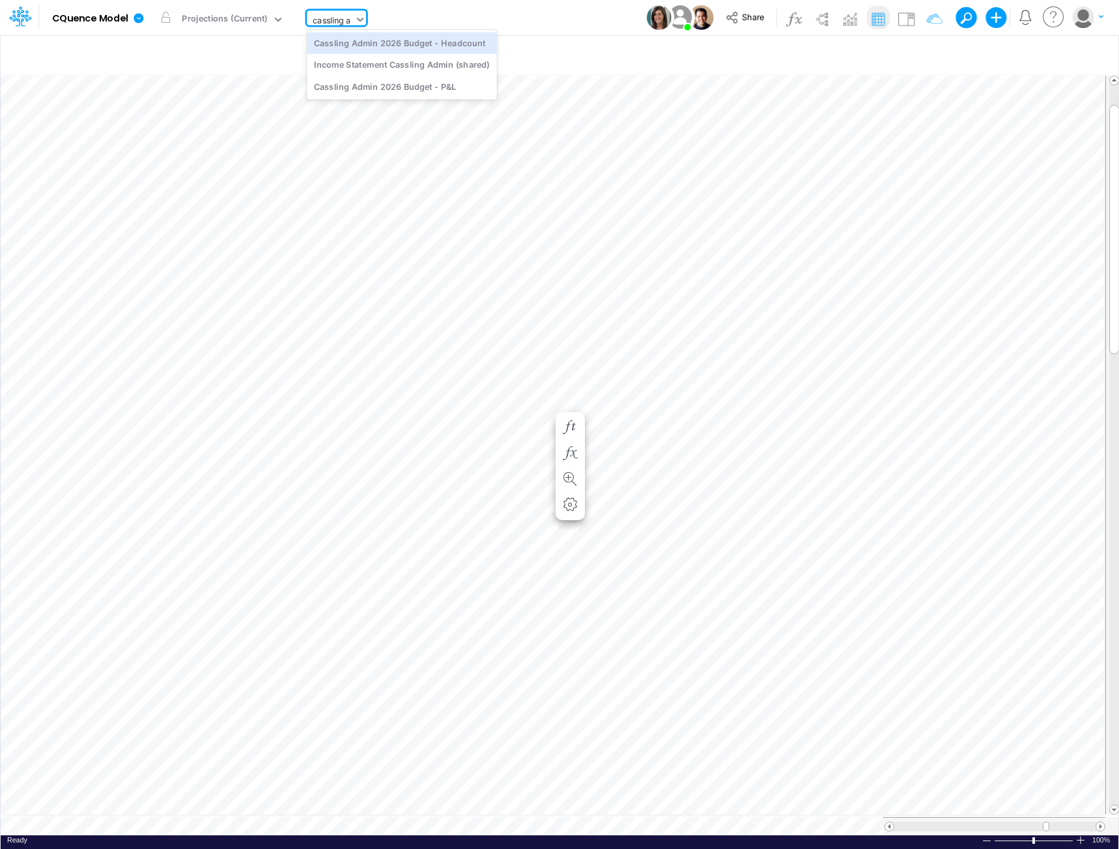
scroll to position [0, 0]
type input "cassling adm"
click at [352, 59] on div "Income Statement Cassling Admin (shared)" at bounding box center [402, 64] width 190 height 21
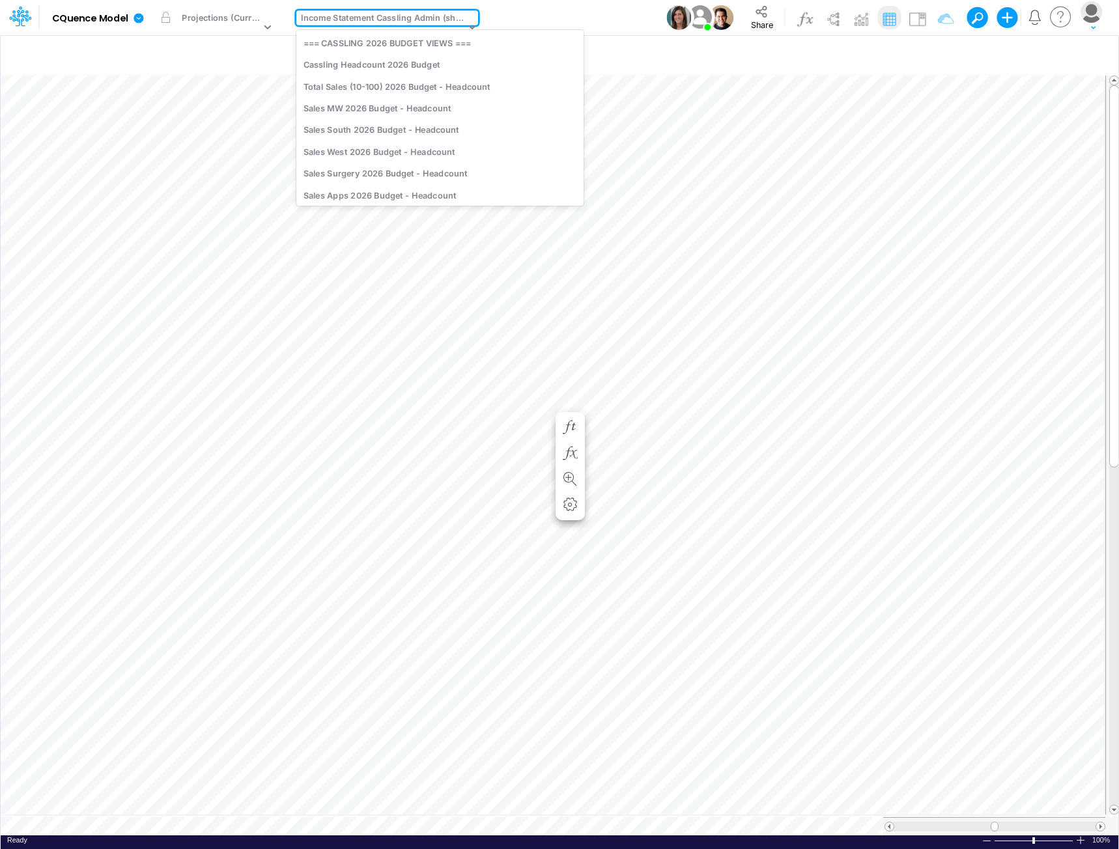
click at [352, 17] on div "Income Statement Cassling Admin (shared)" at bounding box center [383, 19] width 164 height 15
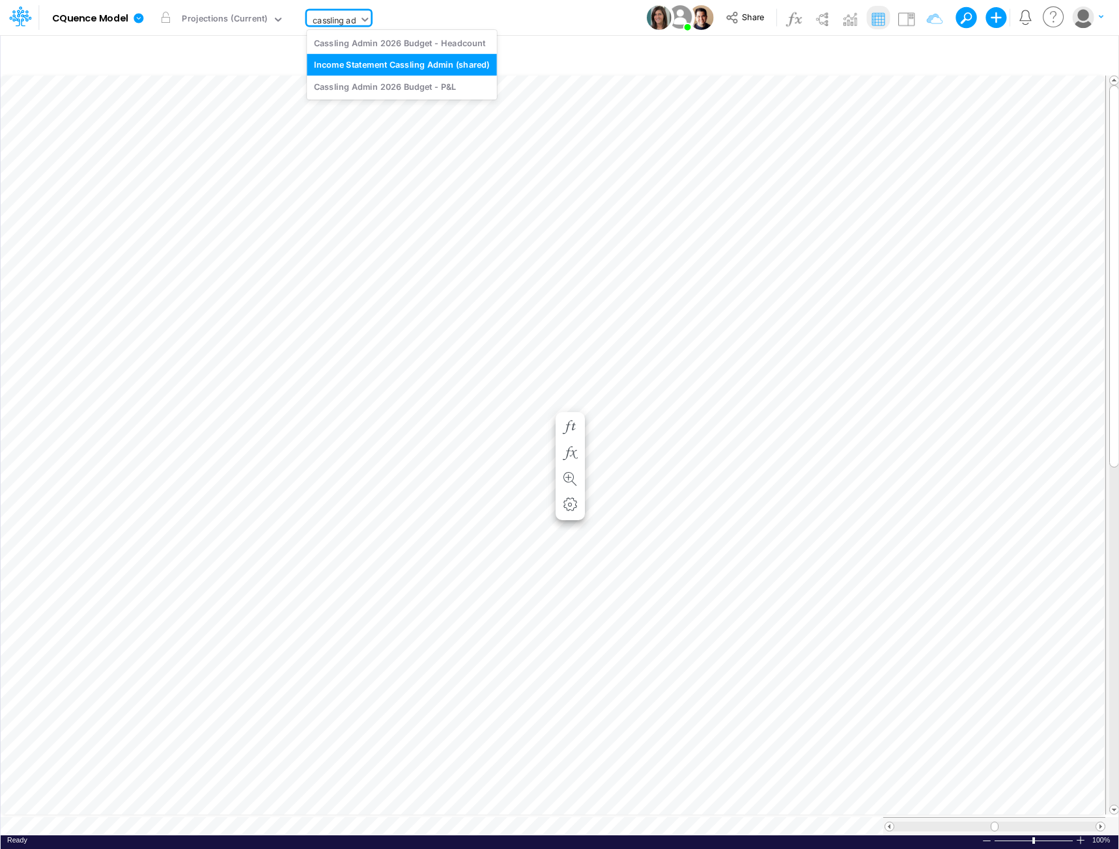
type input "cassling adm"
click at [371, 83] on div "Cassling Admin 2026 Budget - P&L" at bounding box center [402, 86] width 190 height 21
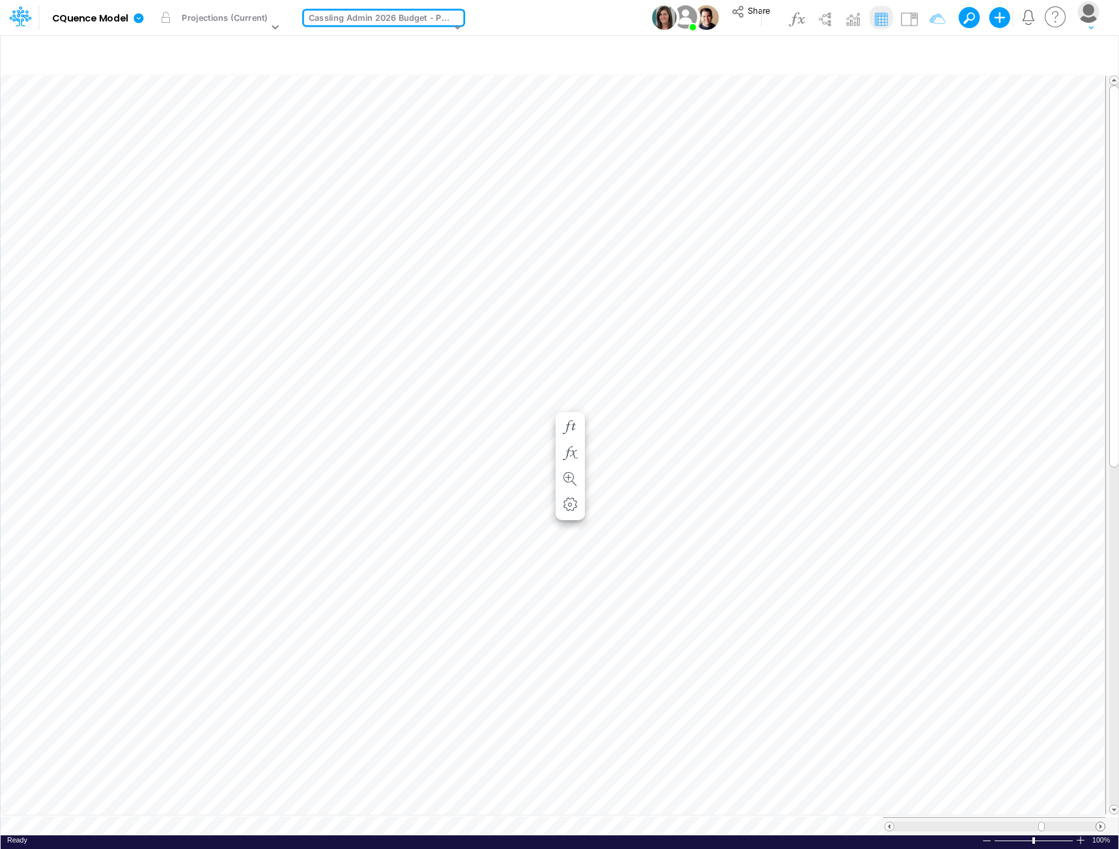
click at [1102, 823] on span at bounding box center [1100, 827] width 8 height 8
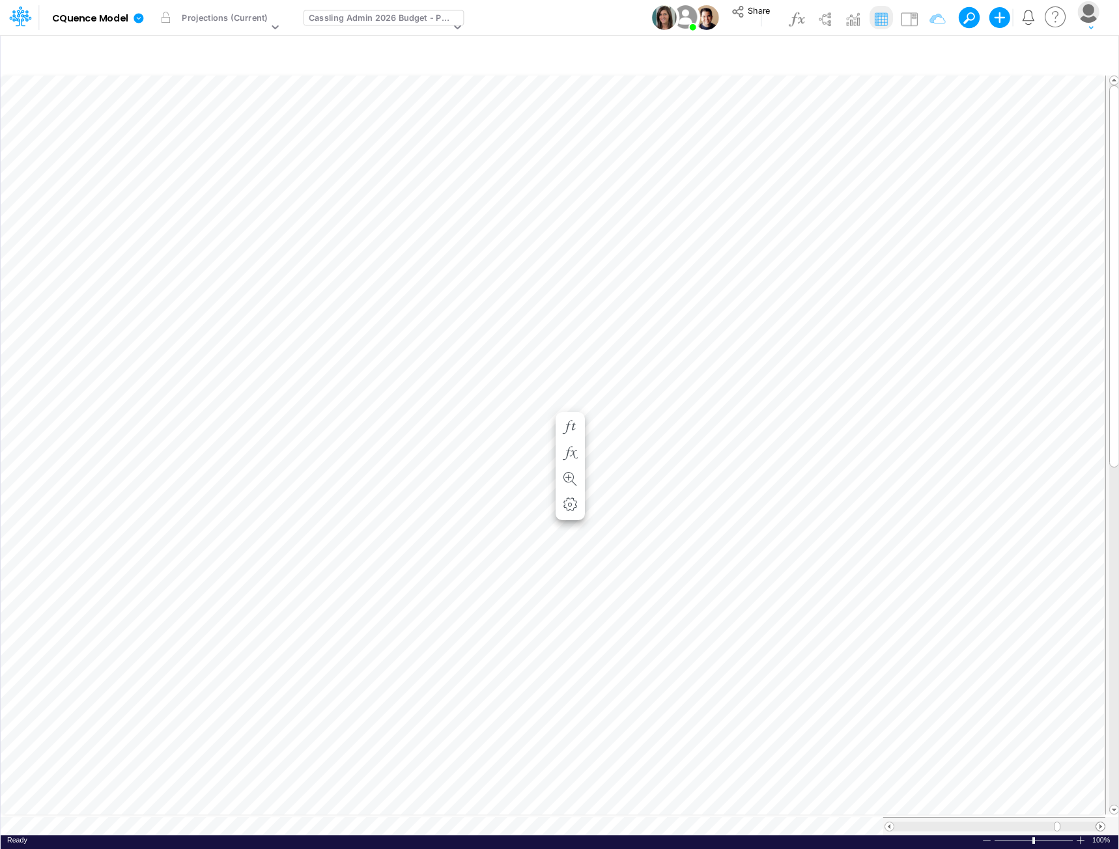
click at [1103, 823] on span at bounding box center [1100, 827] width 8 height 8
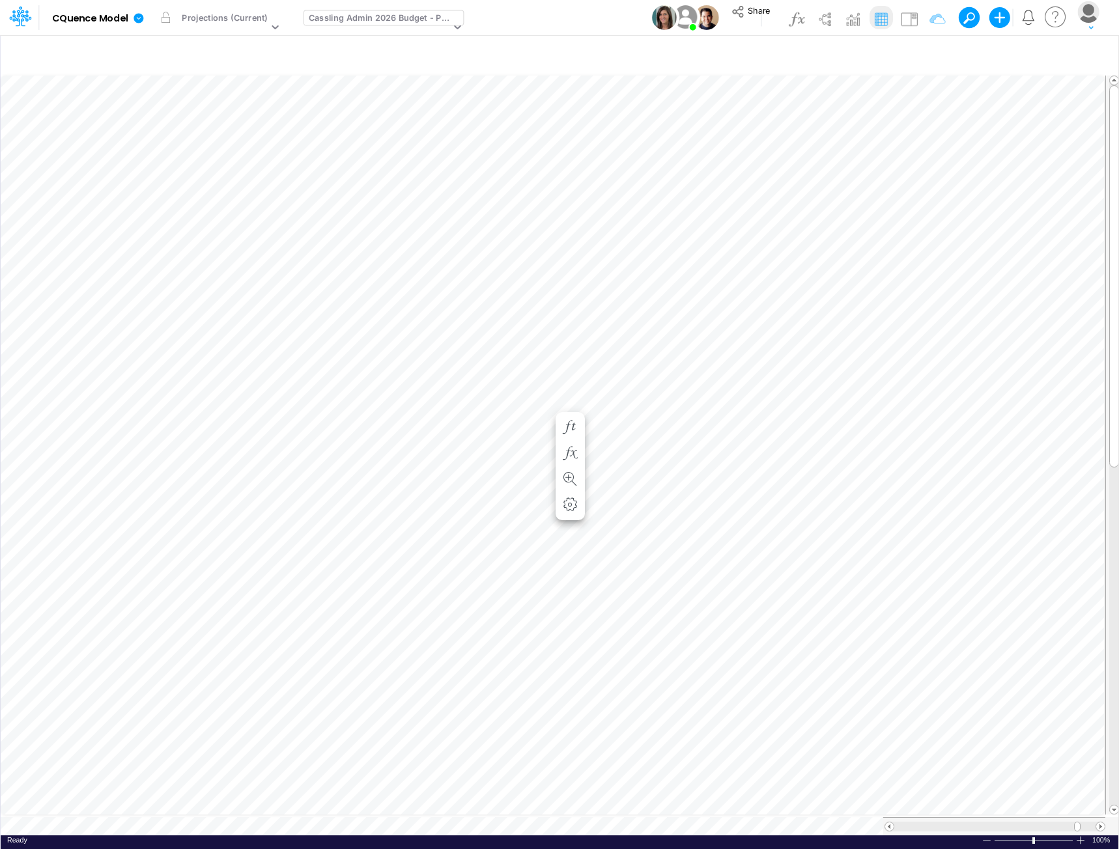
scroll to position [7, 1]
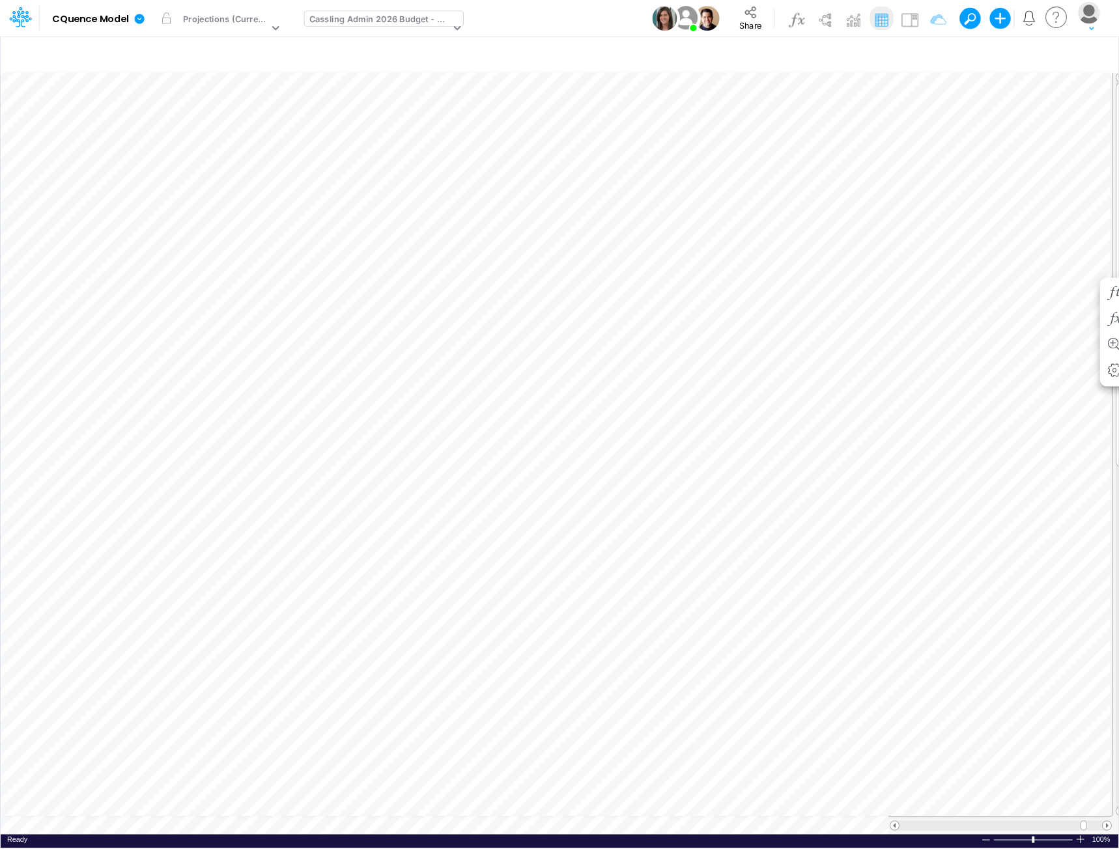
scroll to position [7, 1]
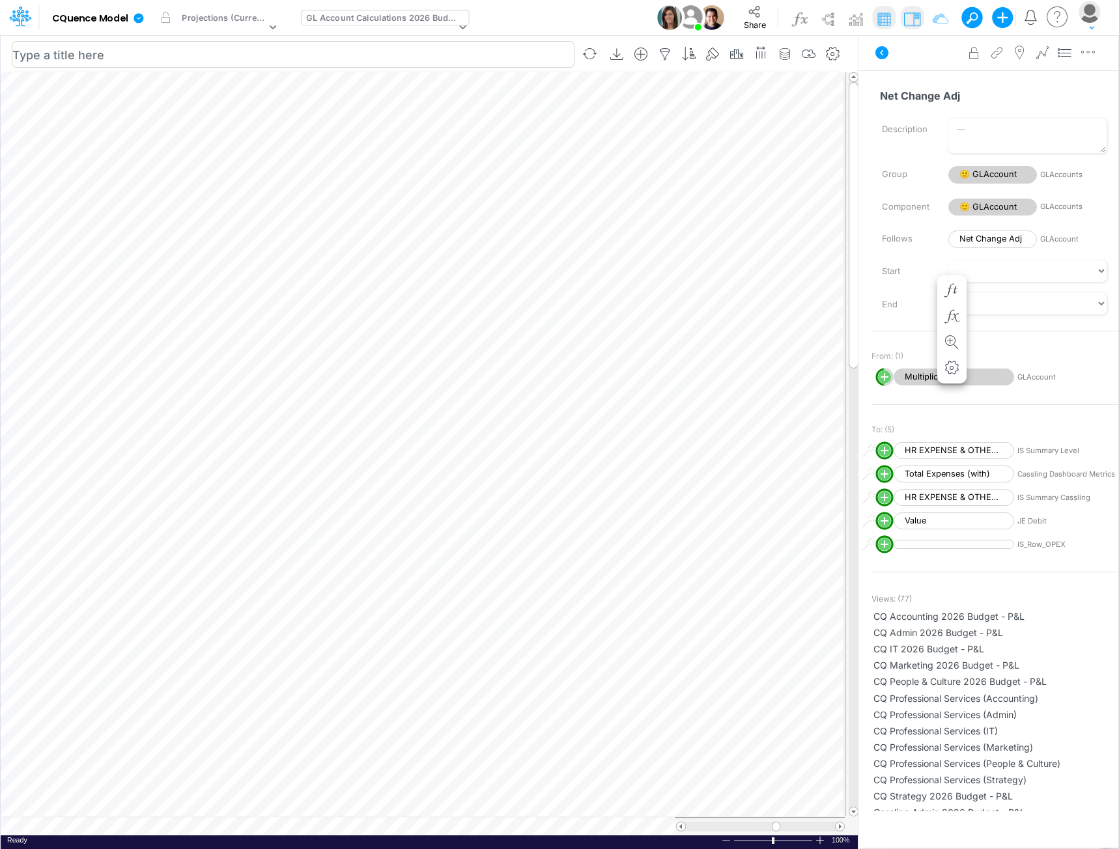
scroll to position [7, 1]
click at [909, 20] on img at bounding box center [912, 18] width 21 height 21
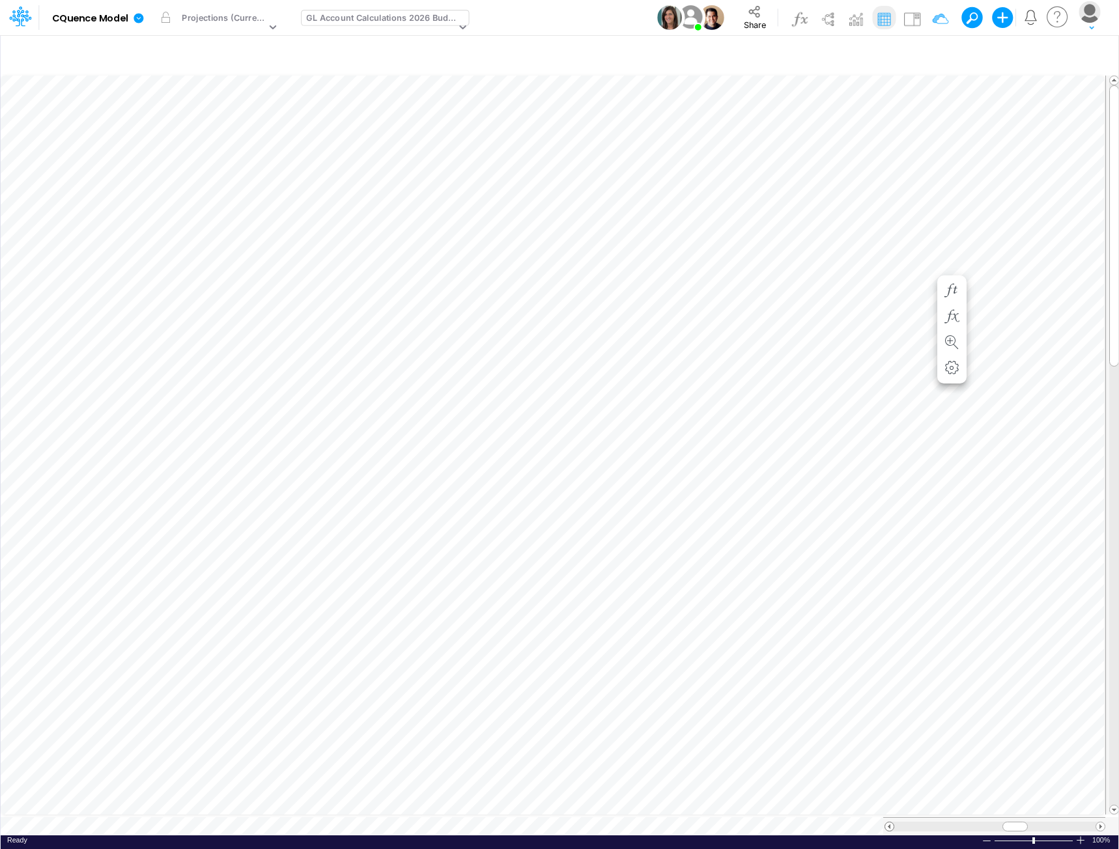
click at [890, 823] on span at bounding box center [889, 827] width 8 height 8
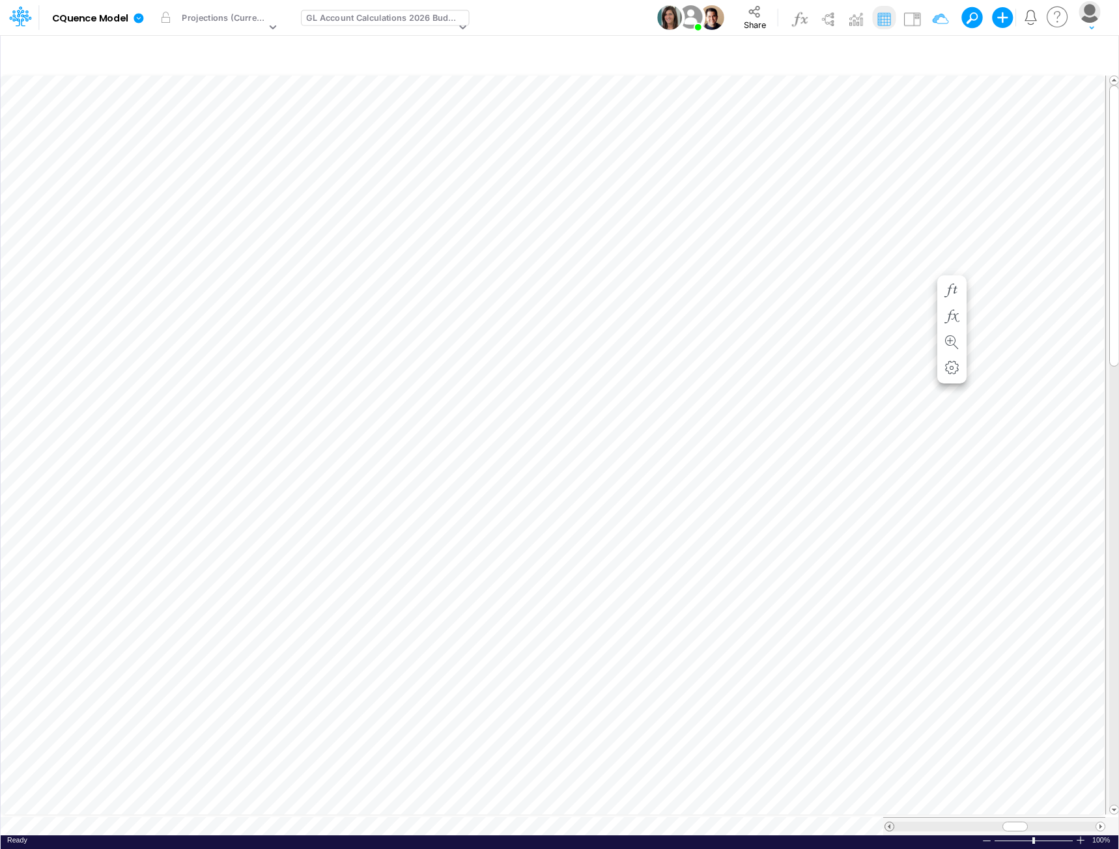
click at [890, 823] on span at bounding box center [889, 827] width 8 height 8
click at [394, 20] on div "GL Account Calculations 2026 Budget" at bounding box center [381, 19] width 150 height 15
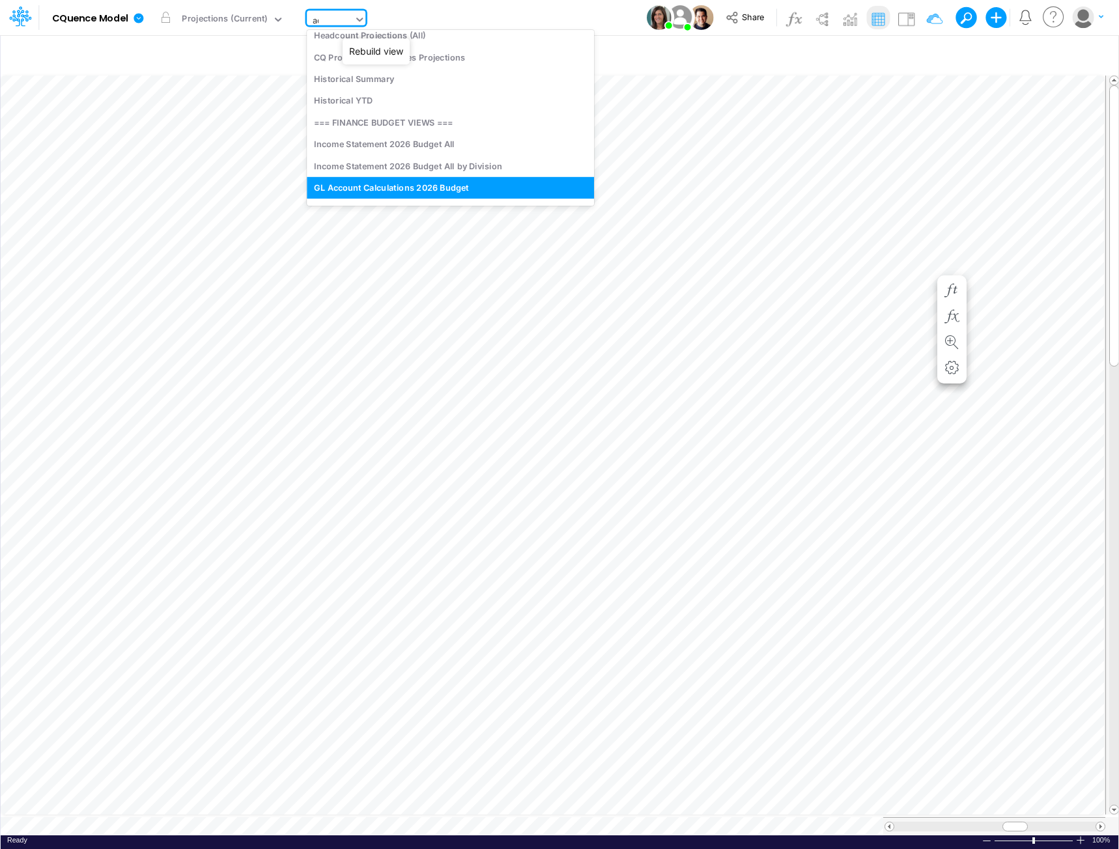
scroll to position [685, 0]
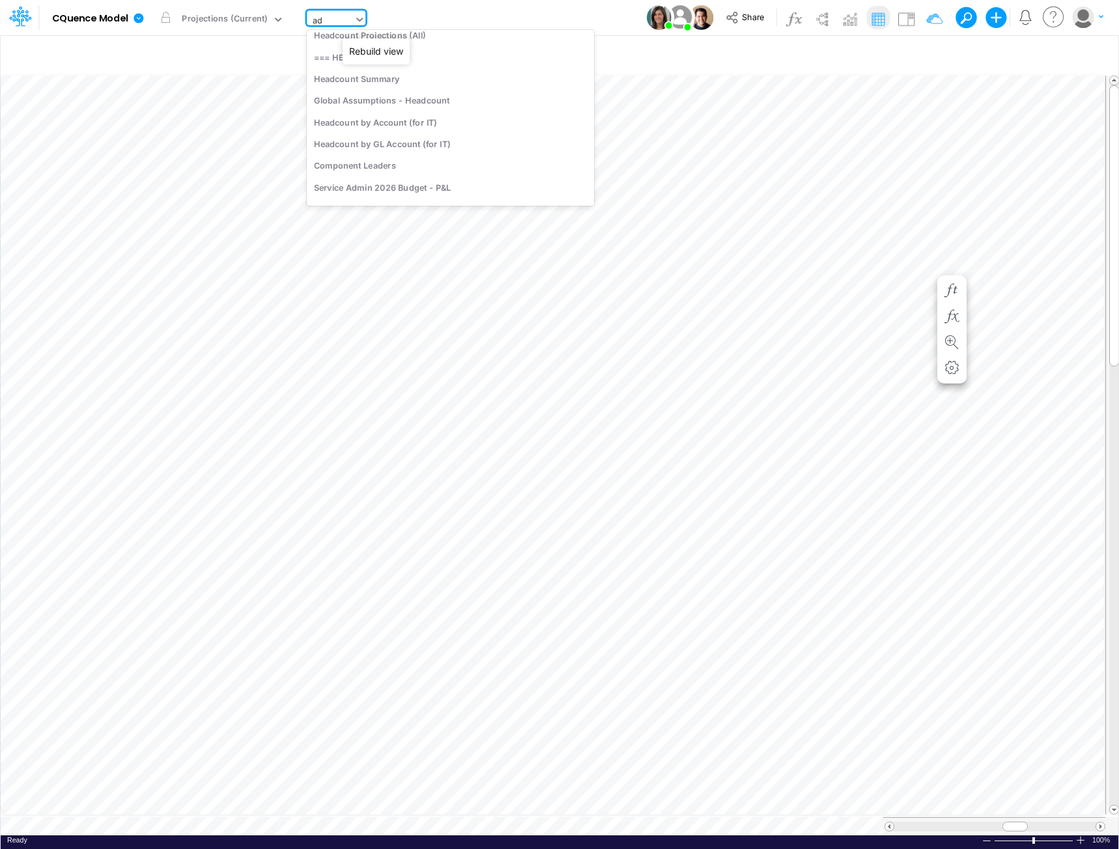
type input "adm"
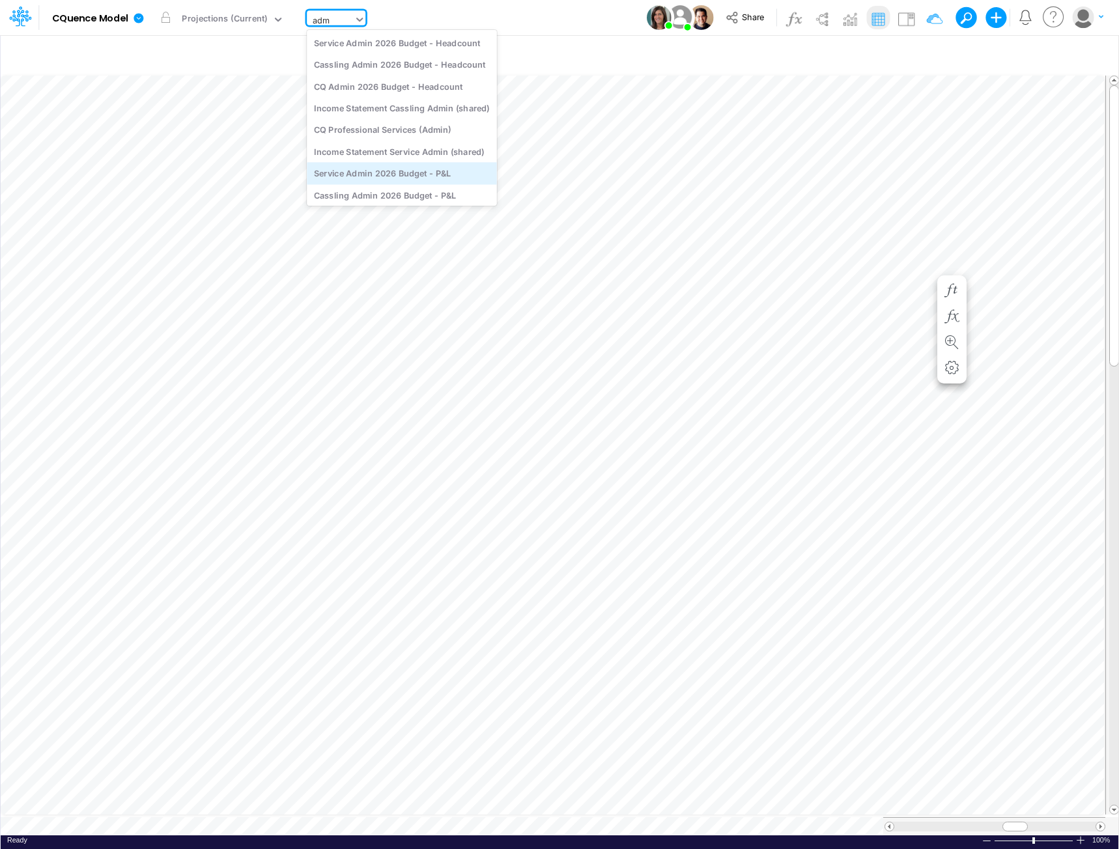
click at [386, 170] on div "Service Admin 2026 Budget - P&L" at bounding box center [402, 173] width 190 height 21
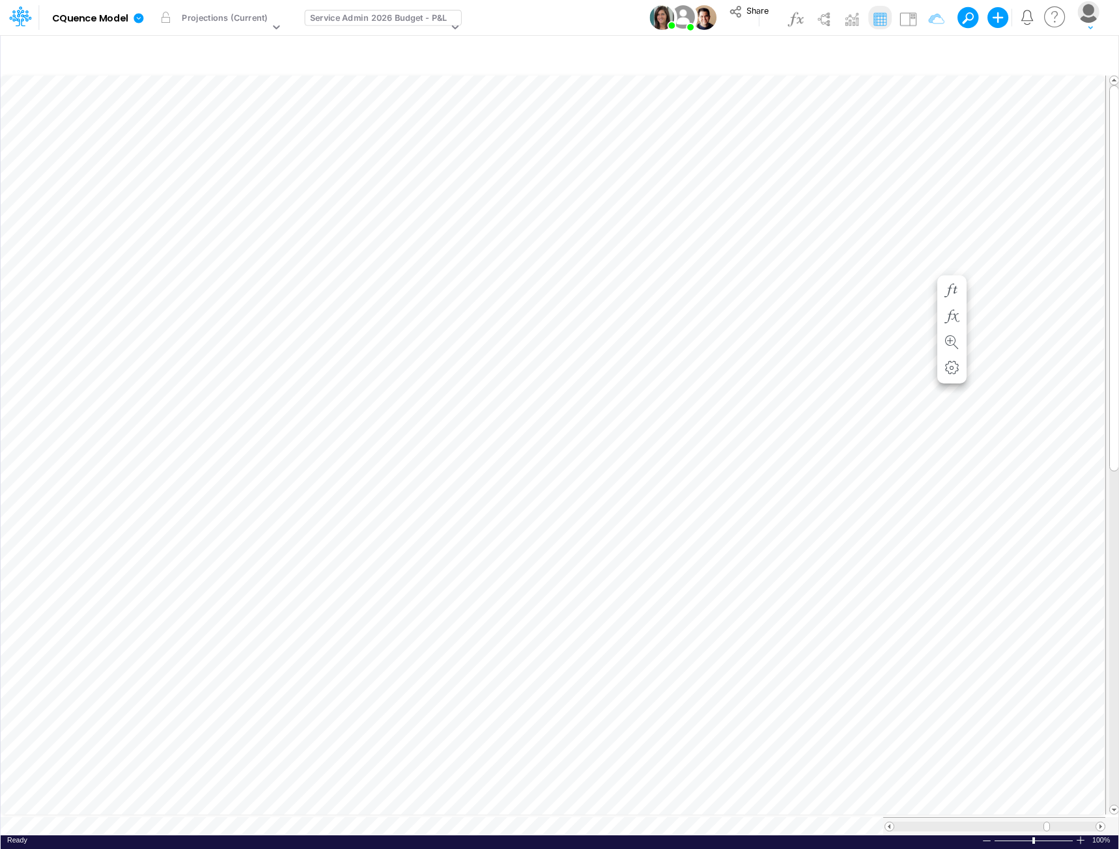
scroll to position [7, 1]
click at [506, 156] on icon "button" at bounding box center [509, 161] width 20 height 14
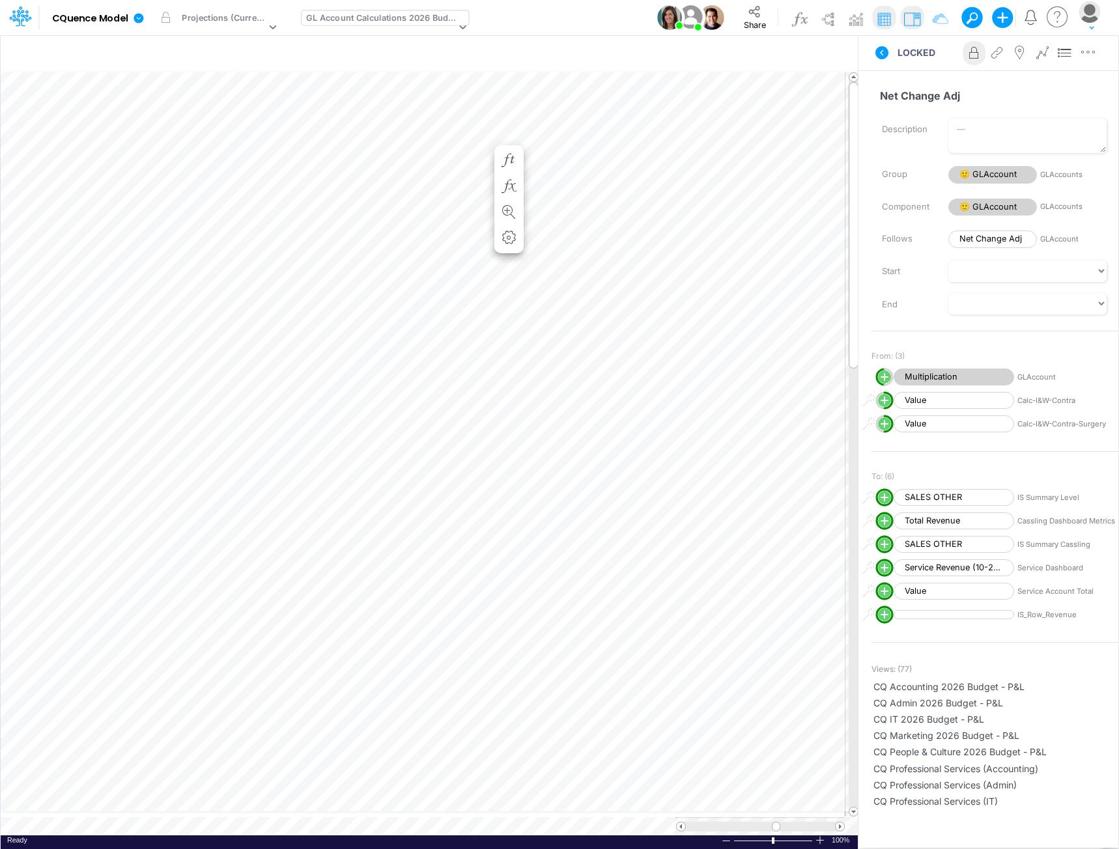
scroll to position [7, 0]
click at [916, 19] on img at bounding box center [912, 18] width 21 height 21
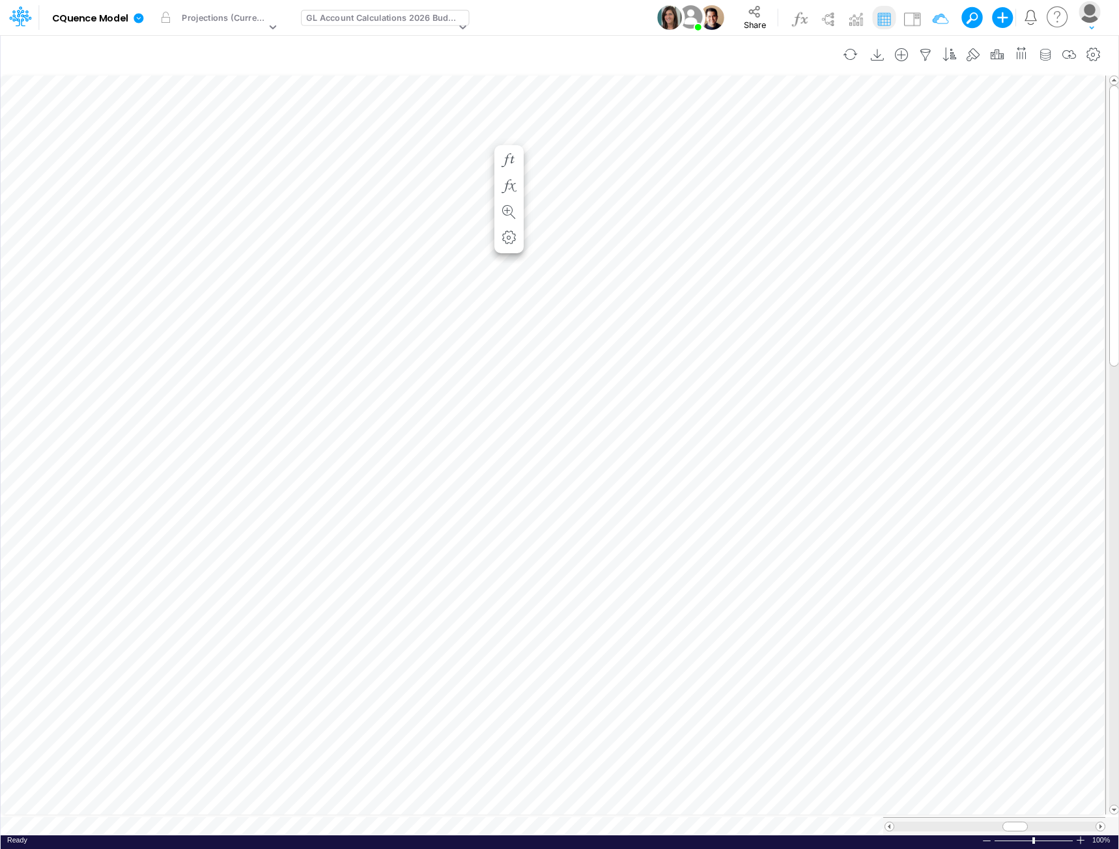
scroll to position [7, 1]
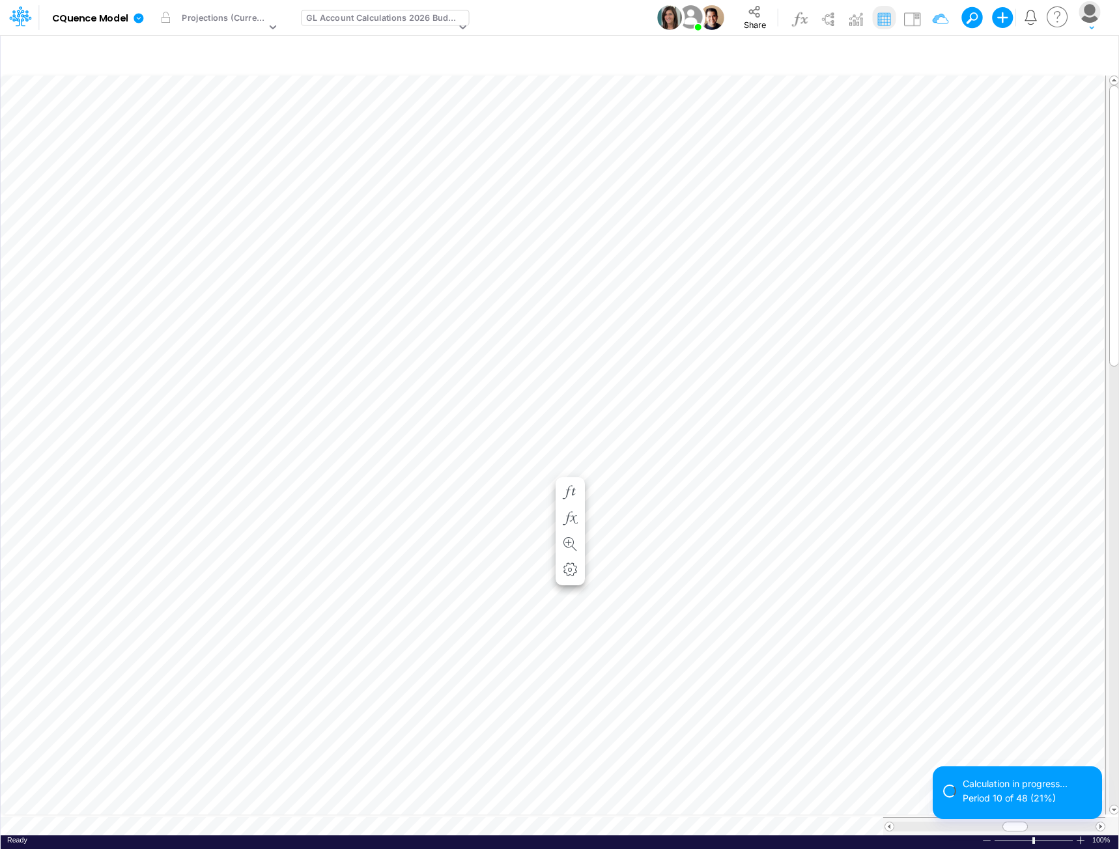
scroll to position [7, 1]
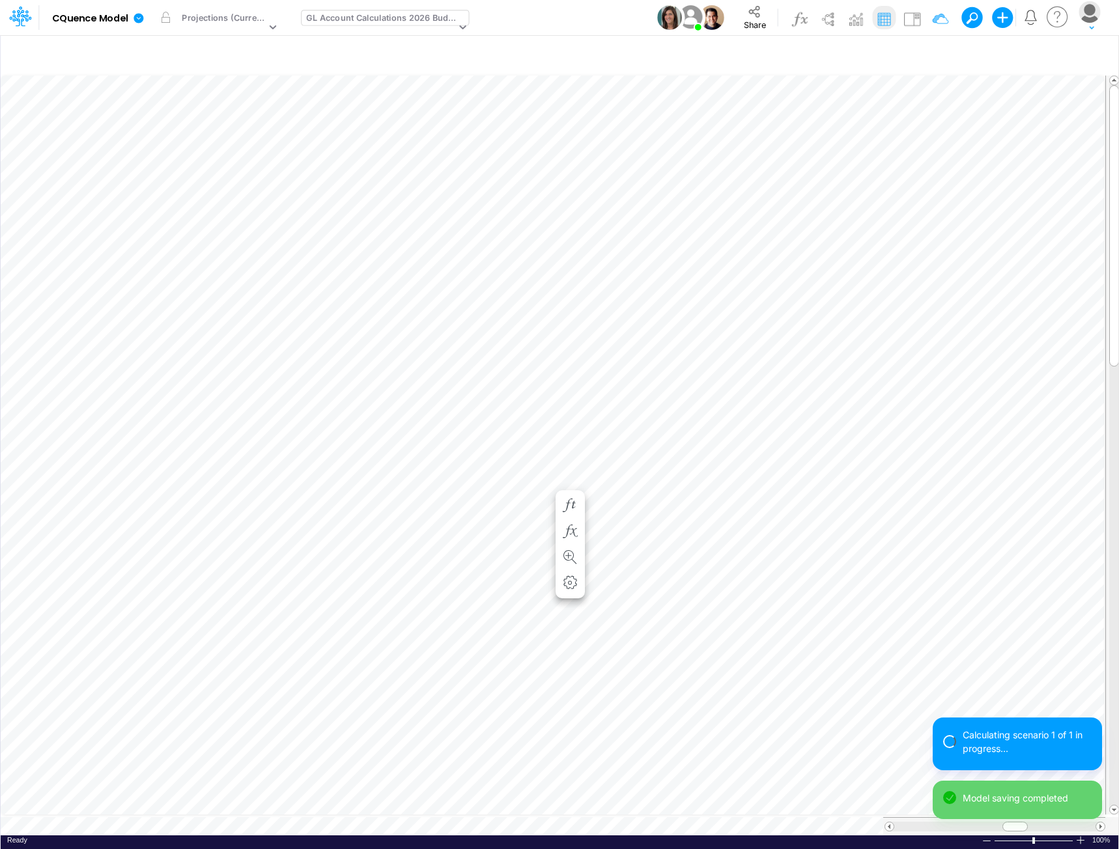
scroll to position [7, 1]
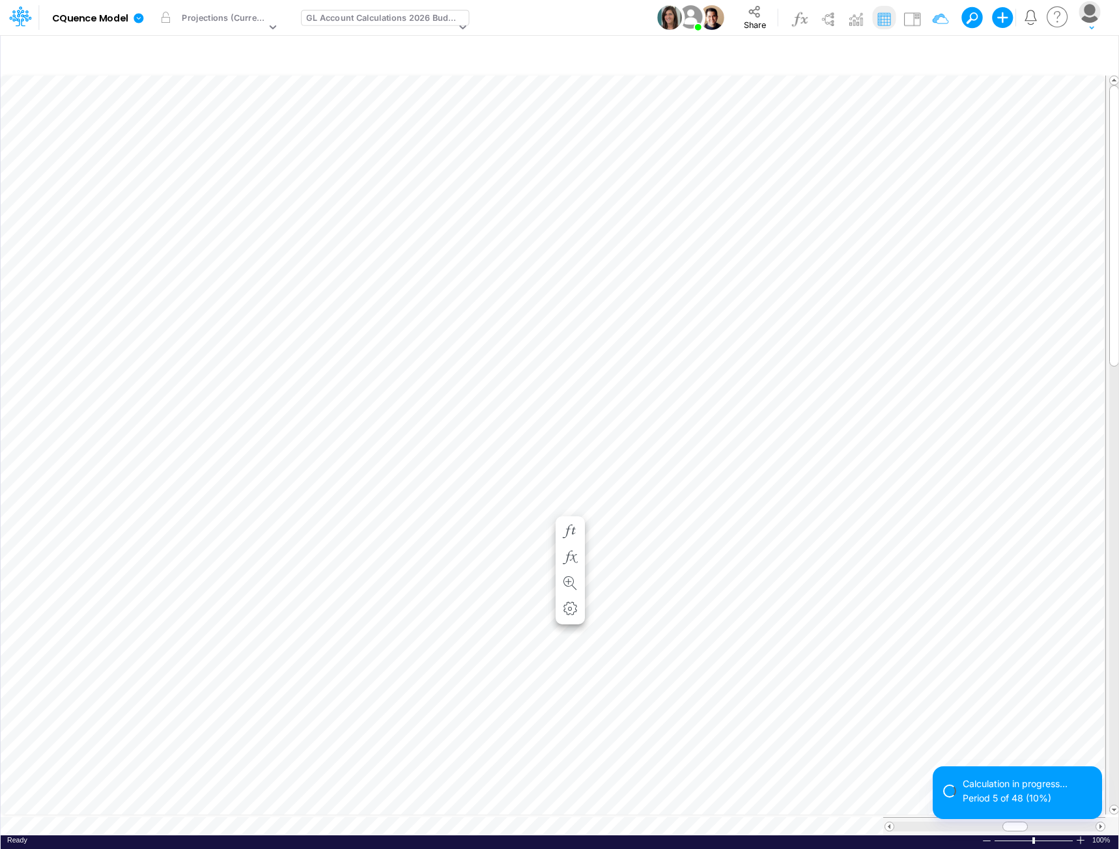
scroll to position [7, 1]
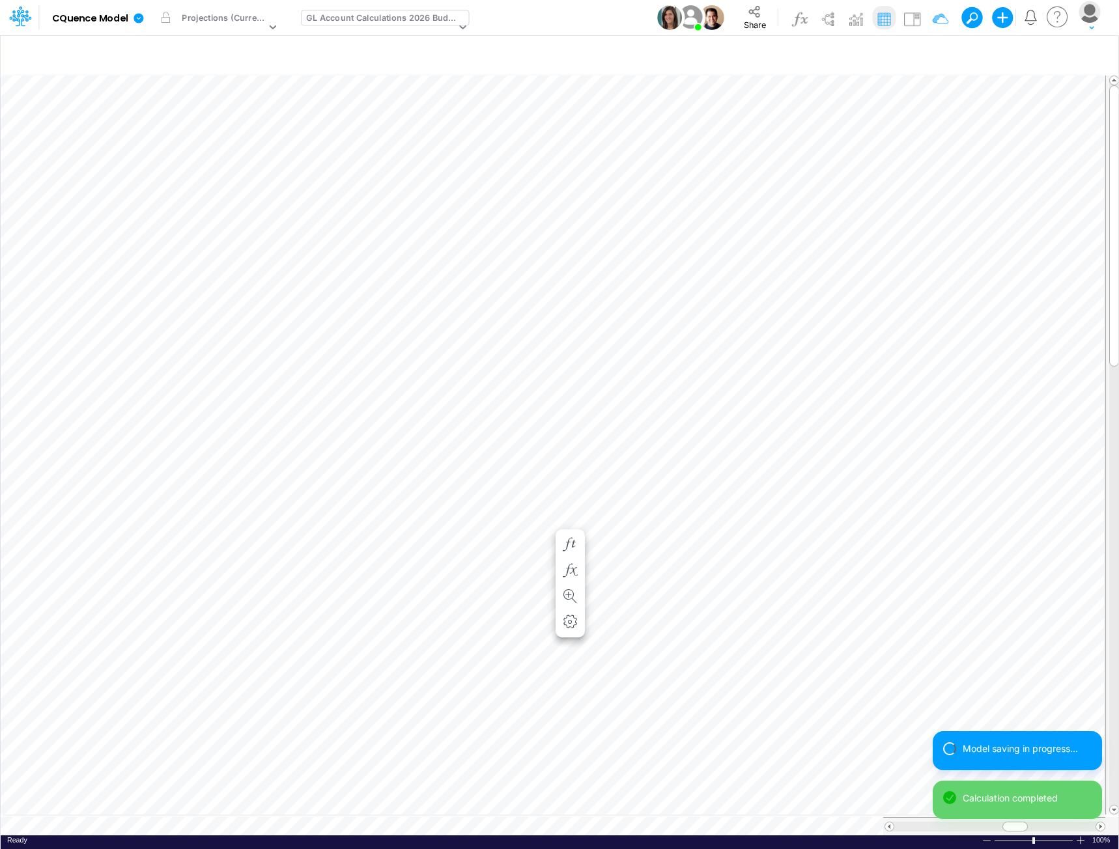
scroll to position [7, 1]
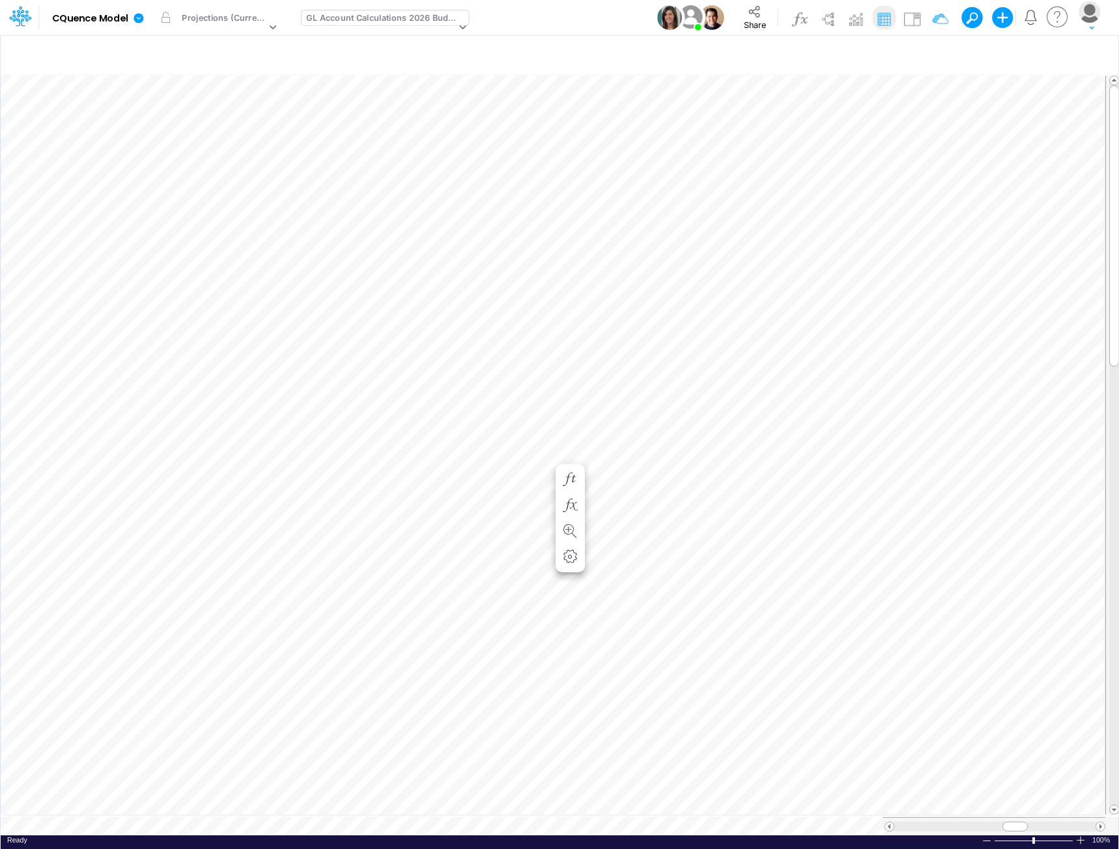
scroll to position [7, 1]
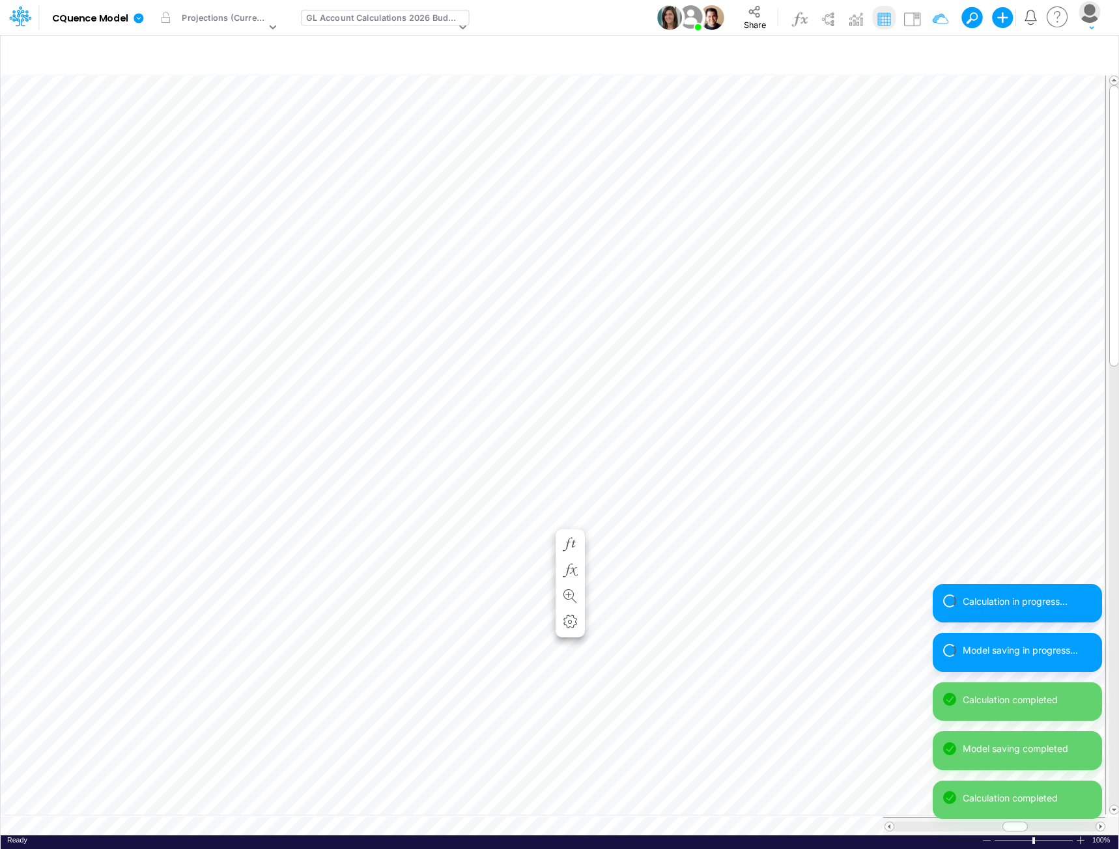
scroll to position [7, 1]
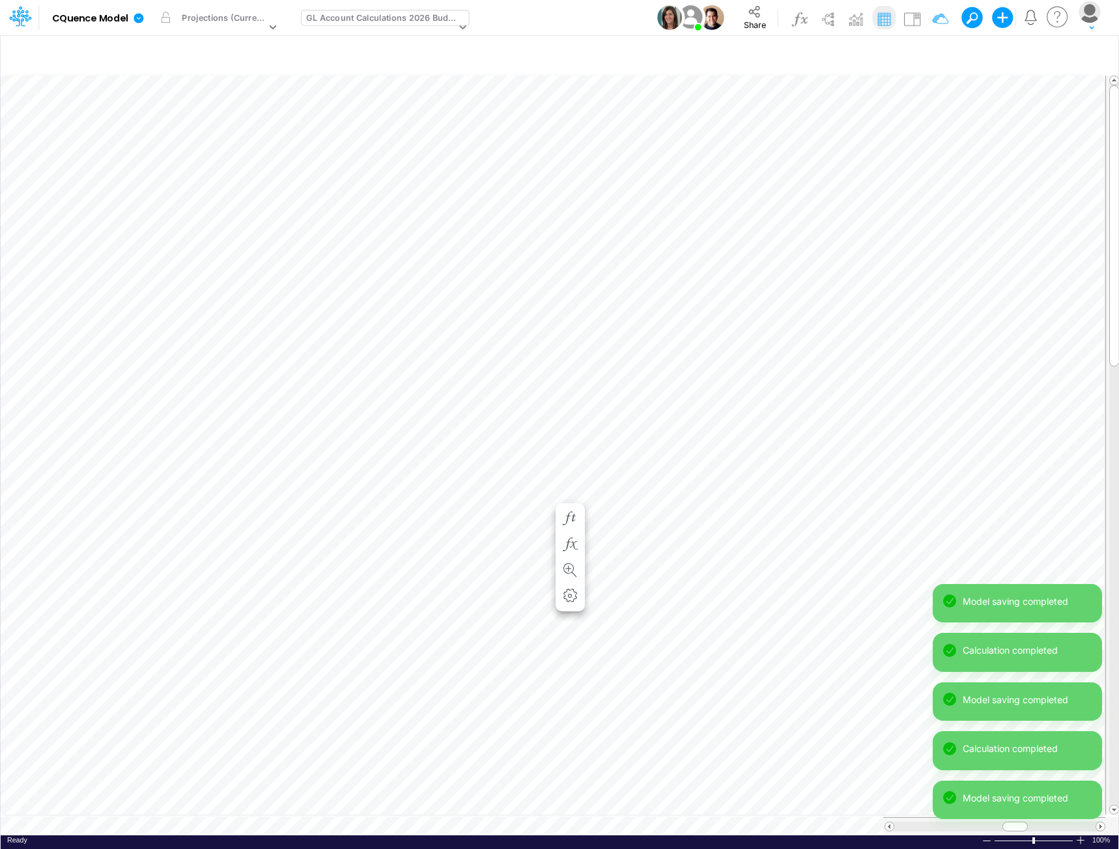
scroll to position [7, 1]
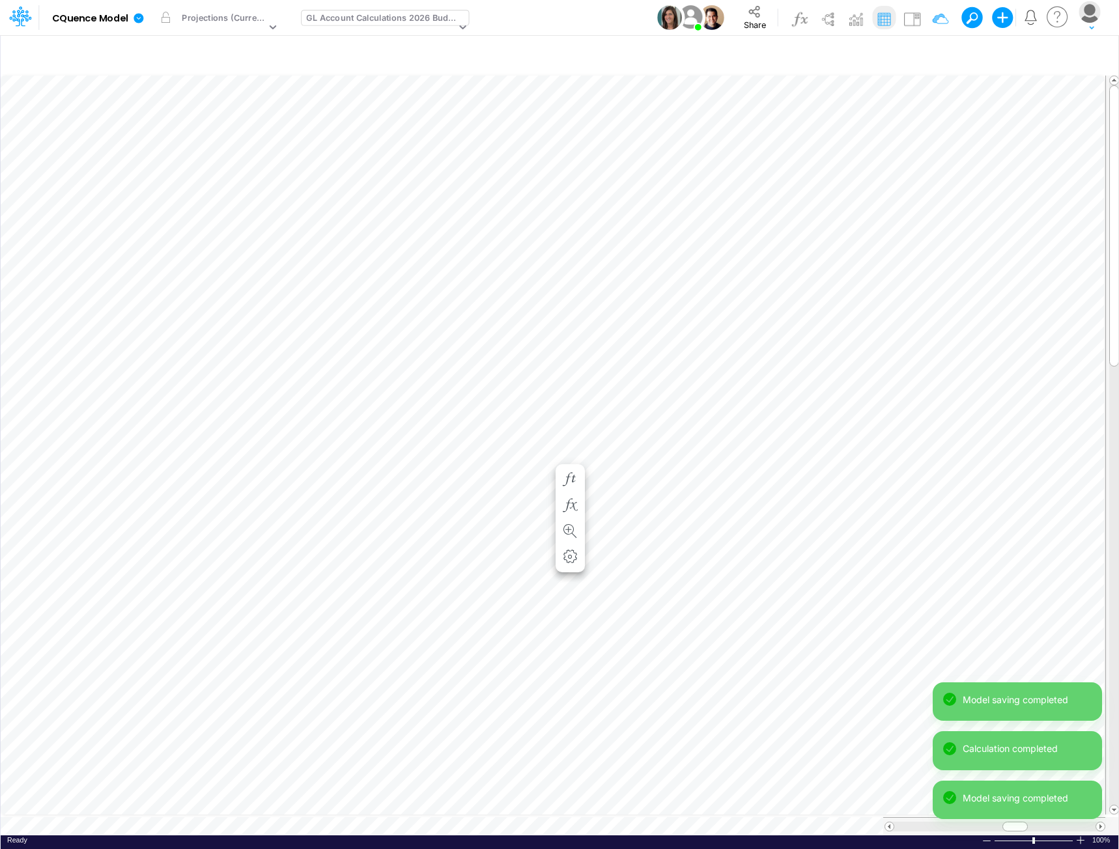
scroll to position [7, 1]
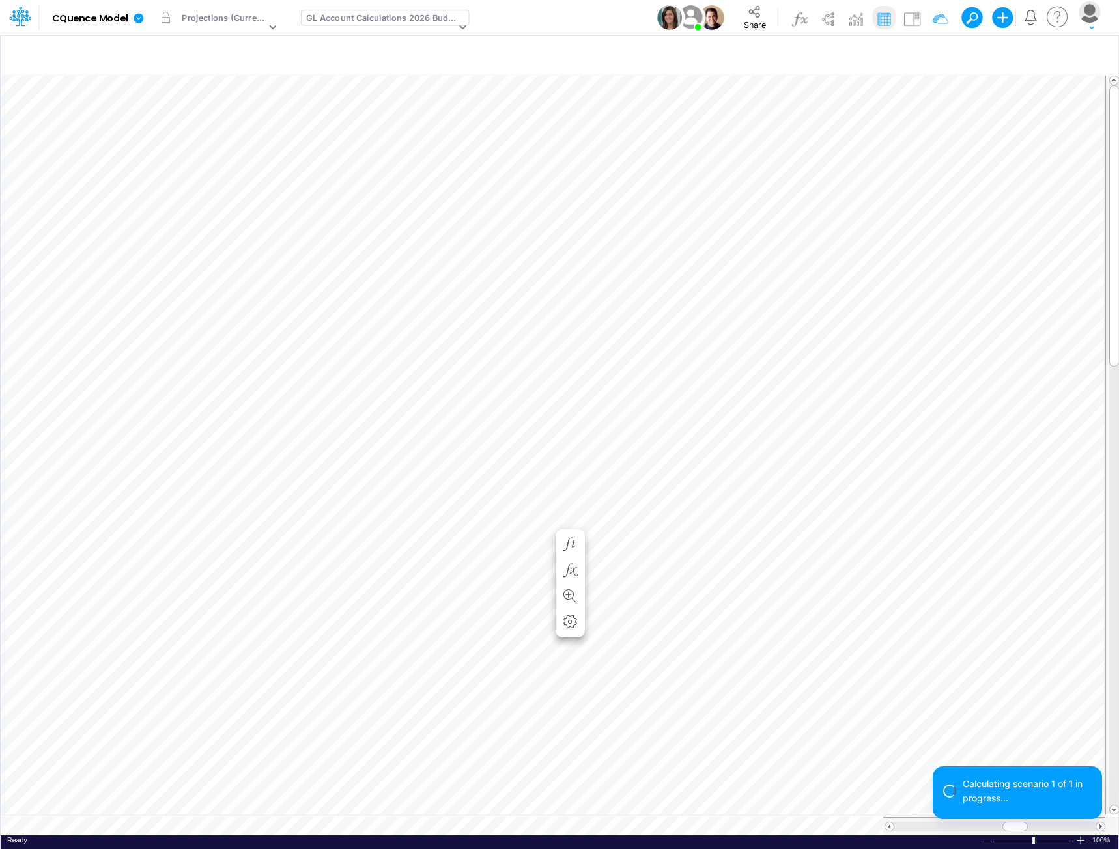
scroll to position [7, 1]
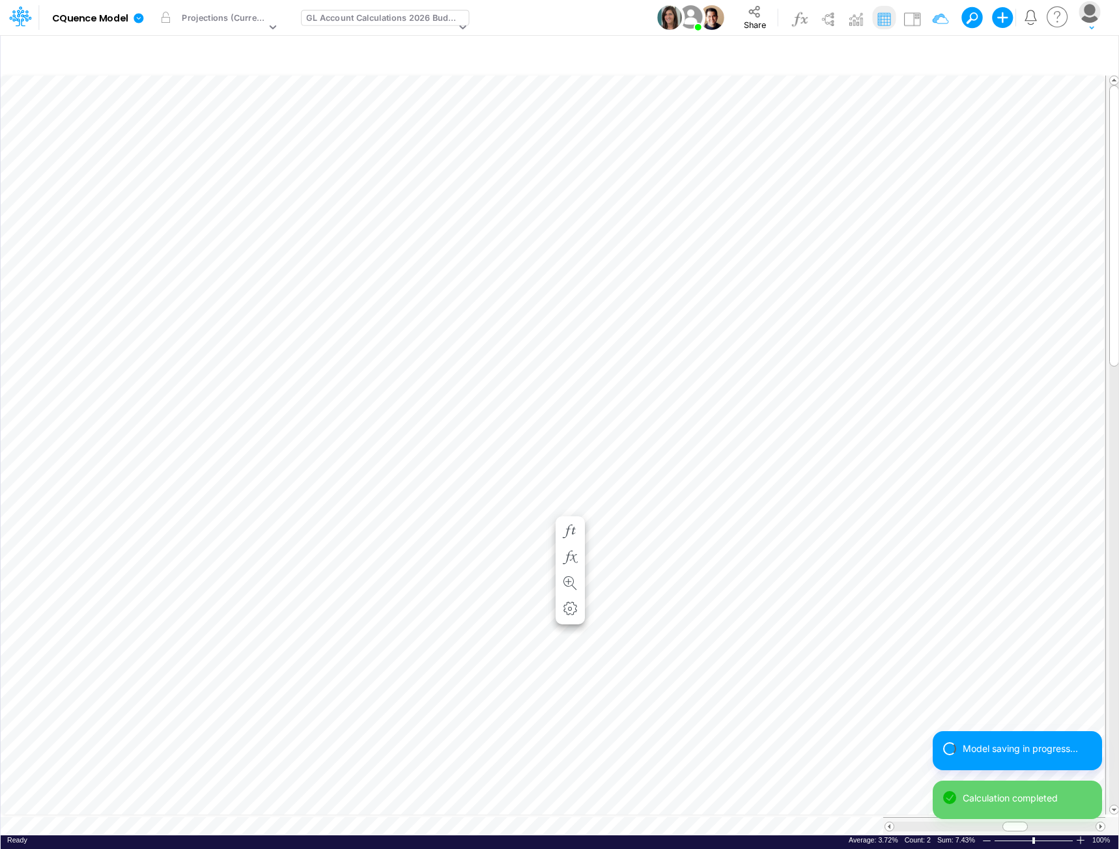
scroll to position [7, 1]
